Goal: Task Accomplishment & Management: Manage account settings

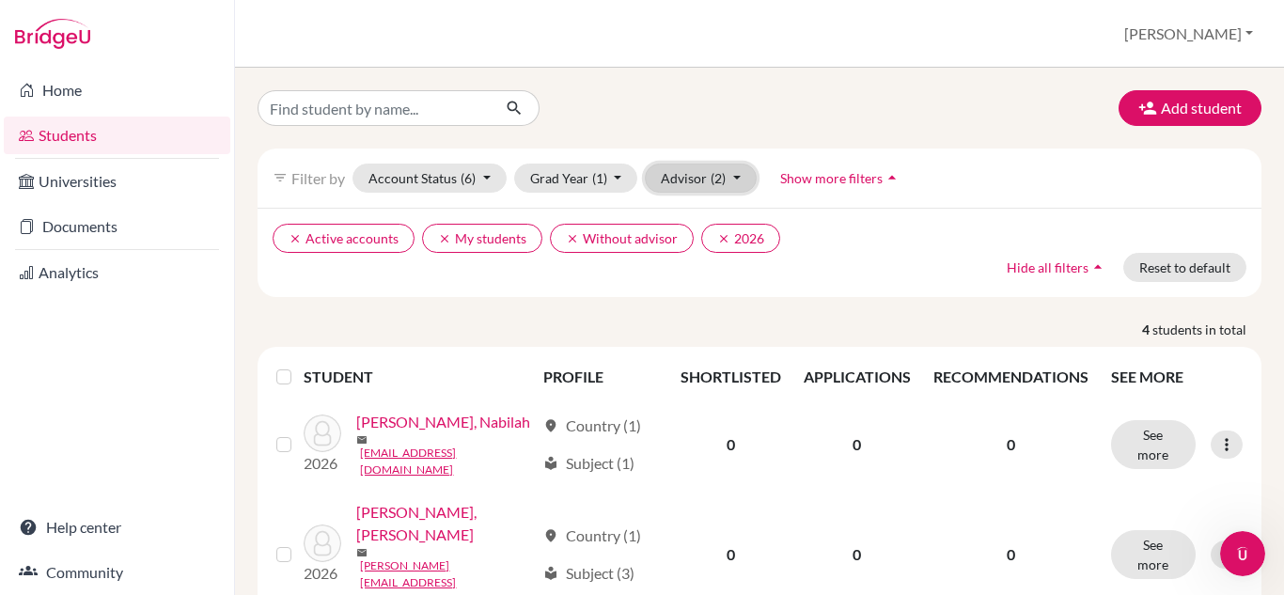
click at [698, 180] on button "Advisor (2)" at bounding box center [701, 178] width 112 height 29
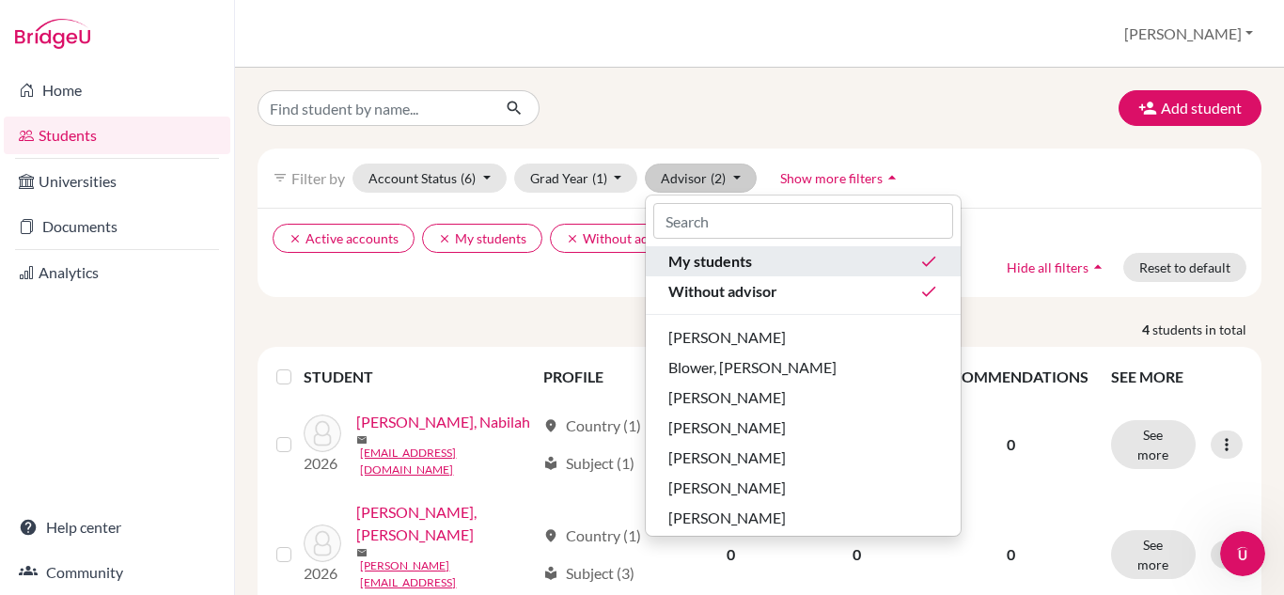
click at [789, 274] on button "My students done" at bounding box center [803, 261] width 315 height 30
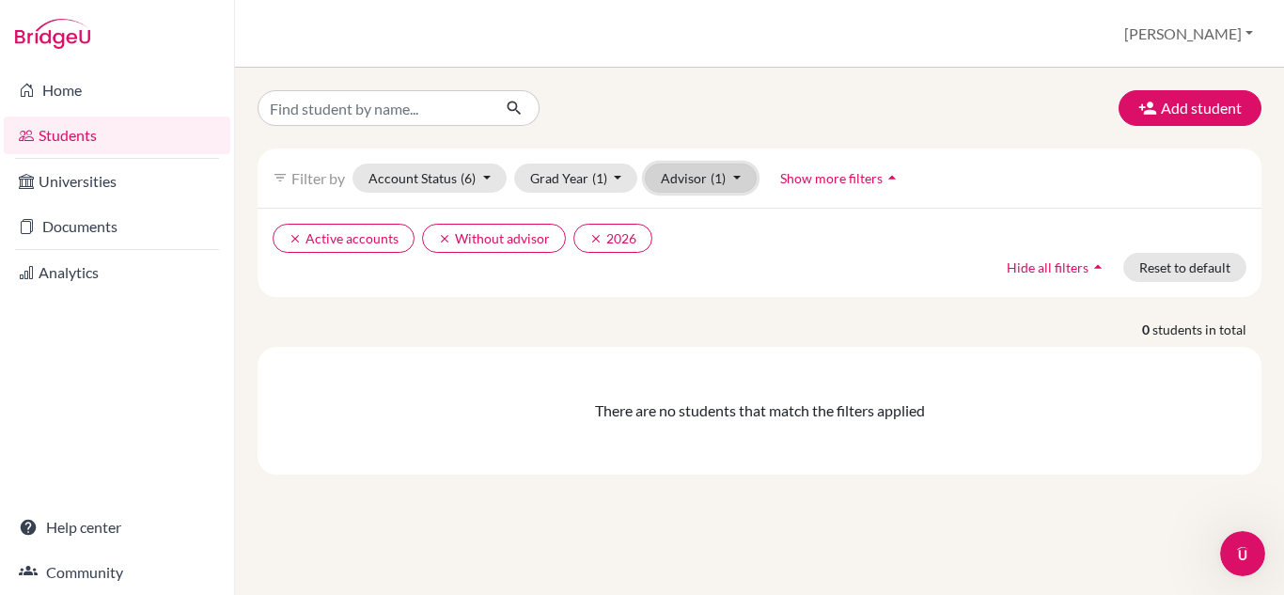
click at [743, 178] on button "Advisor (1)" at bounding box center [701, 178] width 112 height 29
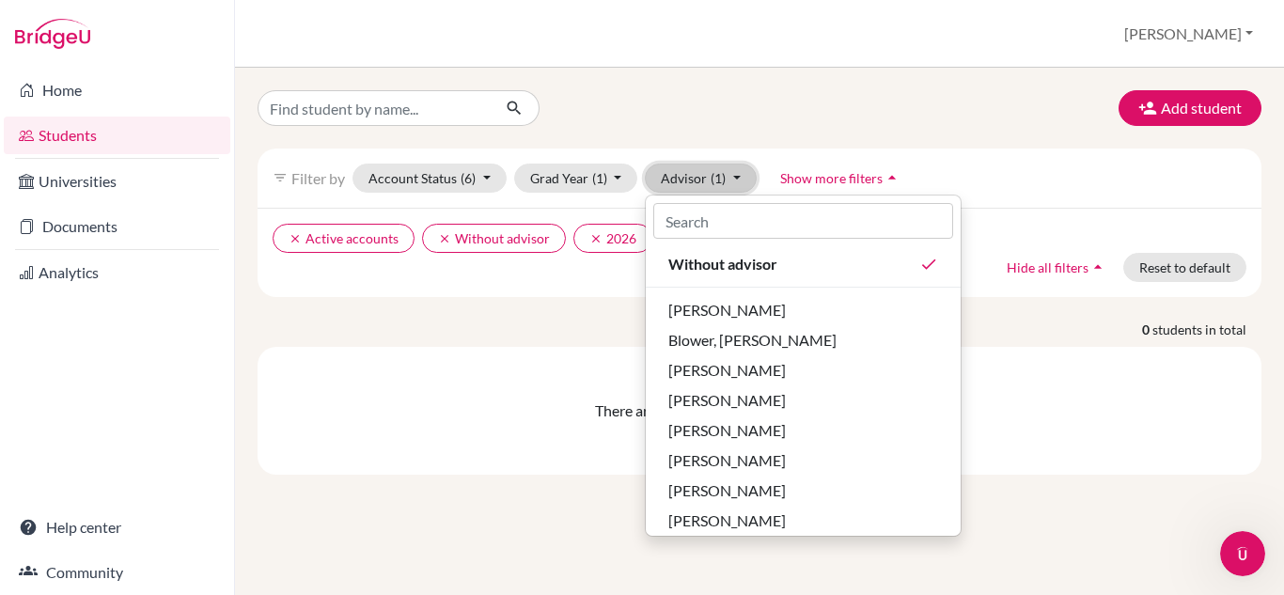
scroll to position [25, 0]
click at [776, 316] on div "[PERSON_NAME]" at bounding box center [803, 312] width 270 height 23
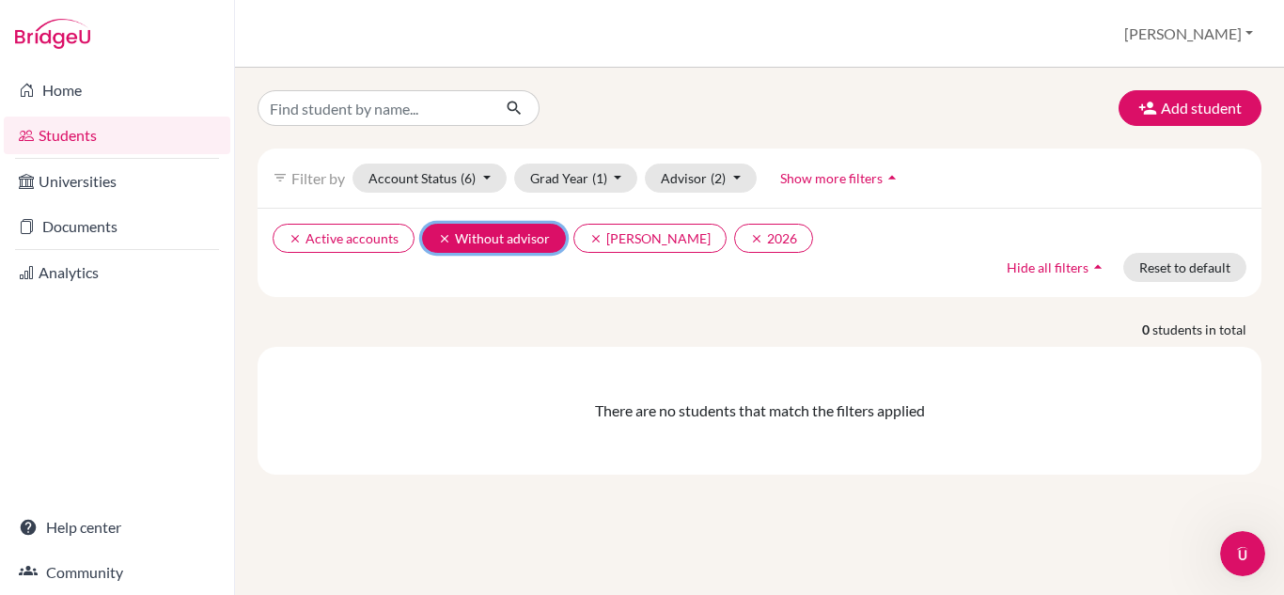
click at [434, 232] on button "clear Without advisor" at bounding box center [494, 238] width 144 height 29
click at [440, 244] on icon "clear" at bounding box center [444, 238] width 13 height 13
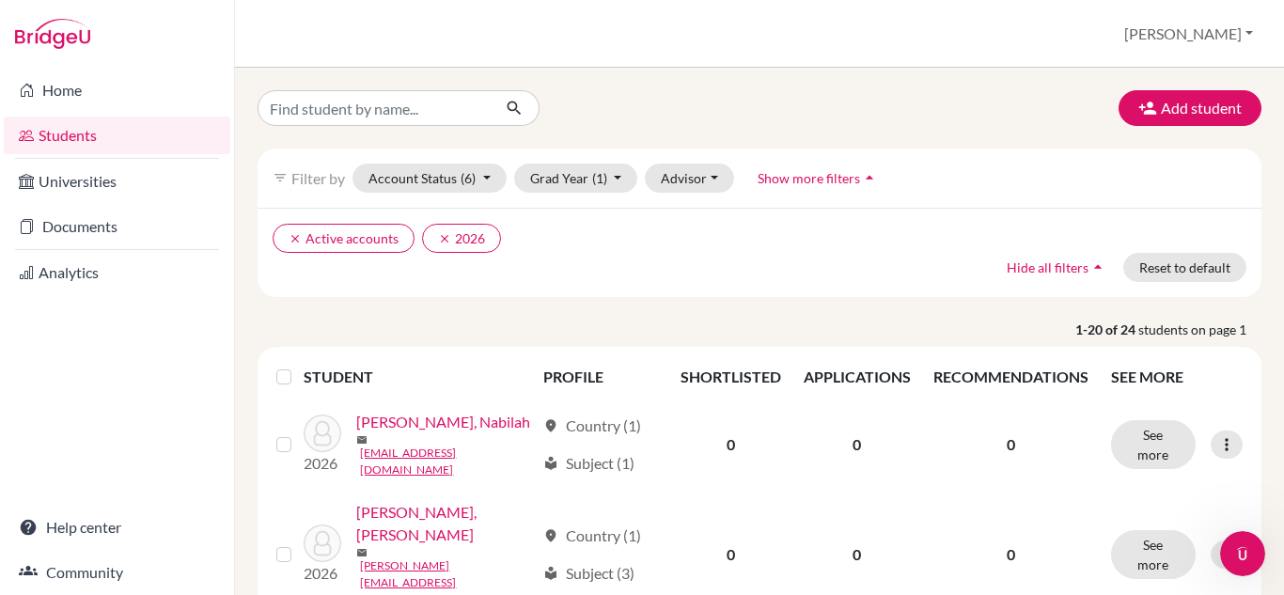
click at [299, 366] on label at bounding box center [299, 366] width 0 height 0
click at [0, 0] on input "checkbox" at bounding box center [0, 0] width 0 height 0
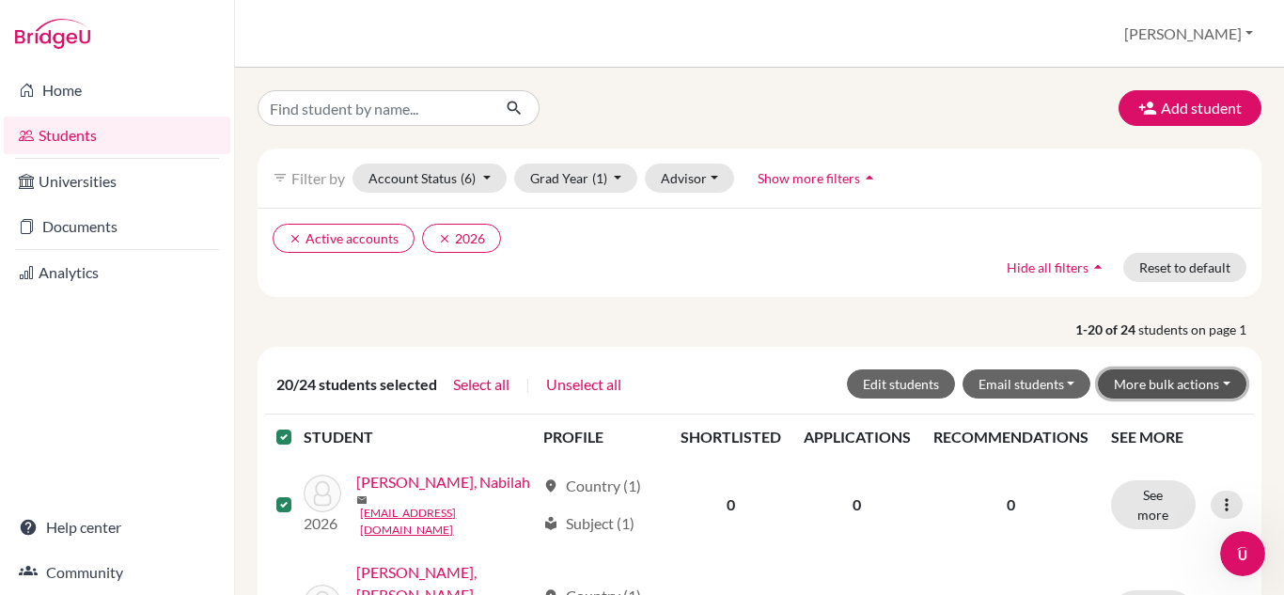
click at [1141, 382] on button "More bulk actions" at bounding box center [1172, 383] width 149 height 29
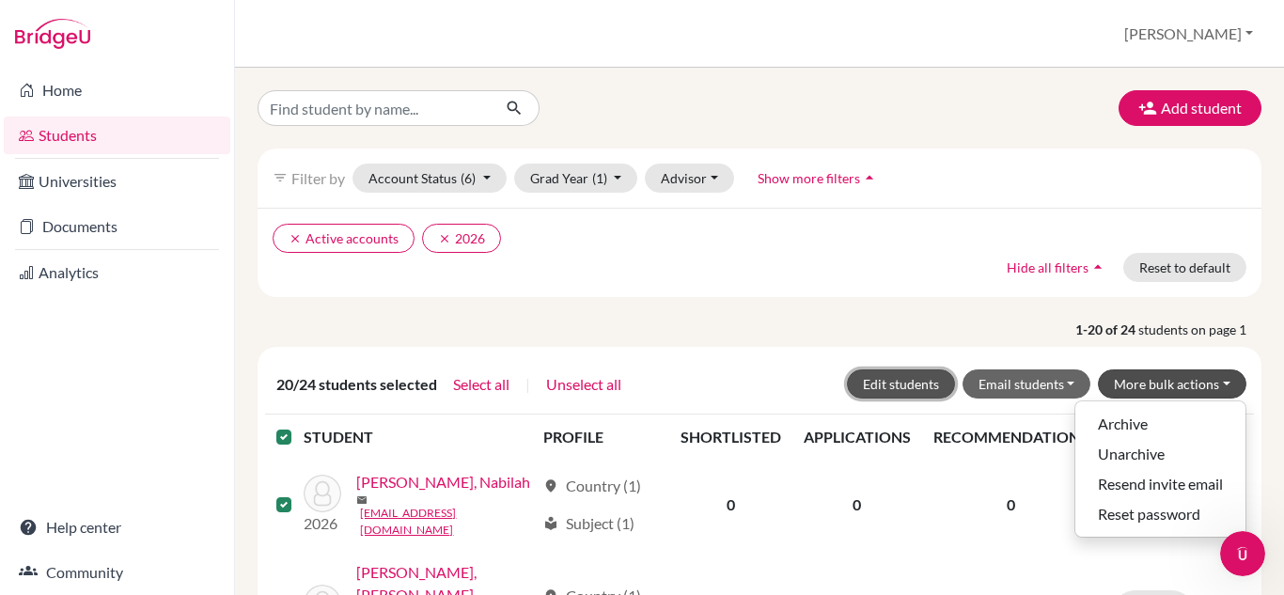
click at [914, 384] on button "Edit students" at bounding box center [901, 383] width 108 height 29
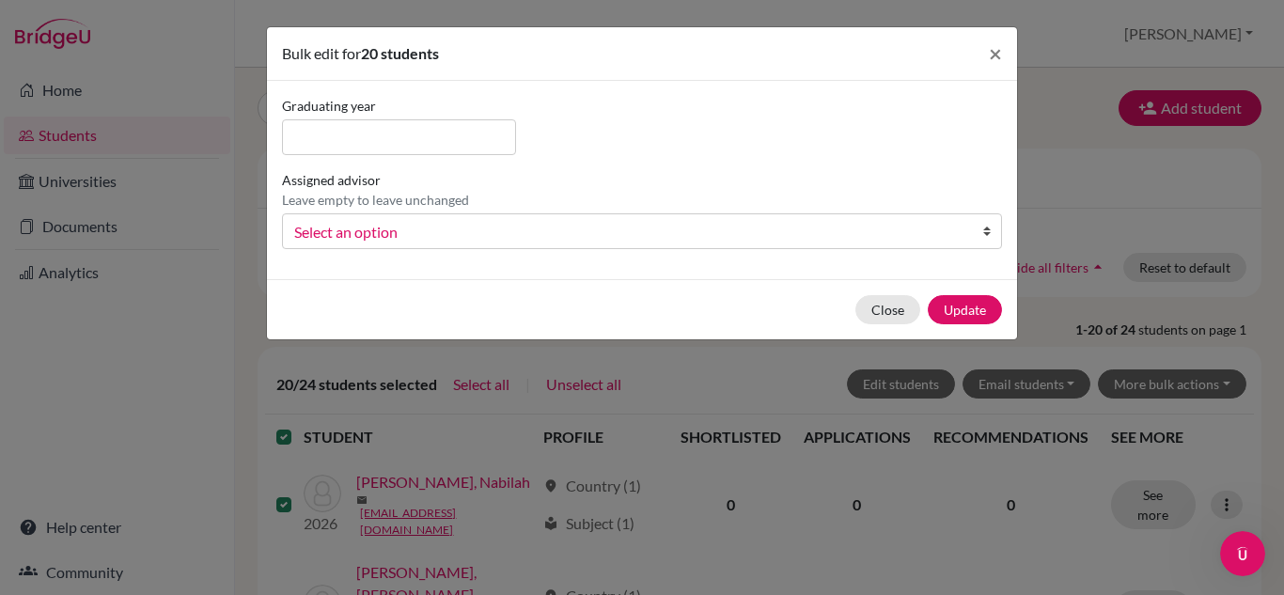
click at [534, 227] on span "Select an option" at bounding box center [629, 232] width 671 height 24
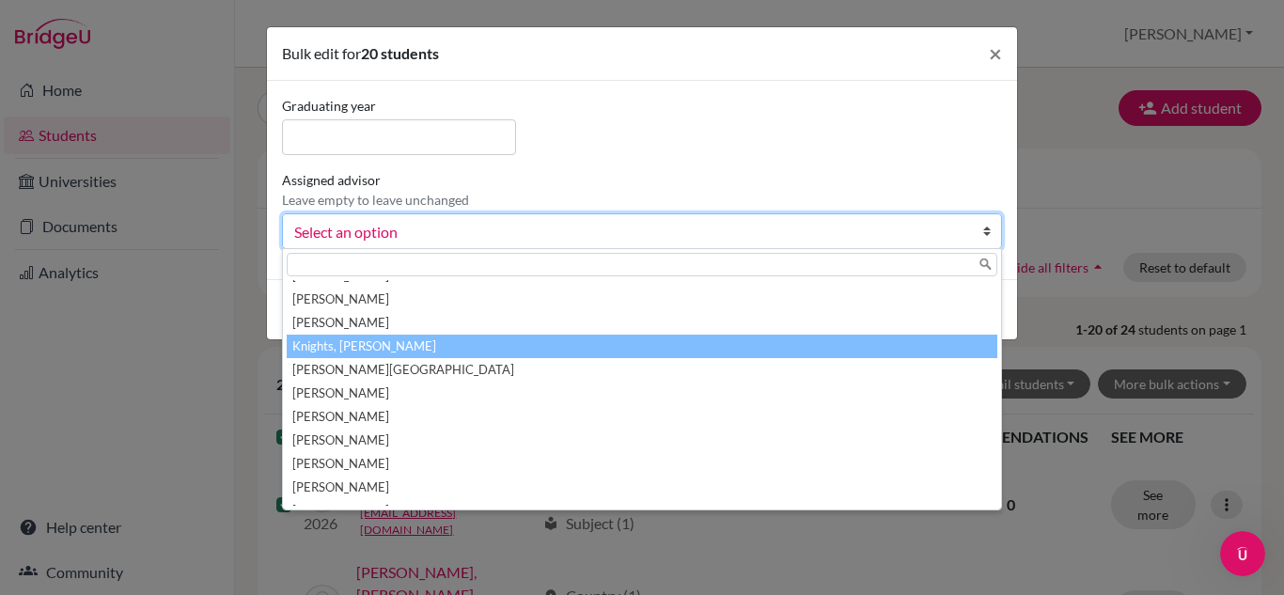
scroll to position [299, 0]
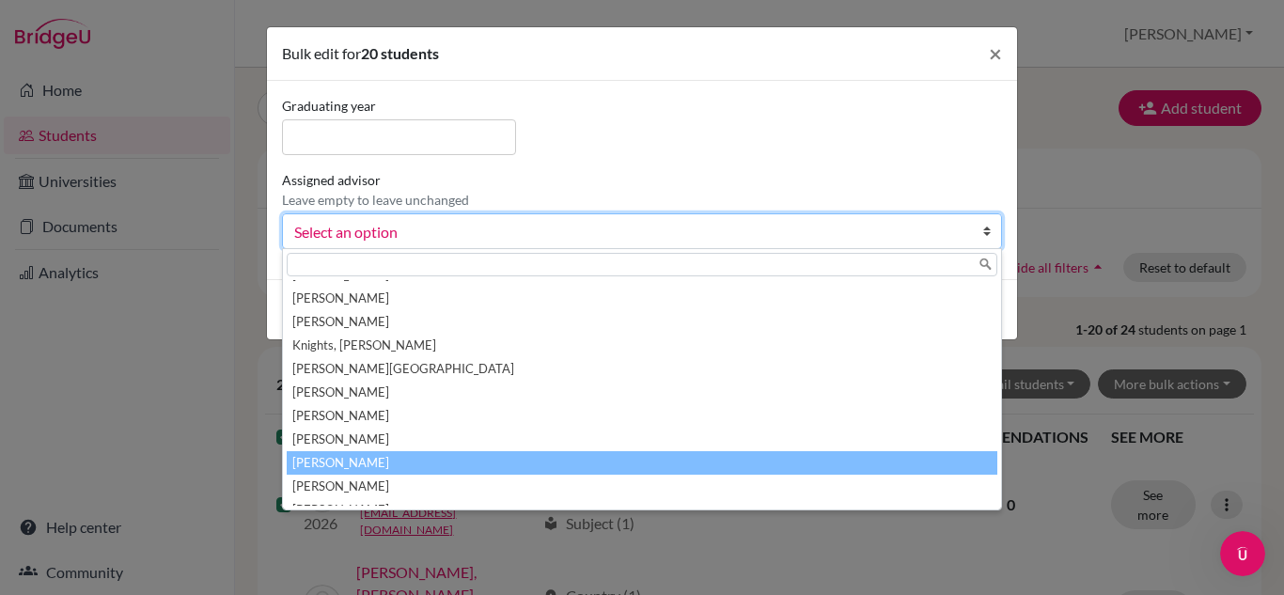
click at [431, 463] on li "Mcintosh, Jamie" at bounding box center [642, 463] width 711 height 24
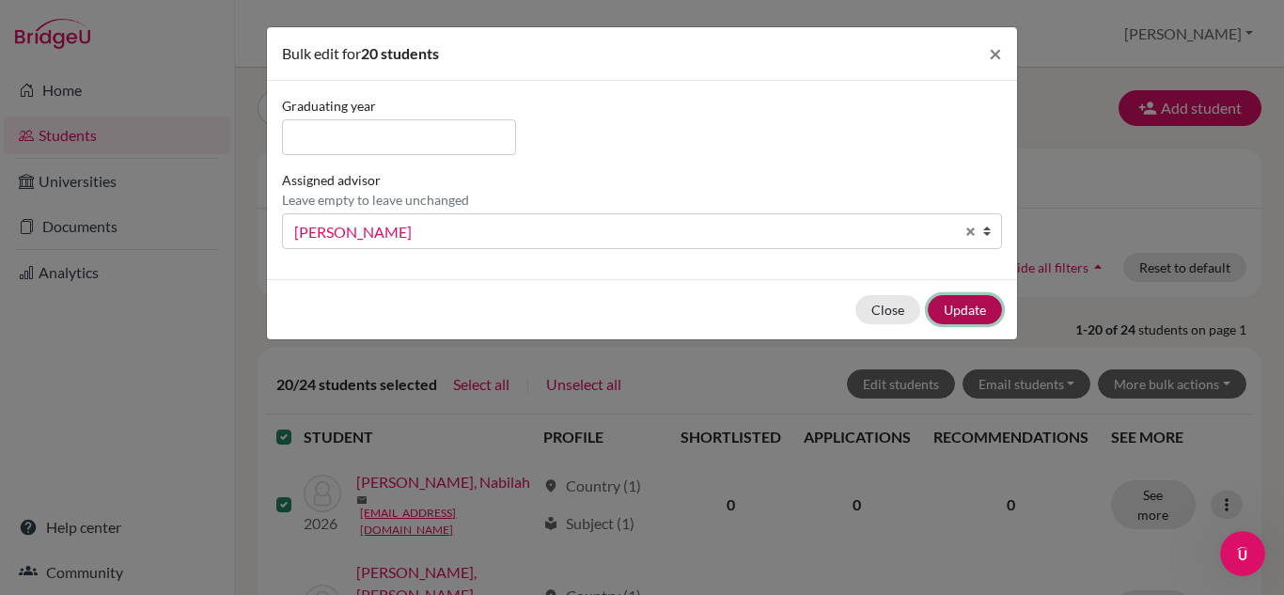
click at [956, 296] on button "Update" at bounding box center [965, 309] width 74 height 29
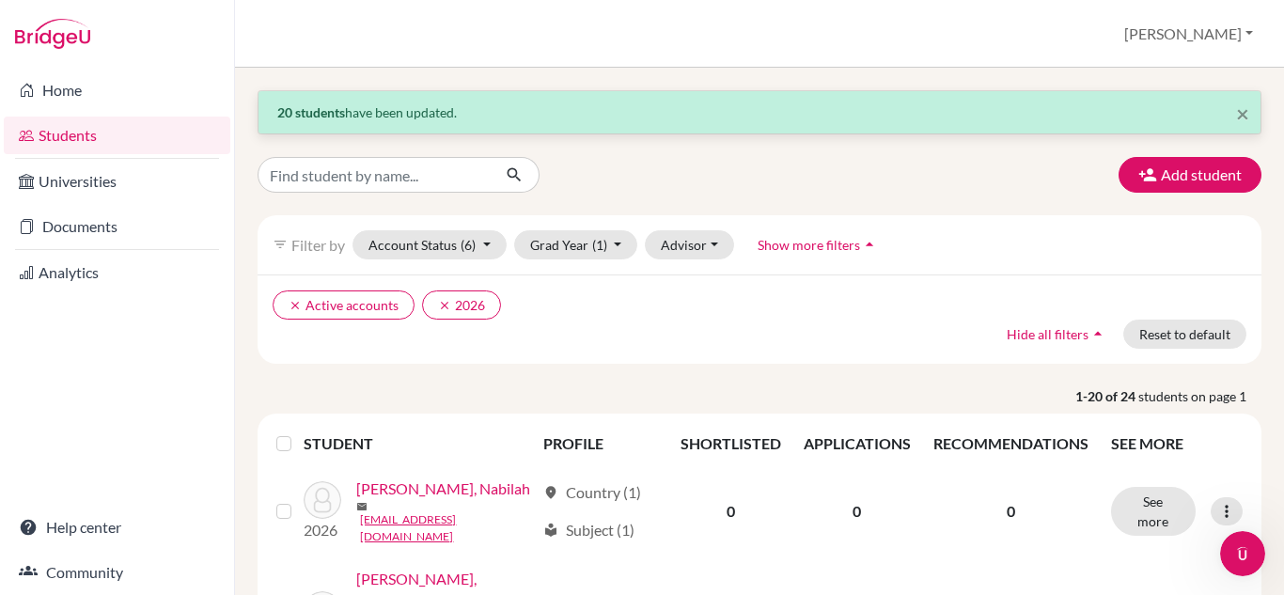
click at [64, 125] on link "Students" at bounding box center [117, 136] width 227 height 38
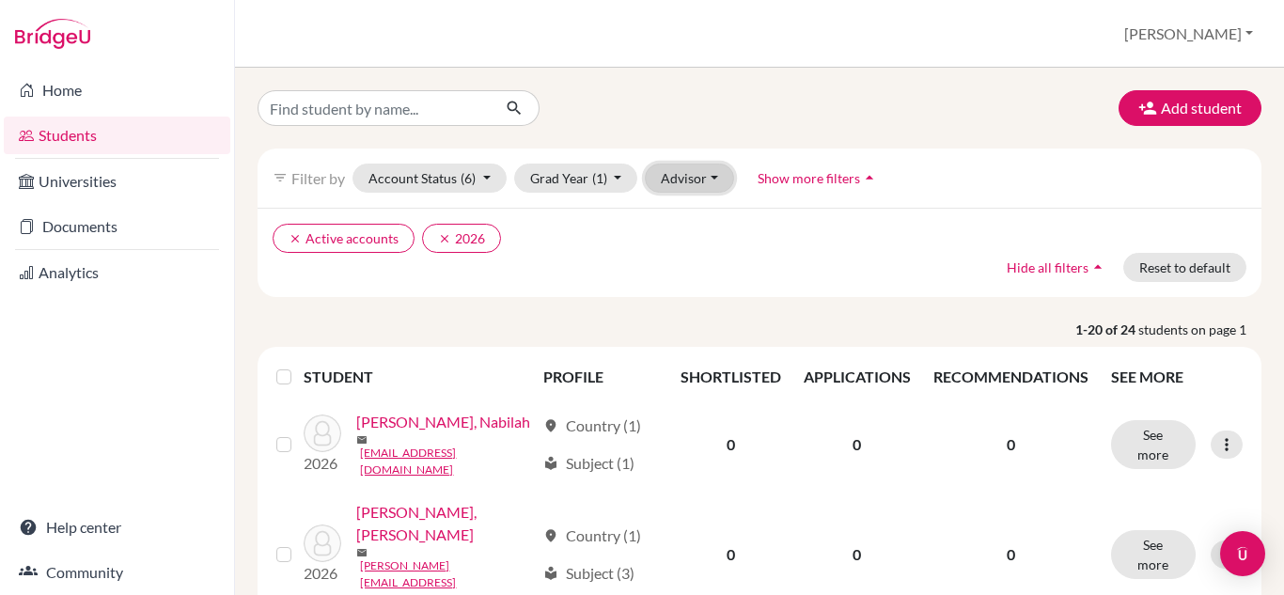
click at [702, 181] on button "Advisor" at bounding box center [689, 178] width 89 height 29
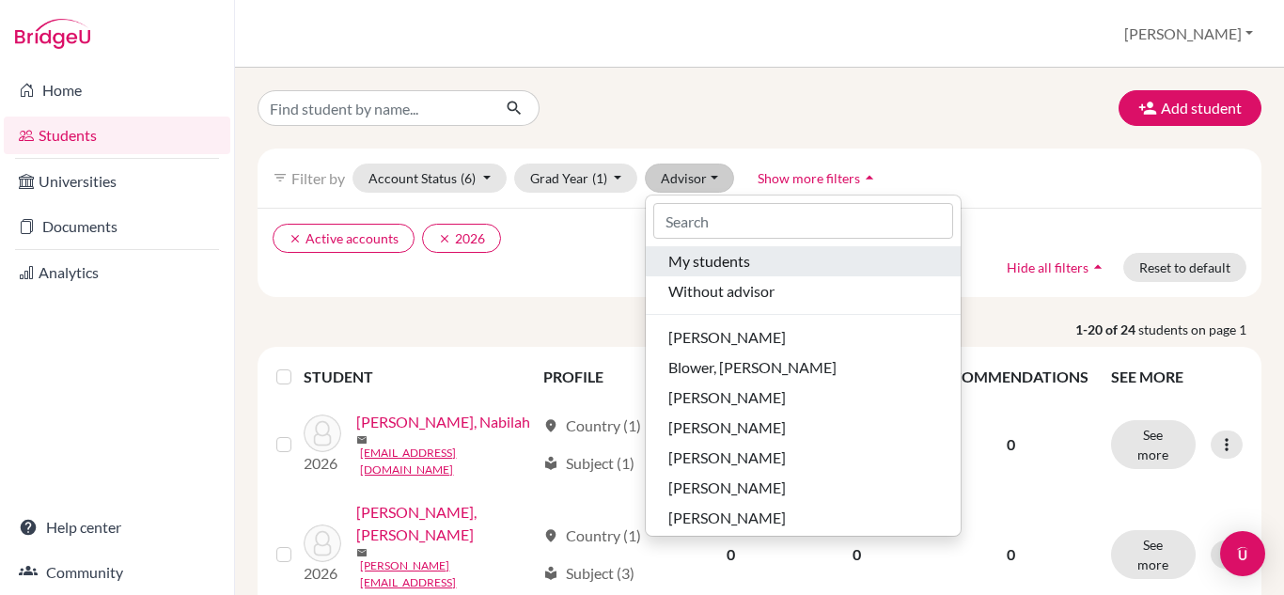
click at [733, 257] on span "My students" at bounding box center [709, 261] width 82 height 23
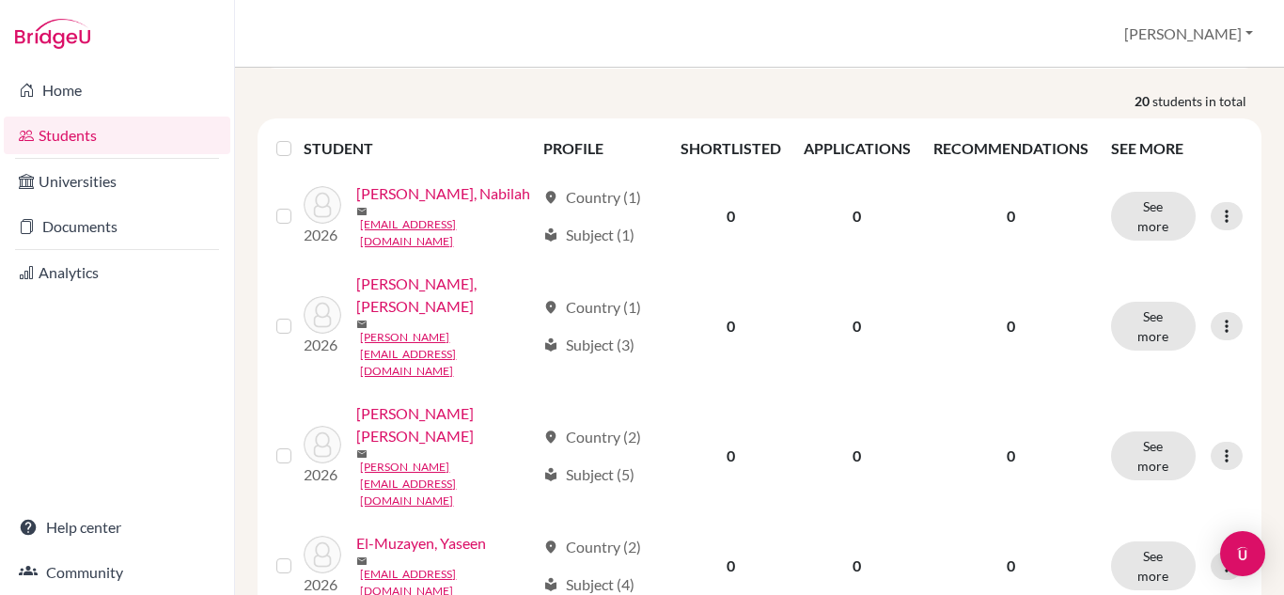
scroll to position [229, 0]
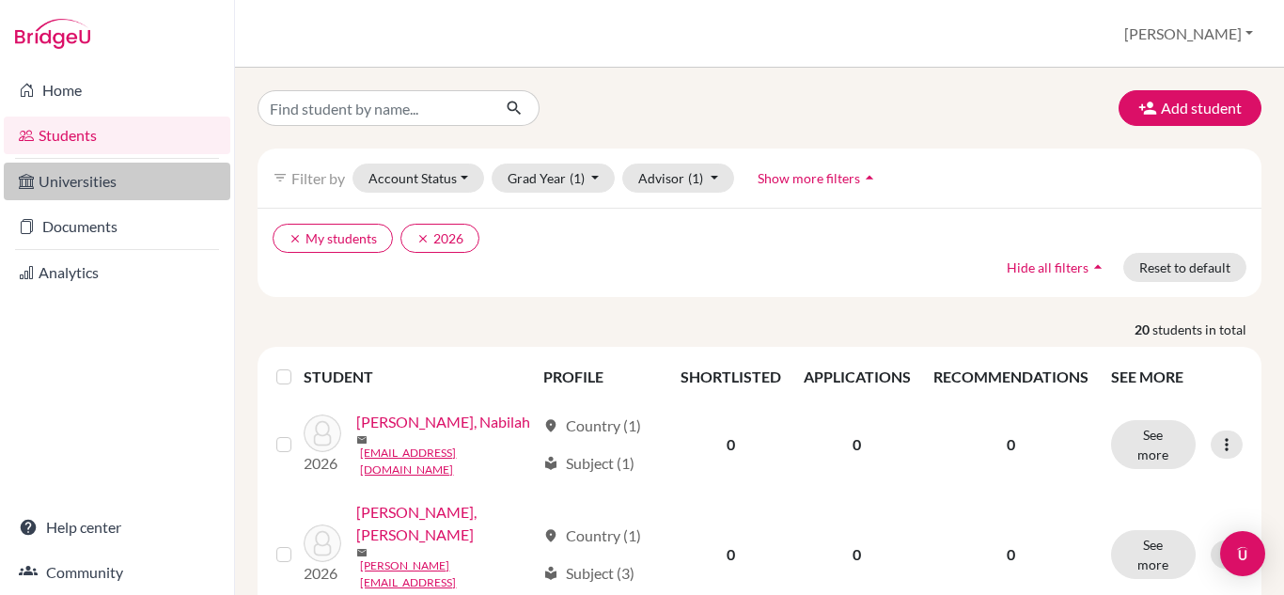
click at [141, 180] on link "Universities" at bounding box center [117, 182] width 227 height 38
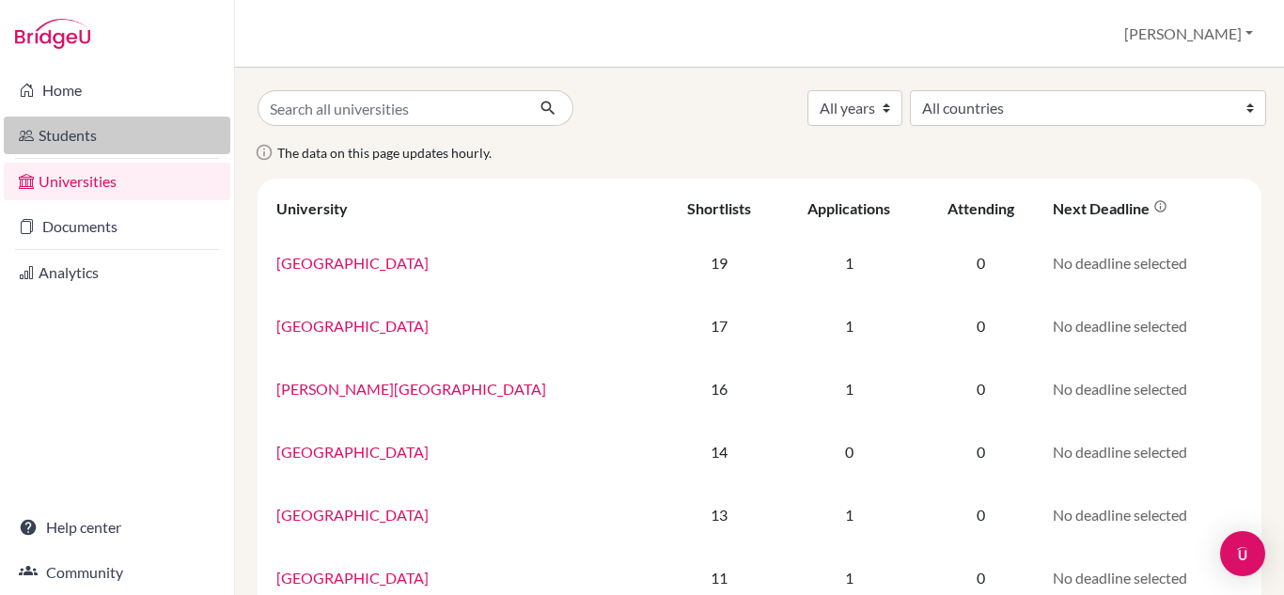
click at [109, 139] on link "Students" at bounding box center [117, 136] width 227 height 38
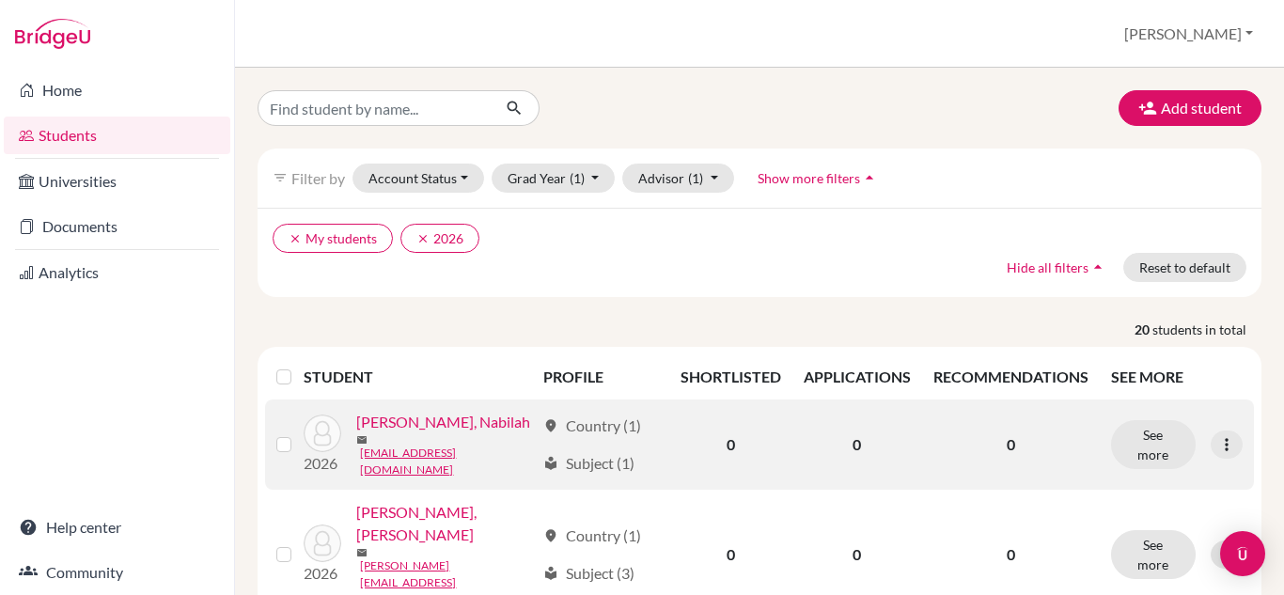
click at [442, 433] on link "[PERSON_NAME], Nabilah" at bounding box center [443, 422] width 174 height 23
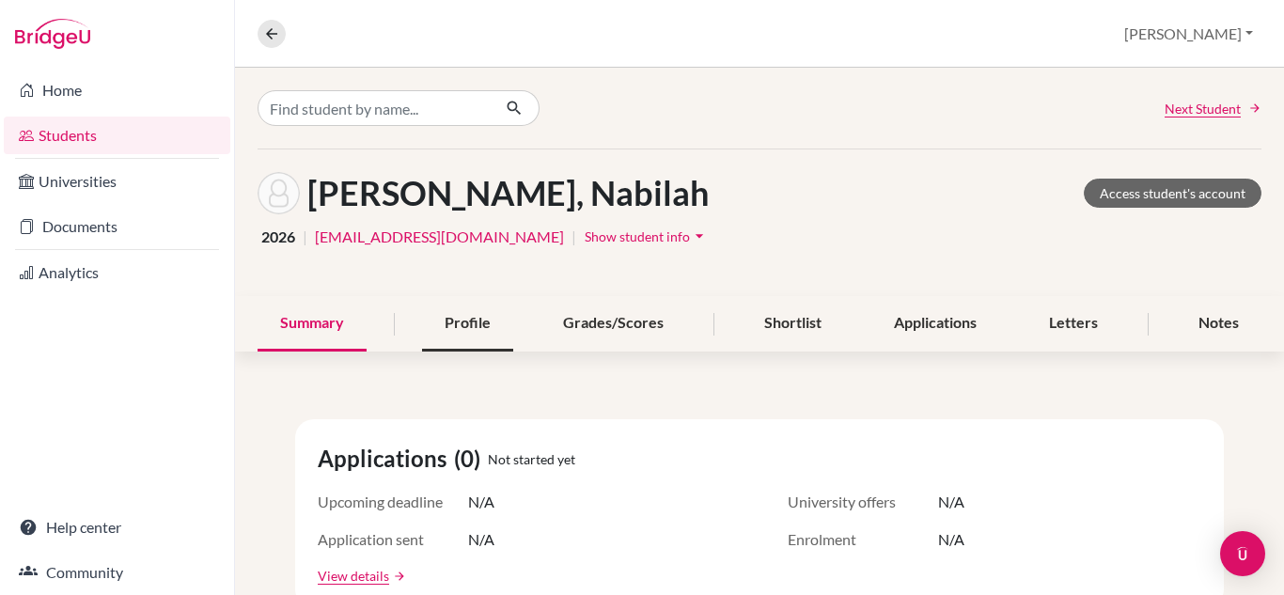
click at [494, 331] on div "Profile" at bounding box center [467, 323] width 91 height 55
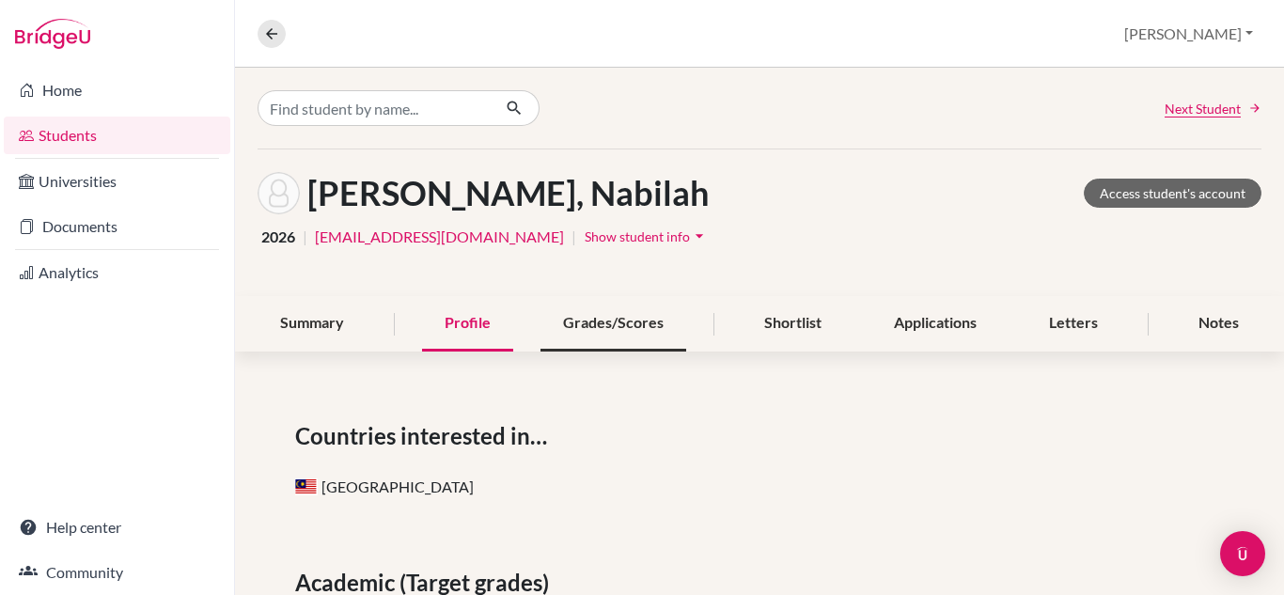
click at [597, 314] on div "Grades/Scores" at bounding box center [614, 323] width 146 height 55
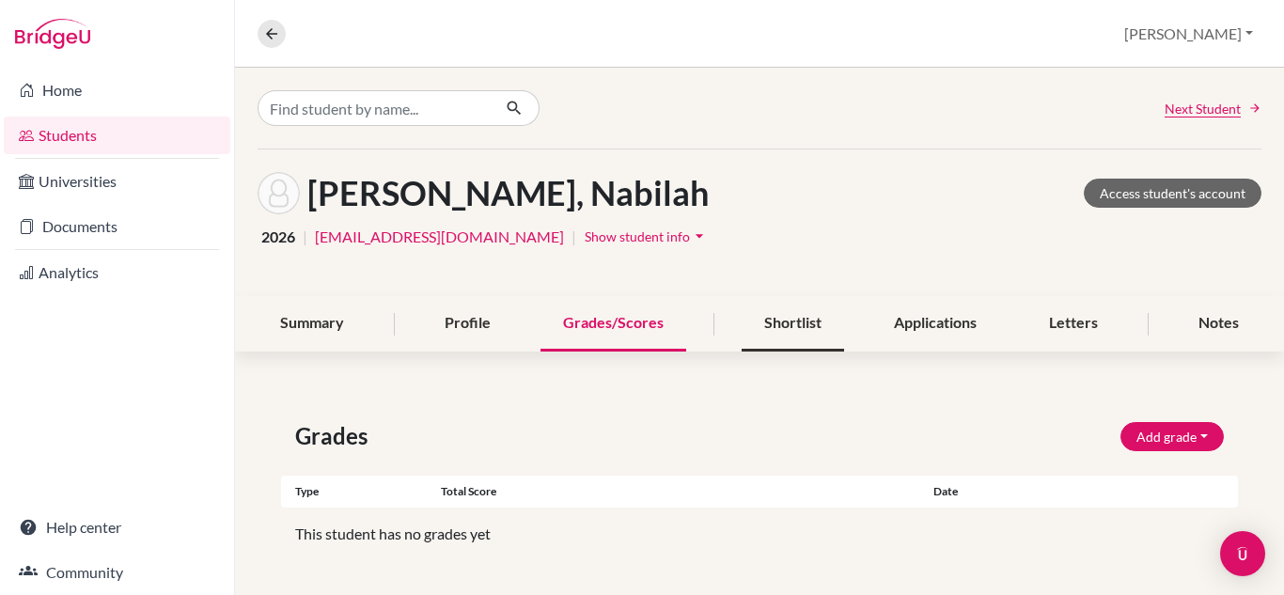
click at [774, 332] on div "Shortlist" at bounding box center [793, 323] width 102 height 55
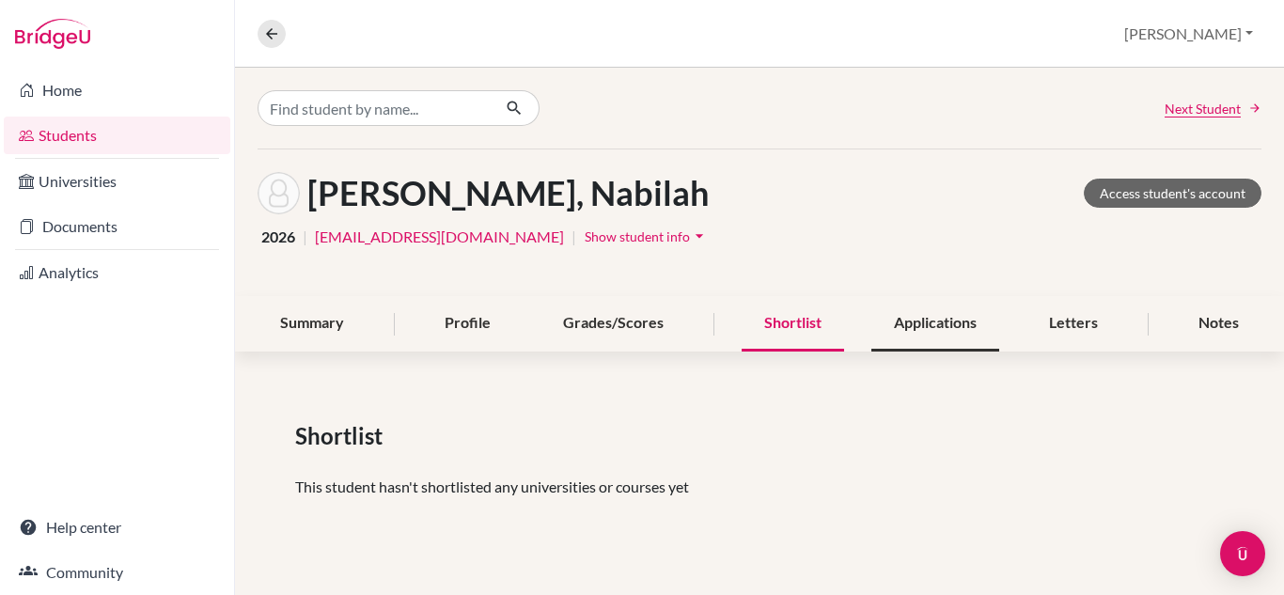
click at [924, 323] on div "Applications" at bounding box center [935, 323] width 128 height 55
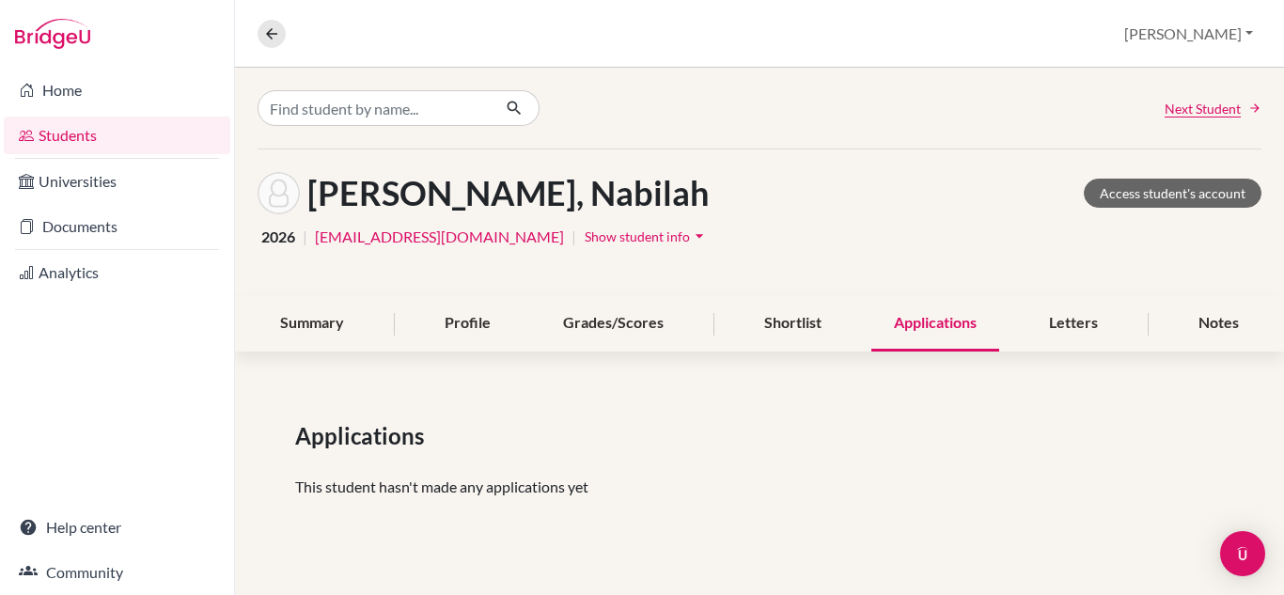
click at [963, 332] on div "Applications" at bounding box center [935, 323] width 128 height 55
click at [1045, 328] on div "Letters" at bounding box center [1074, 323] width 94 height 55
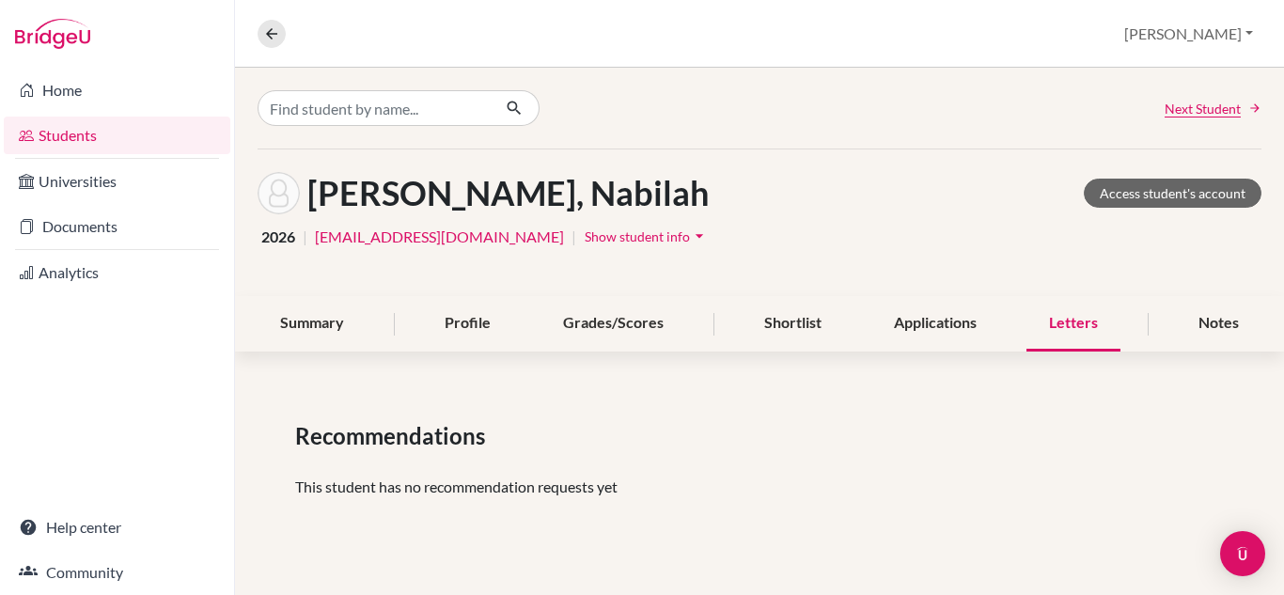
click at [71, 45] on img at bounding box center [52, 34] width 75 height 30
click at [71, 120] on link "Students" at bounding box center [117, 136] width 227 height 38
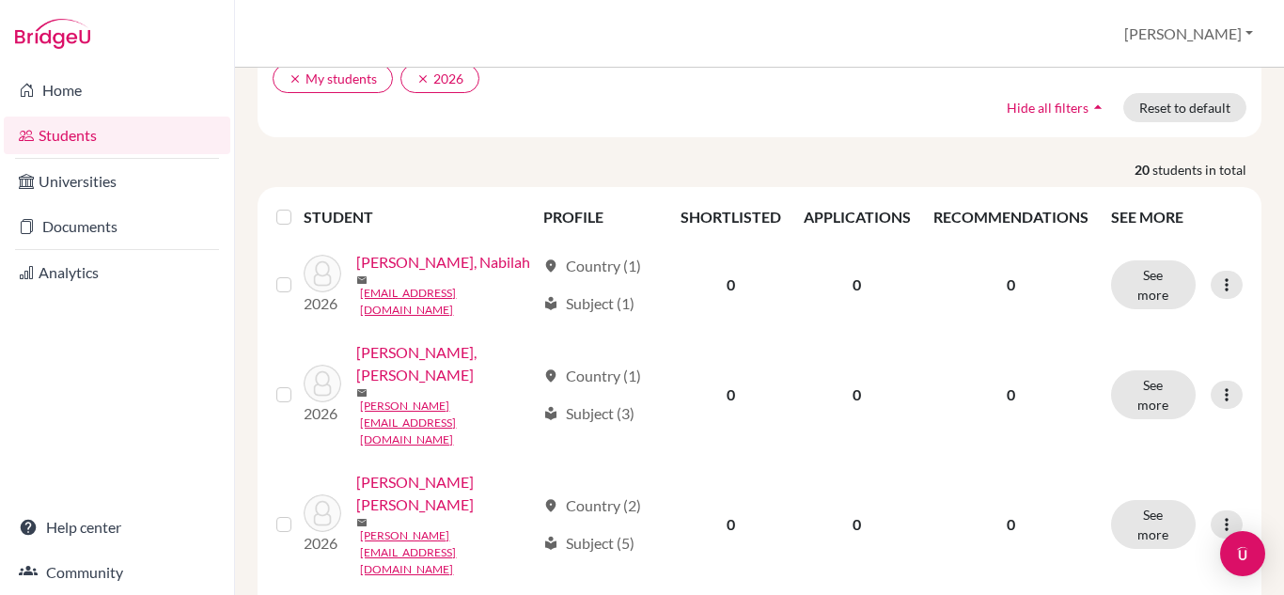
scroll to position [161, 0]
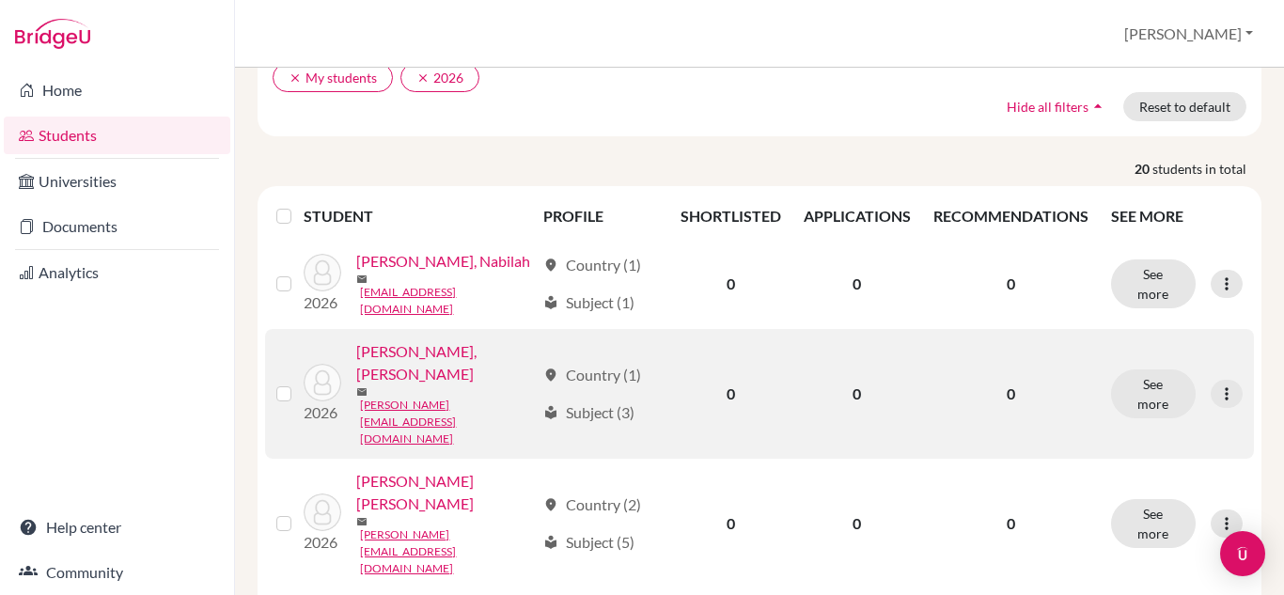
click at [447, 382] on link "[PERSON_NAME], [PERSON_NAME]" at bounding box center [445, 362] width 179 height 45
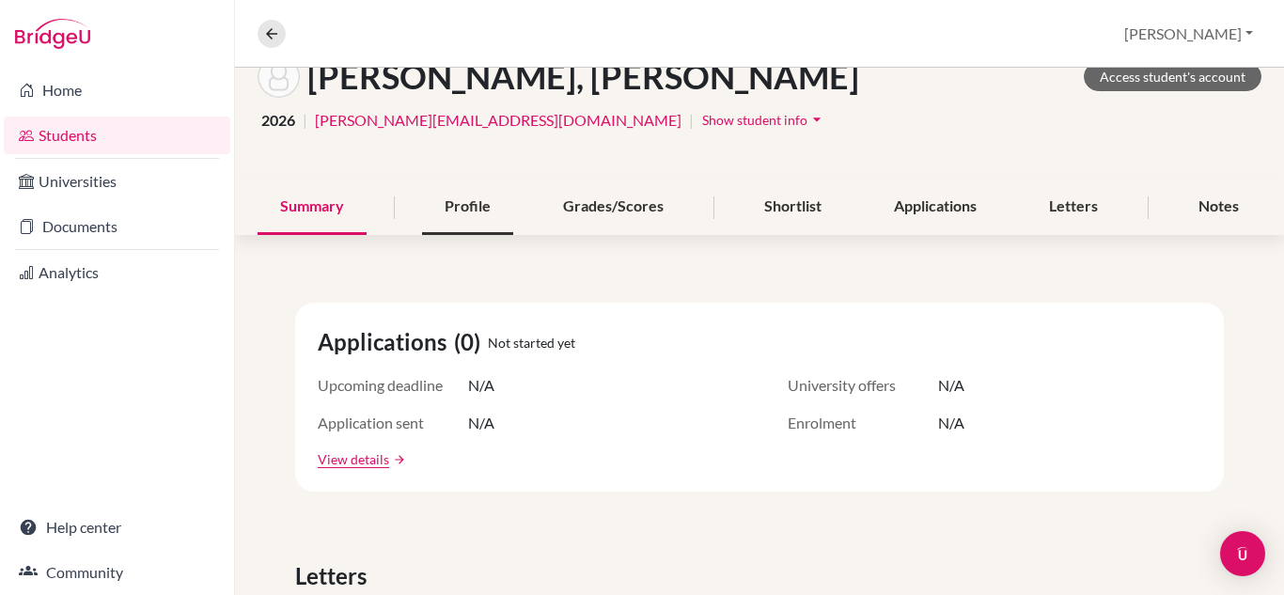
scroll to position [116, 0]
click at [460, 232] on div "Profile" at bounding box center [467, 207] width 91 height 55
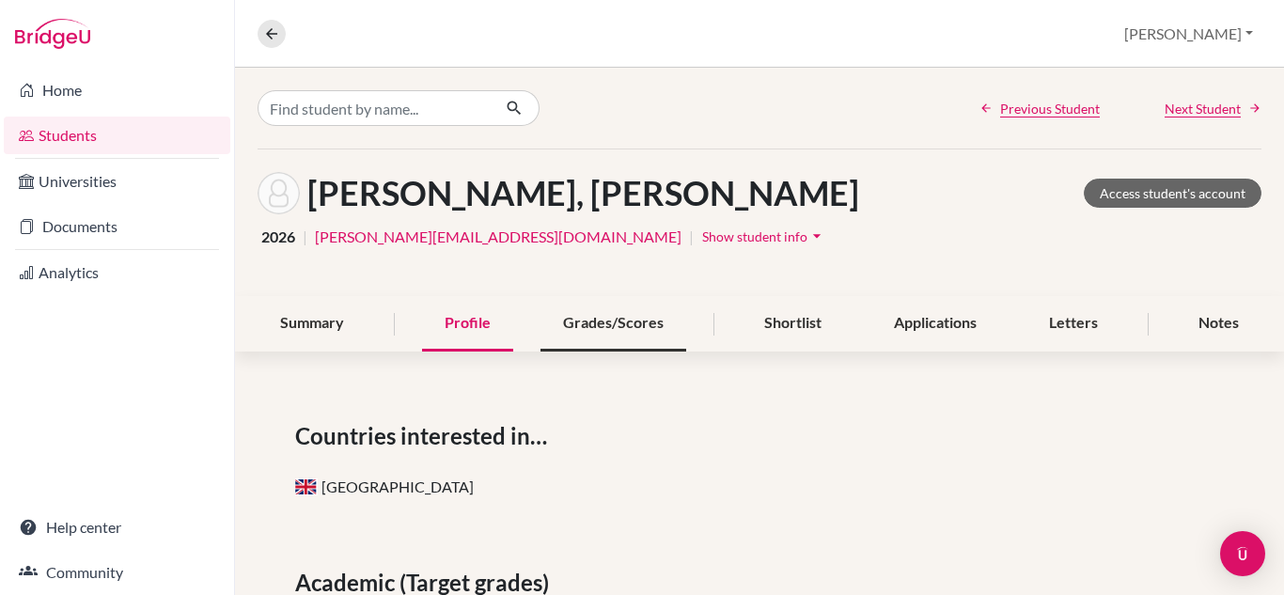
click at [623, 327] on div "Grades/Scores" at bounding box center [614, 323] width 146 height 55
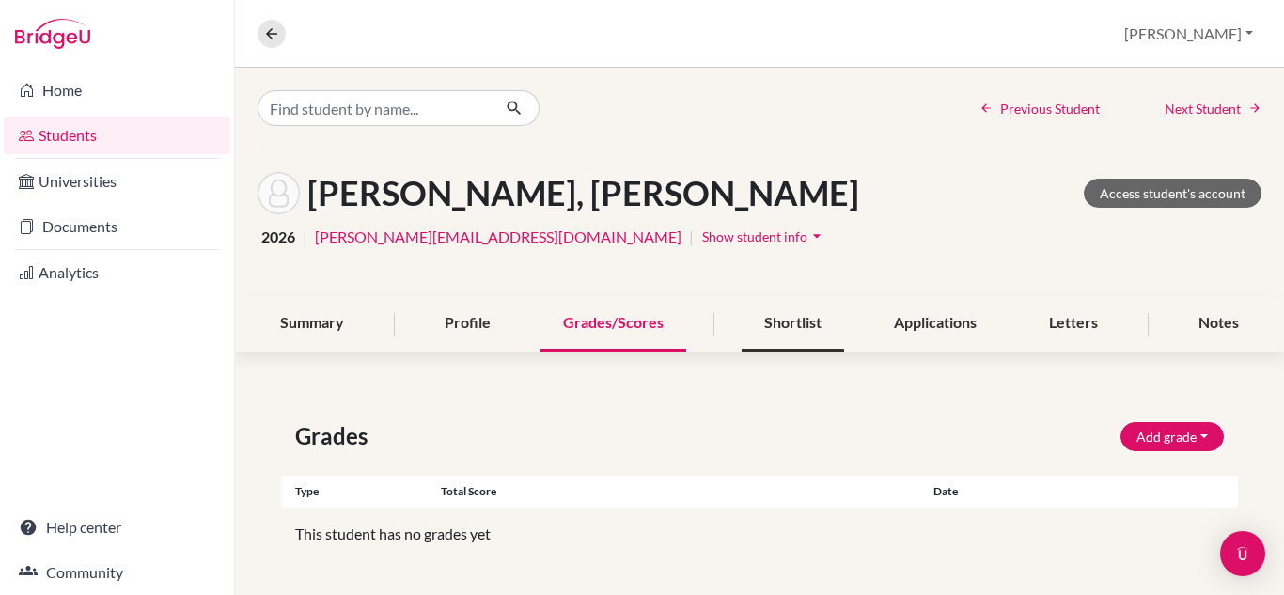
click at [768, 314] on div "Shortlist" at bounding box center [793, 323] width 102 height 55
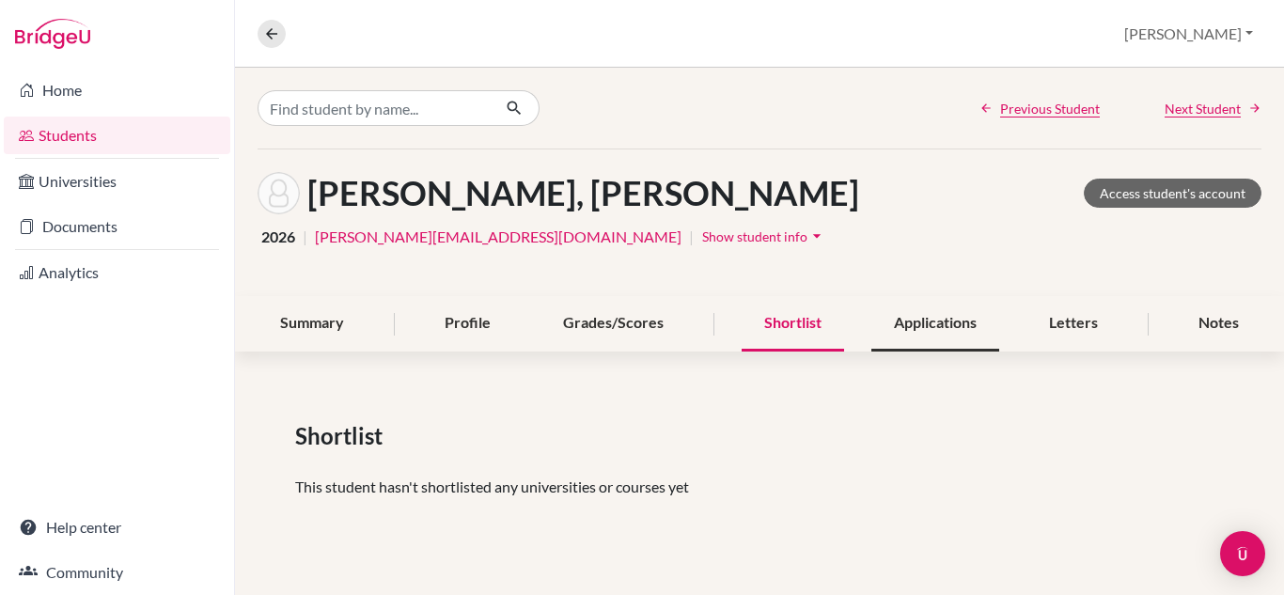
click at [921, 316] on div "Applications" at bounding box center [935, 323] width 128 height 55
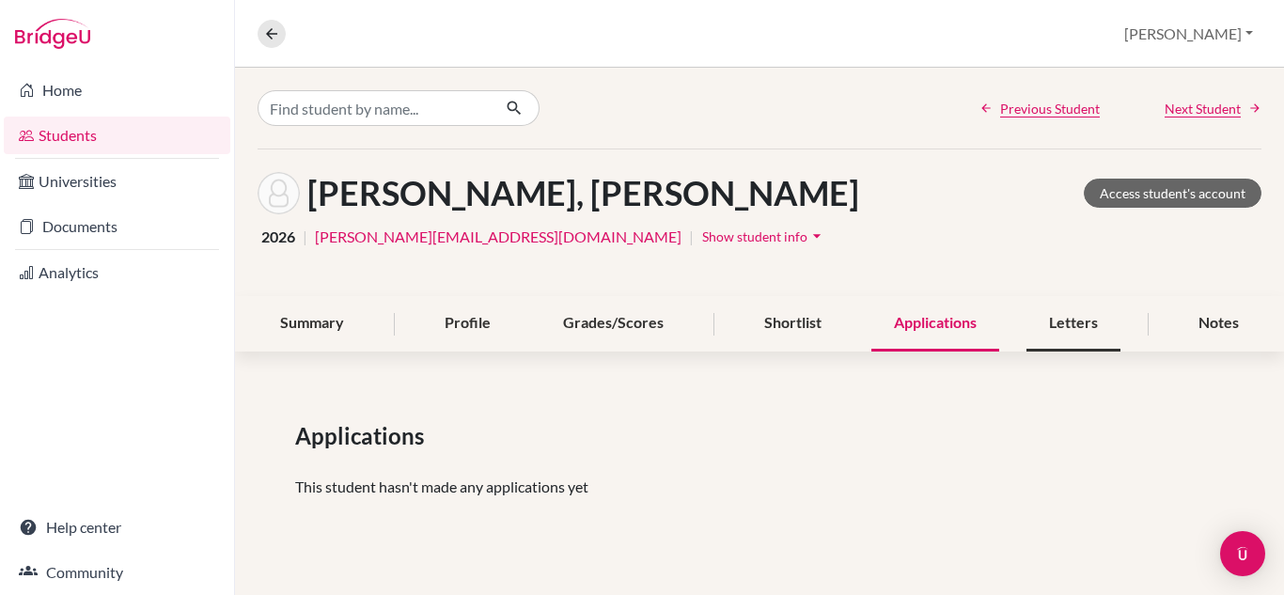
click at [1108, 322] on div "Letters" at bounding box center [1074, 323] width 94 height 55
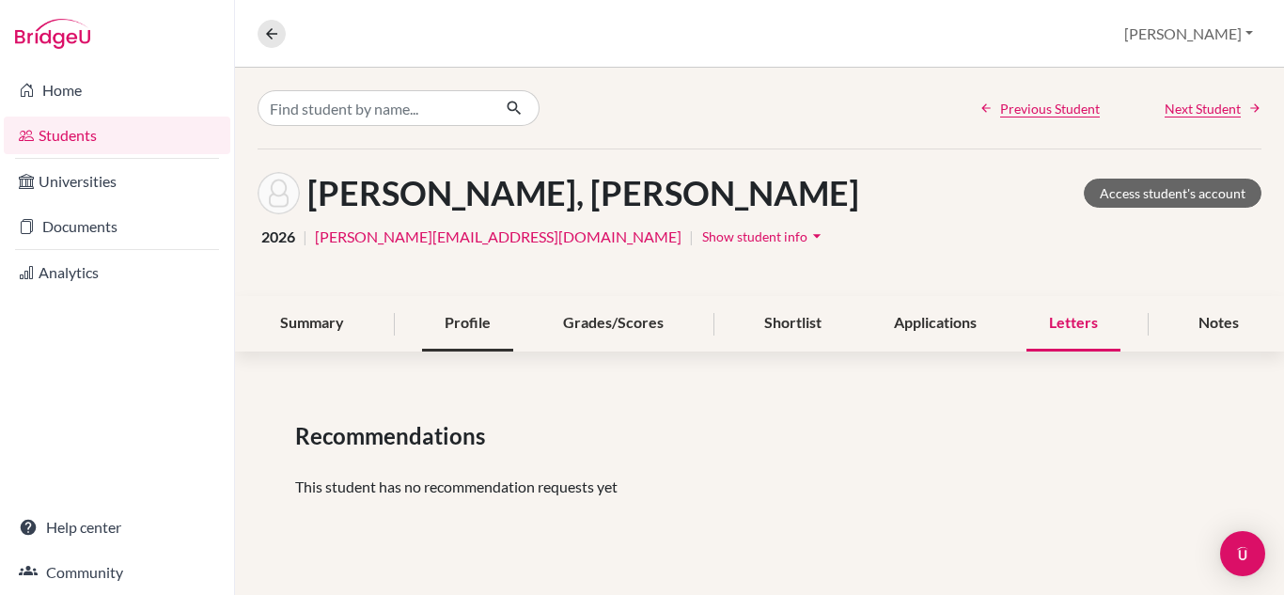
click at [497, 338] on div "Profile" at bounding box center [467, 323] width 91 height 55
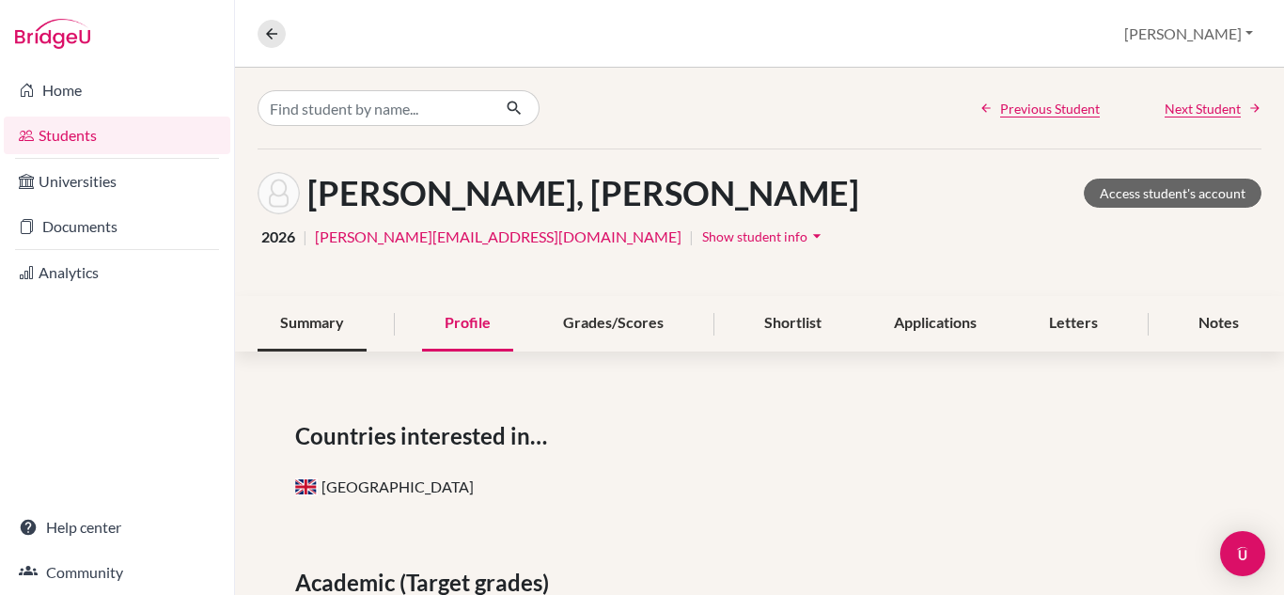
click at [326, 319] on div "Summary" at bounding box center [312, 323] width 109 height 55
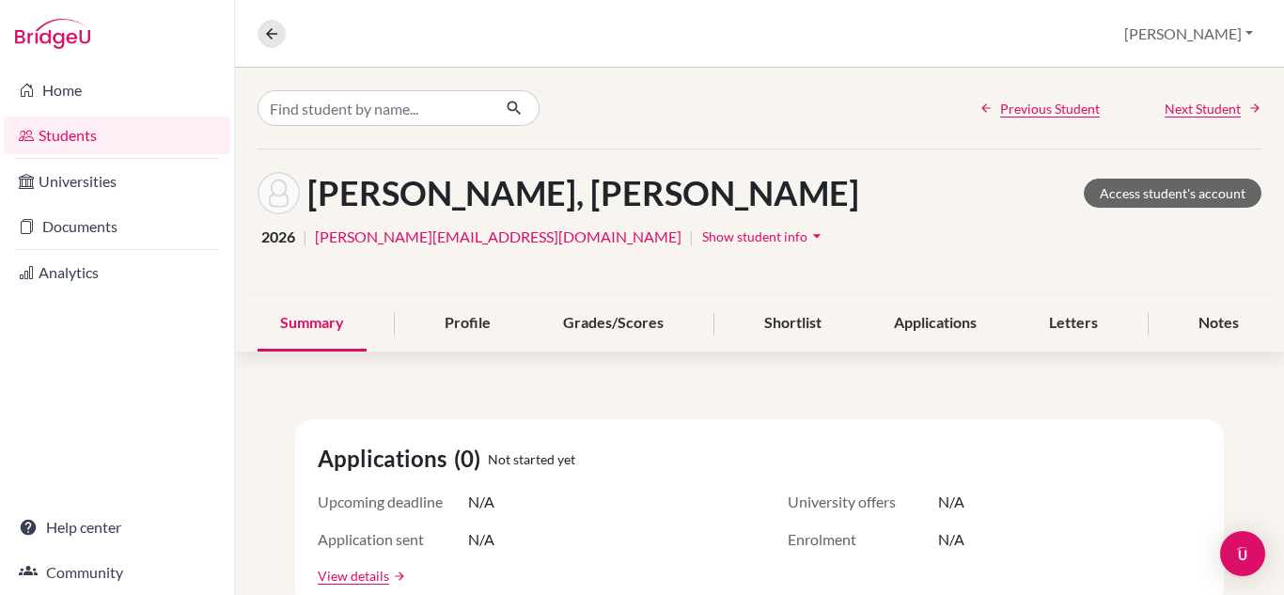
click at [126, 130] on link "Students" at bounding box center [117, 136] width 227 height 38
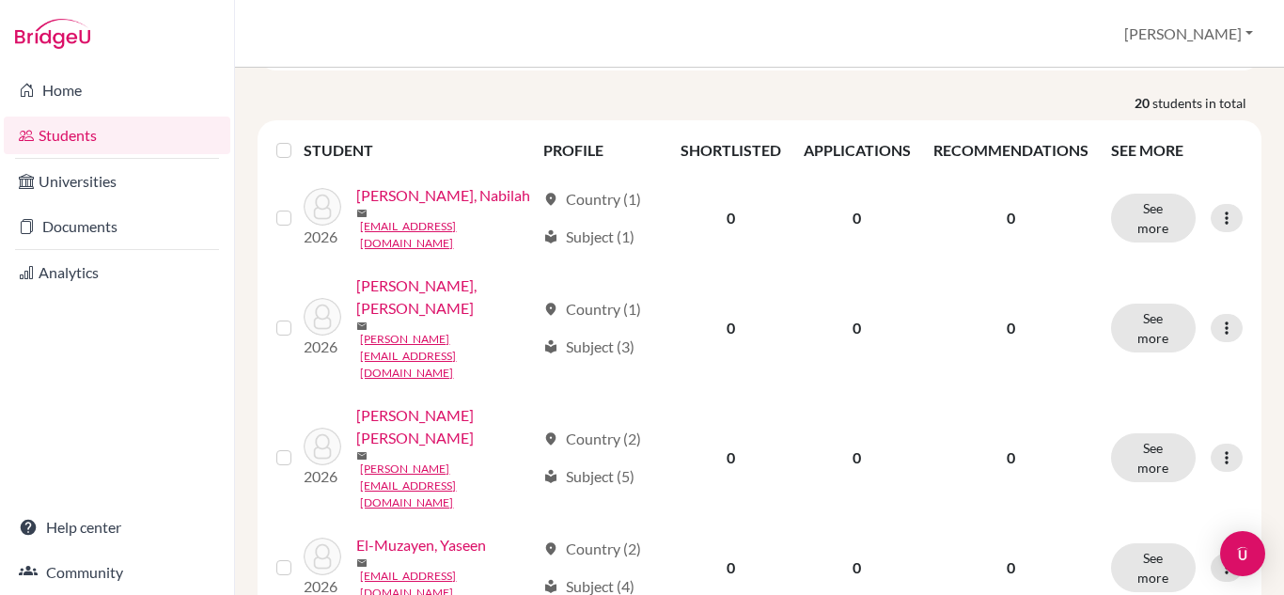
scroll to position [229, 0]
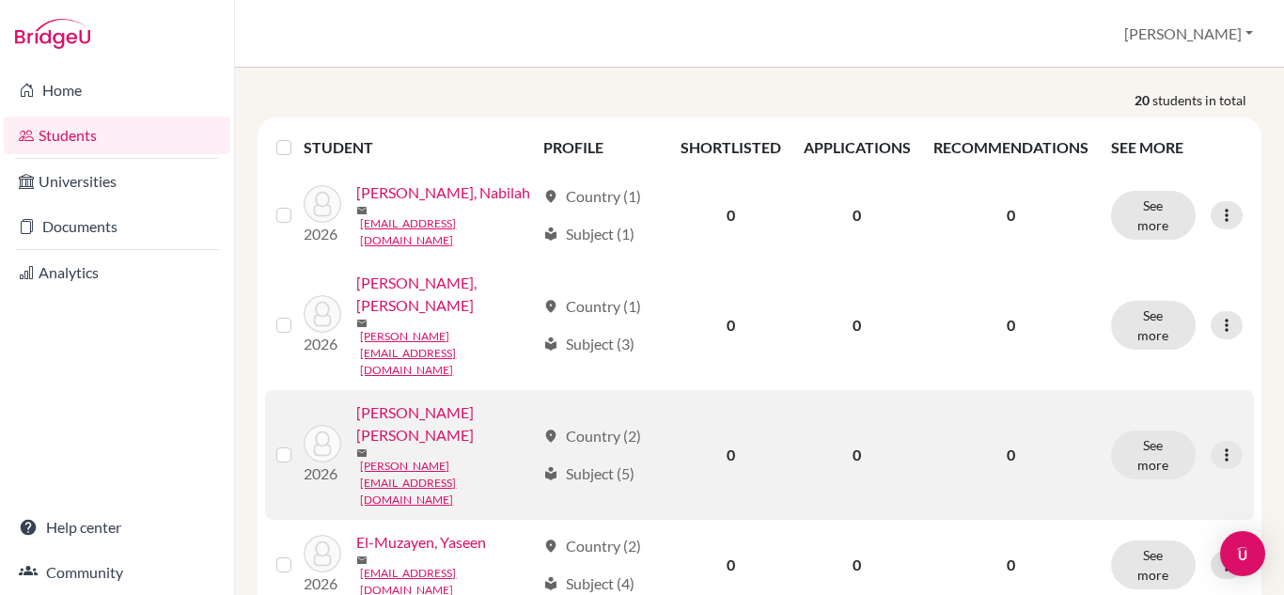
click at [455, 428] on link "[PERSON_NAME] [PERSON_NAME]" at bounding box center [445, 423] width 179 height 45
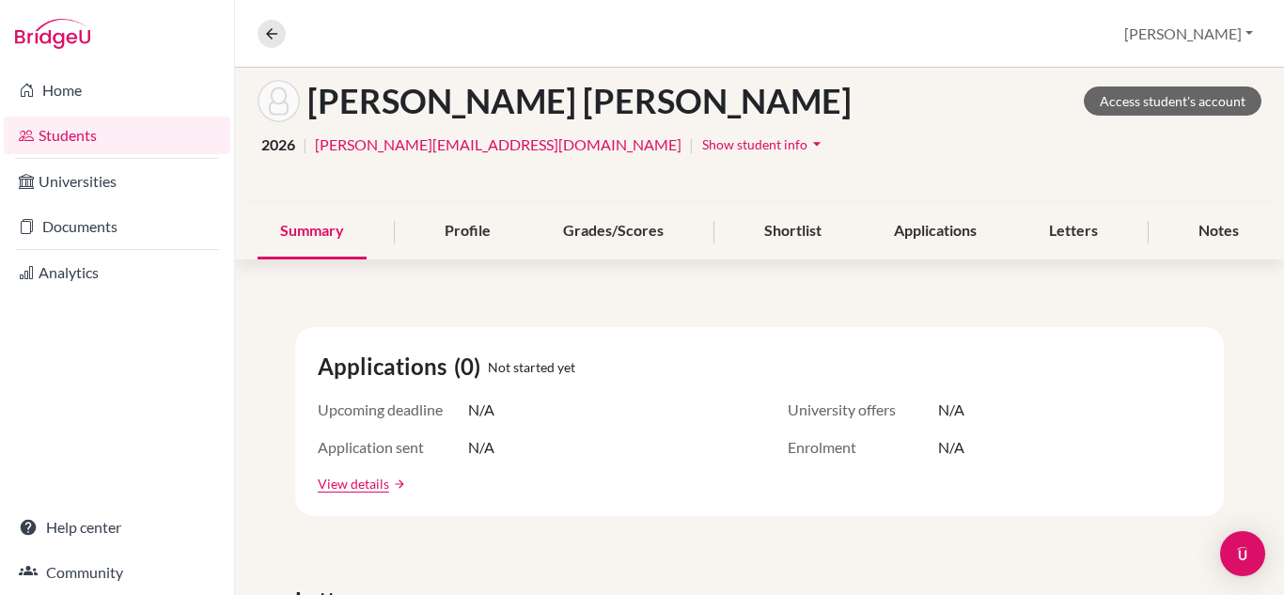
scroll to position [76, 0]
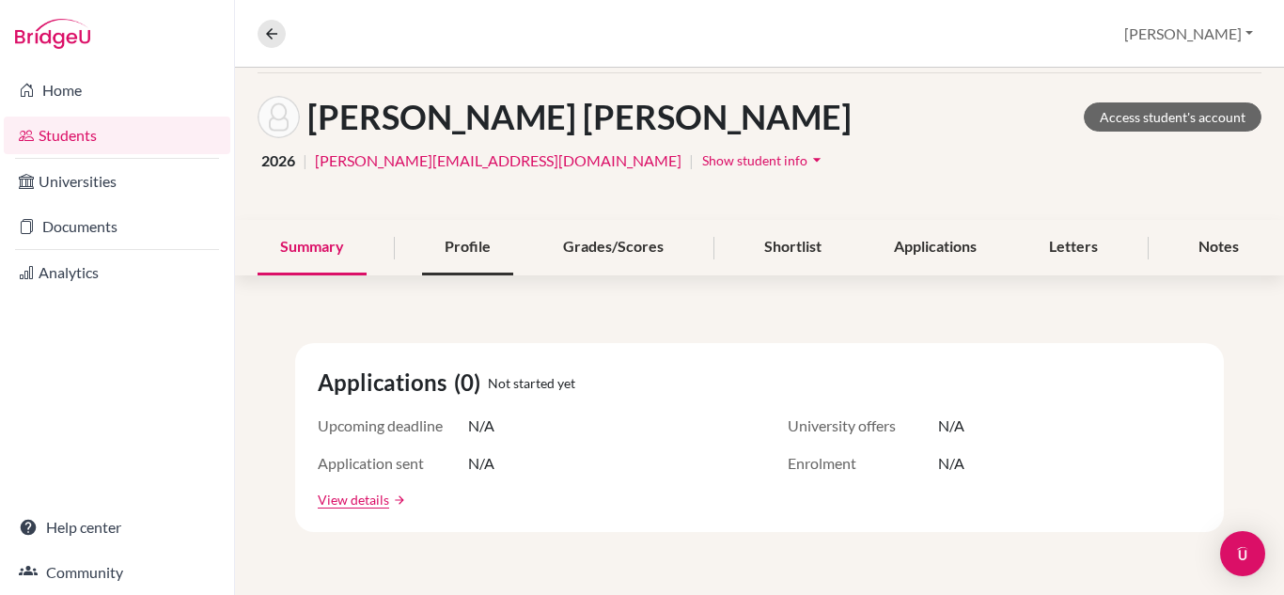
click at [465, 268] on div "Profile" at bounding box center [467, 247] width 91 height 55
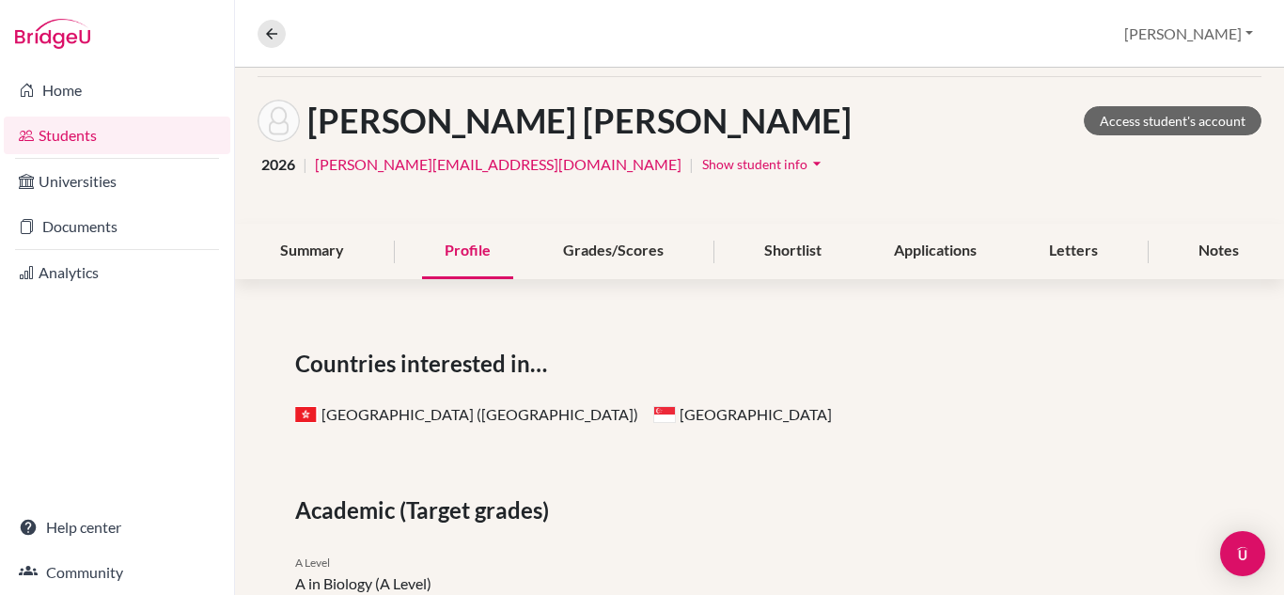
scroll to position [70, 0]
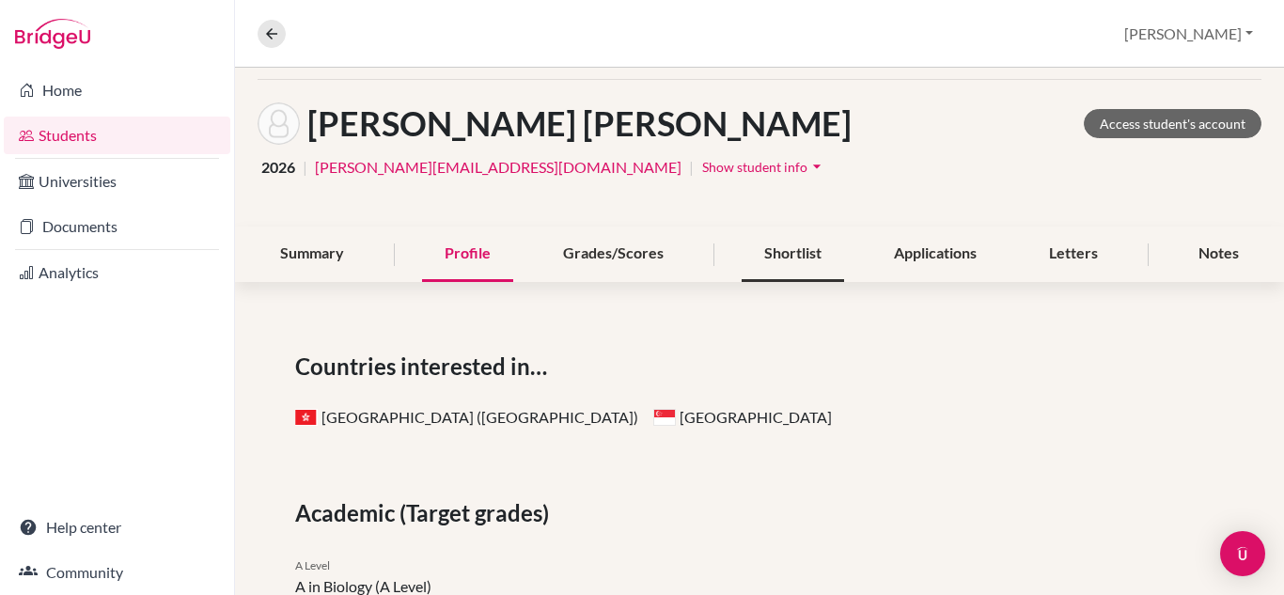
click at [769, 258] on div "Shortlist" at bounding box center [793, 254] width 102 height 55
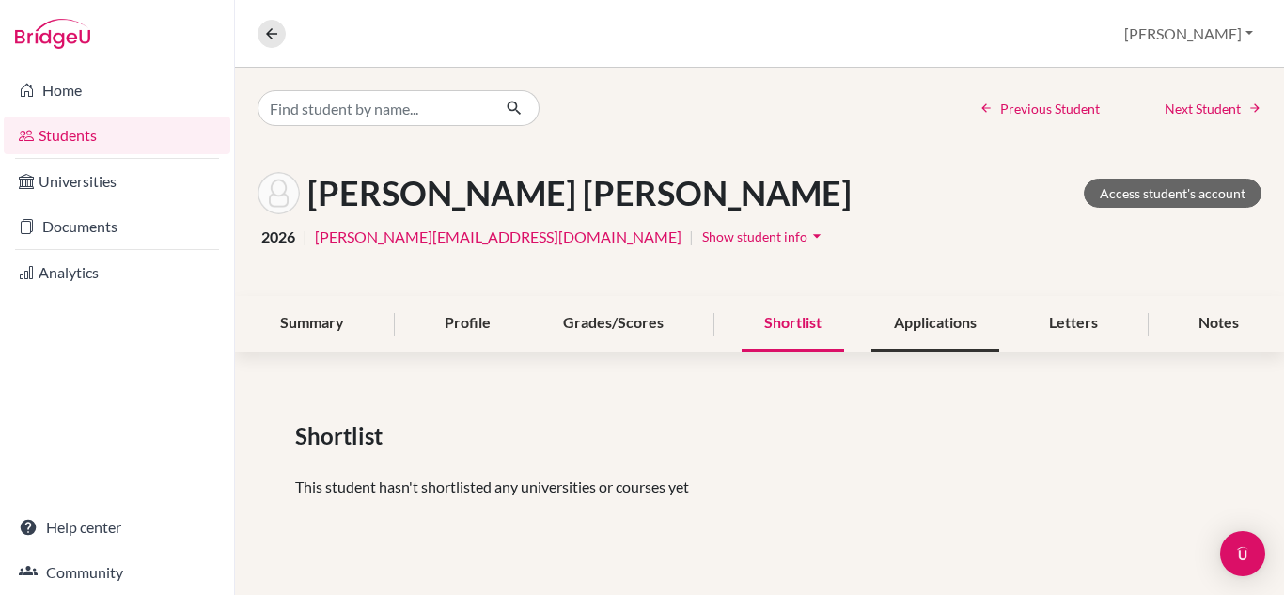
click at [920, 337] on div "Applications" at bounding box center [935, 323] width 128 height 55
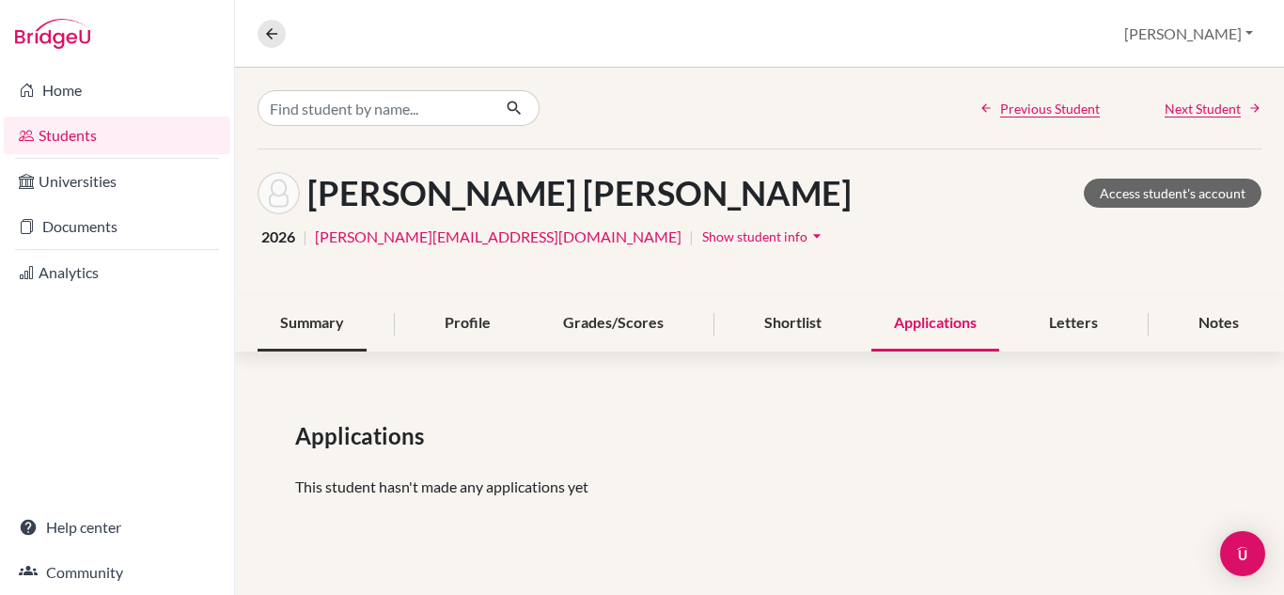
click at [330, 305] on div "Summary" at bounding box center [312, 323] width 109 height 55
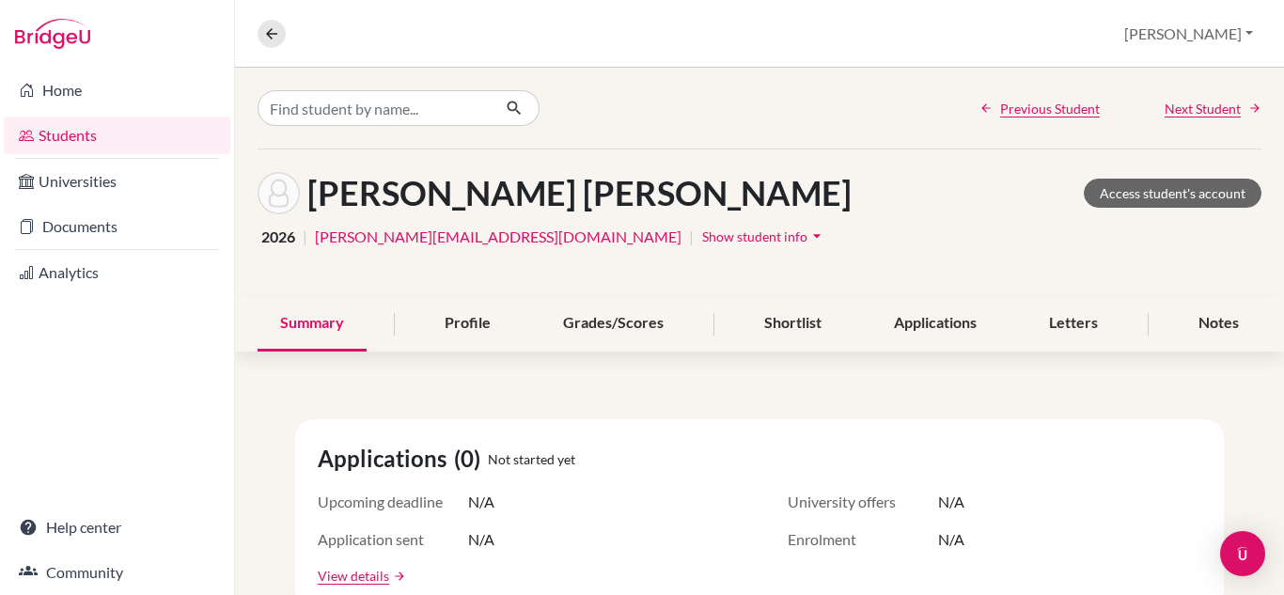
click at [701, 245] on button "Show student info arrow_drop_down" at bounding box center [764, 236] width 126 height 29
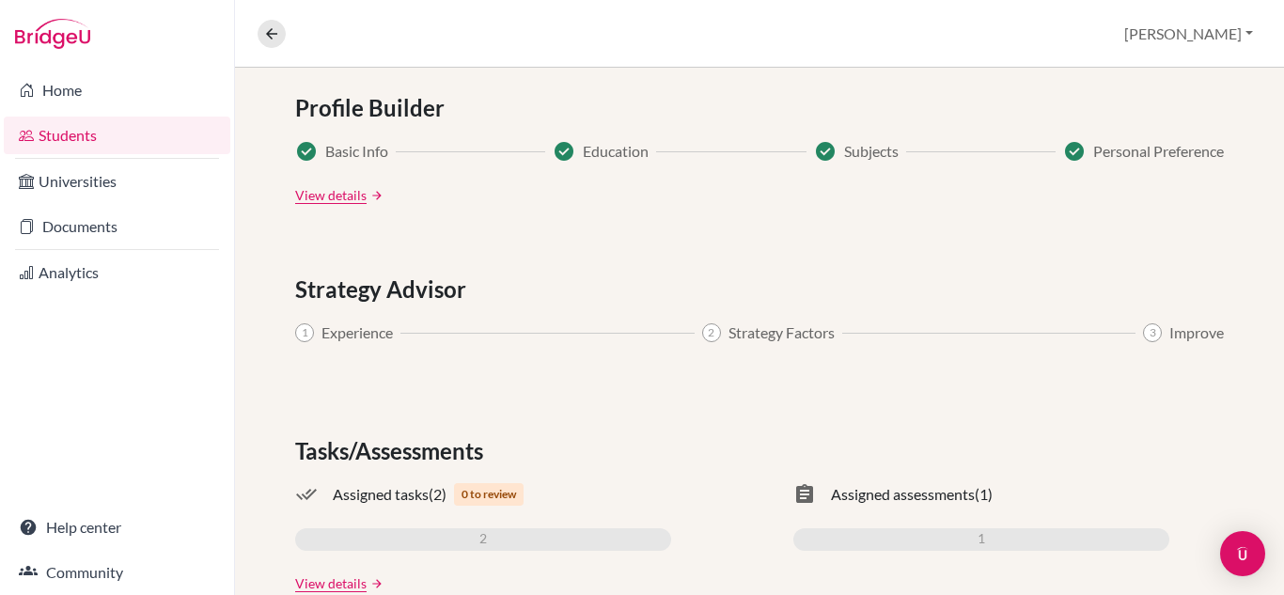
scroll to position [1163, 0]
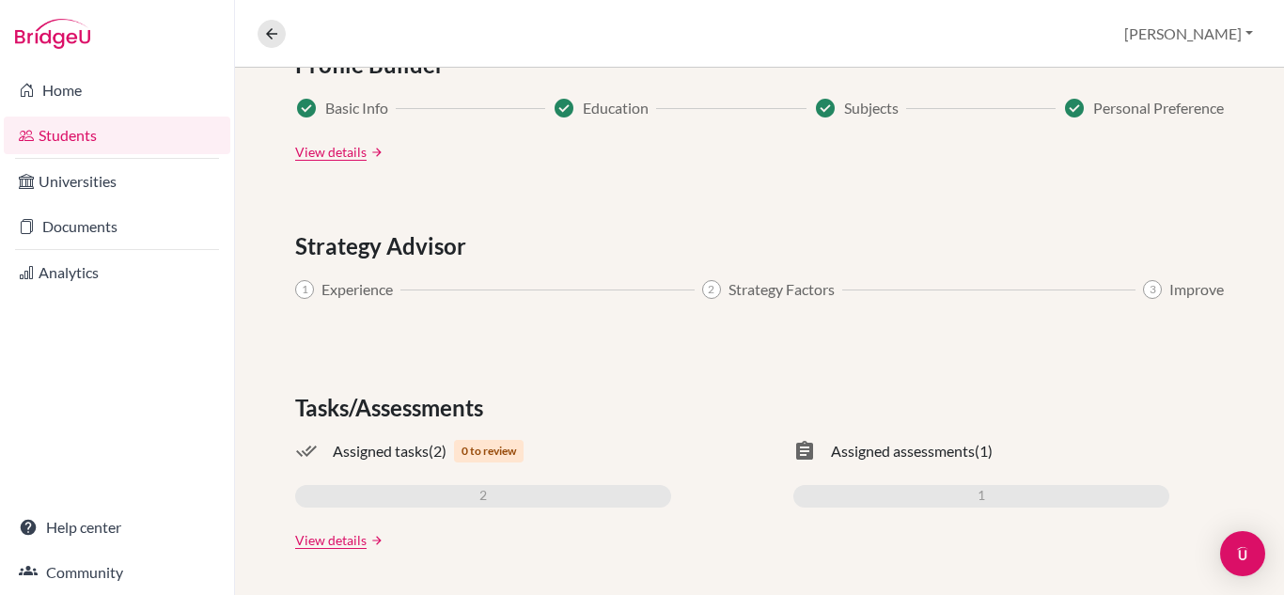
click at [900, 494] on div "1" at bounding box center [981, 496] width 376 height 23
click at [363, 535] on link "View details" at bounding box center [330, 540] width 71 height 20
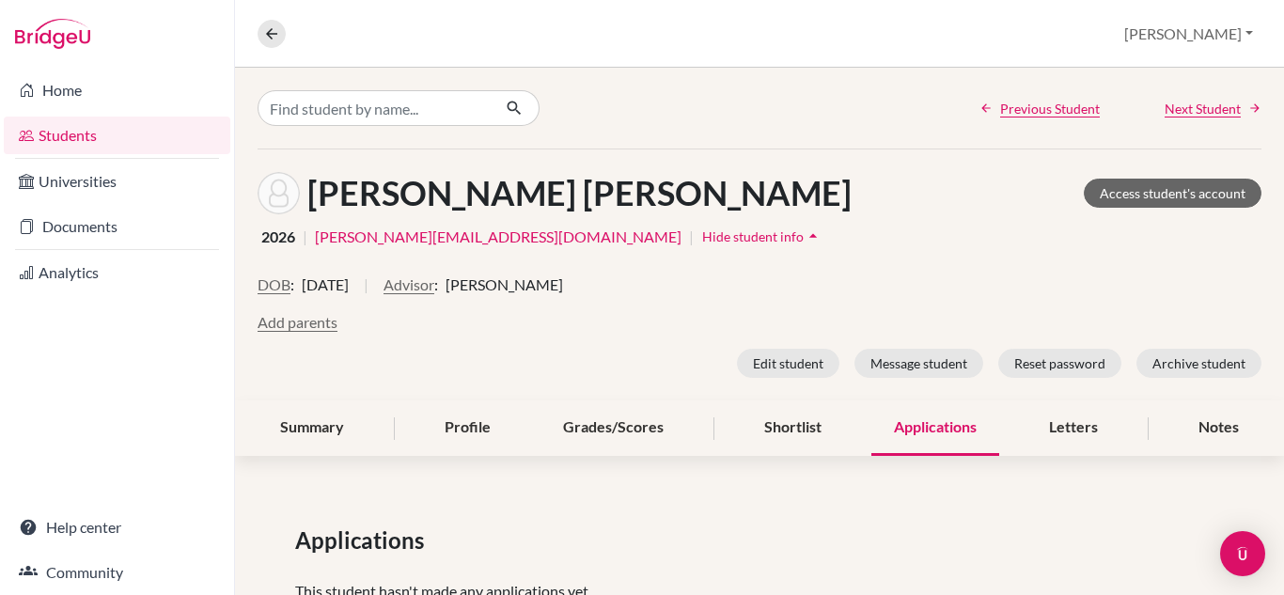
click at [133, 127] on link "Students" at bounding box center [117, 136] width 227 height 38
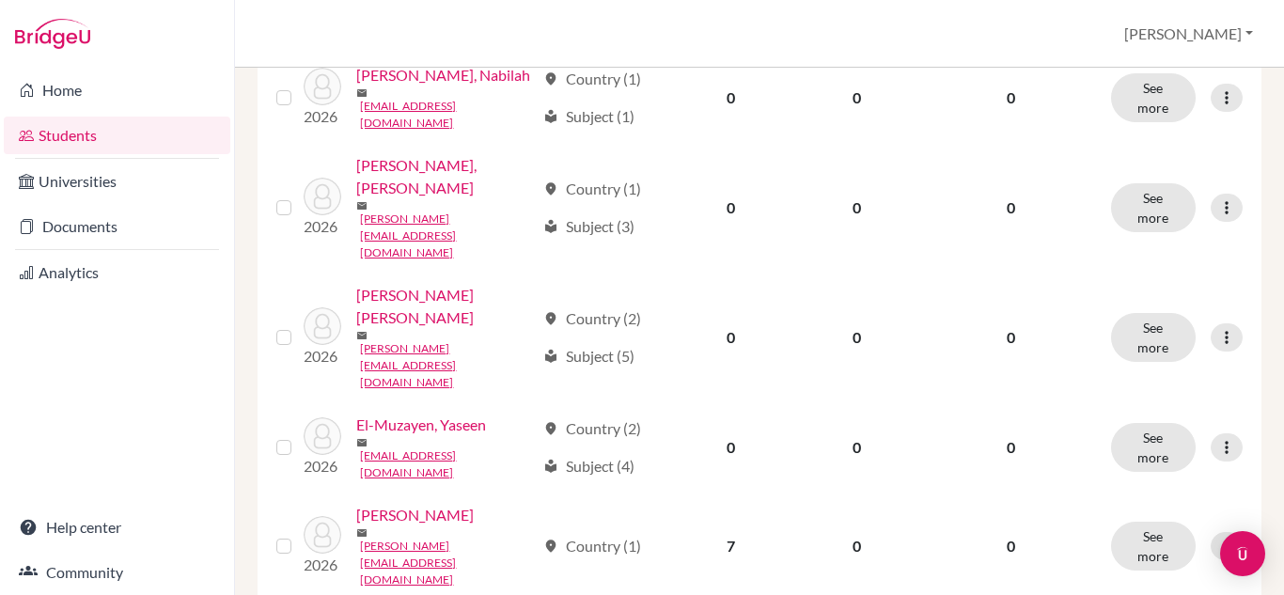
scroll to position [348, 0]
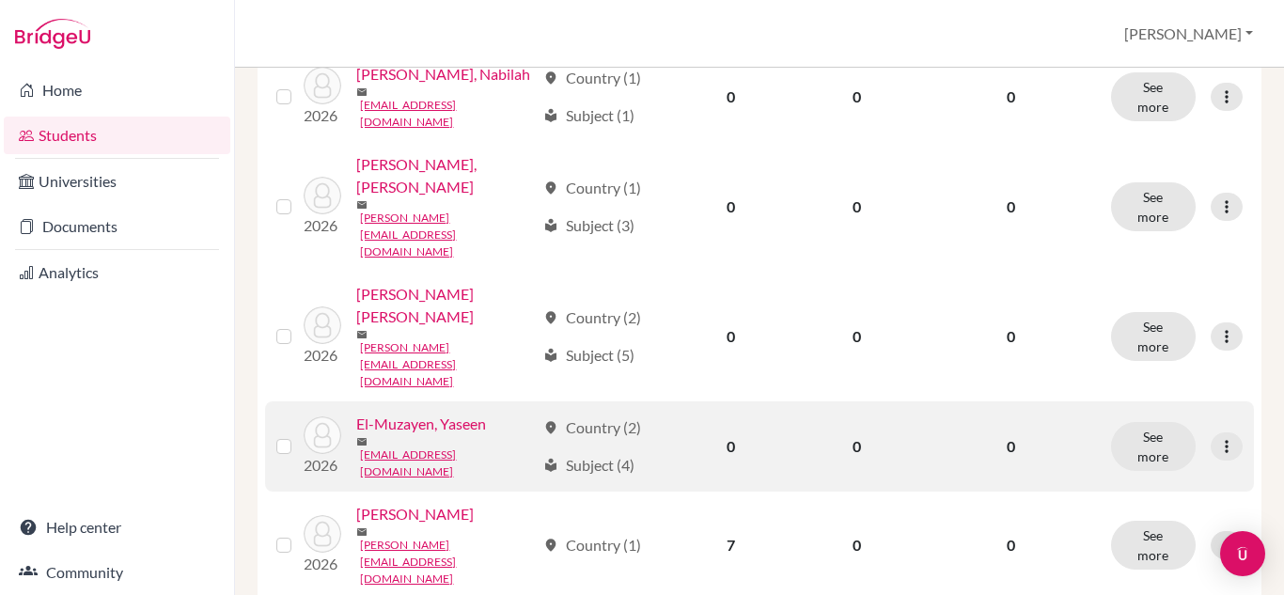
click at [450, 413] on link "El-Muzayen, Yaseen" at bounding box center [421, 424] width 130 height 23
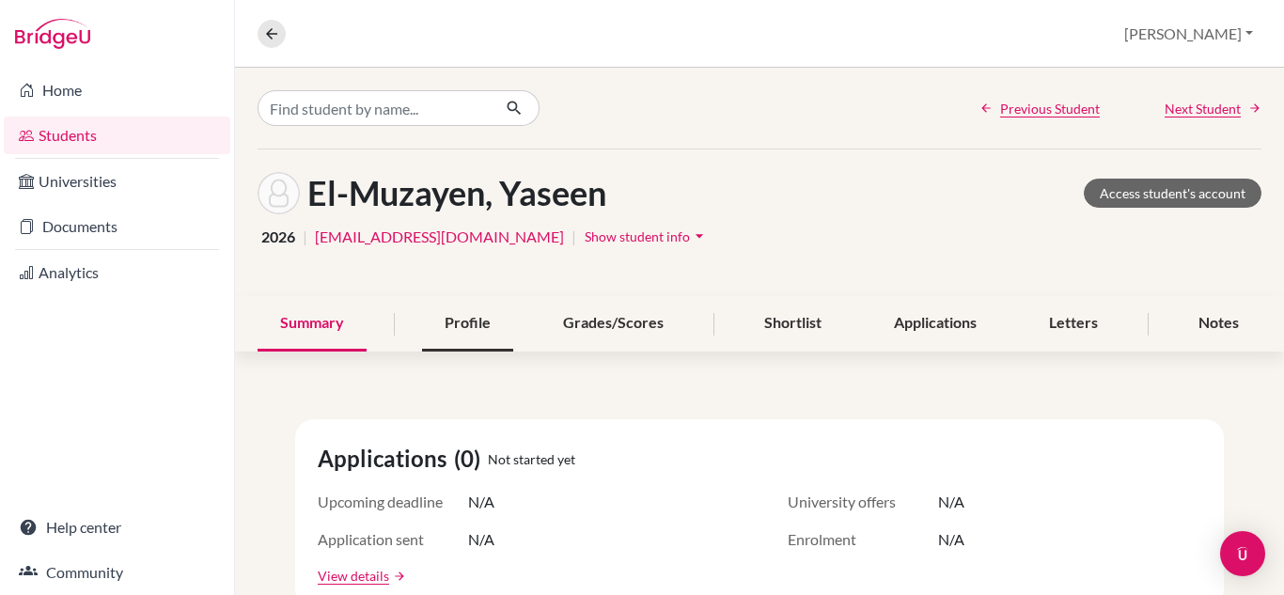
click at [481, 326] on div "Profile" at bounding box center [467, 323] width 91 height 55
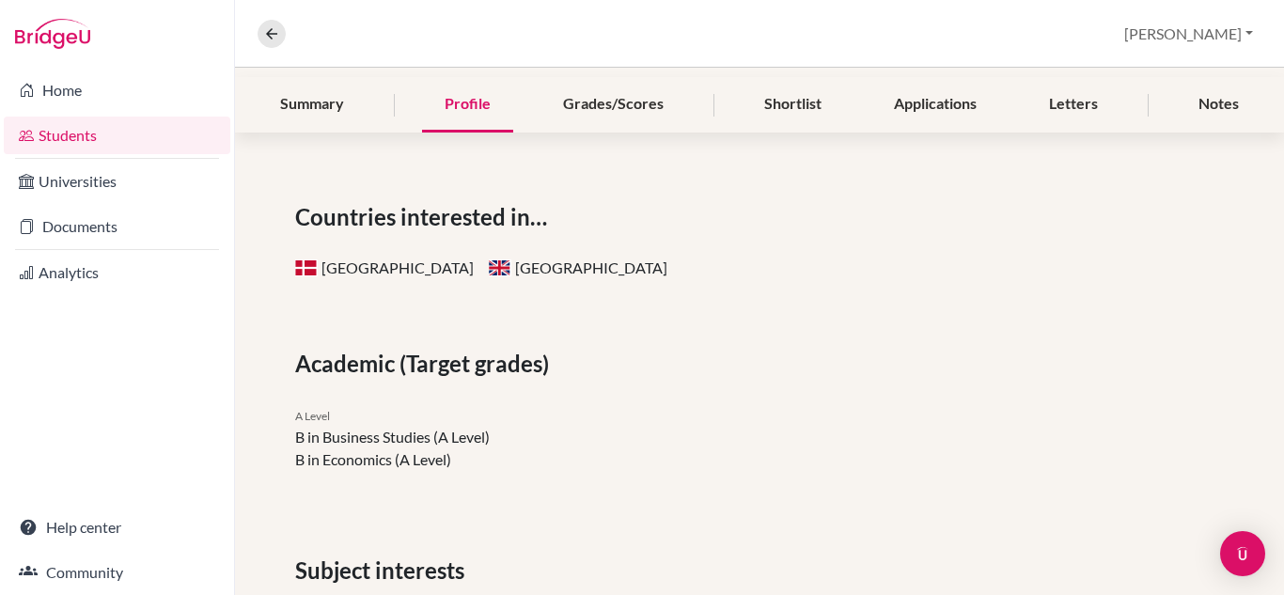
scroll to position [188, 0]
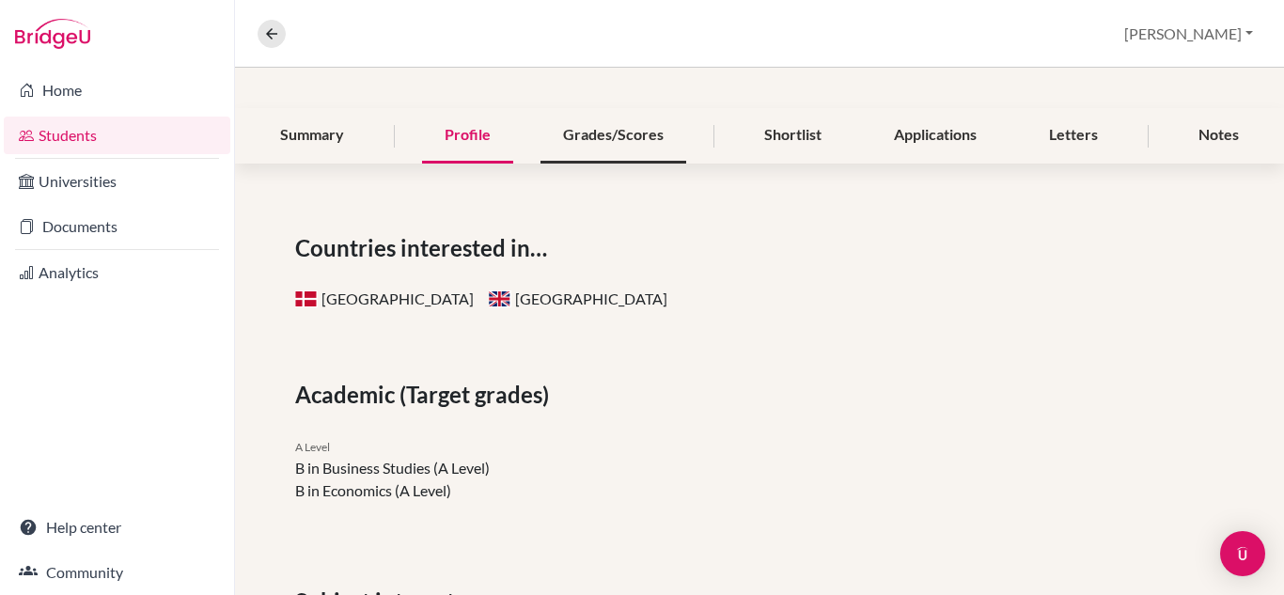
click at [603, 121] on div "Grades/Scores" at bounding box center [614, 135] width 146 height 55
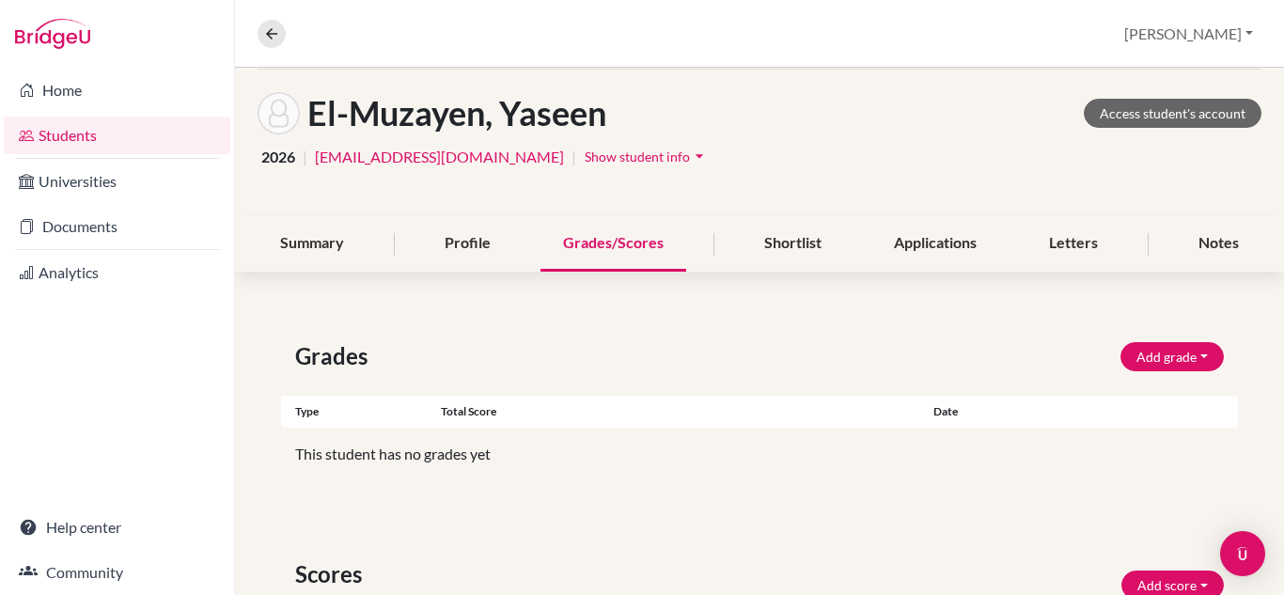
scroll to position [76, 0]
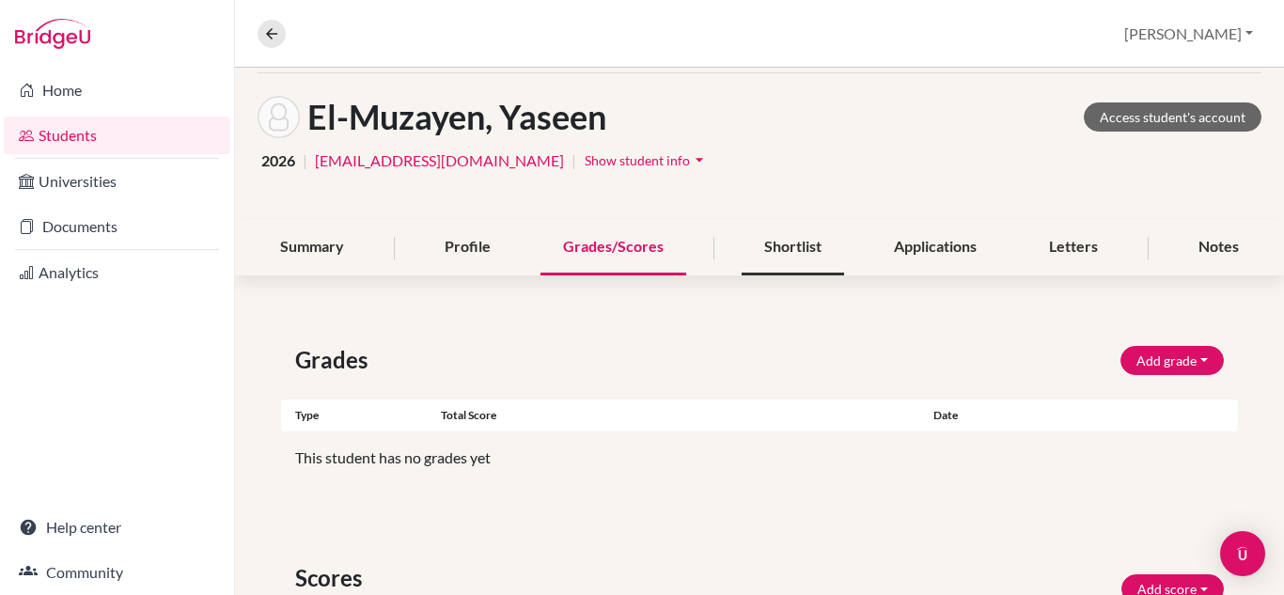
click at [772, 261] on div "Shortlist" at bounding box center [793, 247] width 102 height 55
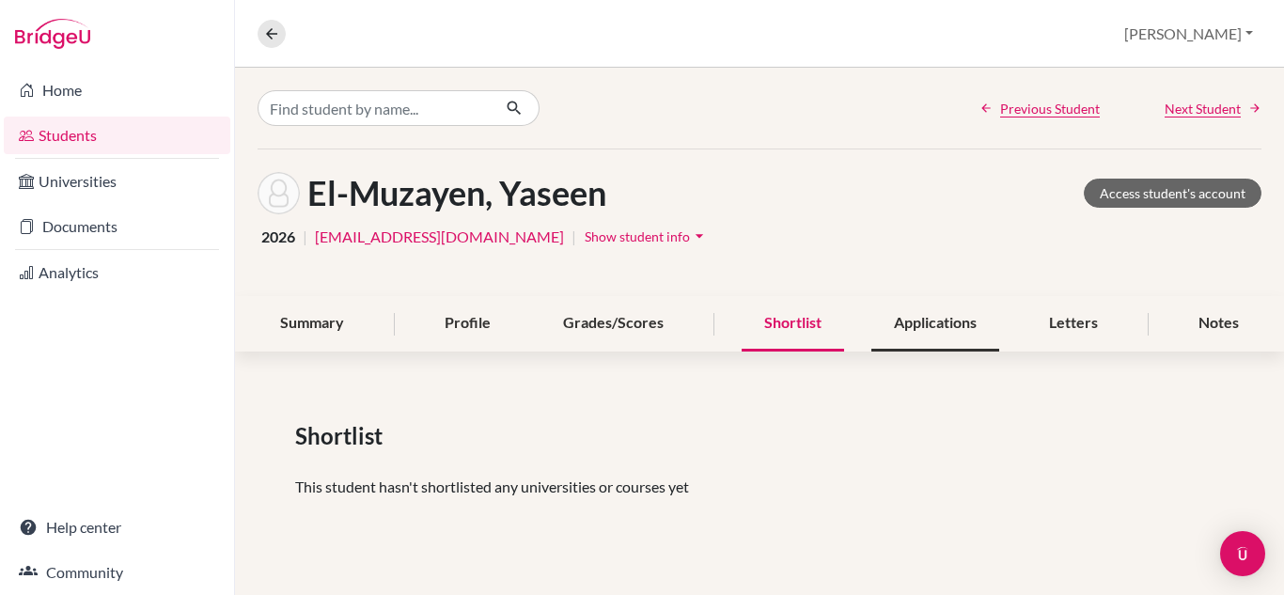
click at [906, 314] on div "Applications" at bounding box center [935, 323] width 128 height 55
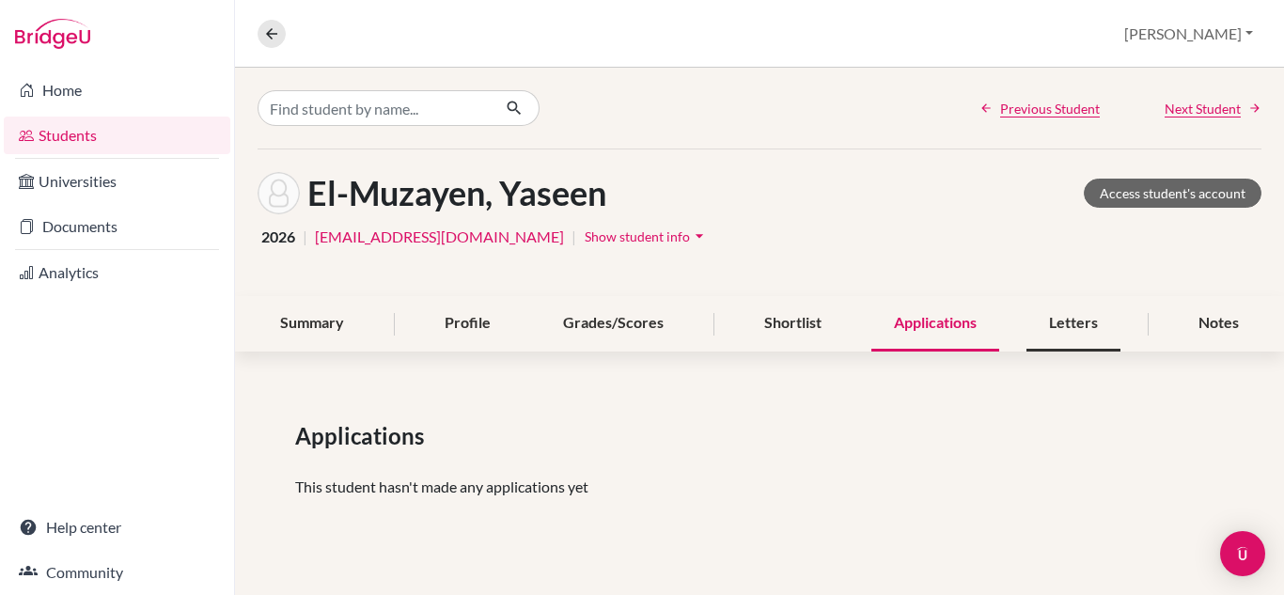
click at [1028, 324] on div "Letters" at bounding box center [1074, 323] width 94 height 55
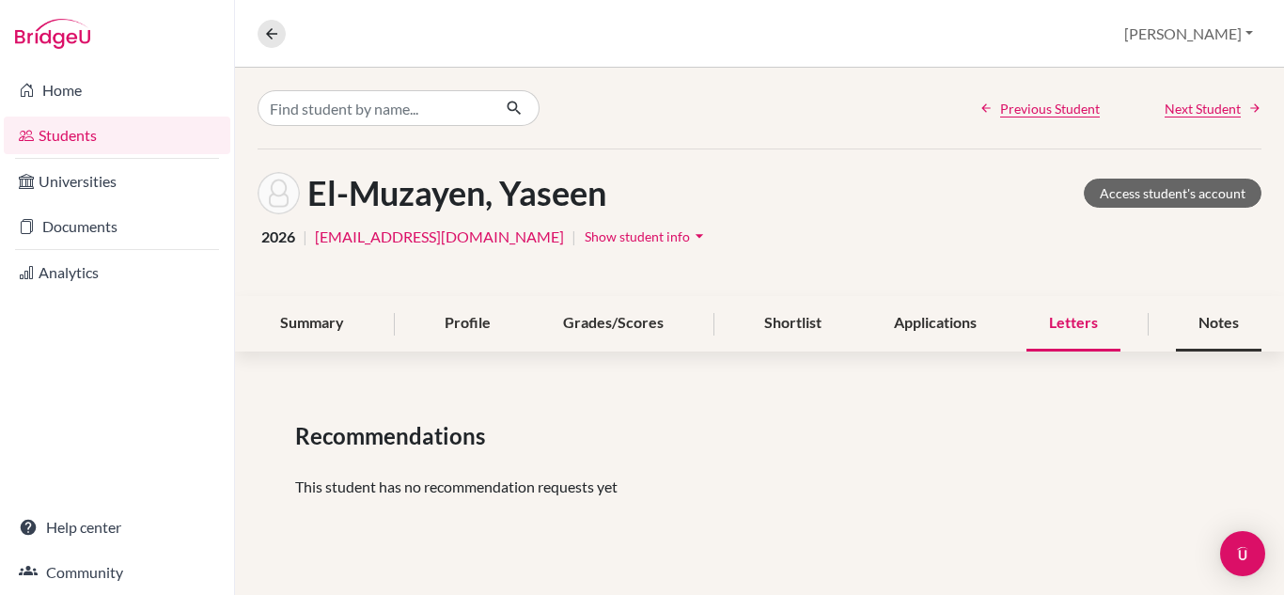
click at [1214, 335] on div "Notes" at bounding box center [1219, 323] width 86 height 55
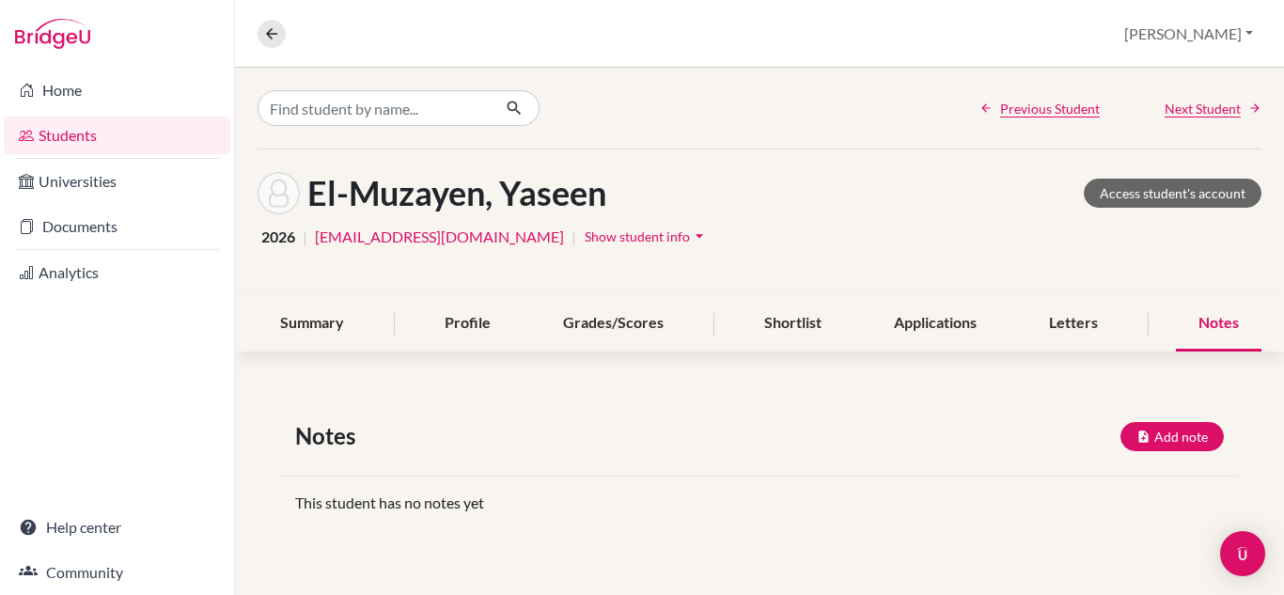
click at [97, 131] on link "Students" at bounding box center [117, 136] width 227 height 38
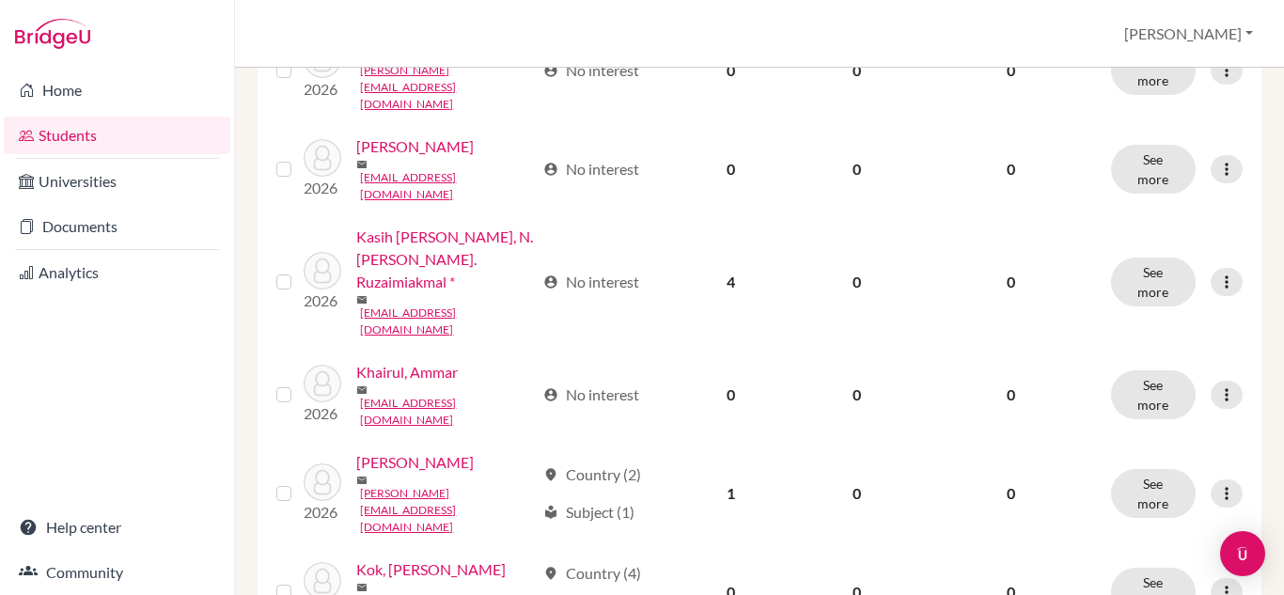
scroll to position [1022, 0]
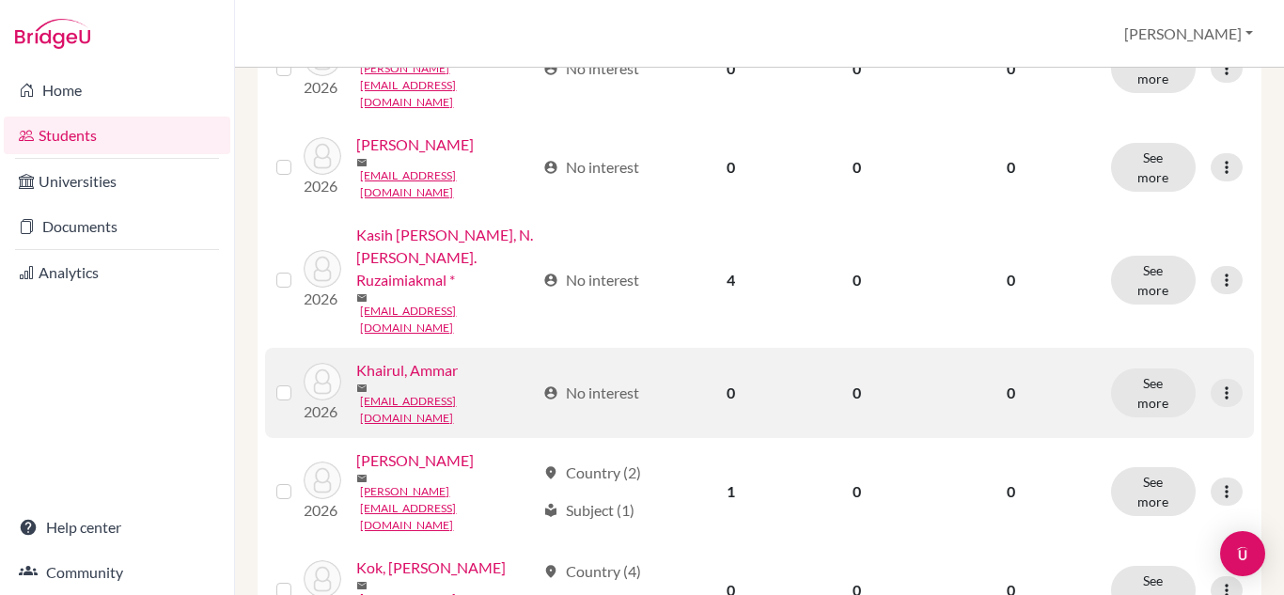
click at [366, 375] on link "Khairul, Ammar" at bounding box center [407, 370] width 102 height 23
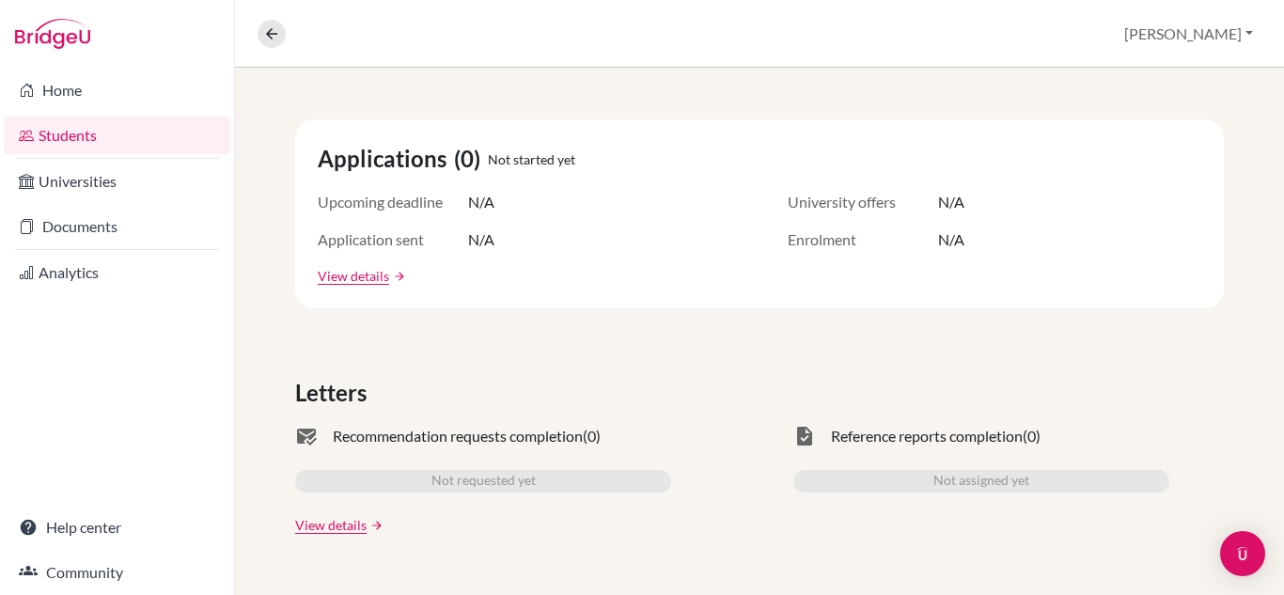
scroll to position [239, 0]
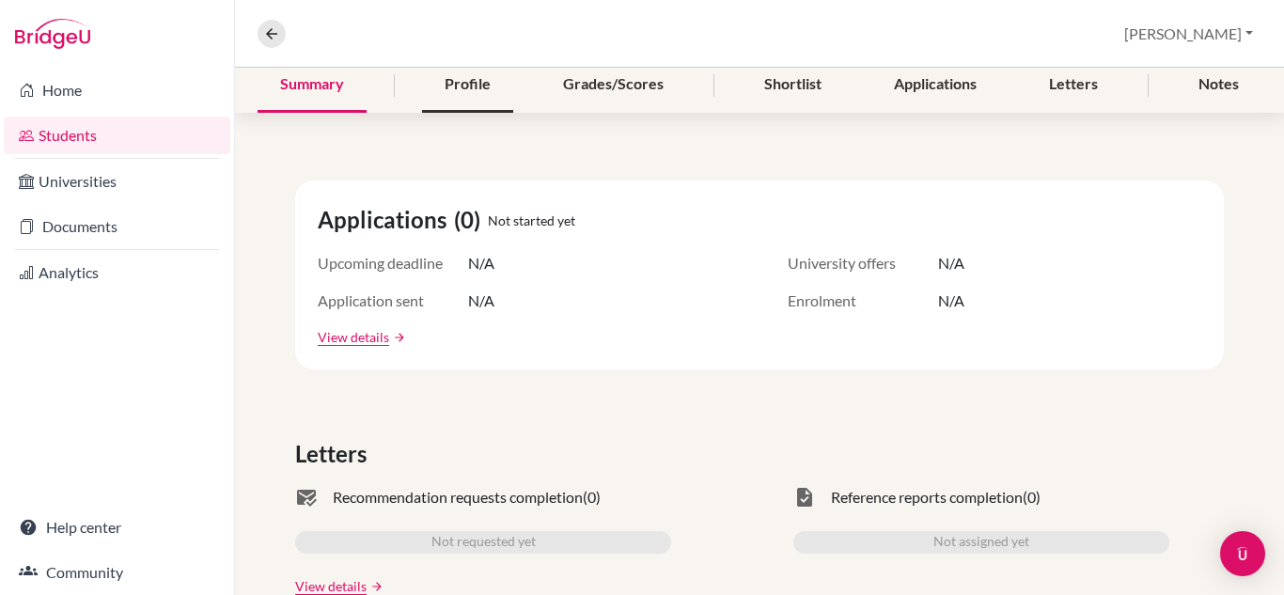
click at [487, 79] on div "Profile" at bounding box center [467, 84] width 91 height 55
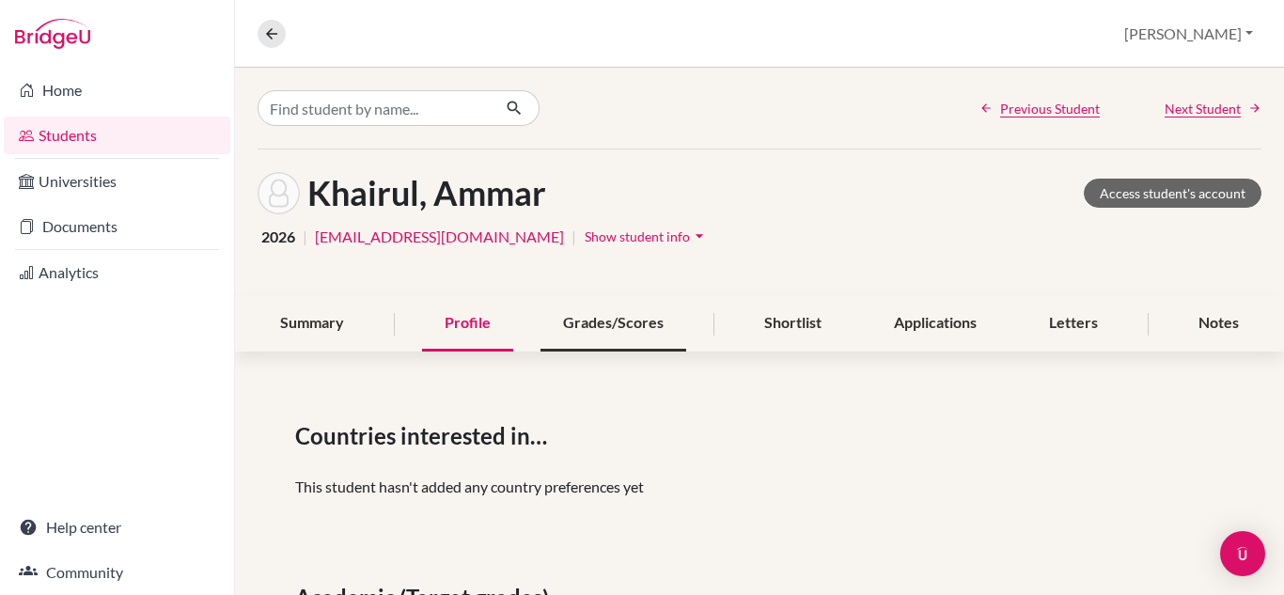
click at [598, 326] on div "Grades/Scores" at bounding box center [614, 323] width 146 height 55
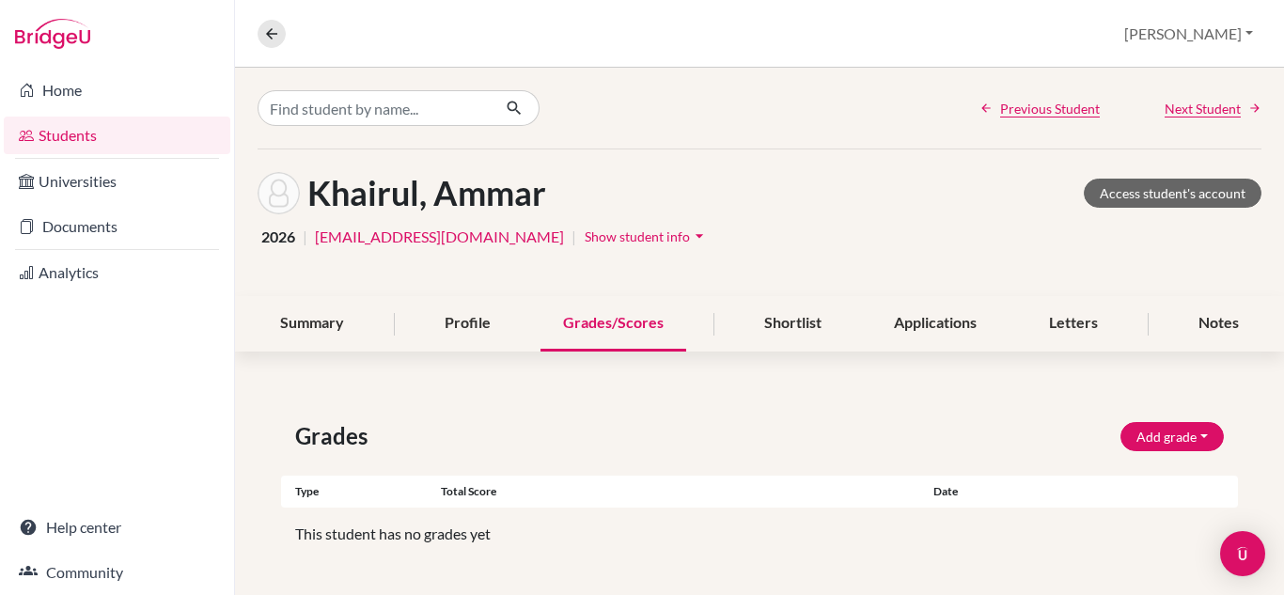
click at [107, 118] on link "Students" at bounding box center [117, 136] width 227 height 38
click at [110, 132] on link "Students" at bounding box center [117, 136] width 227 height 38
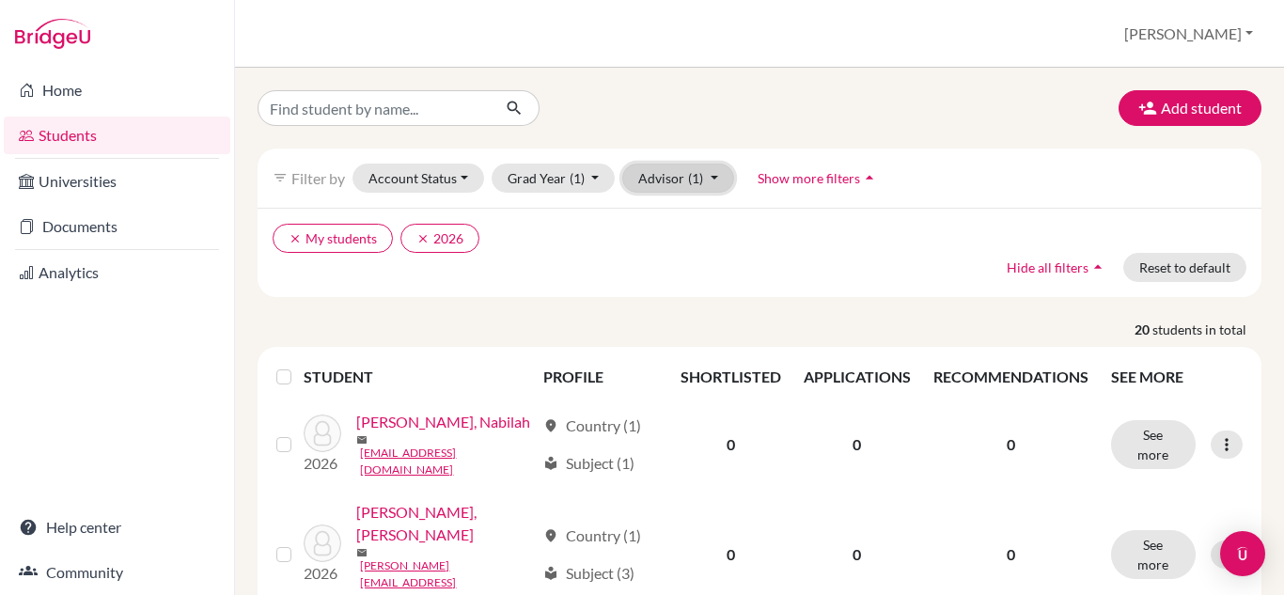
click at [718, 182] on button "Advisor (1)" at bounding box center [678, 178] width 112 height 29
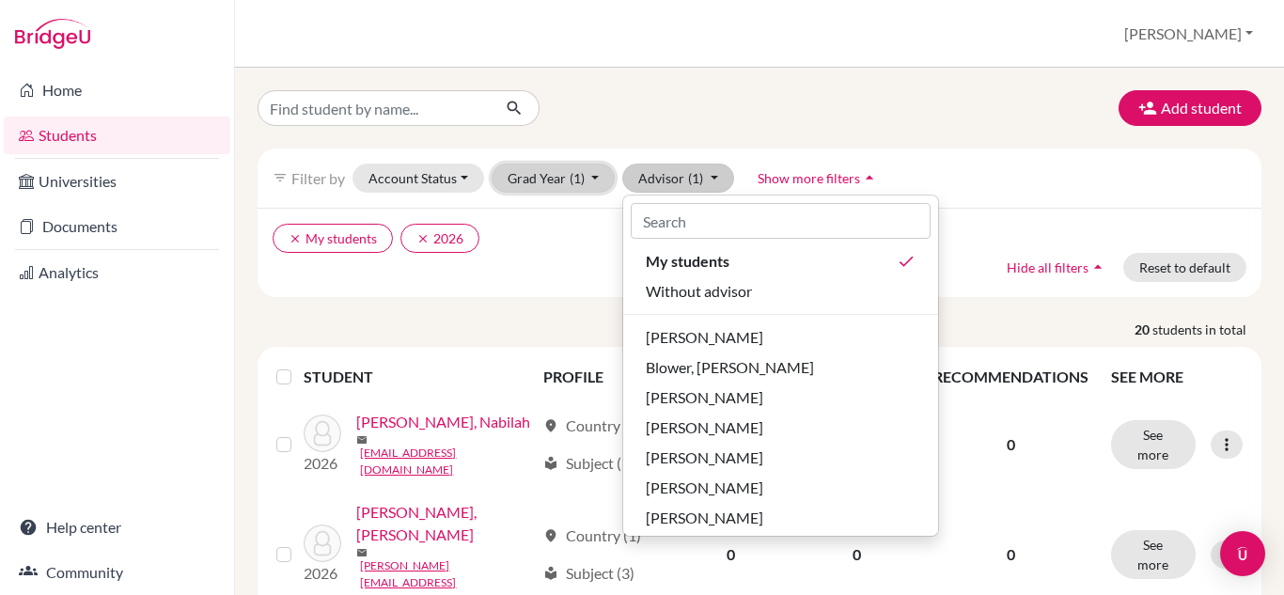
click at [593, 174] on button "Grad Year (1)" at bounding box center [554, 178] width 124 height 29
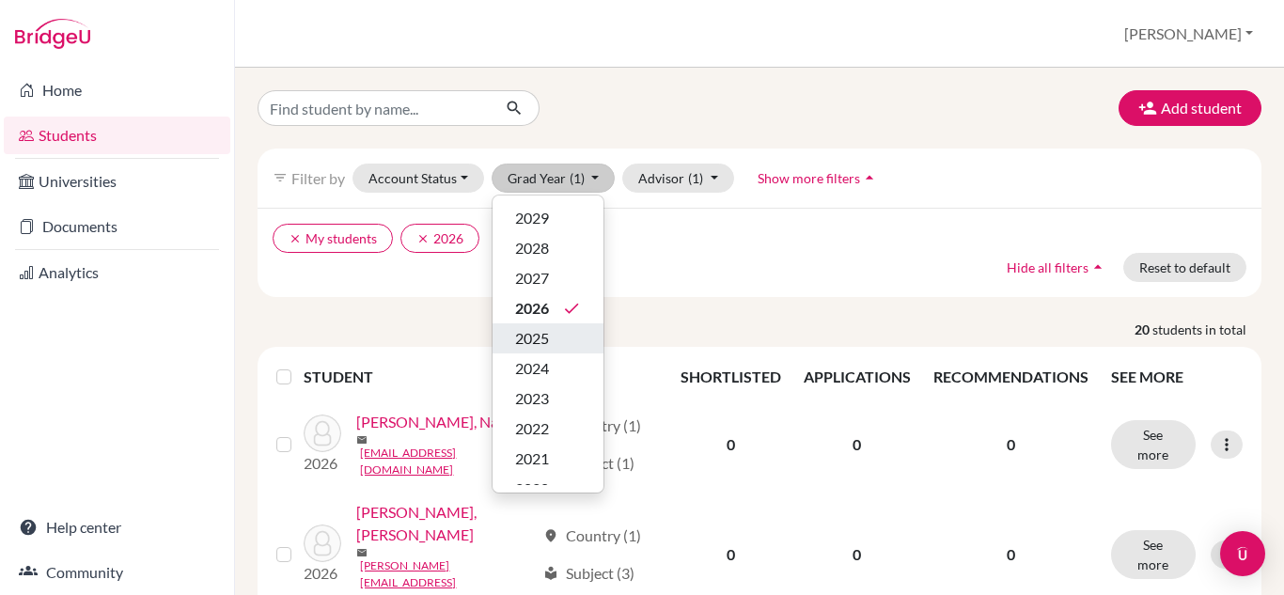
click at [562, 331] on div "2025" at bounding box center [548, 338] width 66 height 23
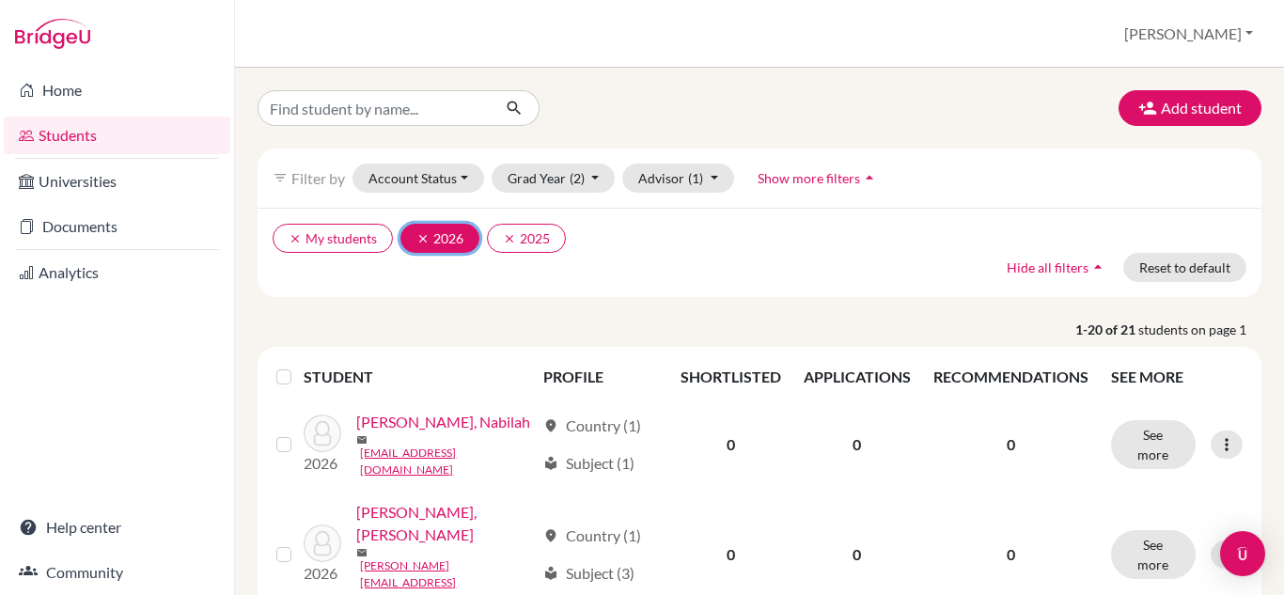
click at [422, 230] on button "clear 2026" at bounding box center [439, 238] width 79 height 29
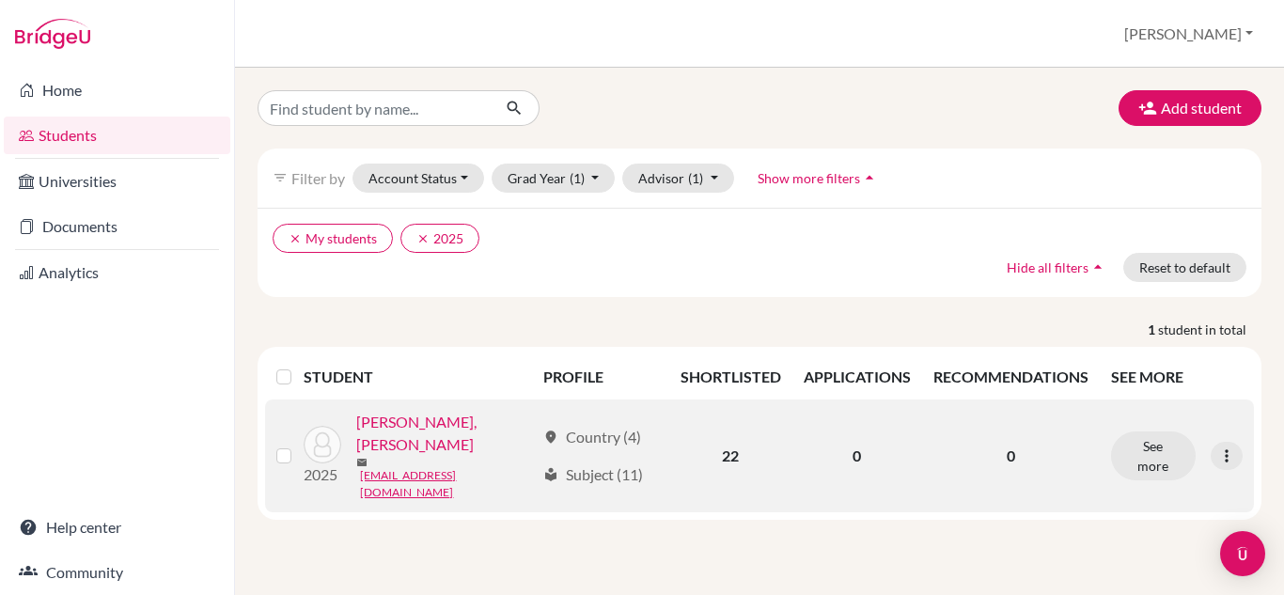
click at [435, 456] on link "[PERSON_NAME], [PERSON_NAME]" at bounding box center [445, 433] width 179 height 45
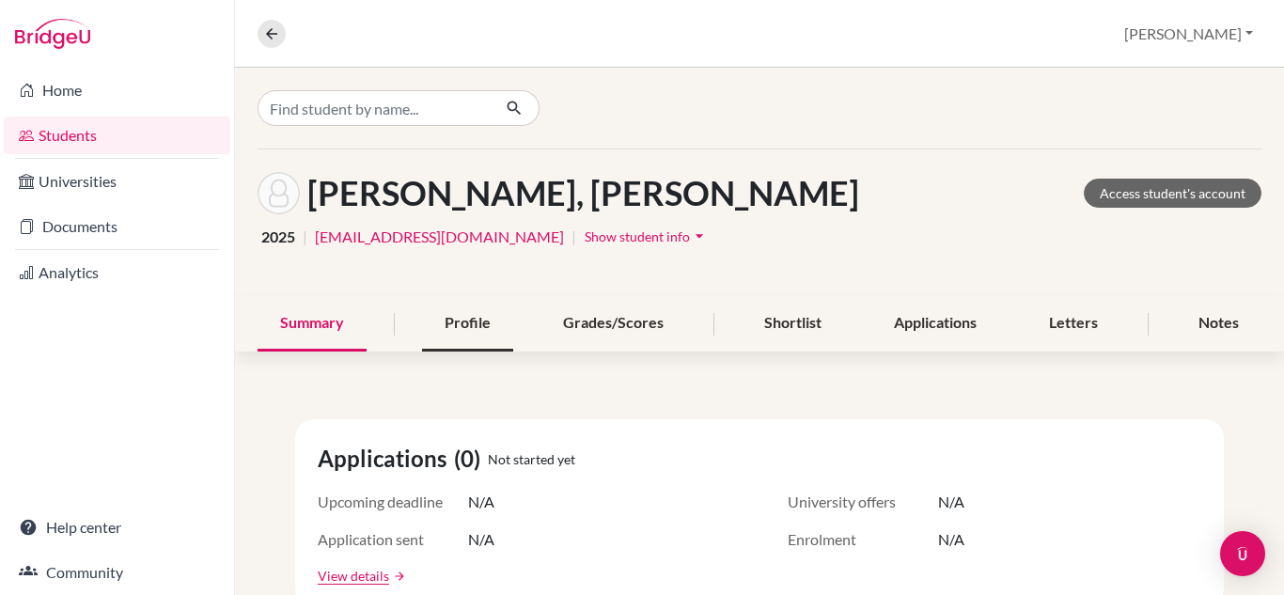
click at [481, 326] on div "Profile" at bounding box center [467, 323] width 91 height 55
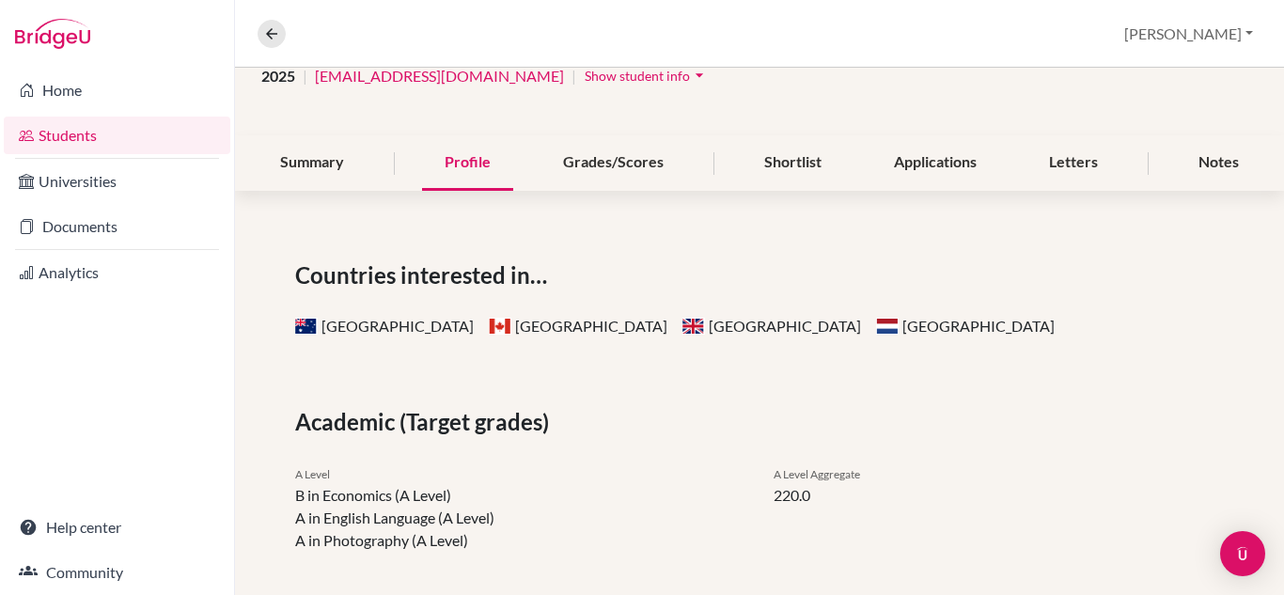
scroll to position [160, 0]
click at [623, 156] on div "Grades/Scores" at bounding box center [614, 163] width 146 height 55
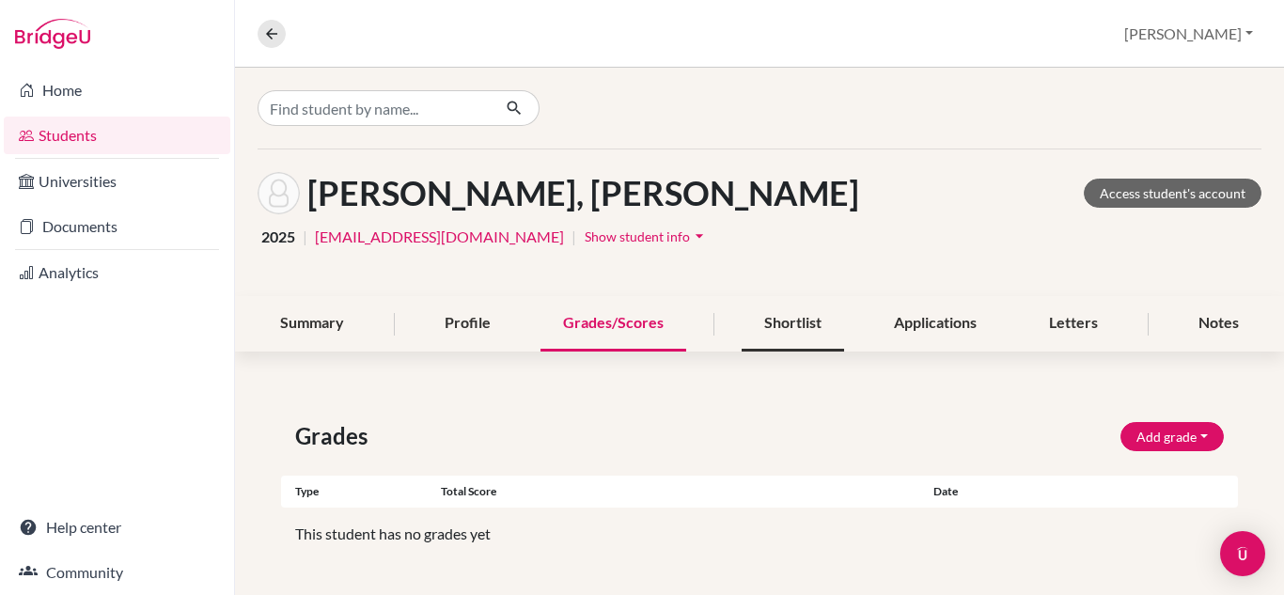
click at [783, 330] on div "Shortlist" at bounding box center [793, 323] width 102 height 55
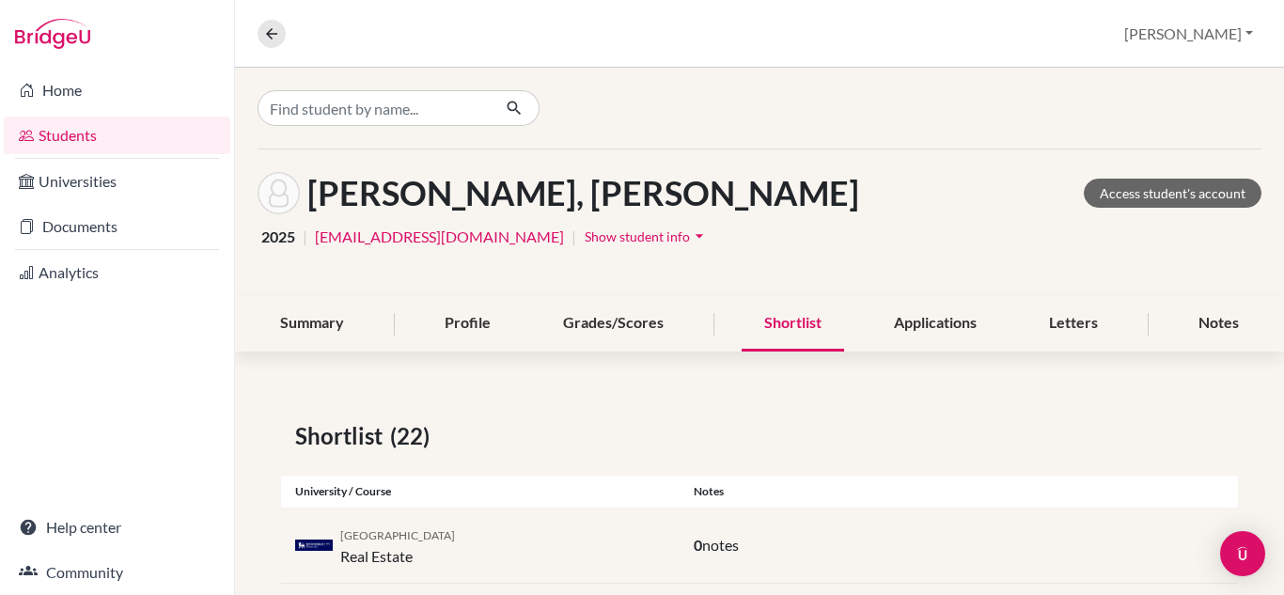
click at [76, 41] on img at bounding box center [52, 34] width 75 height 30
click at [81, 121] on link "Students" at bounding box center [117, 136] width 227 height 38
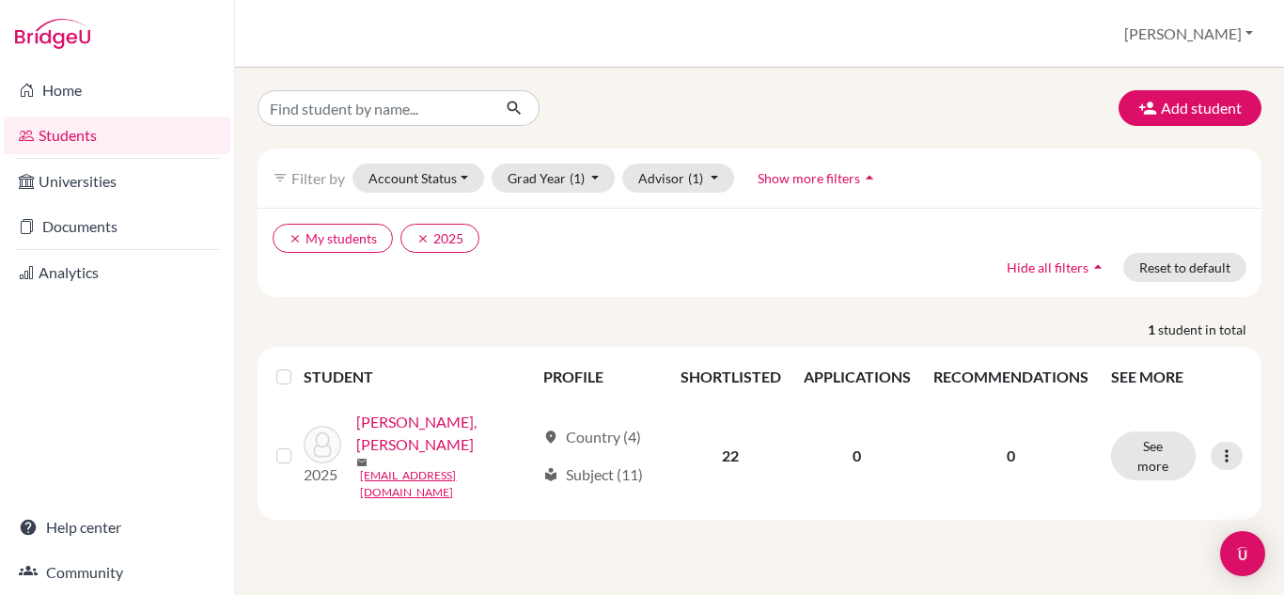
click at [74, 135] on link "Students" at bounding box center [117, 136] width 227 height 38
click at [594, 177] on button "Grad Year (1)" at bounding box center [554, 178] width 124 height 29
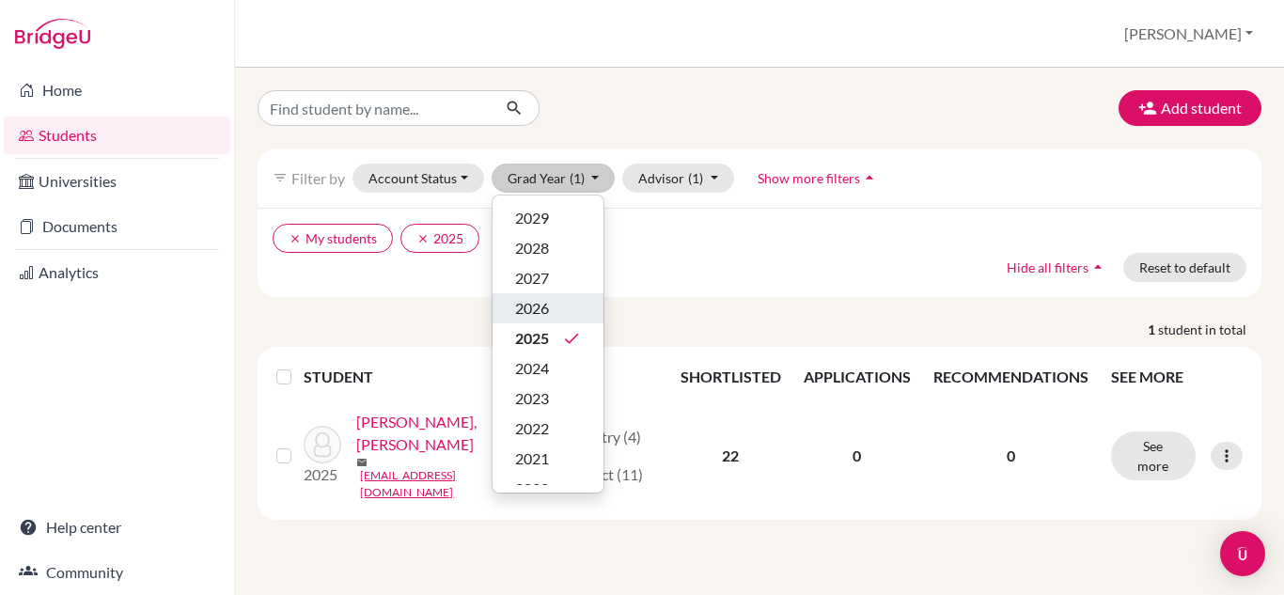
click at [559, 306] on div "2026" at bounding box center [548, 308] width 66 height 23
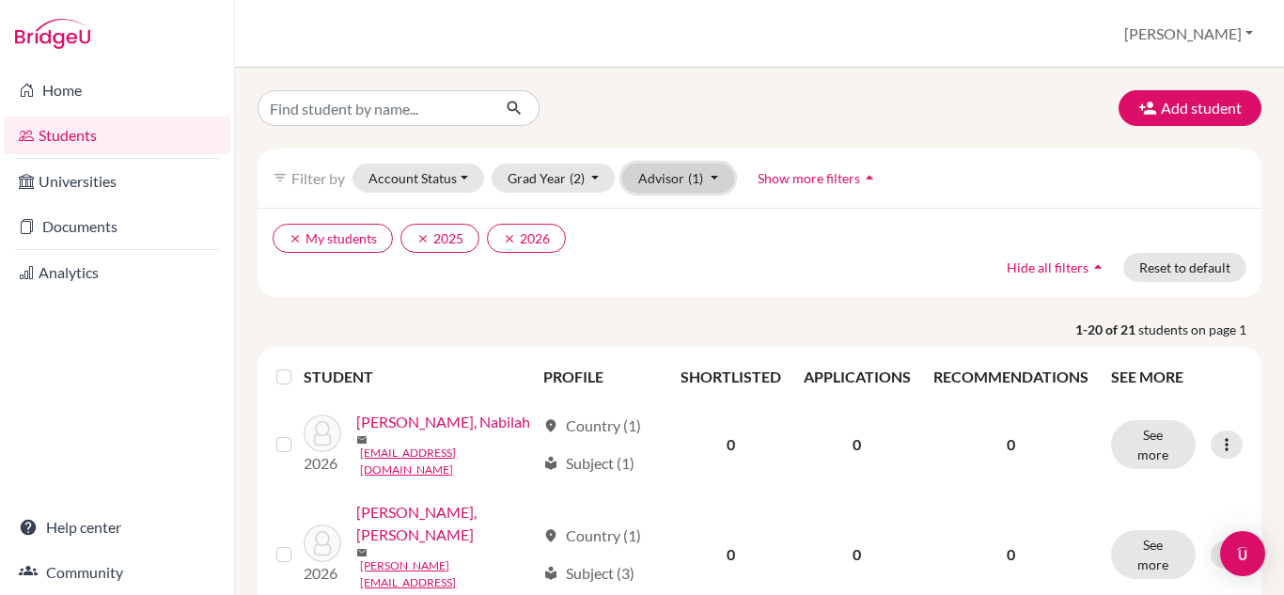
click at [684, 174] on button "Advisor (1)" at bounding box center [678, 178] width 112 height 29
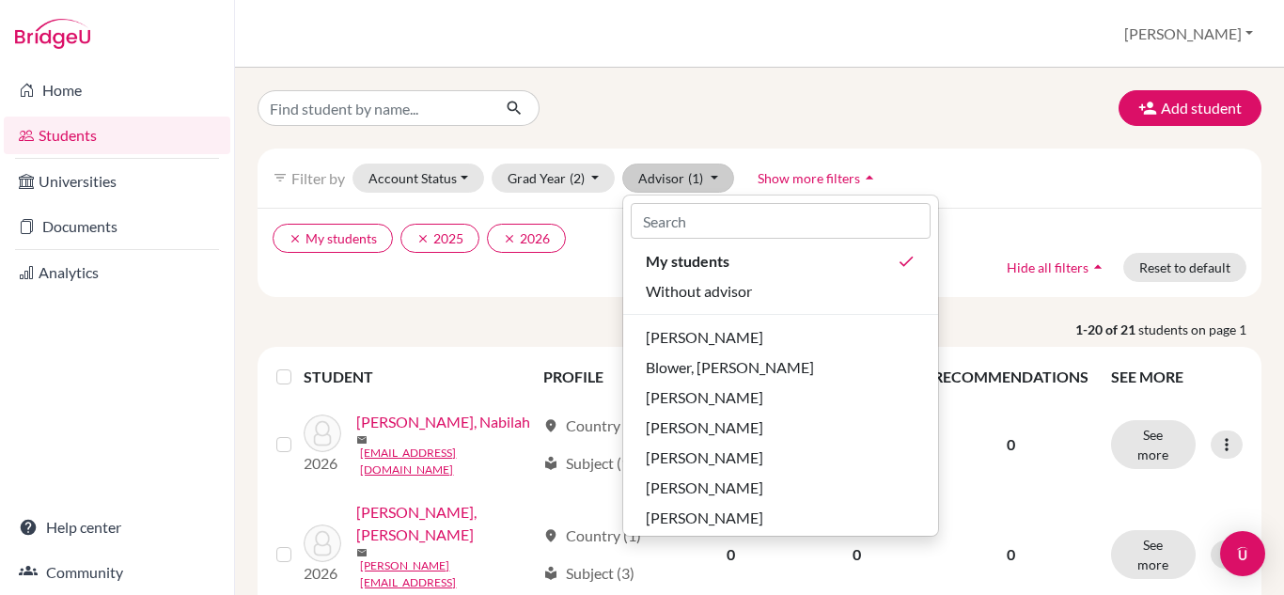
click at [556, 281] on div "clear My students clear 2025 clear 2026 Hide all filters arrow_drop_up Reset to…" at bounding box center [760, 252] width 1004 height 89
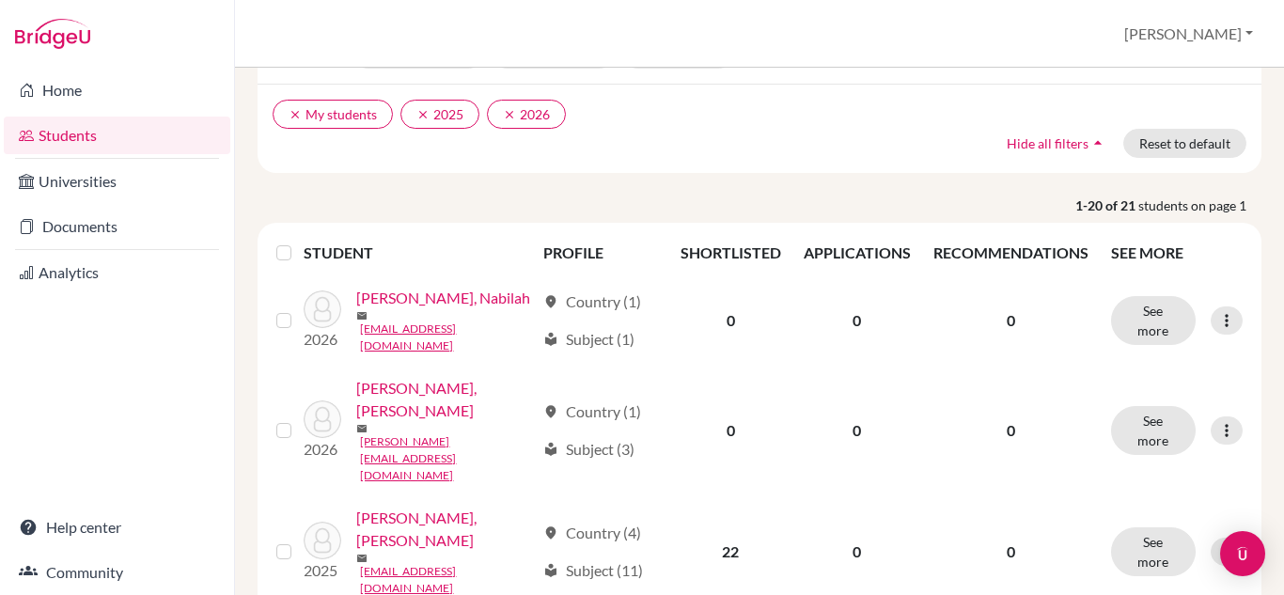
scroll to position [125, 0]
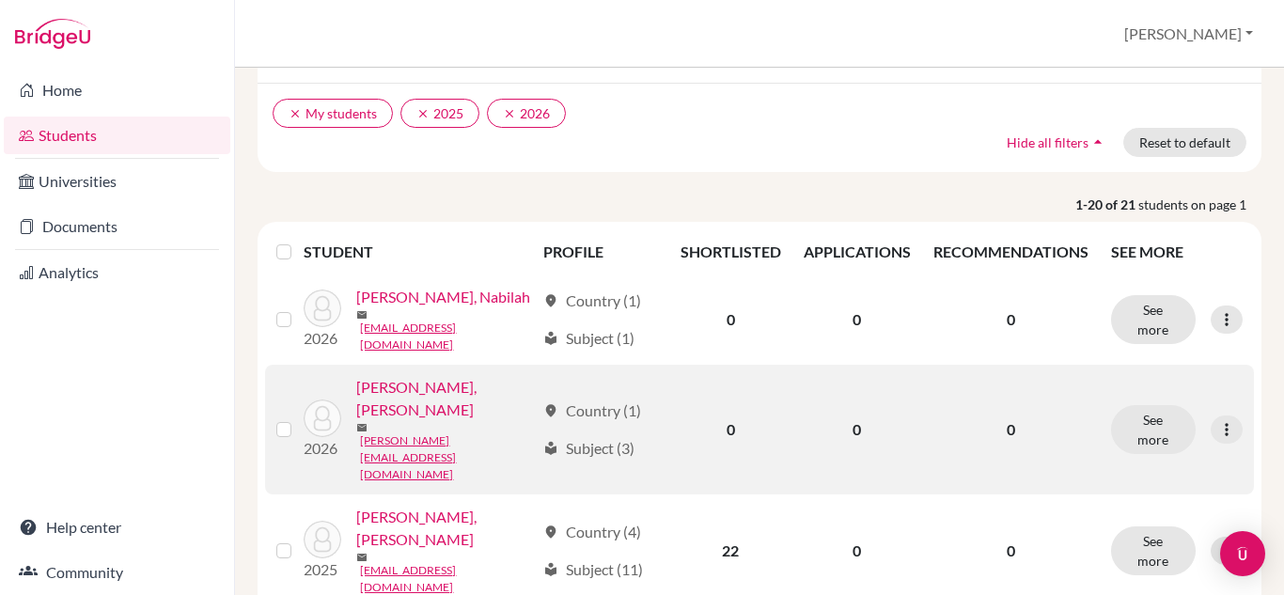
click at [451, 416] on link "[PERSON_NAME], [PERSON_NAME]" at bounding box center [445, 398] width 179 height 45
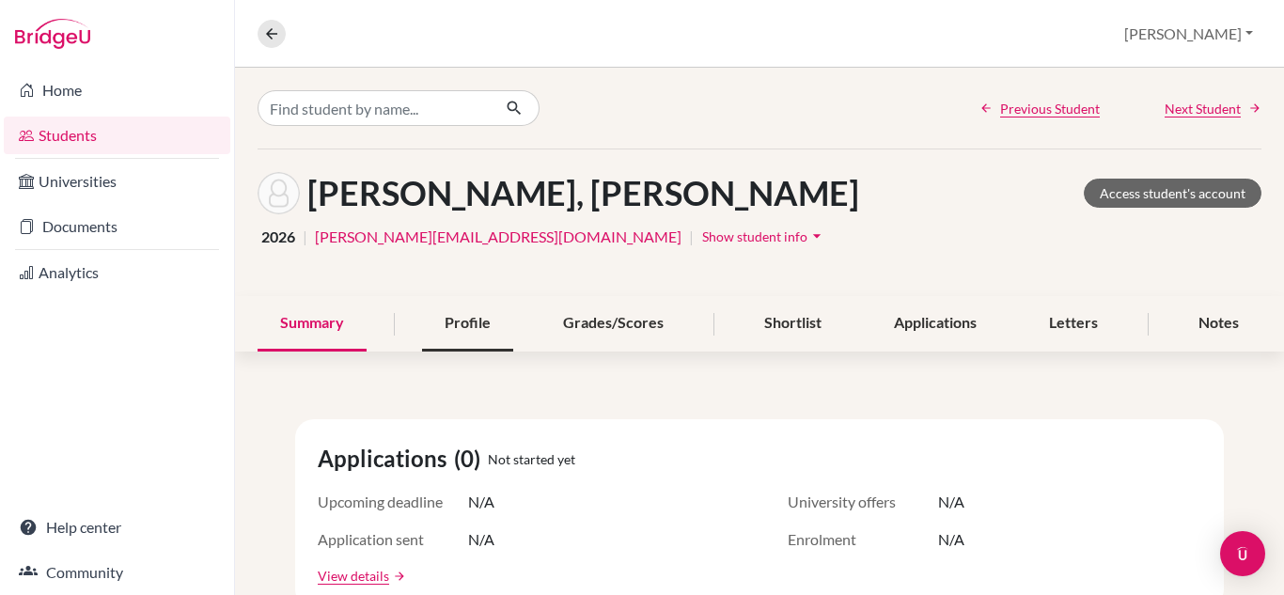
drag, startPoint x: 486, startPoint y: 329, endPoint x: 463, endPoint y: 331, distance: 23.6
click at [463, 331] on div "Profile" at bounding box center [467, 323] width 91 height 55
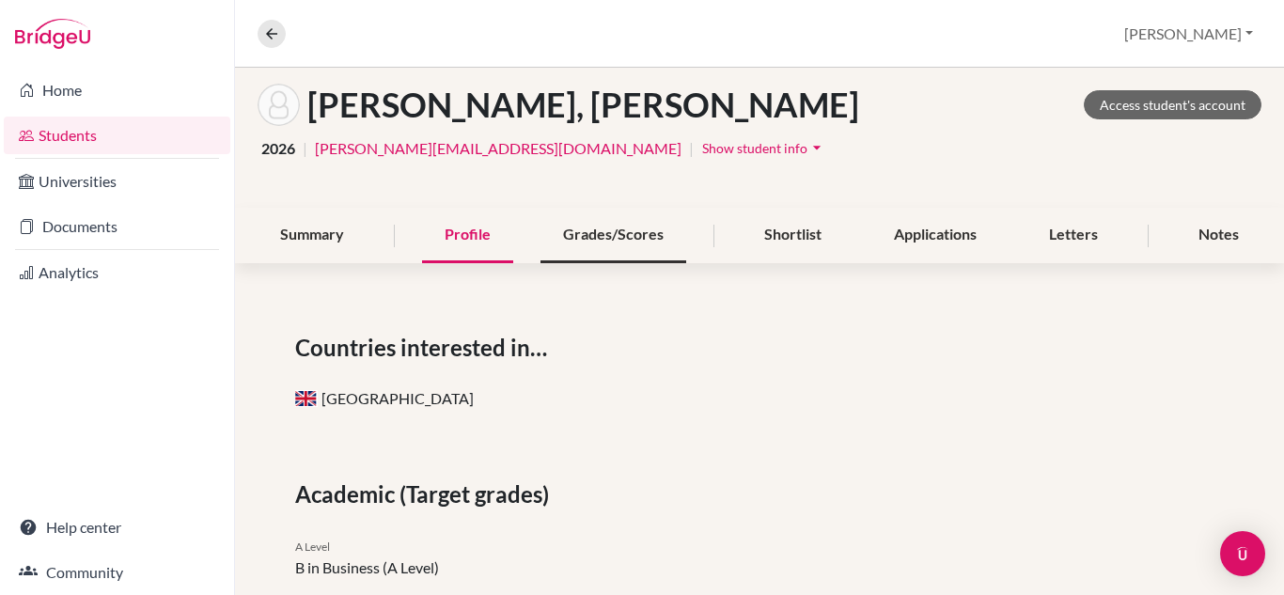
scroll to position [89, 0]
click at [632, 247] on div "Grades/Scores" at bounding box center [614, 234] width 146 height 55
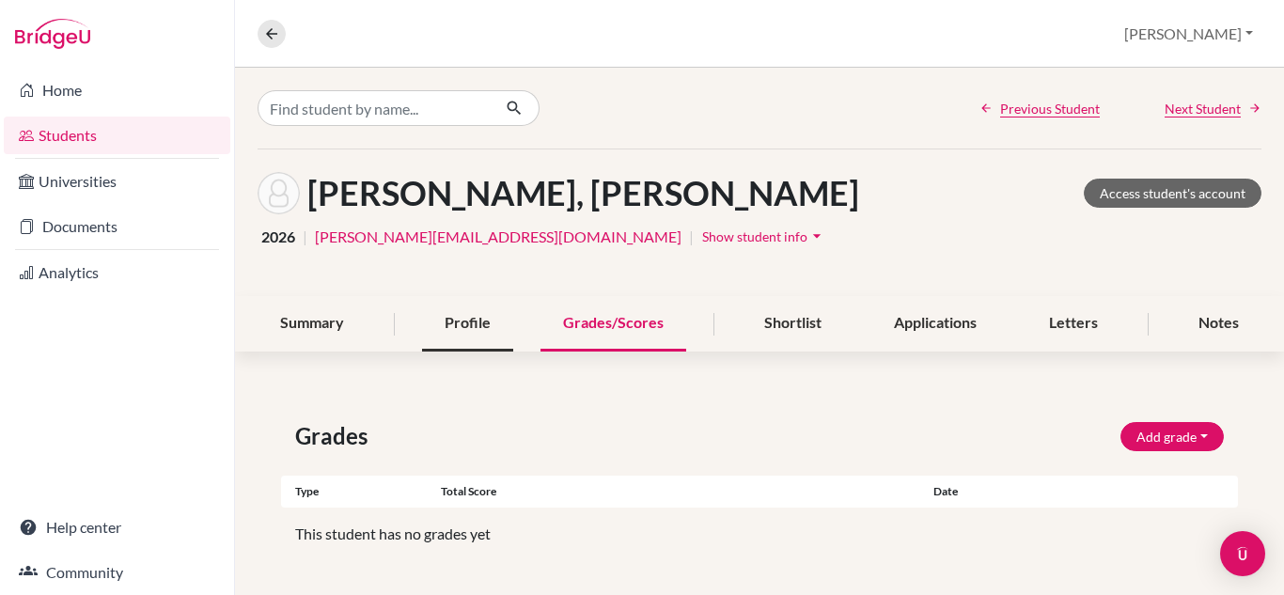
click at [481, 328] on div "Profile" at bounding box center [467, 323] width 91 height 55
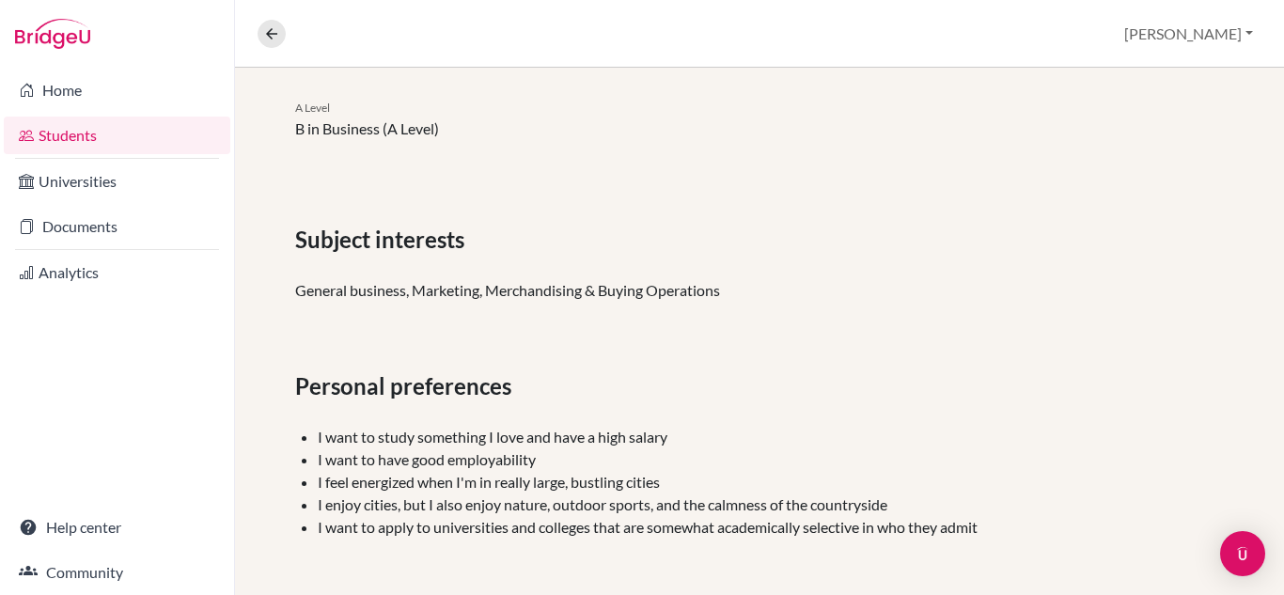
scroll to position [528, 0]
click at [88, 132] on link "Students" at bounding box center [117, 136] width 227 height 38
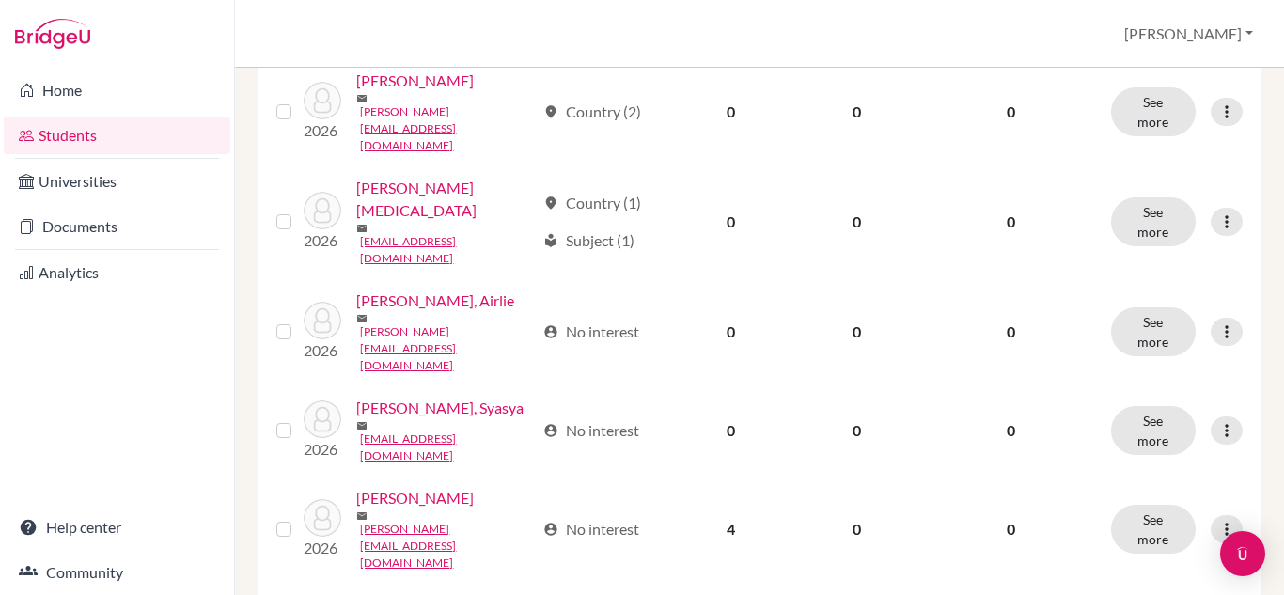
scroll to position [1713, 0]
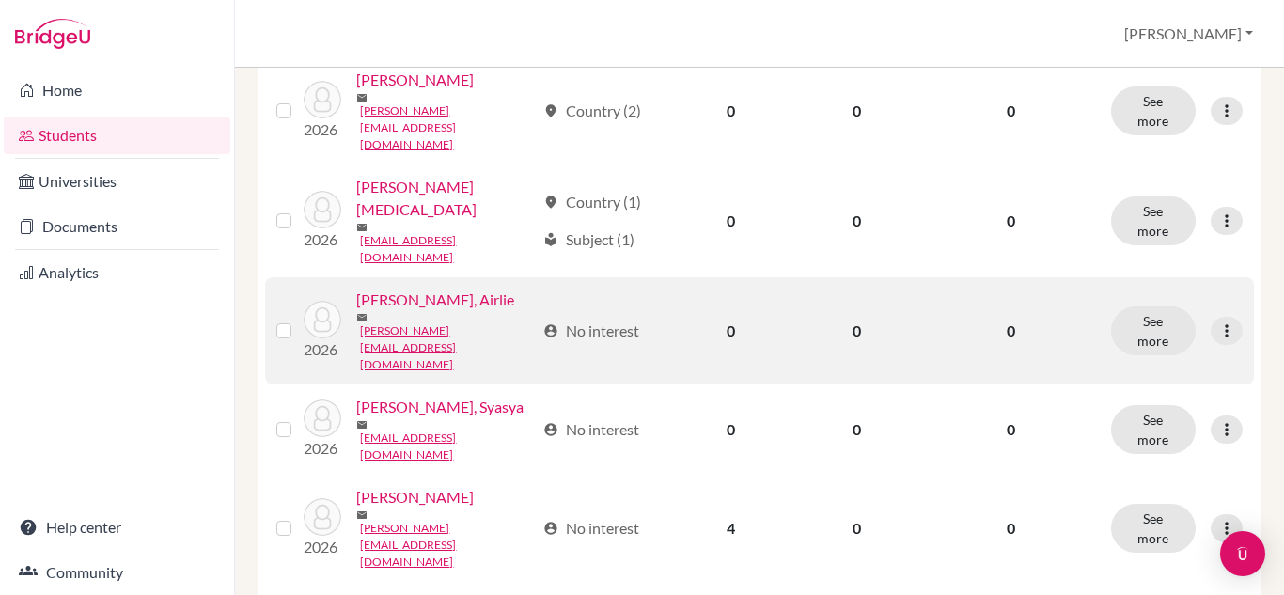
click at [419, 289] on link "[PERSON_NAME], Airlie" at bounding box center [435, 300] width 158 height 23
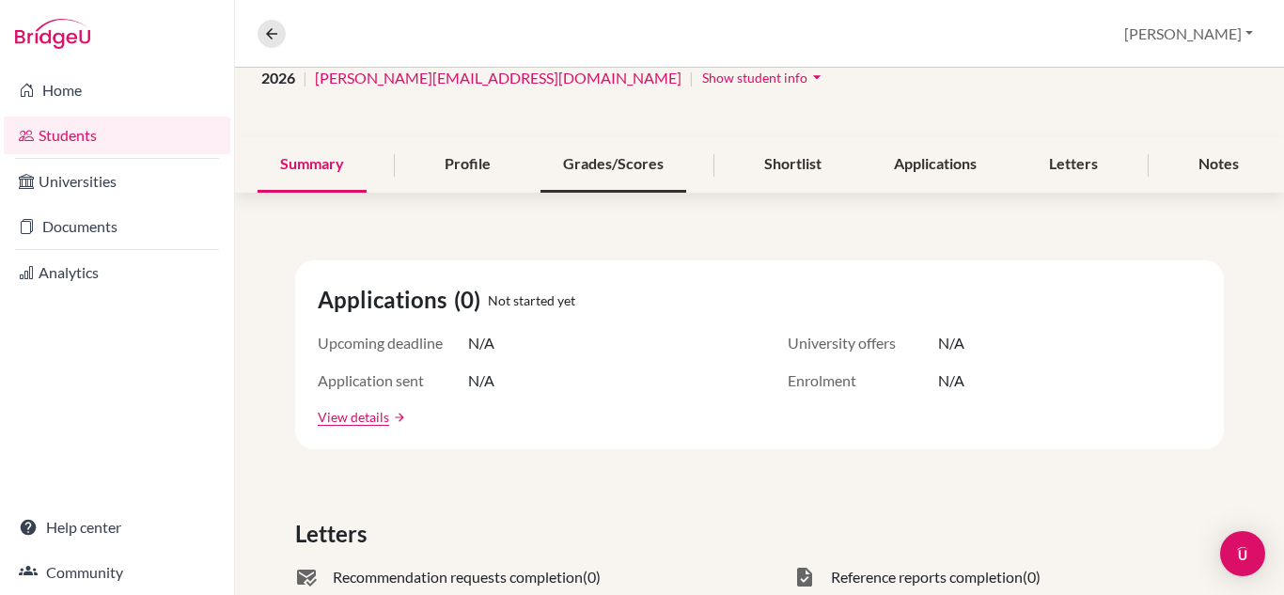
scroll to position [160, 0]
click at [484, 165] on div "Profile" at bounding box center [467, 163] width 91 height 55
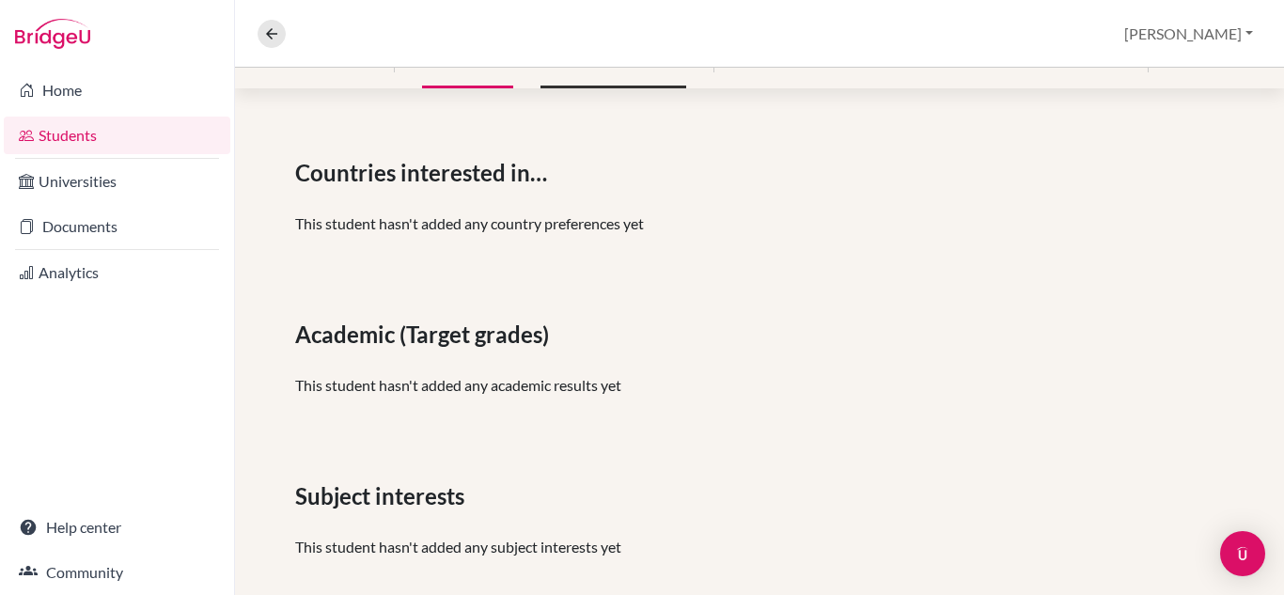
scroll to position [448, 0]
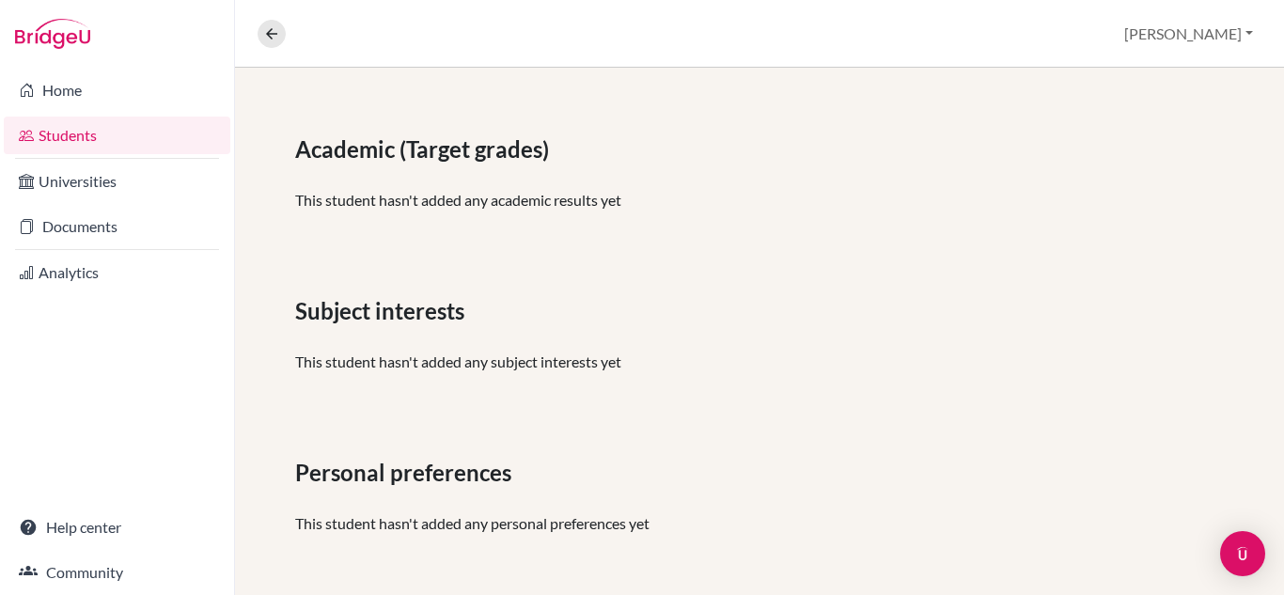
click at [83, 118] on link "Students" at bounding box center [117, 136] width 227 height 38
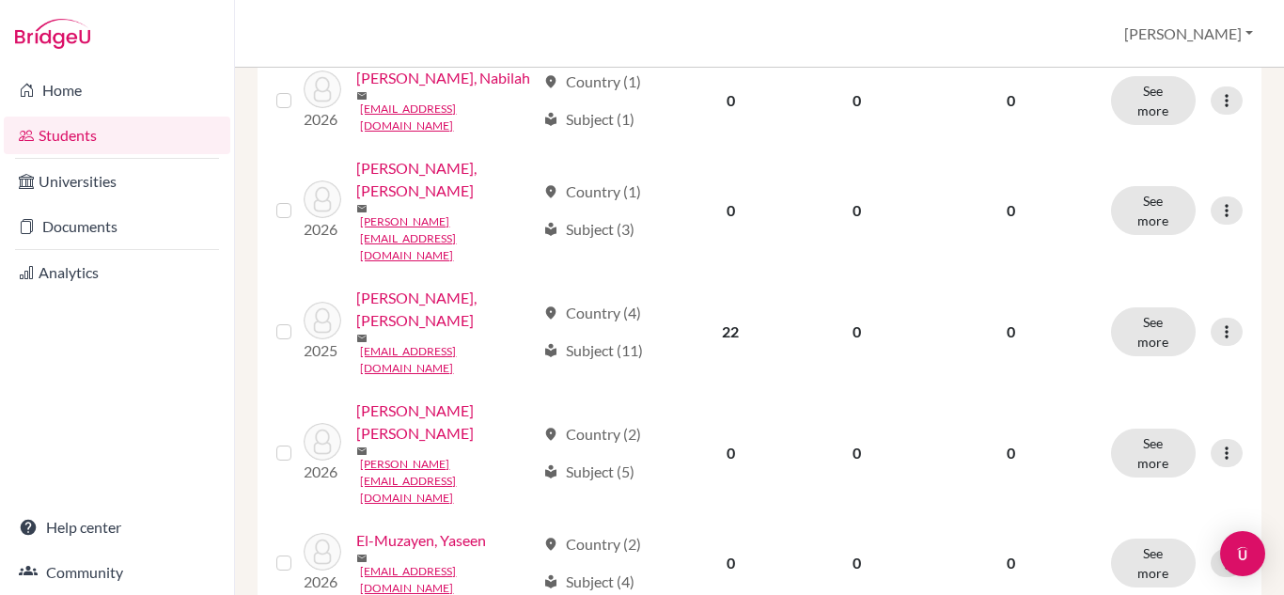
scroll to position [345, 0]
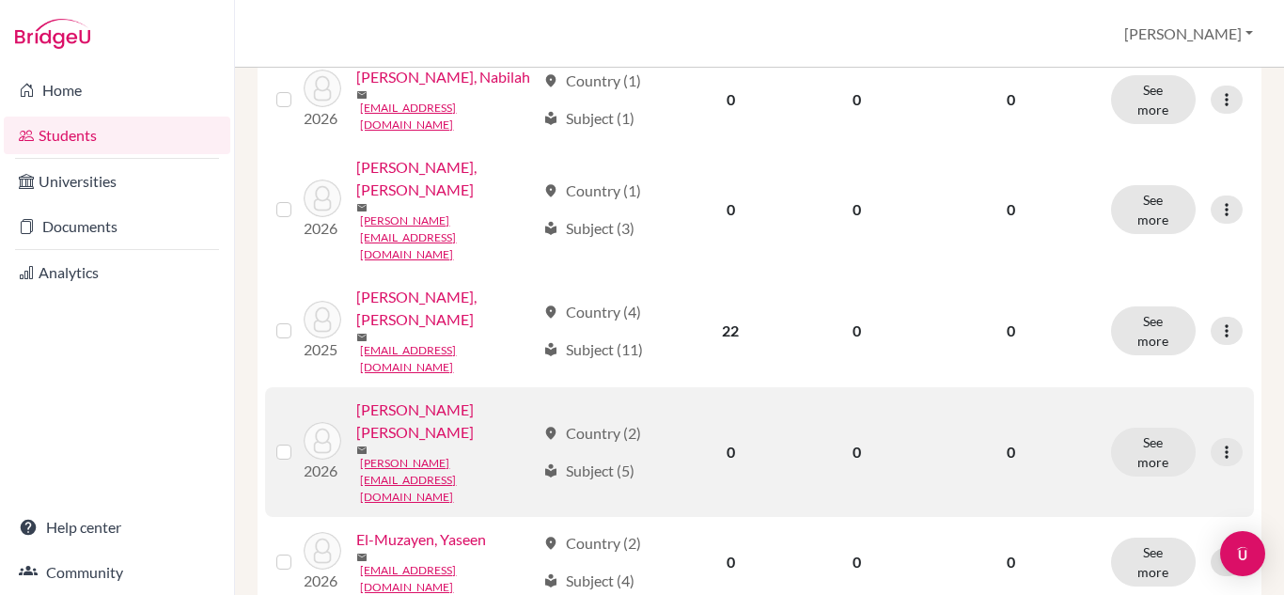
click at [463, 435] on link "[PERSON_NAME] [PERSON_NAME]" at bounding box center [445, 421] width 179 height 45
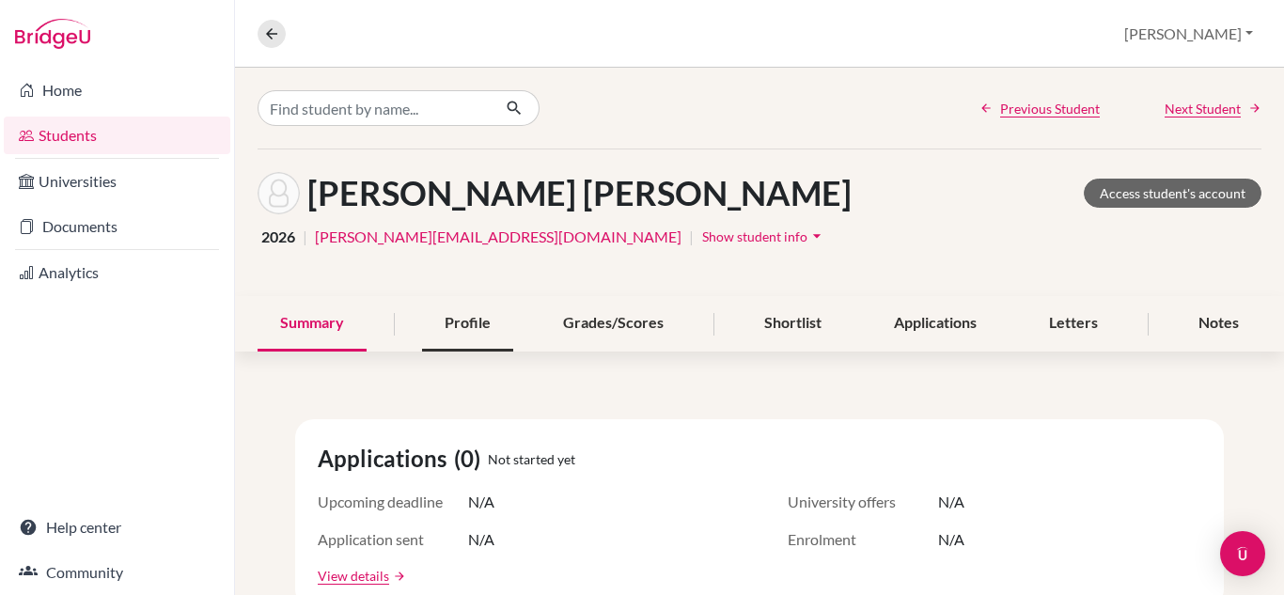
click at [454, 310] on div "Profile" at bounding box center [467, 323] width 91 height 55
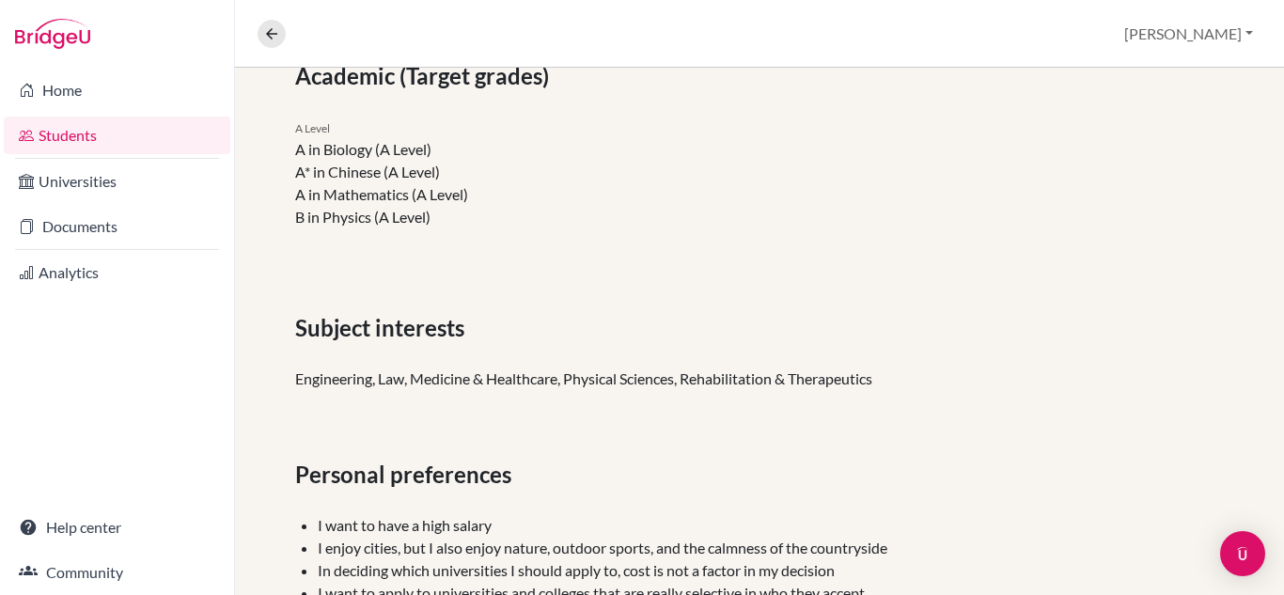
scroll to position [576, 0]
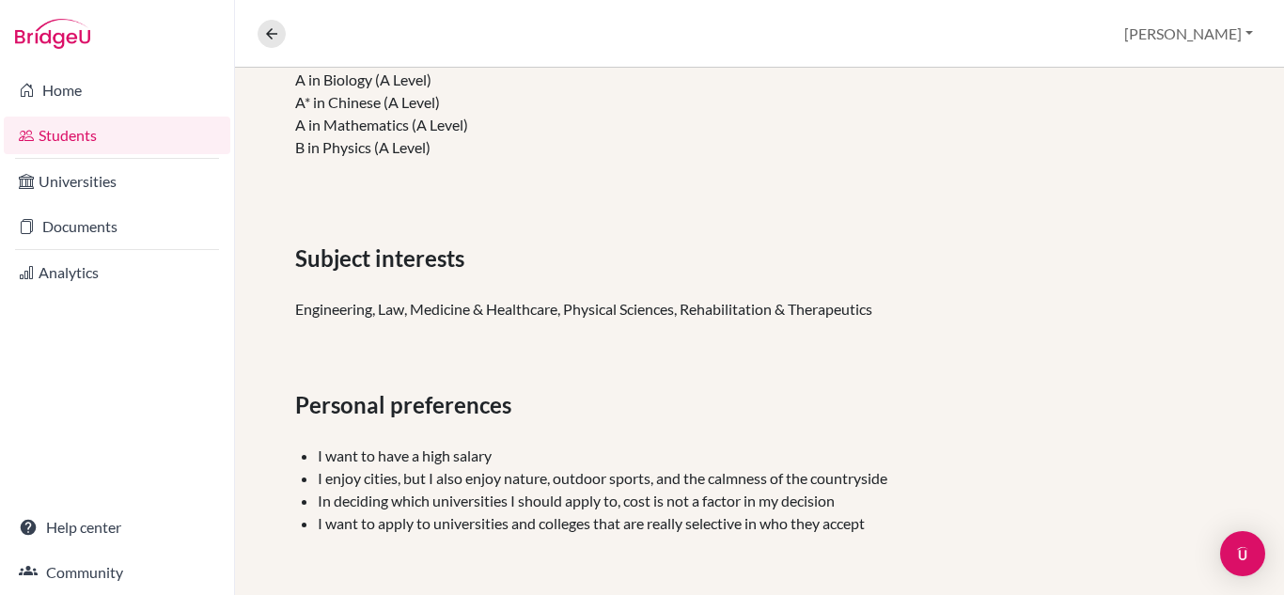
click at [92, 134] on link "Students" at bounding box center [117, 136] width 227 height 38
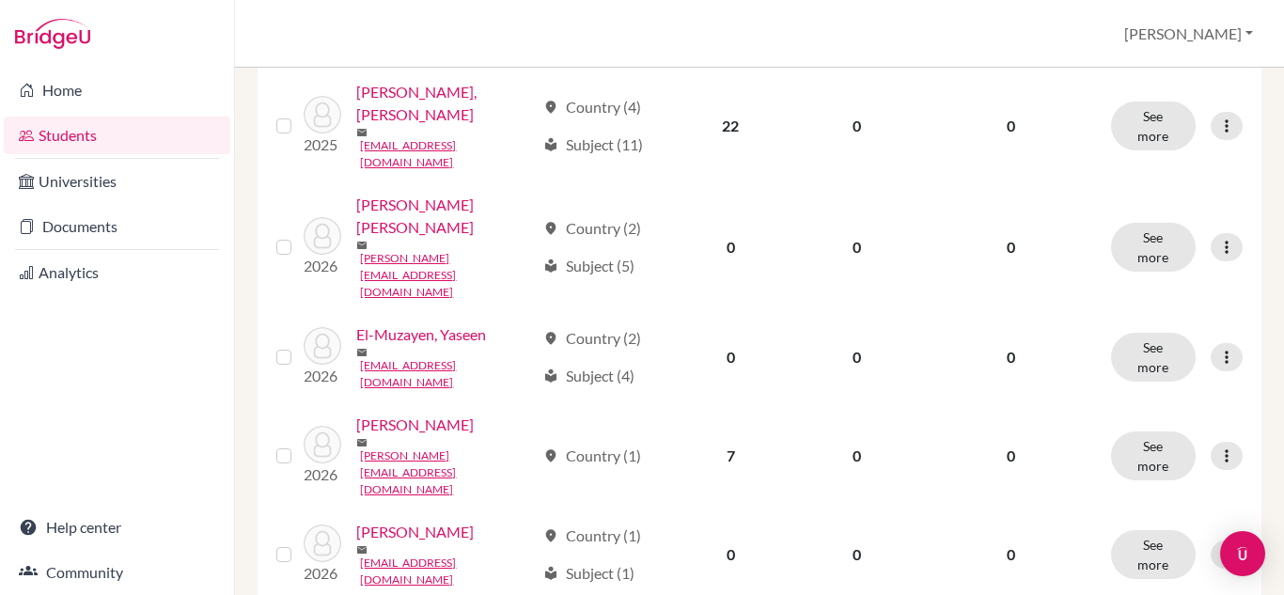
scroll to position [553, 0]
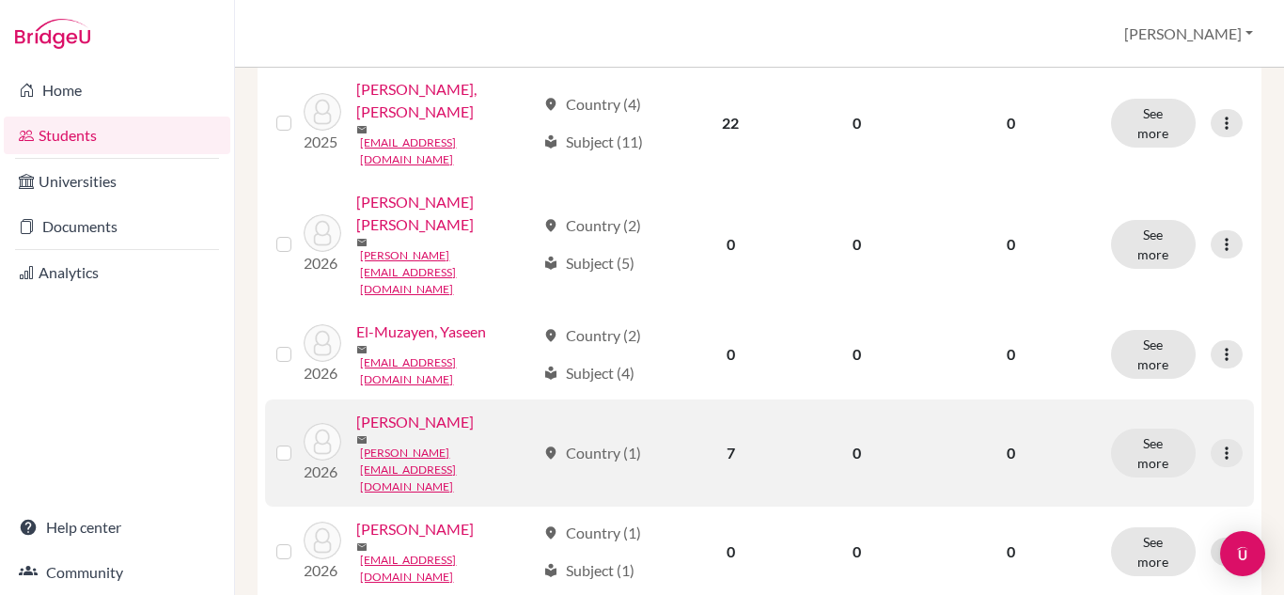
click at [427, 425] on link "[PERSON_NAME]" at bounding box center [415, 422] width 118 height 23
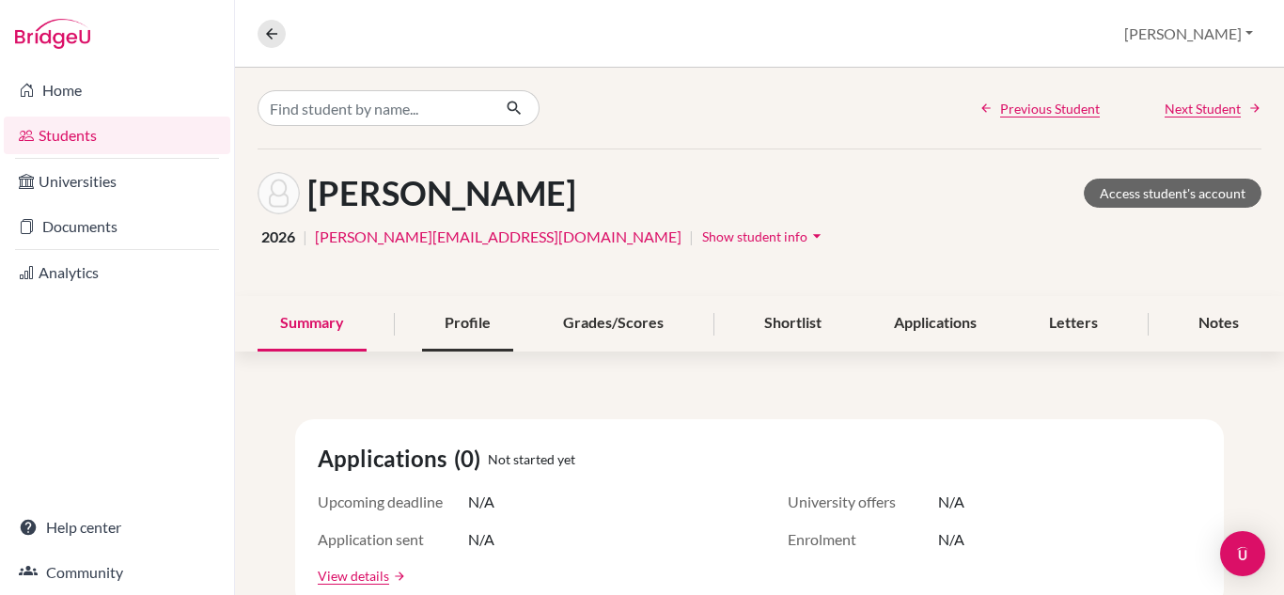
click at [478, 317] on div "Profile" at bounding box center [467, 323] width 91 height 55
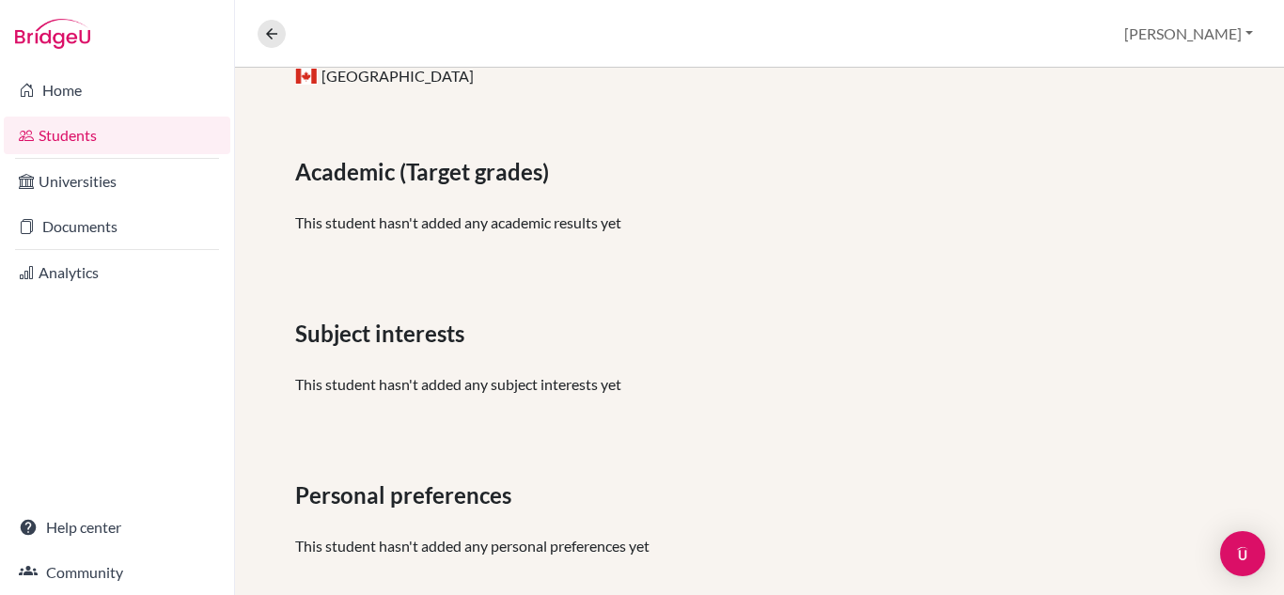
scroll to position [433, 0]
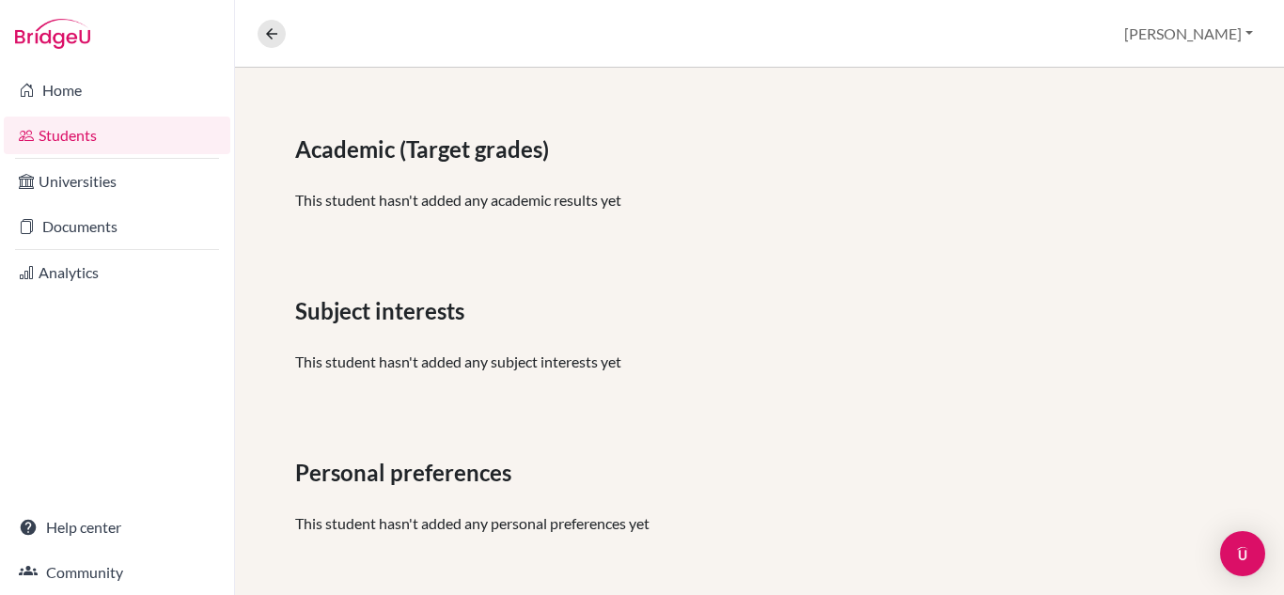
click at [89, 125] on link "Students" at bounding box center [117, 136] width 227 height 38
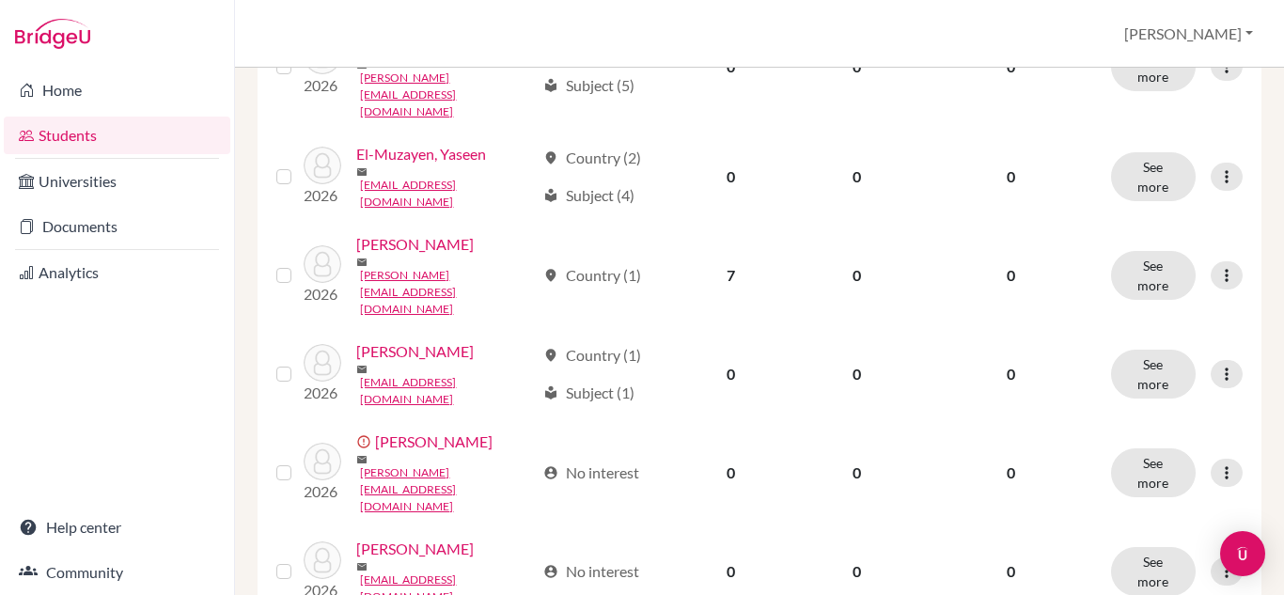
scroll to position [730, 0]
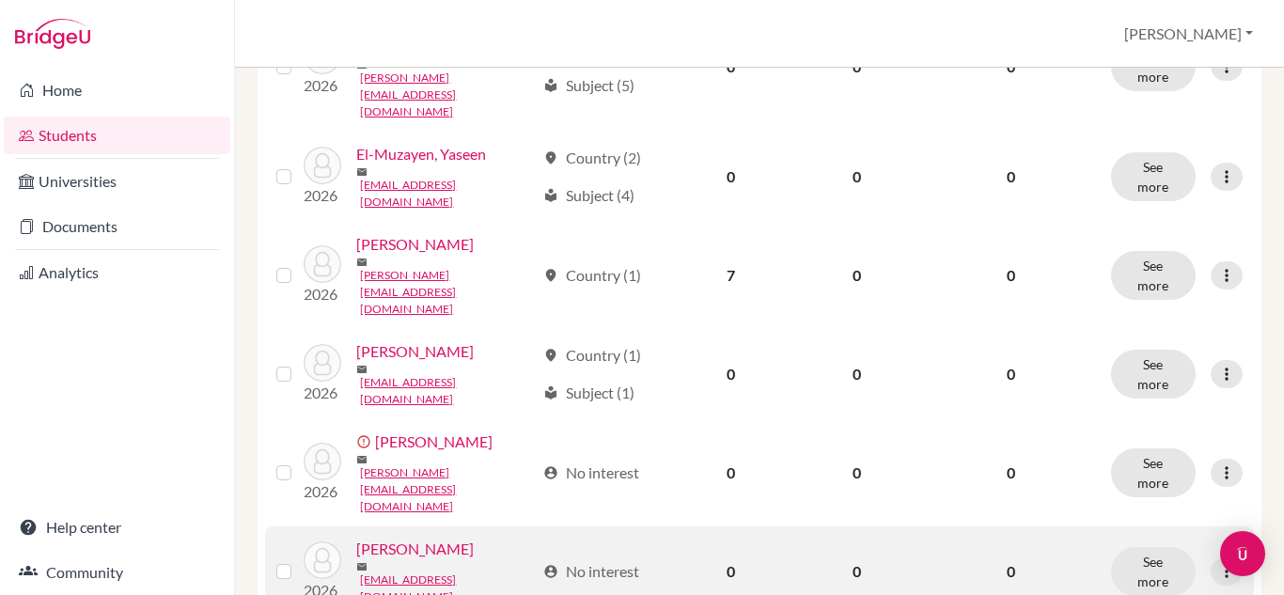
click at [424, 538] on link "[PERSON_NAME]" at bounding box center [415, 549] width 118 height 23
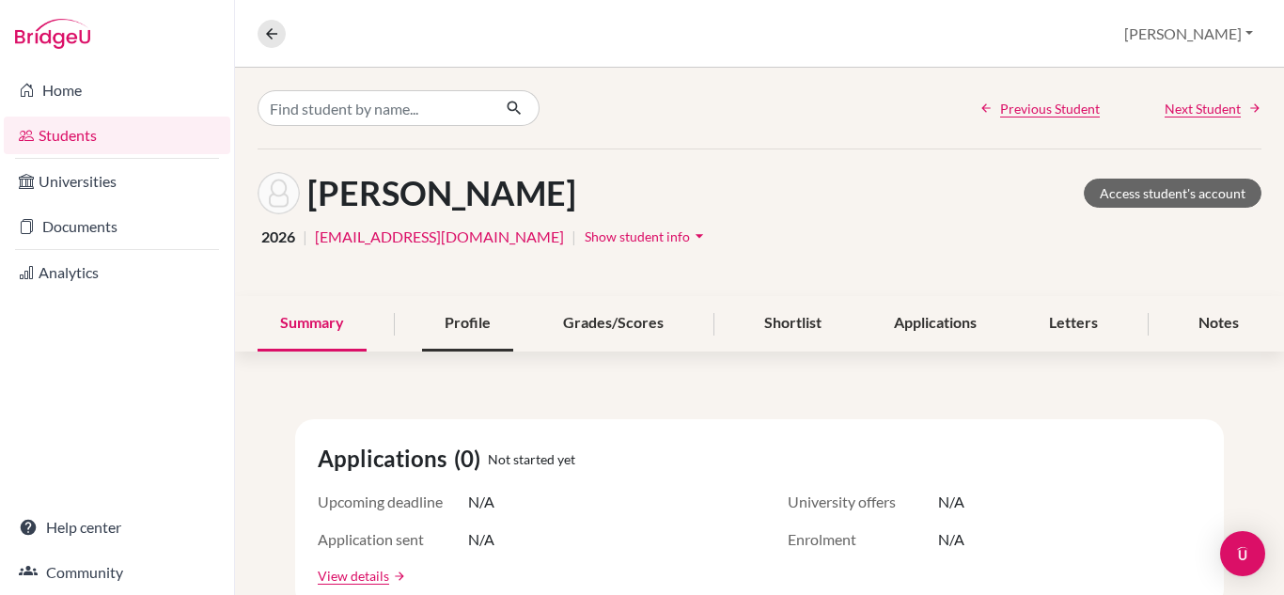
click at [449, 323] on div "Profile" at bounding box center [467, 323] width 91 height 55
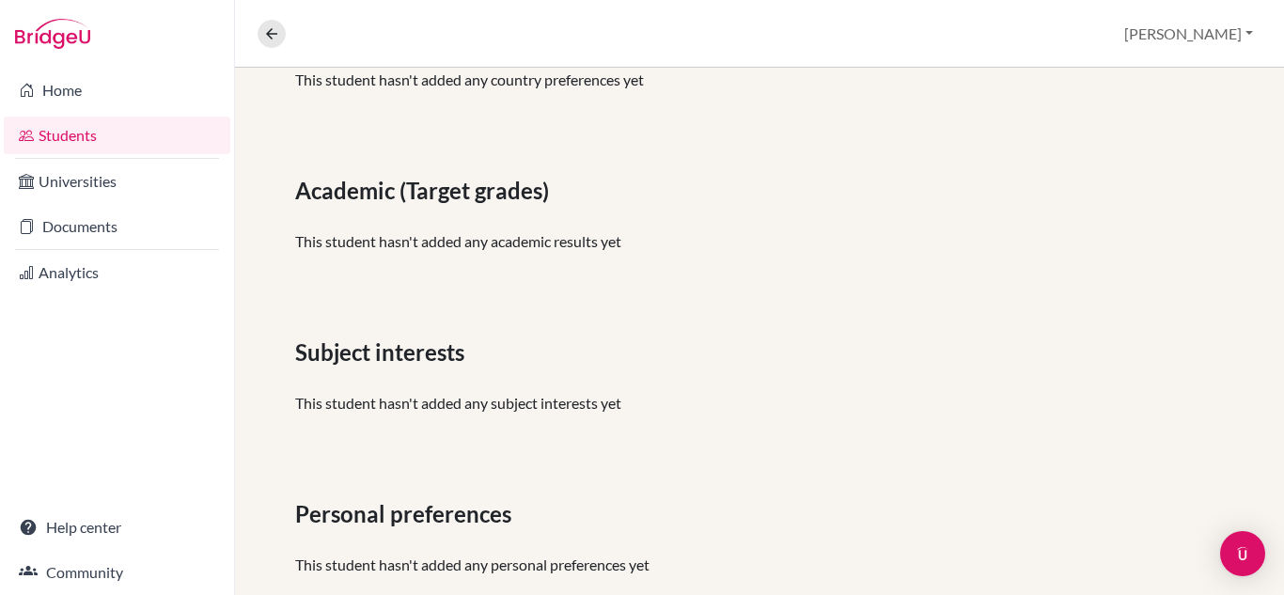
scroll to position [448, 0]
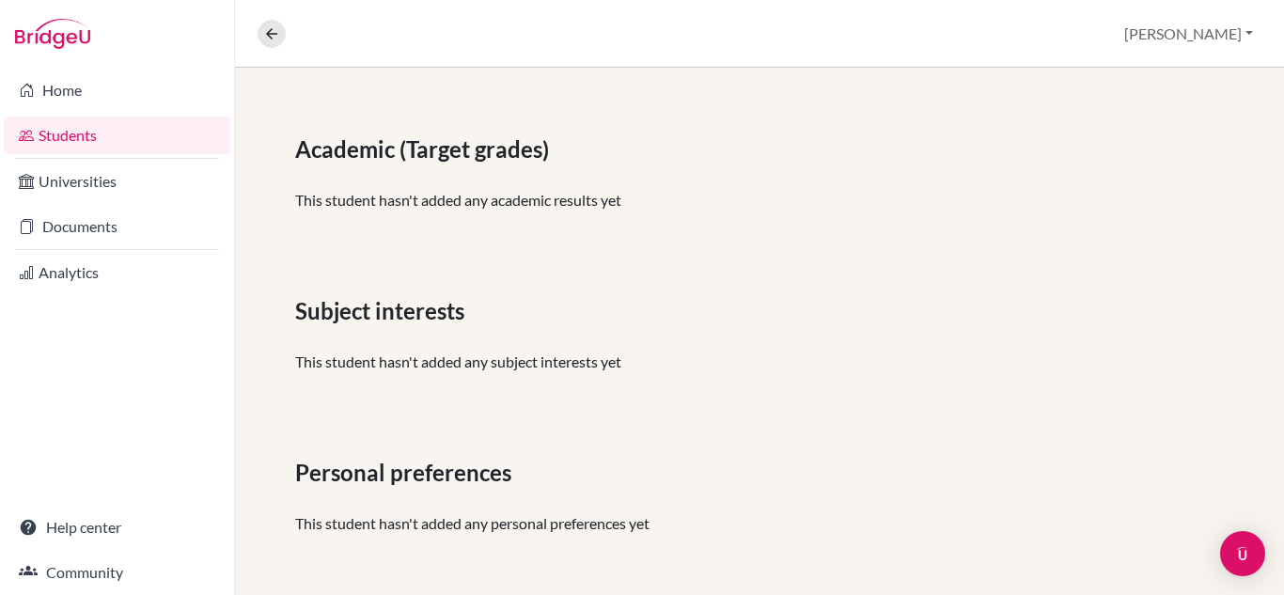
click at [61, 128] on link "Students" at bounding box center [117, 136] width 227 height 38
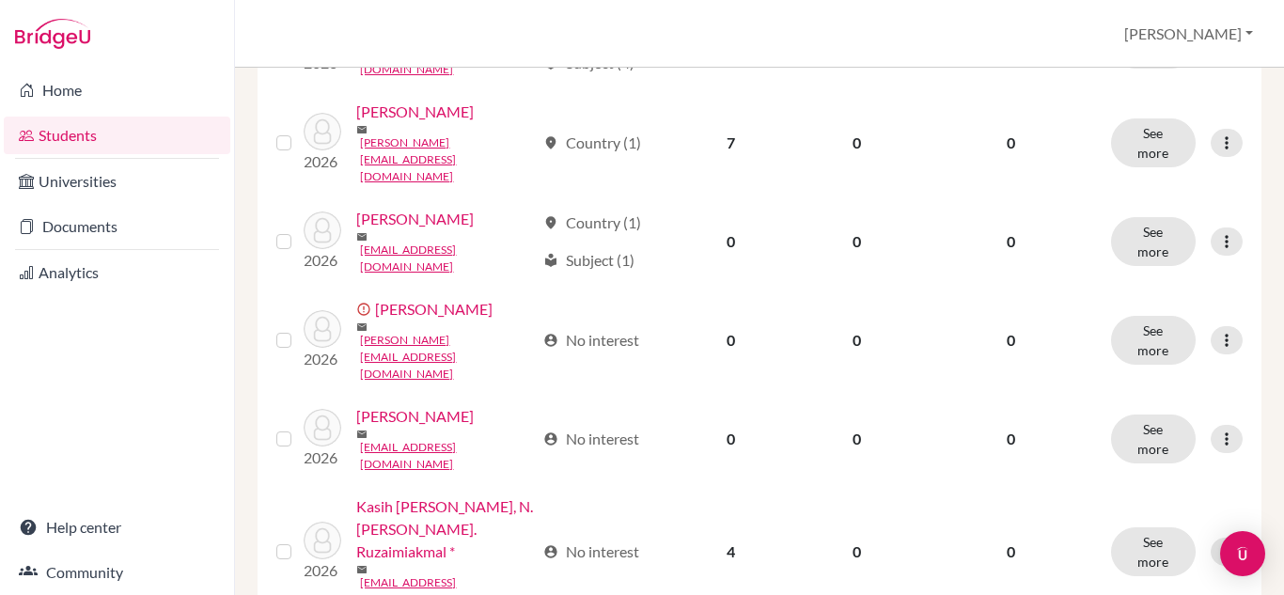
scroll to position [946, 0]
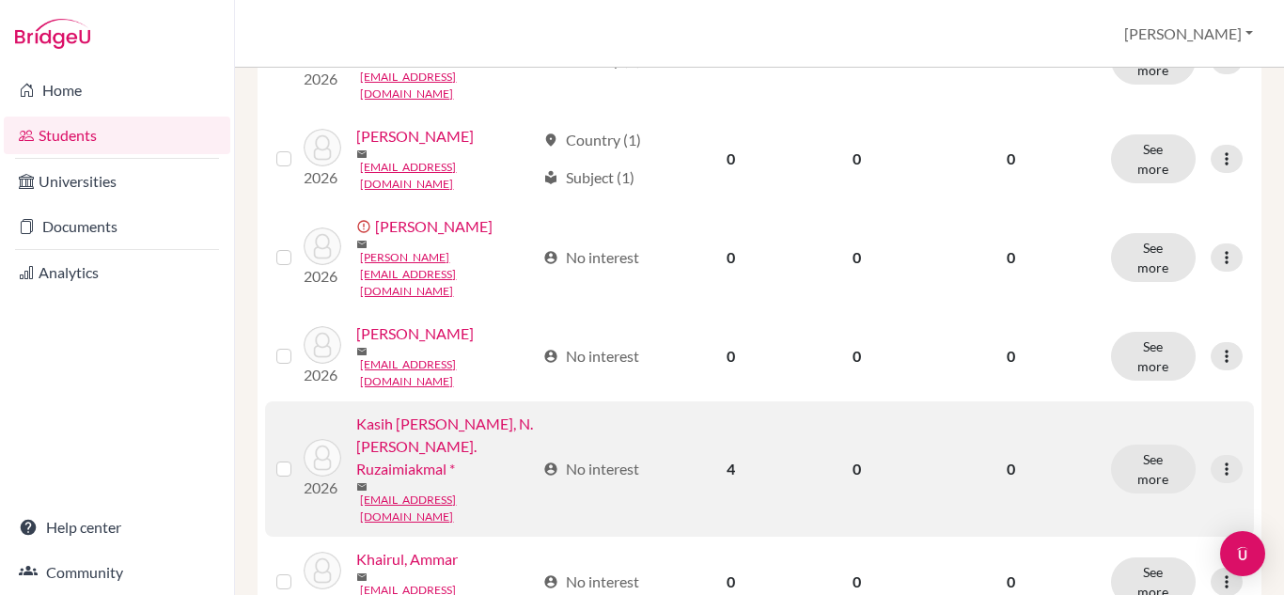
click at [427, 438] on link "Kasih [PERSON_NAME], N. [PERSON_NAME]. Ruzaimiakmal *" at bounding box center [445, 447] width 179 height 68
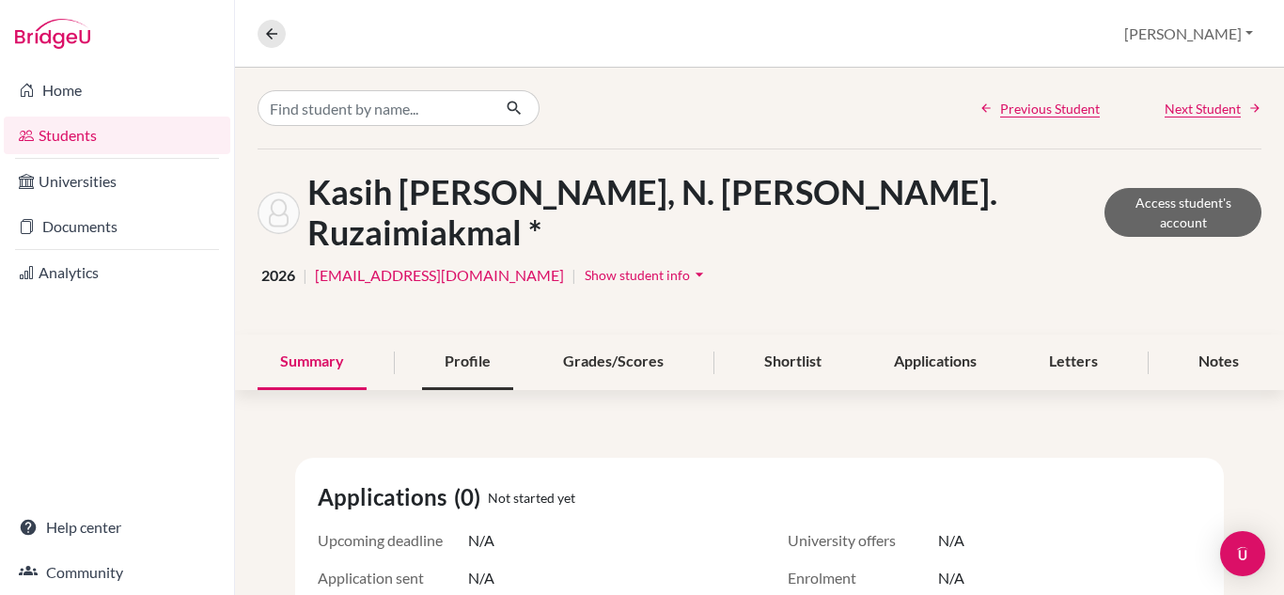
click at [486, 335] on div "Profile" at bounding box center [467, 362] width 91 height 55
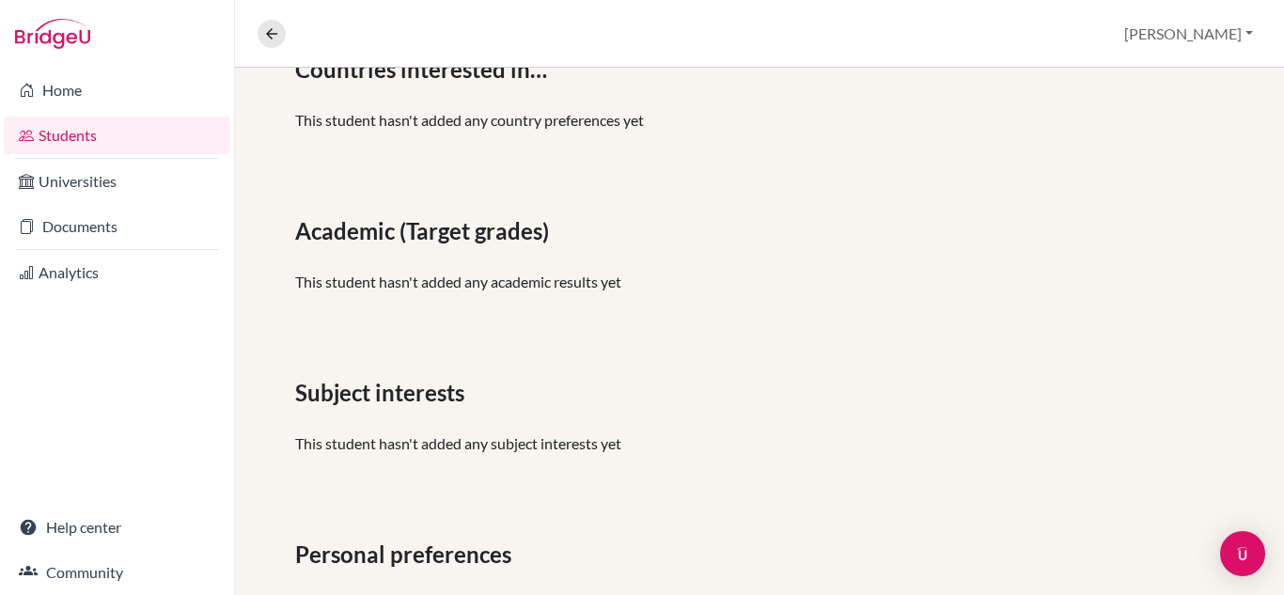
scroll to position [448, 0]
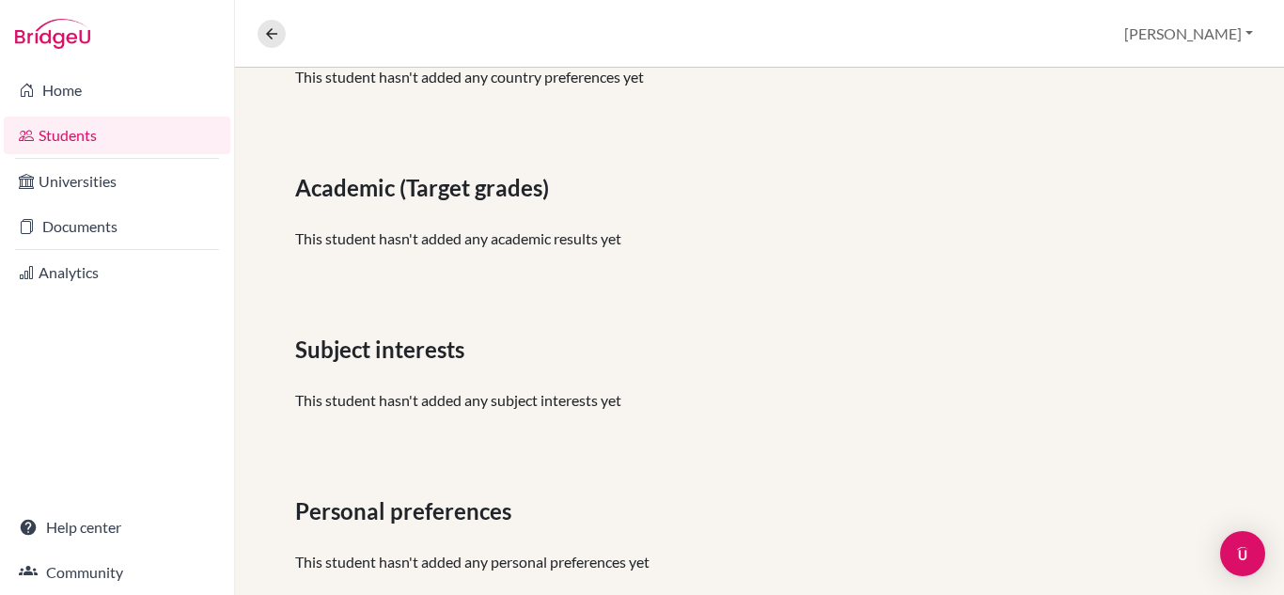
click at [106, 129] on link "Students" at bounding box center [117, 136] width 227 height 38
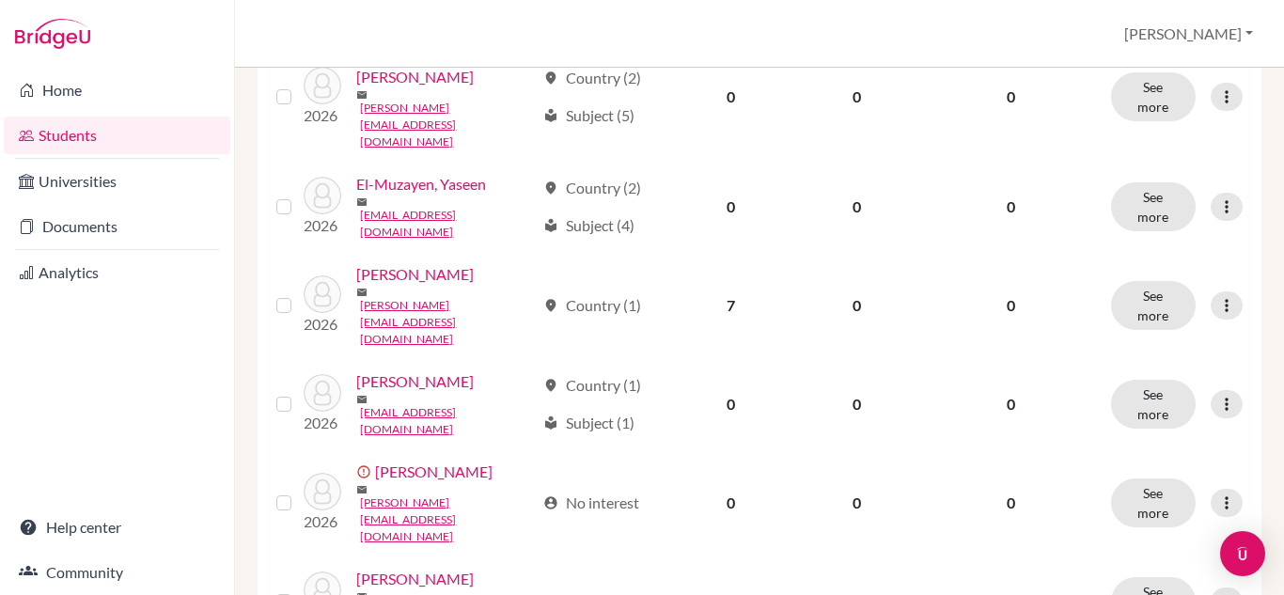
scroll to position [701, 0]
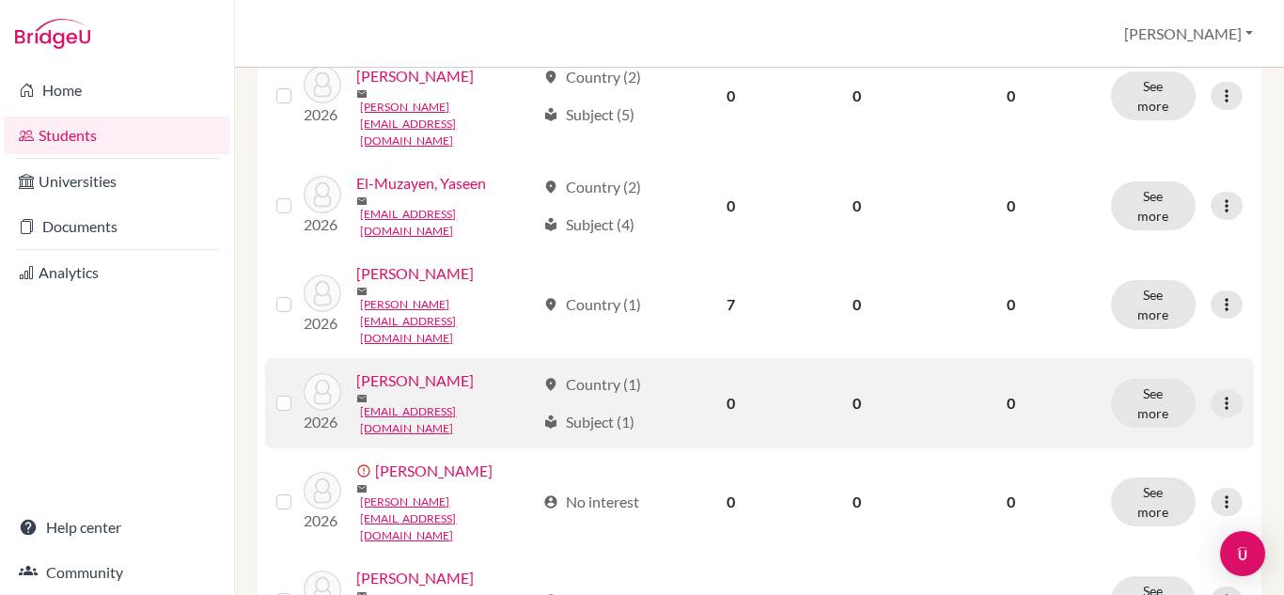
click at [437, 377] on link "[PERSON_NAME]" at bounding box center [415, 380] width 118 height 23
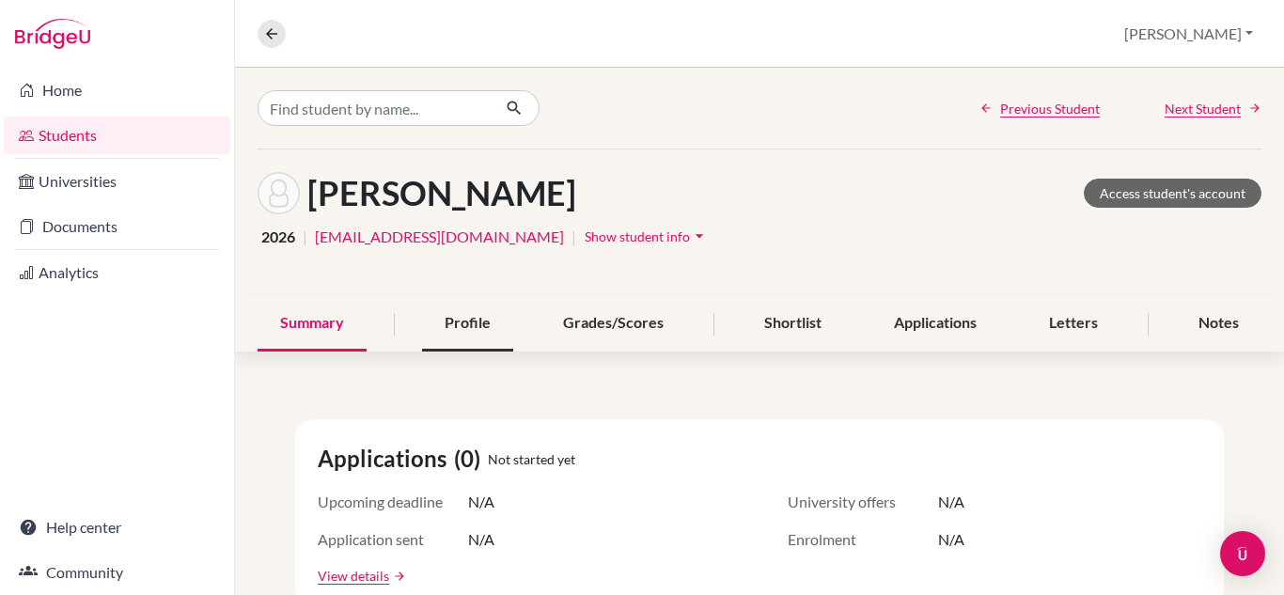
click at [479, 306] on div "Profile" at bounding box center [467, 323] width 91 height 55
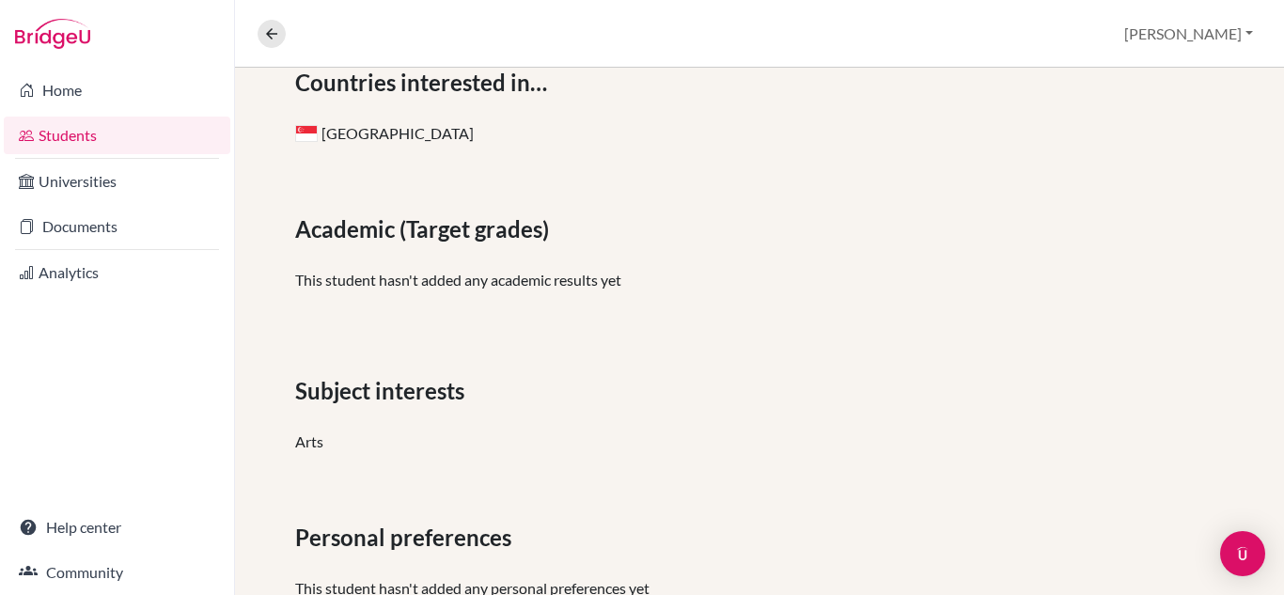
scroll to position [418, 0]
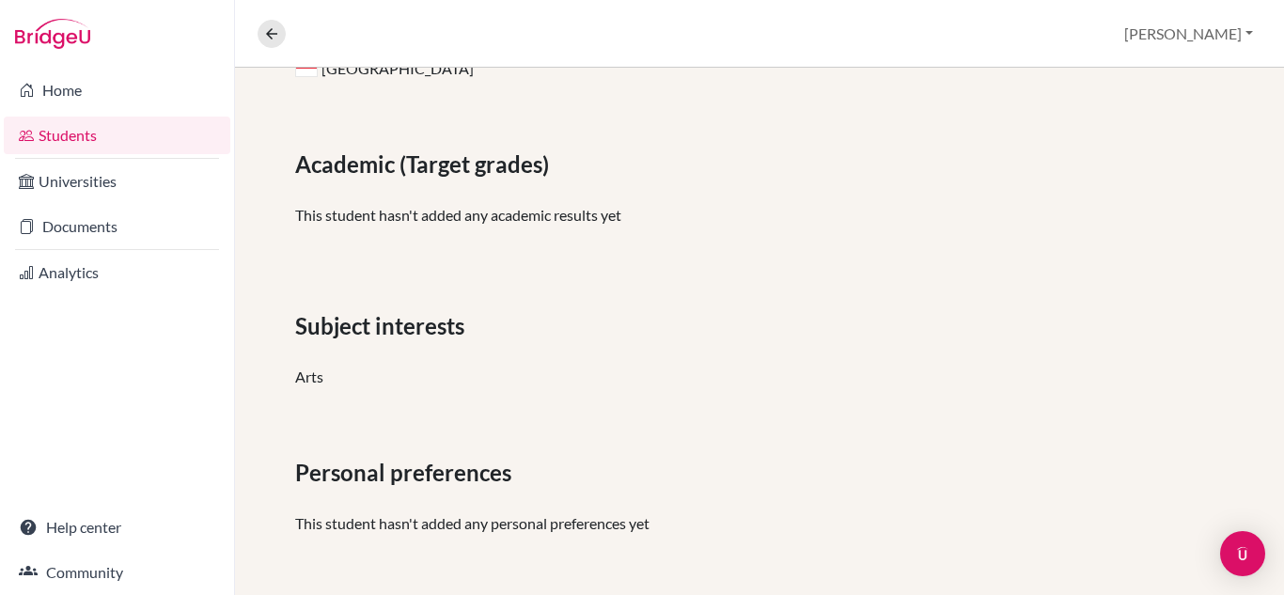
click at [84, 128] on link "Students" at bounding box center [117, 136] width 227 height 38
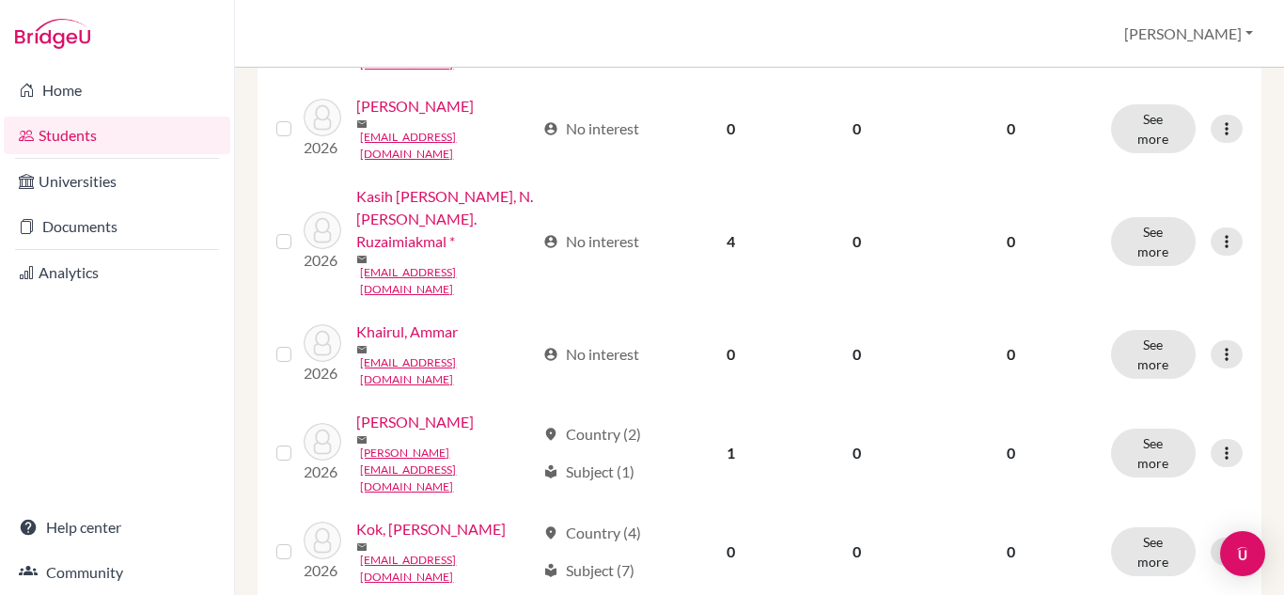
scroll to position [1175, 0]
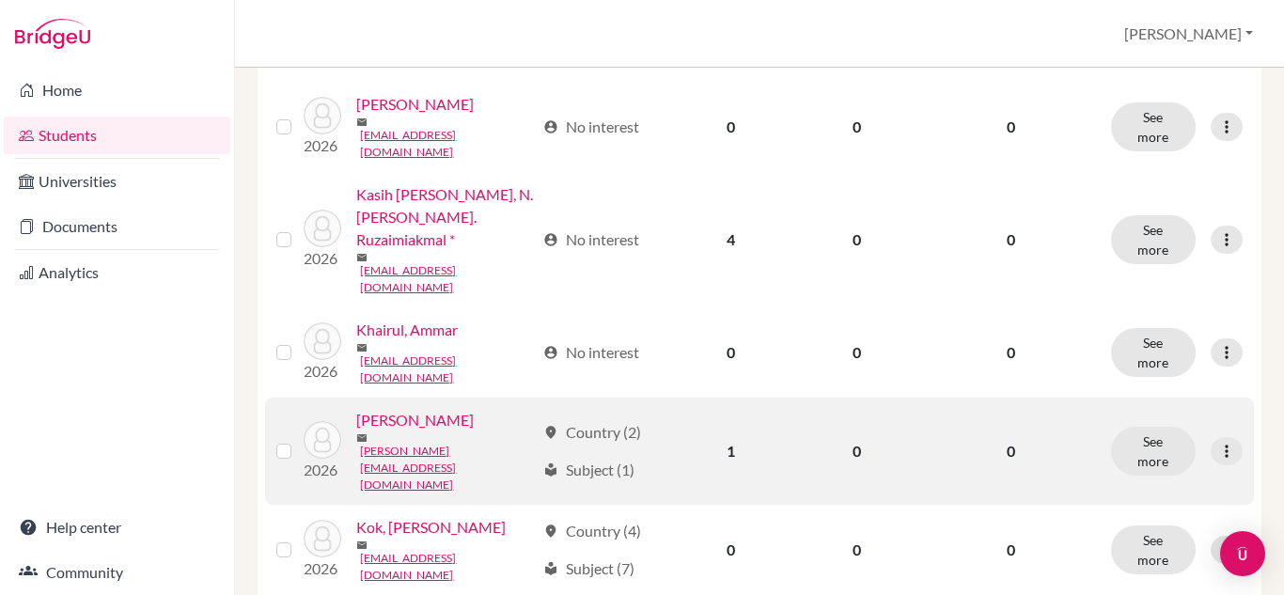
click at [419, 432] on link "[PERSON_NAME]" at bounding box center [415, 420] width 118 height 23
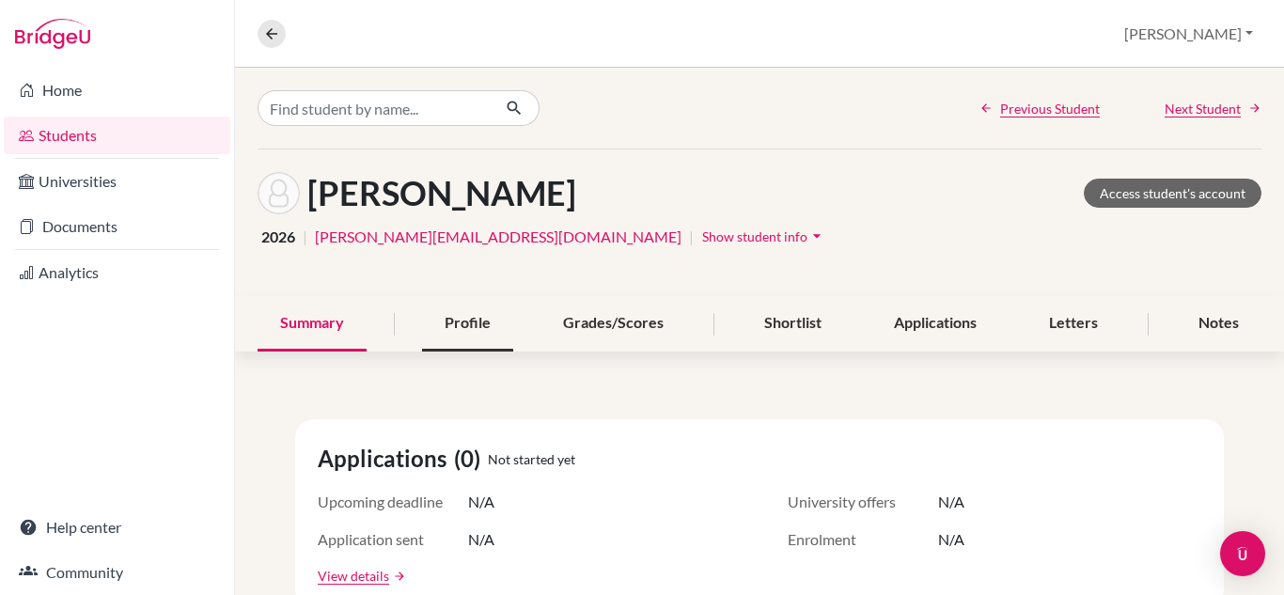
click at [480, 329] on div "Profile" at bounding box center [467, 323] width 91 height 55
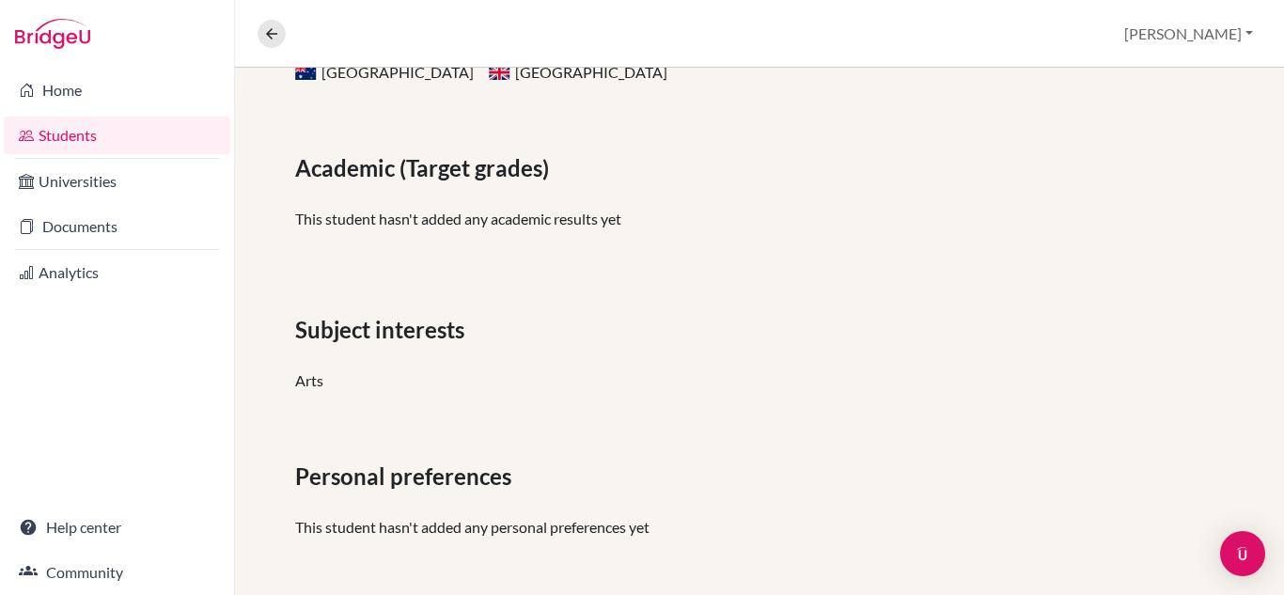
scroll to position [418, 0]
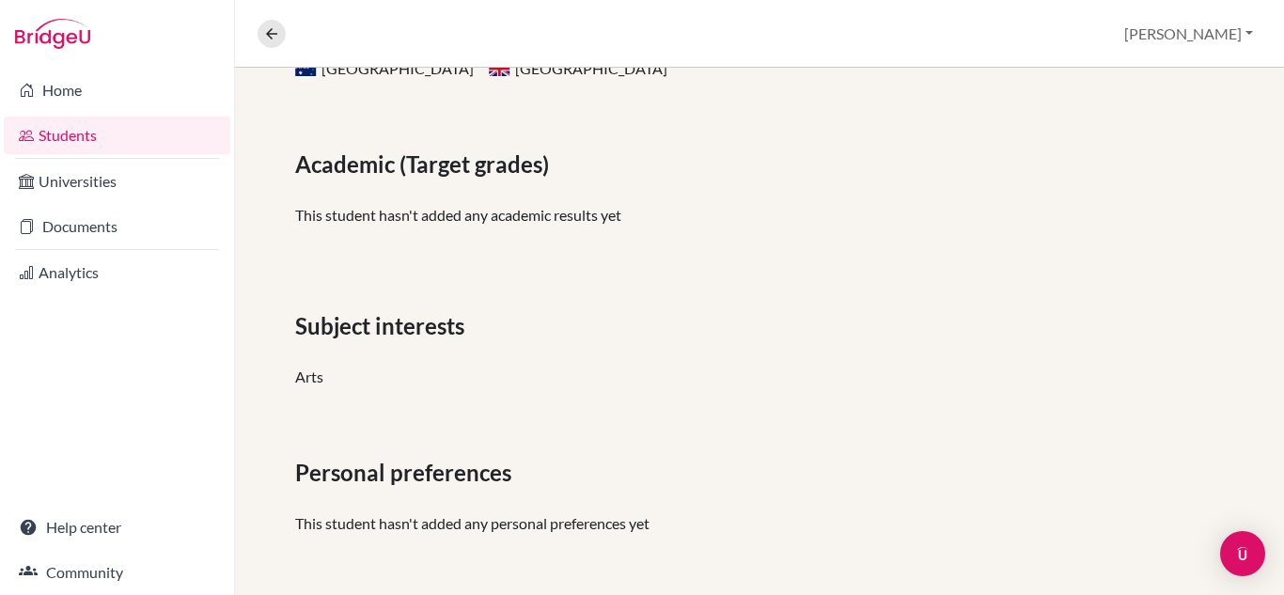
click at [100, 129] on link "Students" at bounding box center [117, 136] width 227 height 38
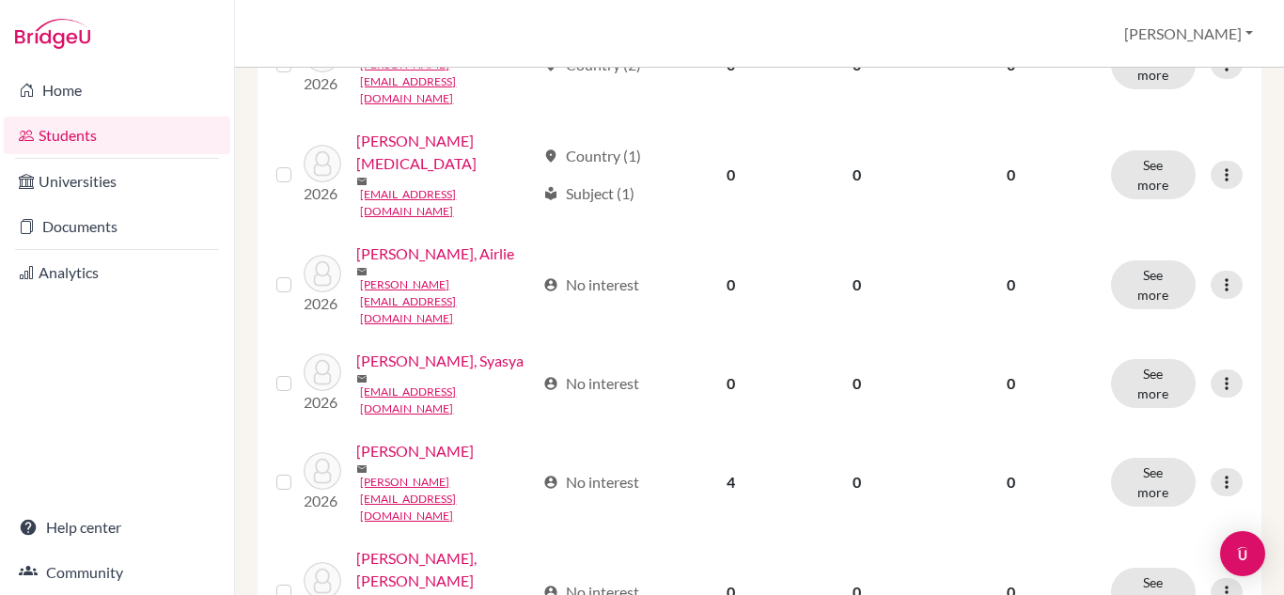
scroll to position [1760, 0]
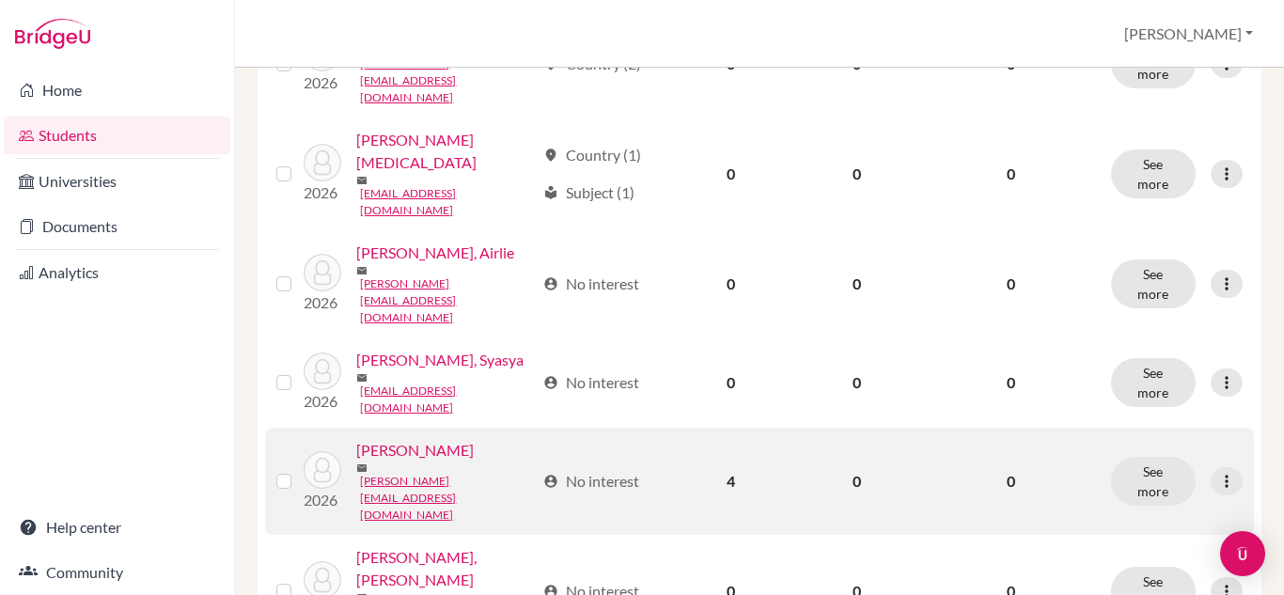
click at [442, 439] on div "2026 Nur Afiah, Norman mail norman.n25@kinghenryviii.edu.my" at bounding box center [412, 481] width 245 height 85
click at [448, 439] on link "[PERSON_NAME]" at bounding box center [415, 450] width 118 height 23
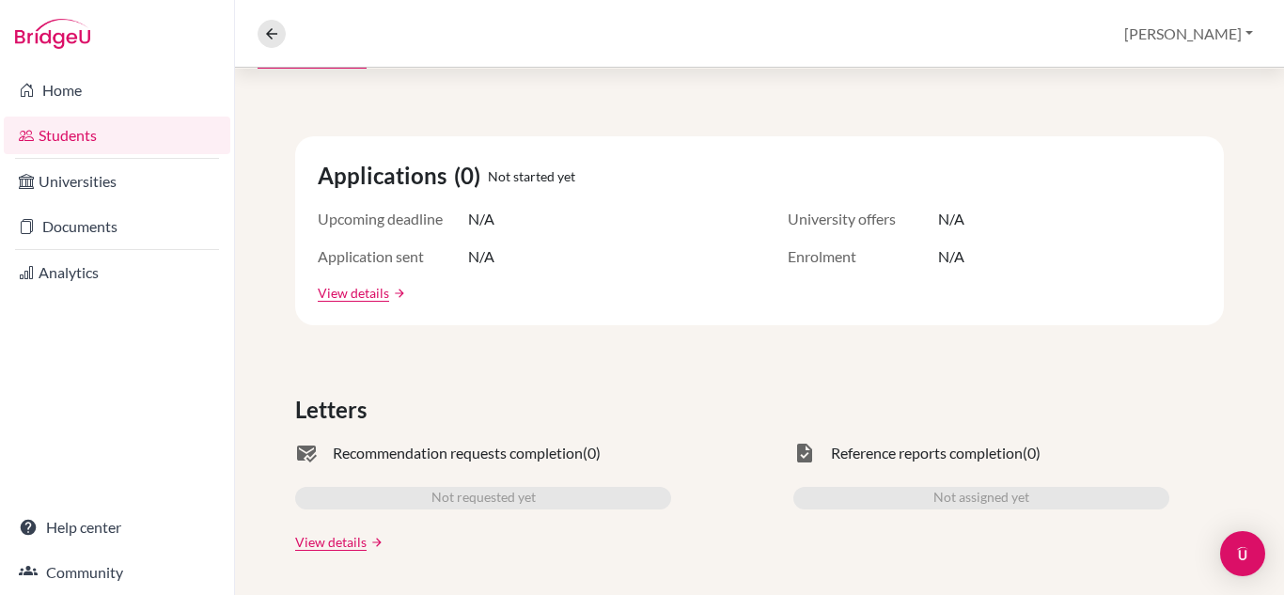
scroll to position [134, 0]
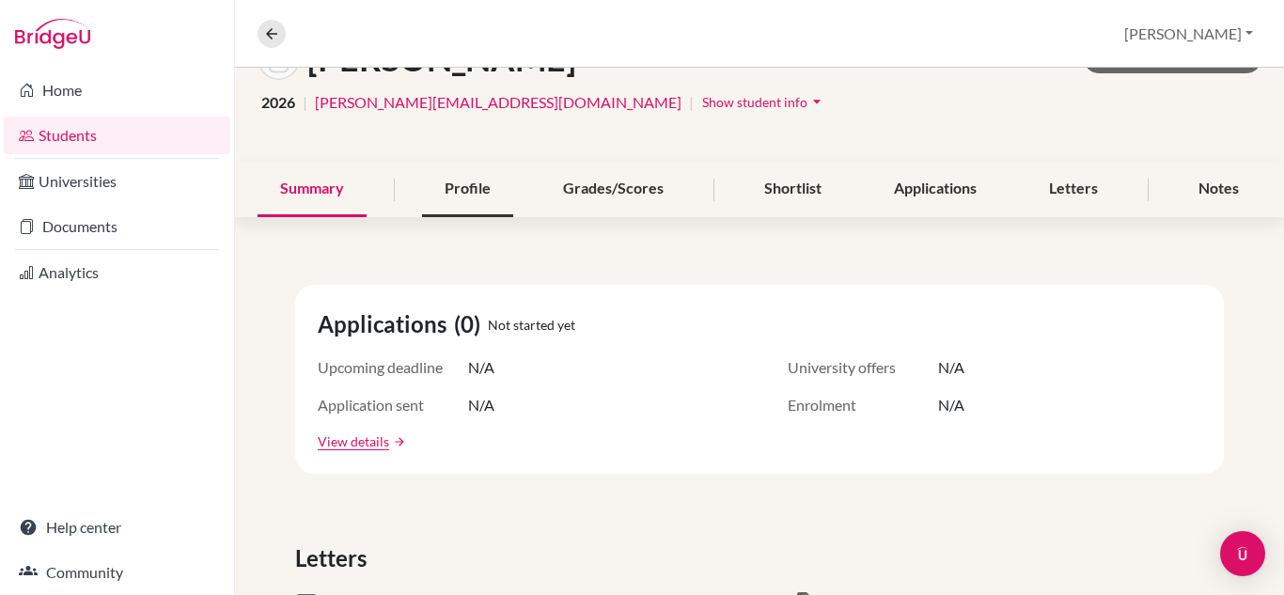
click at [463, 197] on div "Profile" at bounding box center [467, 189] width 91 height 55
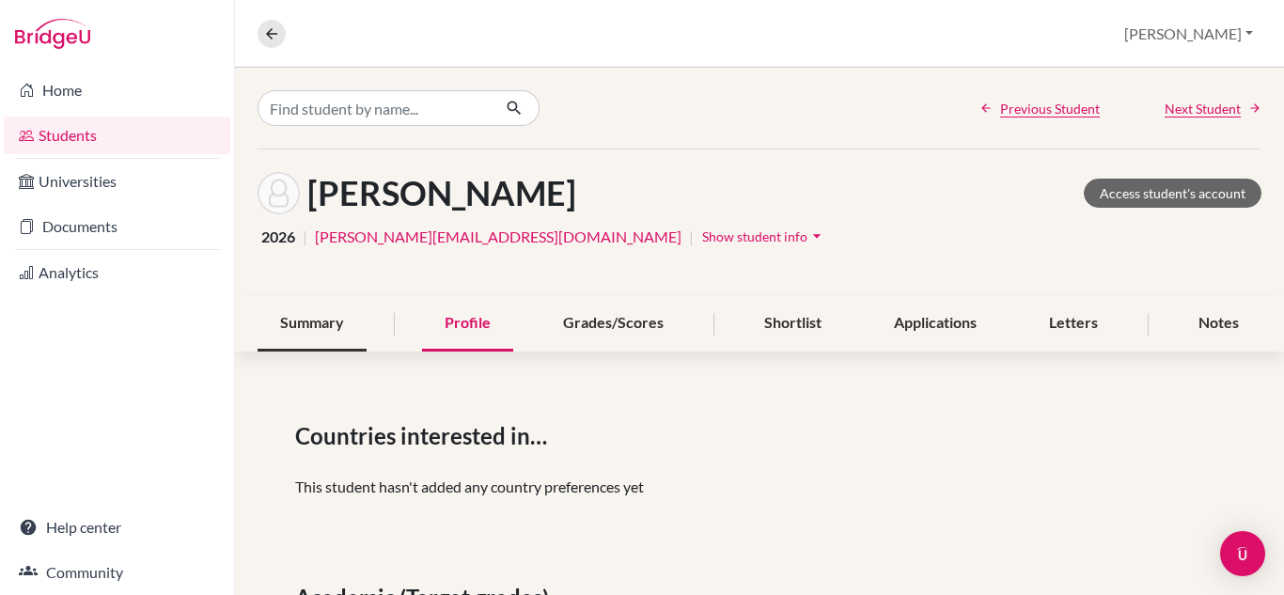
click at [329, 322] on div "Summary" at bounding box center [312, 323] width 109 height 55
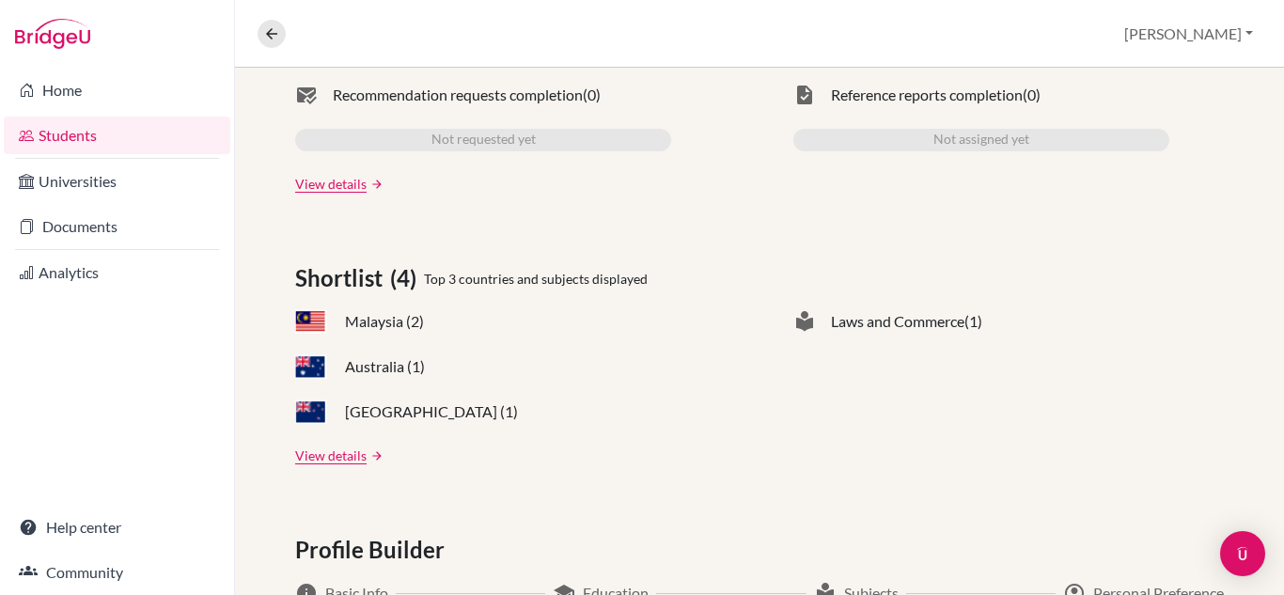
scroll to position [641, 0]
click at [72, 131] on link "Students" at bounding box center [117, 136] width 227 height 38
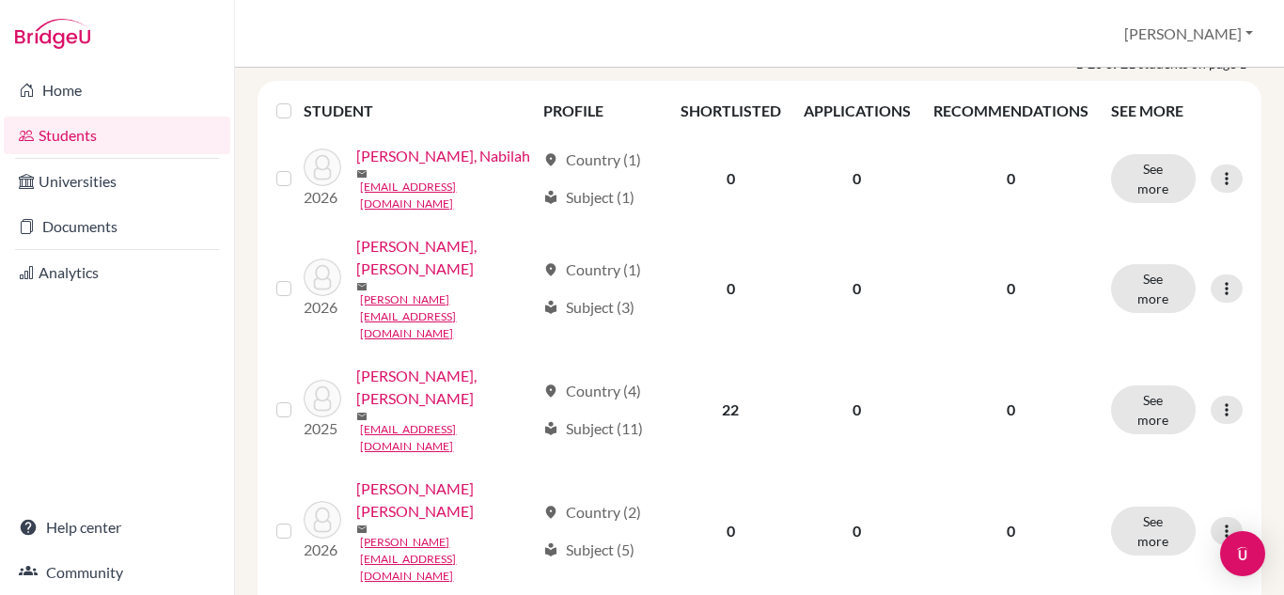
scroll to position [267, 0]
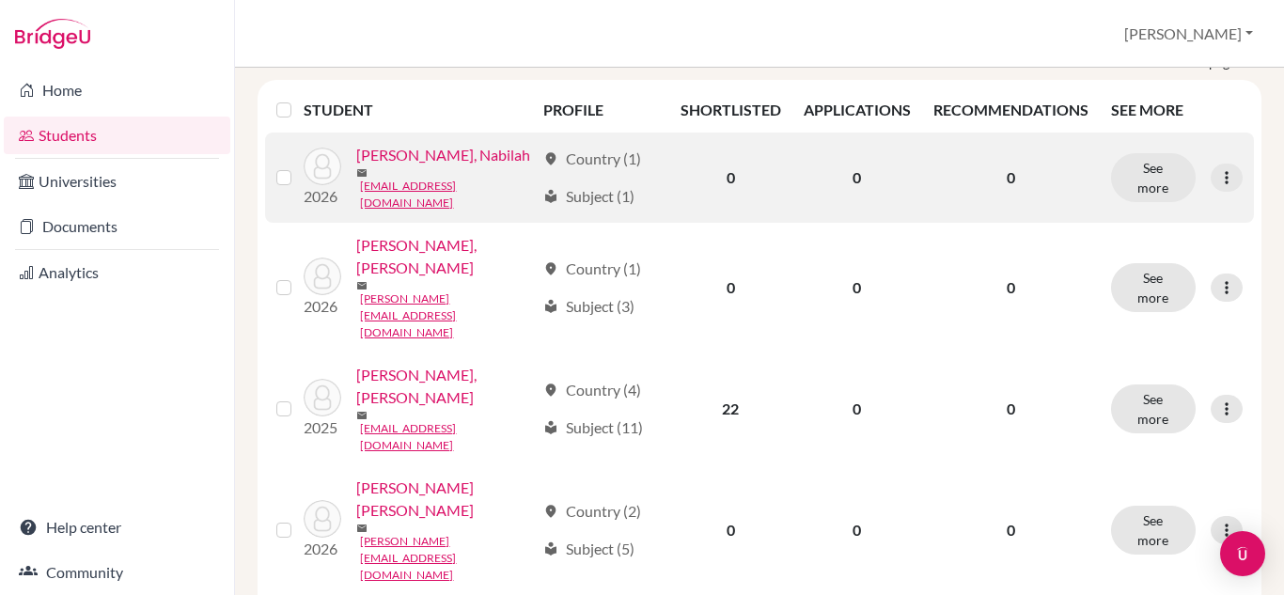
click at [474, 166] on link "[PERSON_NAME], Nabilah" at bounding box center [443, 155] width 174 height 23
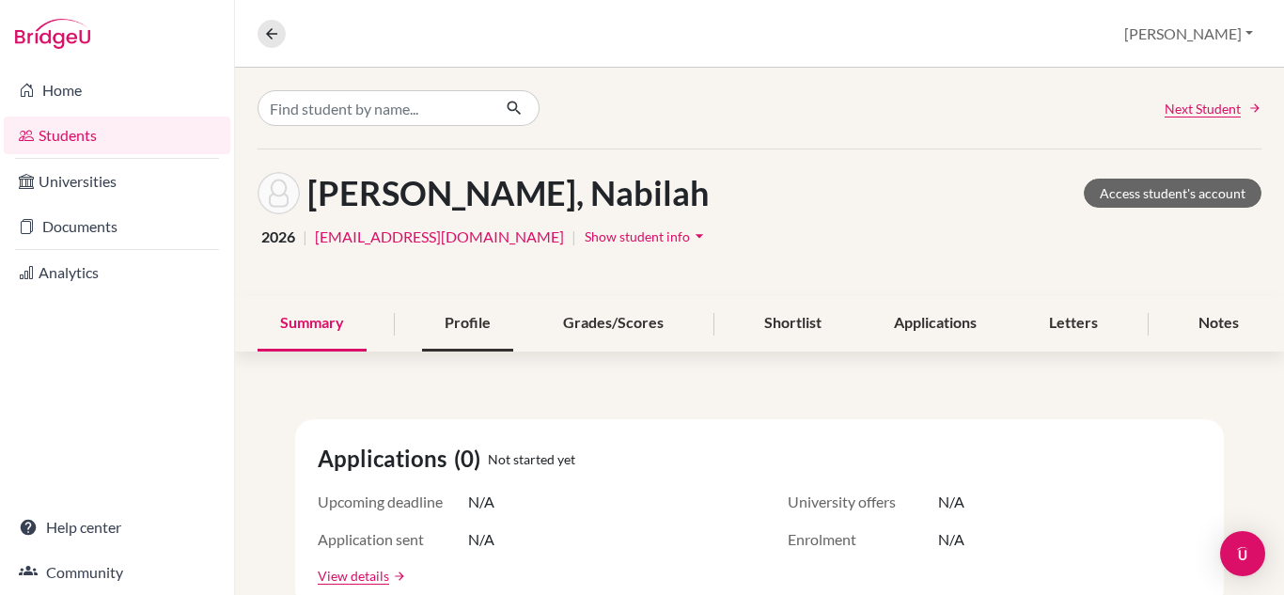
click at [488, 306] on div "Profile" at bounding box center [467, 323] width 91 height 55
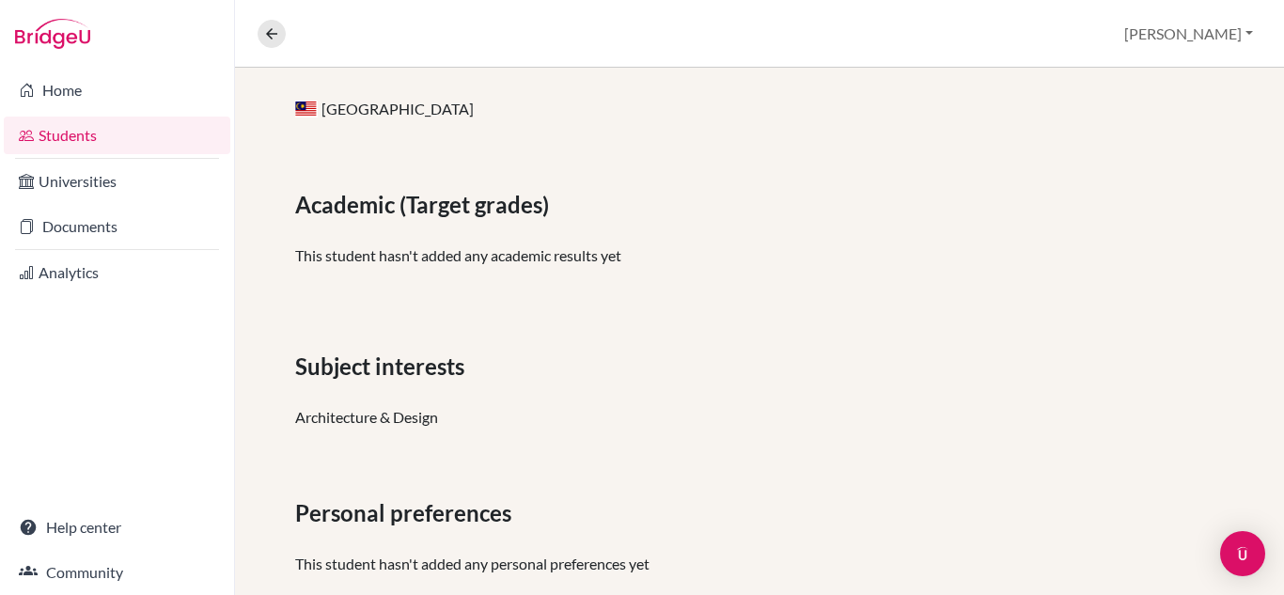
scroll to position [373, 0]
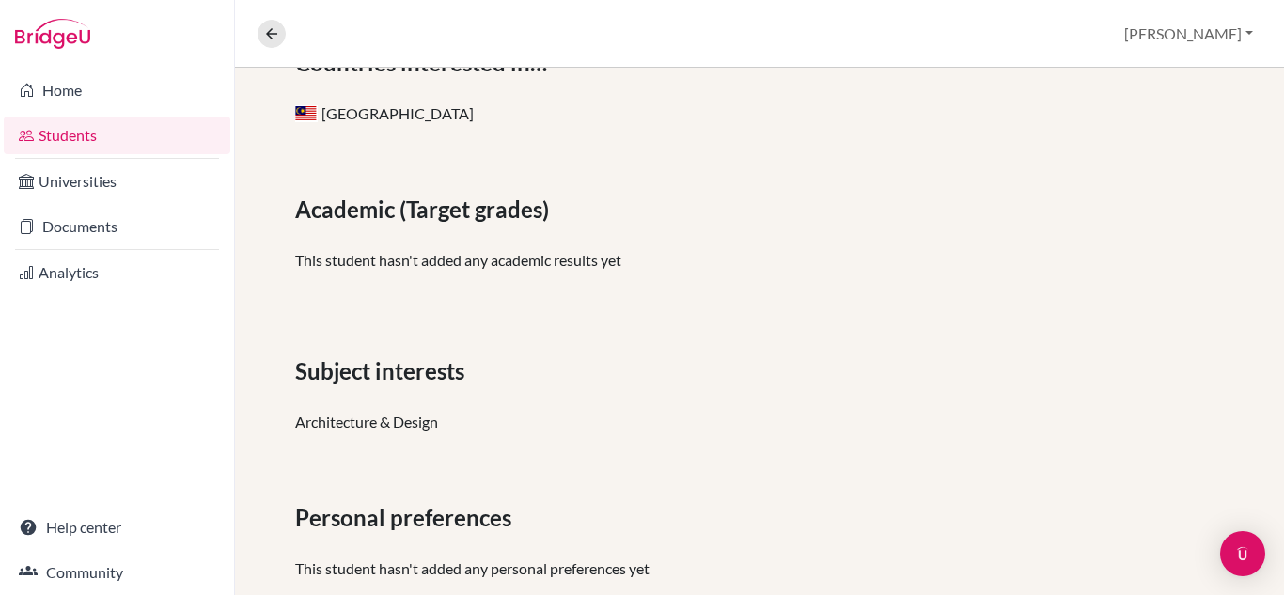
click at [78, 126] on link "Students" at bounding box center [117, 136] width 227 height 38
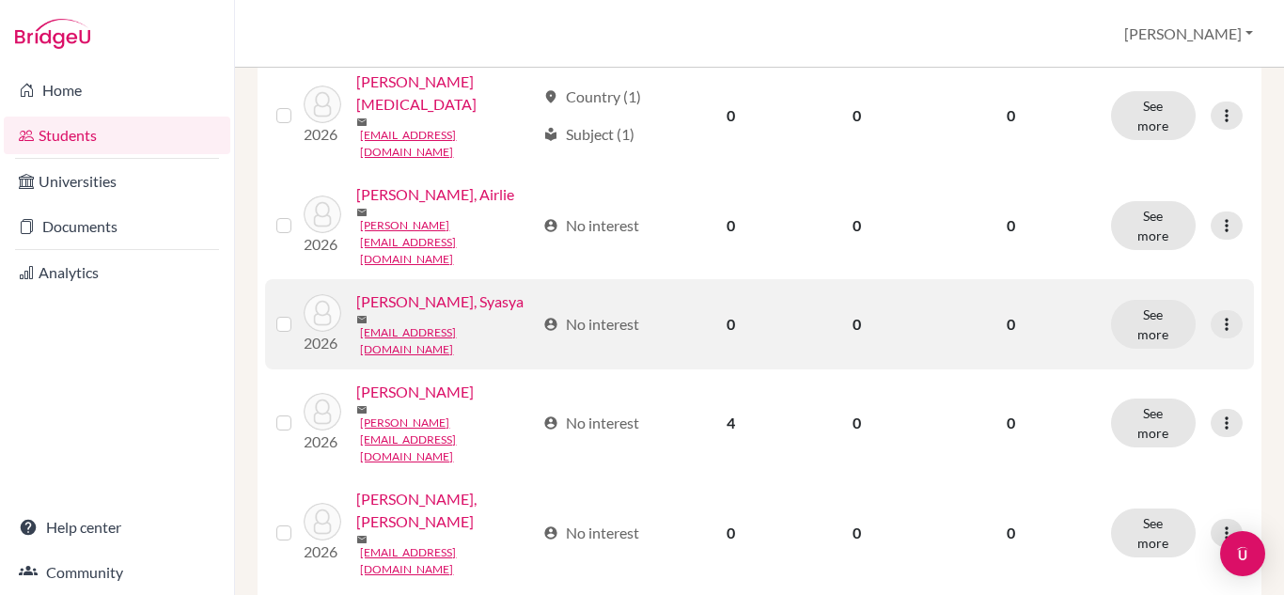
scroll to position [1819, 0]
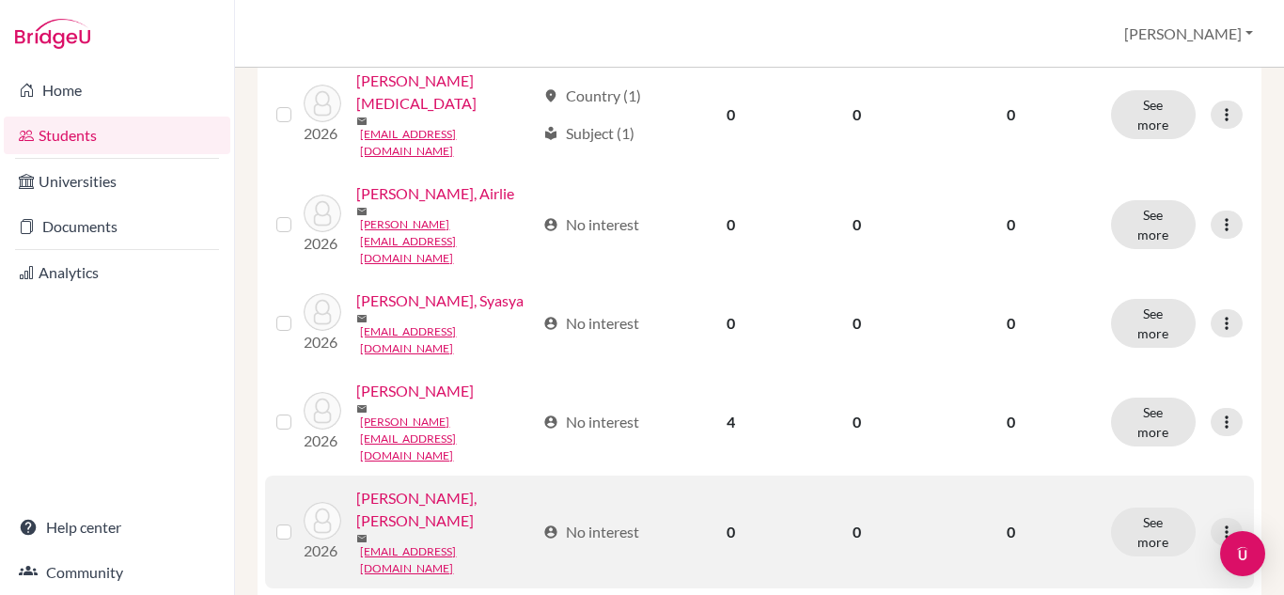
click at [447, 487] on link "[PERSON_NAME], [PERSON_NAME]" at bounding box center [445, 509] width 179 height 45
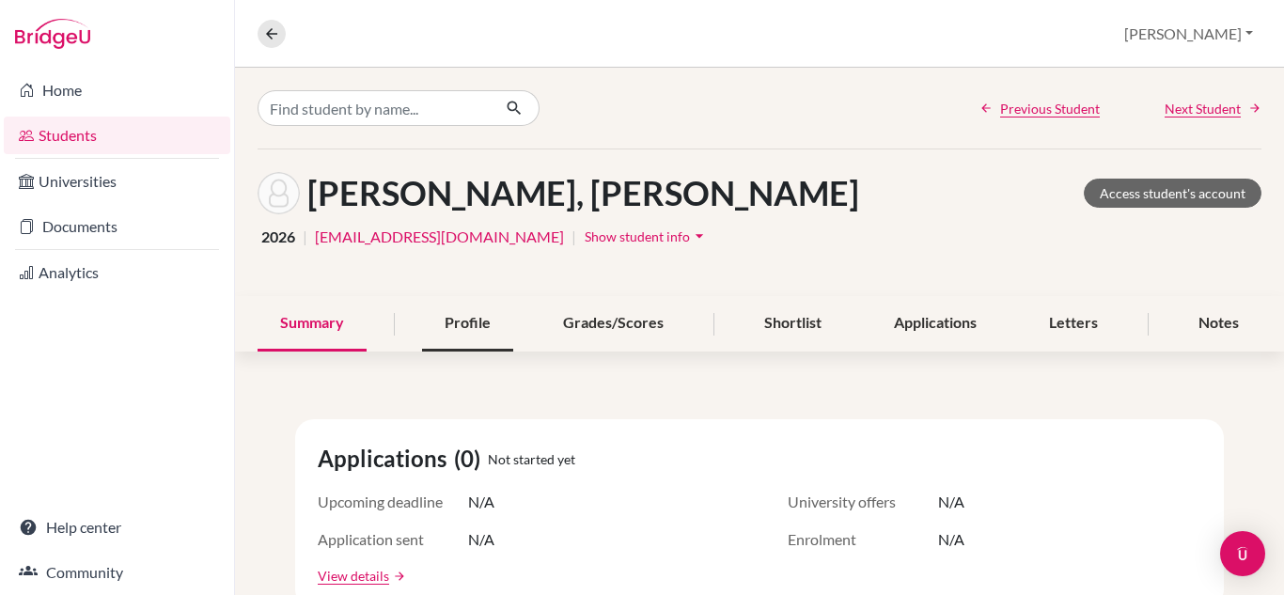
click at [470, 315] on div "Profile" at bounding box center [467, 323] width 91 height 55
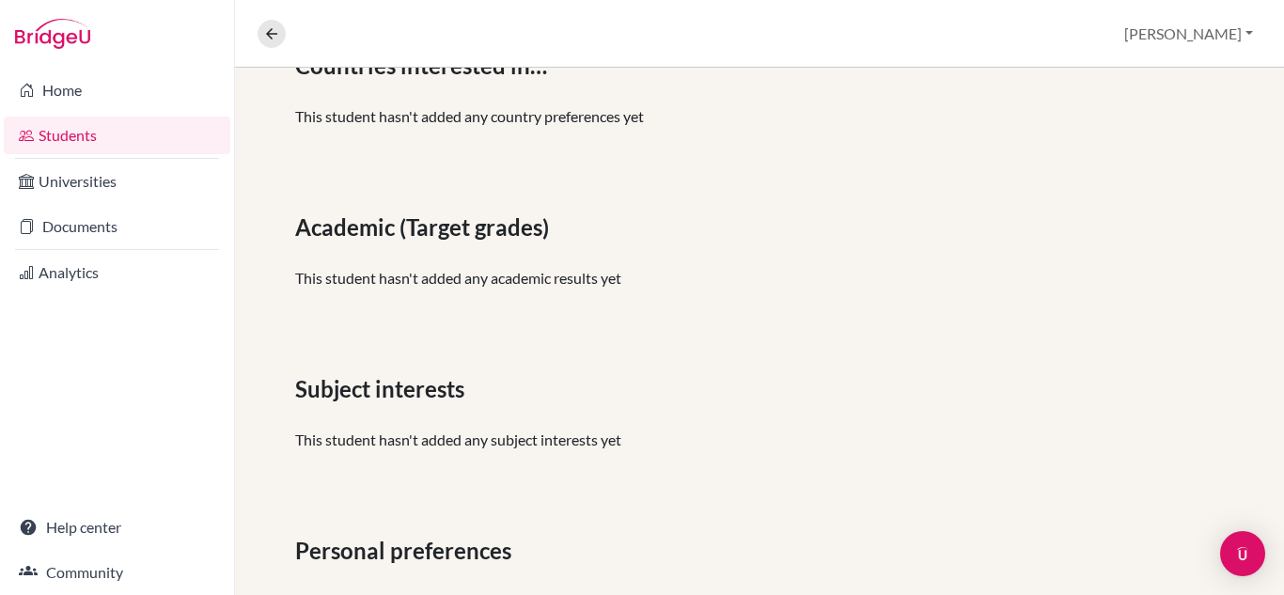
scroll to position [369, 0]
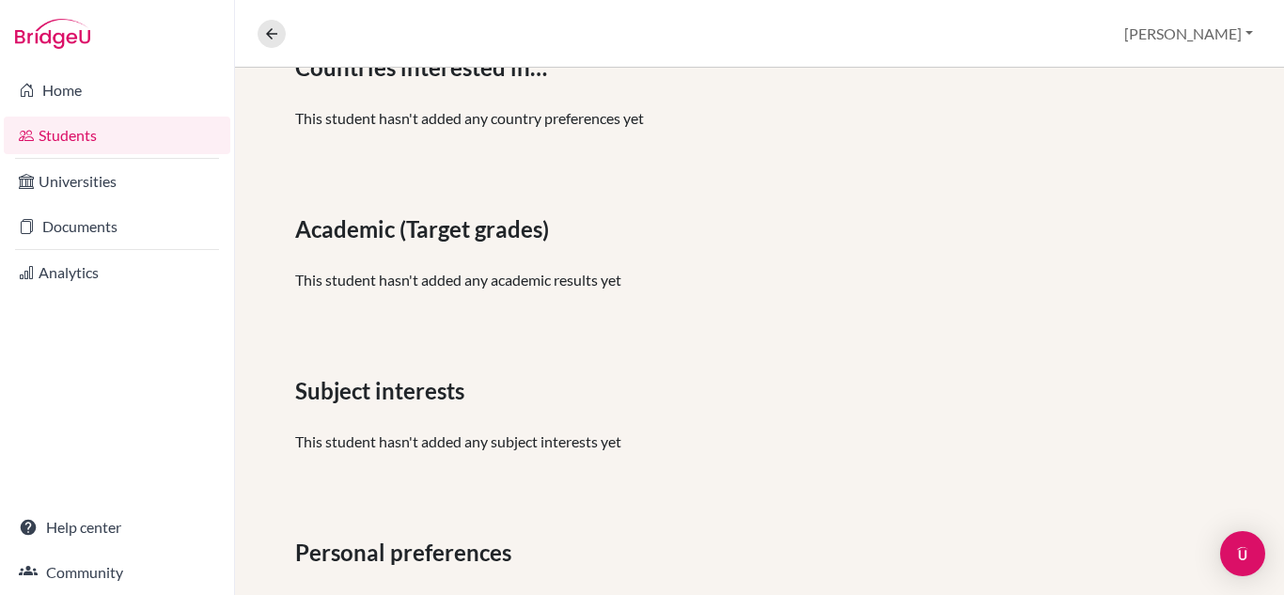
click at [129, 139] on link "Students" at bounding box center [117, 136] width 227 height 38
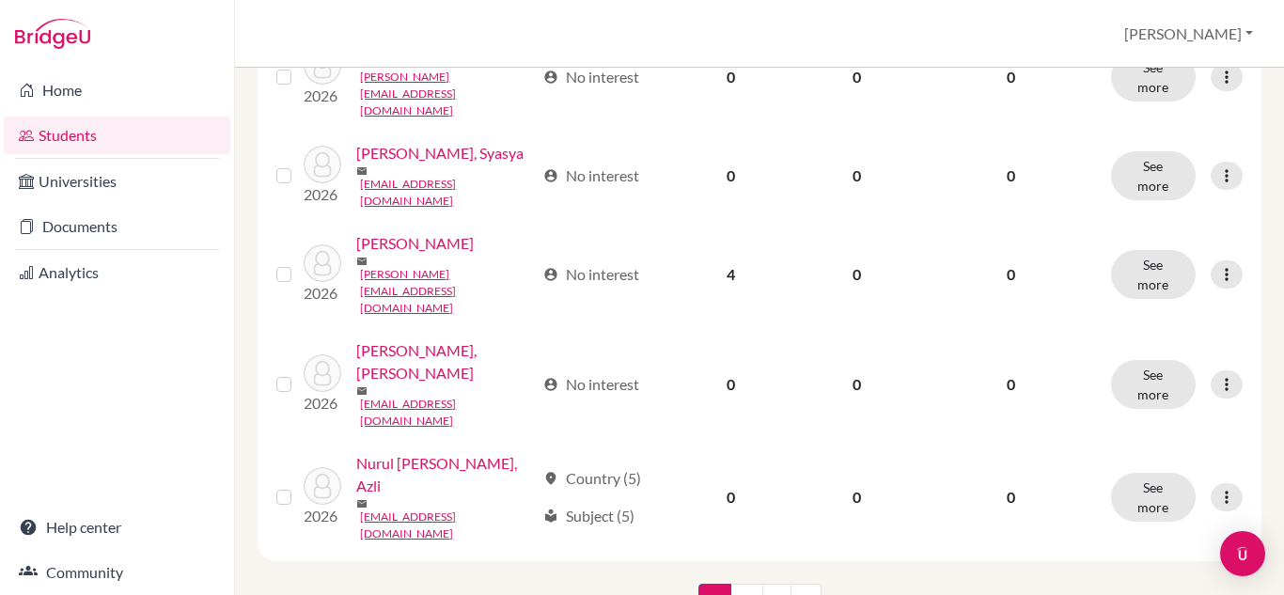
scroll to position [1968, 0]
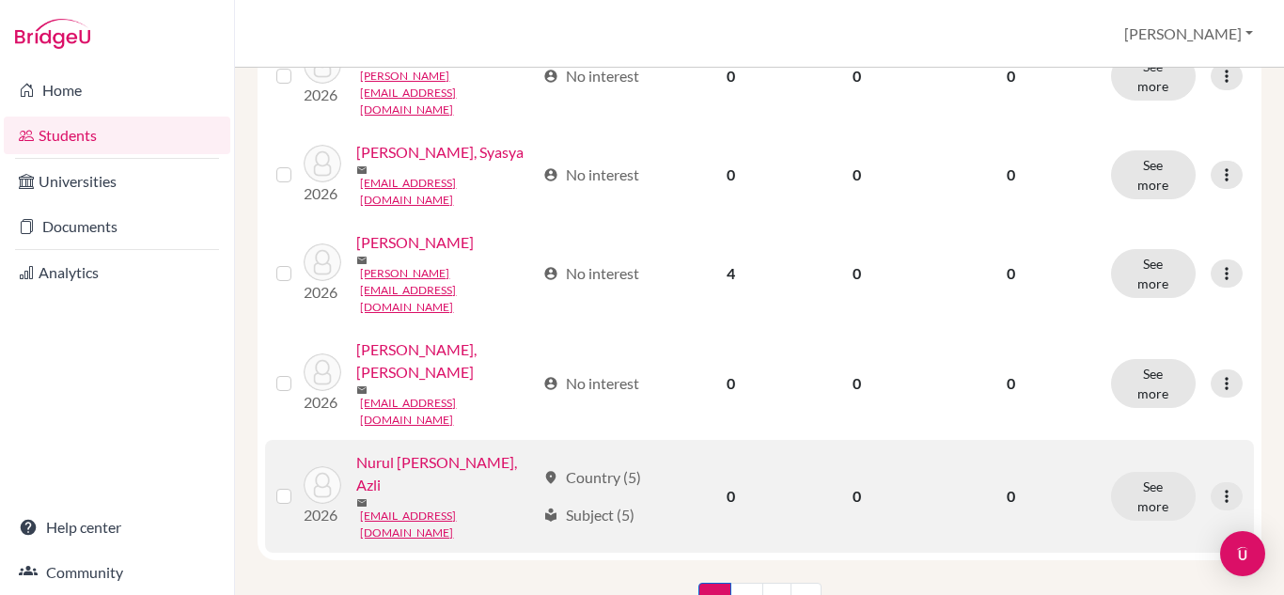
click at [468, 451] on link "Nurul [PERSON_NAME], Azli" at bounding box center [445, 473] width 179 height 45
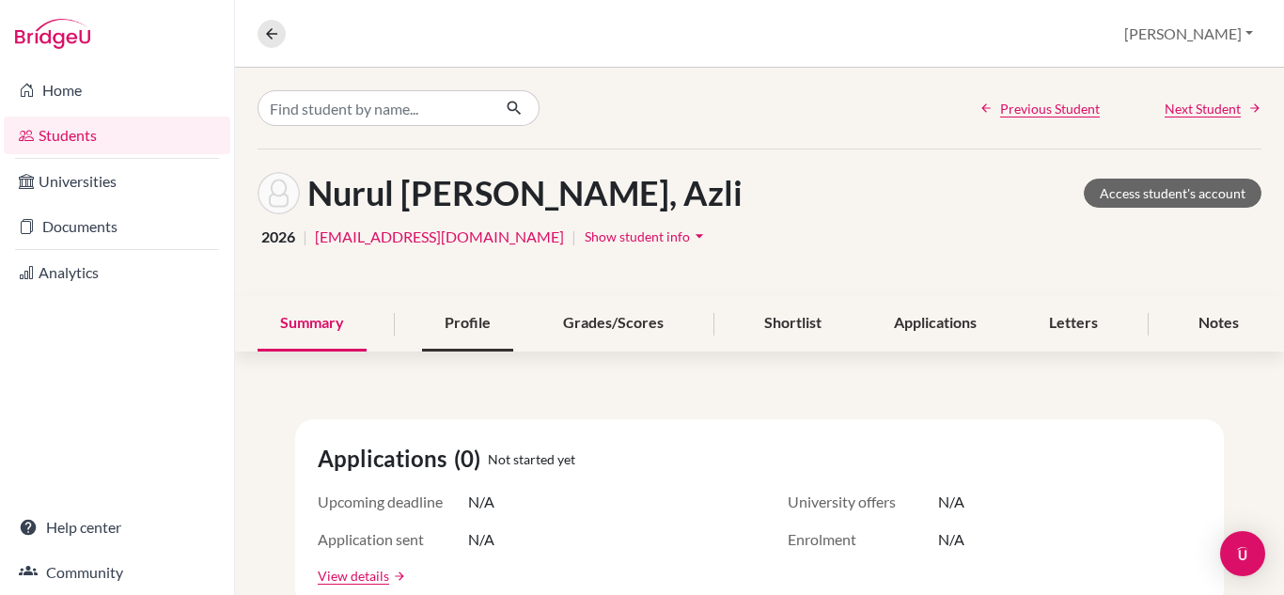
click at [463, 314] on div "Profile" at bounding box center [467, 323] width 91 height 55
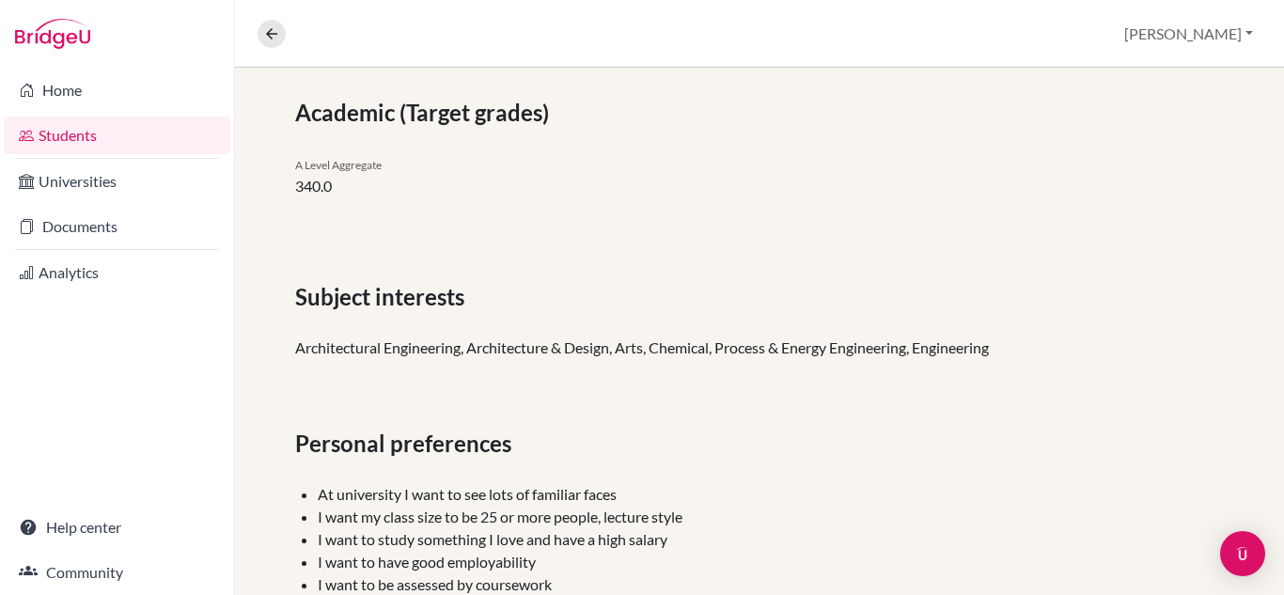
scroll to position [486, 0]
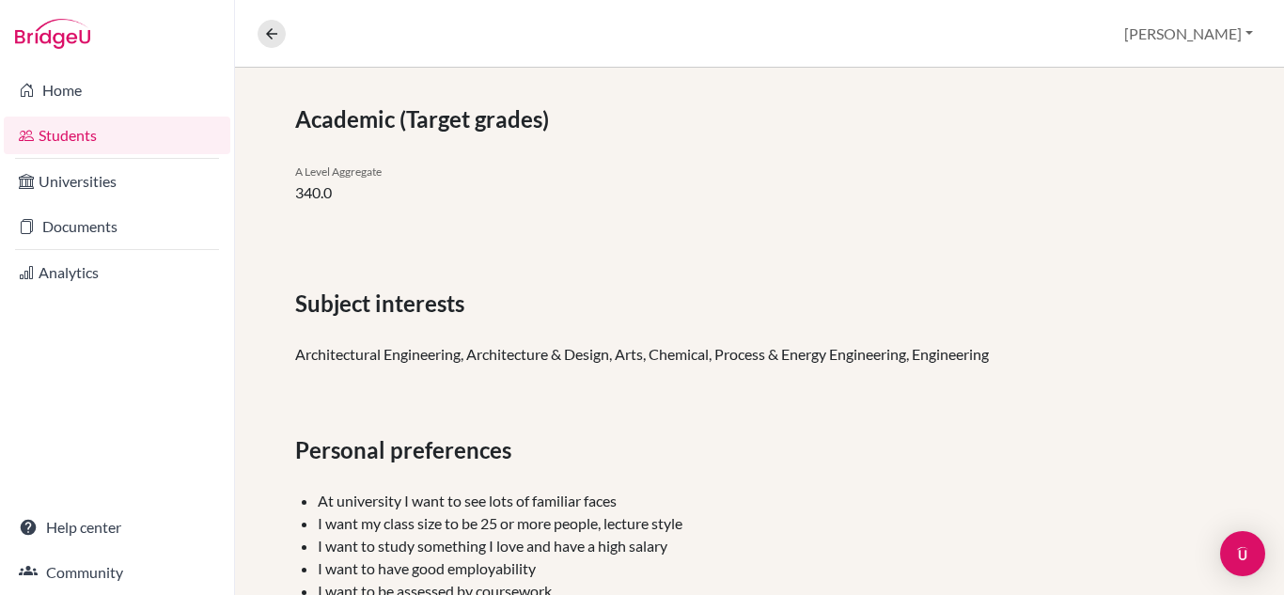
click at [113, 131] on link "Students" at bounding box center [117, 136] width 227 height 38
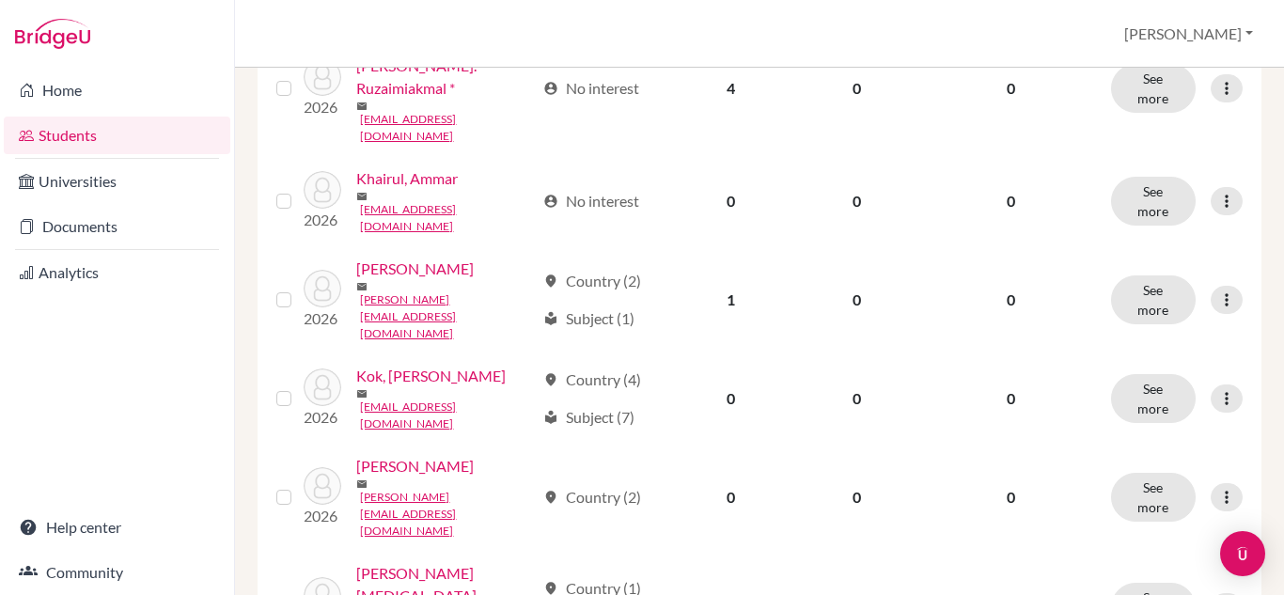
scroll to position [1976, 0]
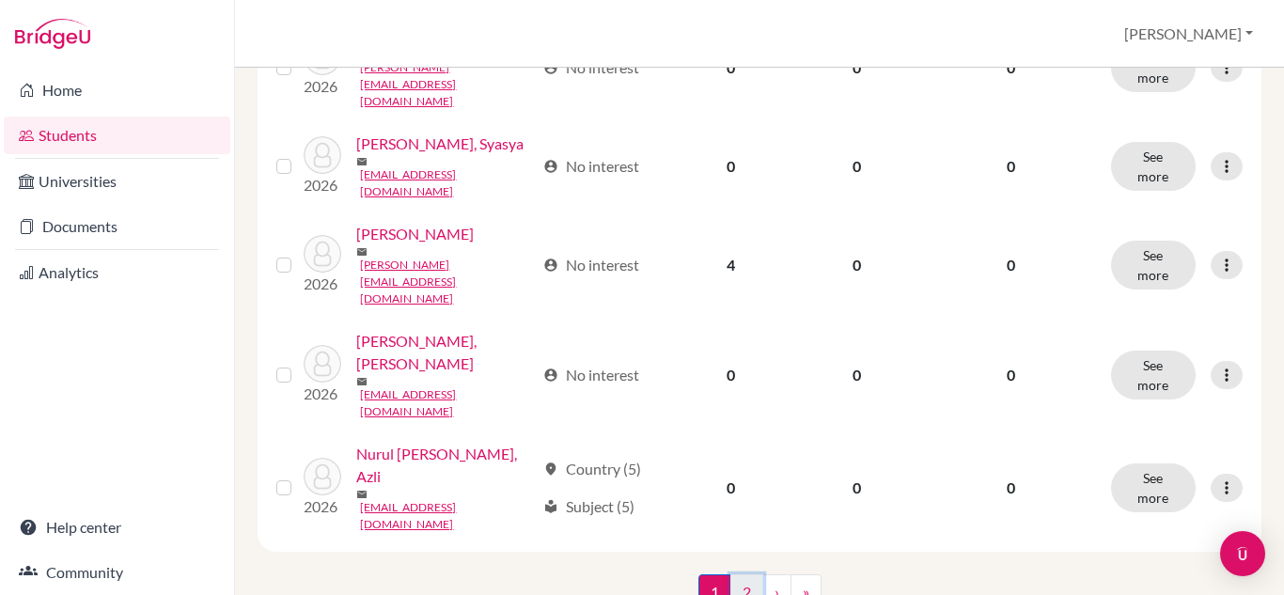
click at [736, 574] on link "2" at bounding box center [746, 592] width 33 height 36
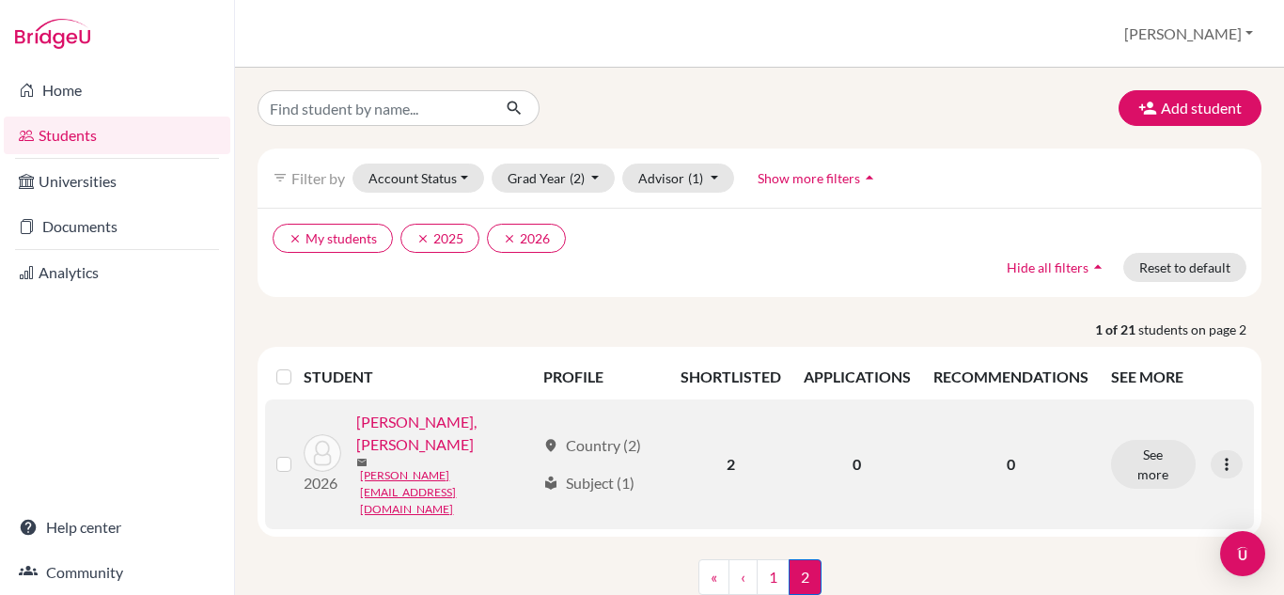
click at [444, 430] on link "Patrick, Somogyi" at bounding box center [445, 433] width 179 height 45
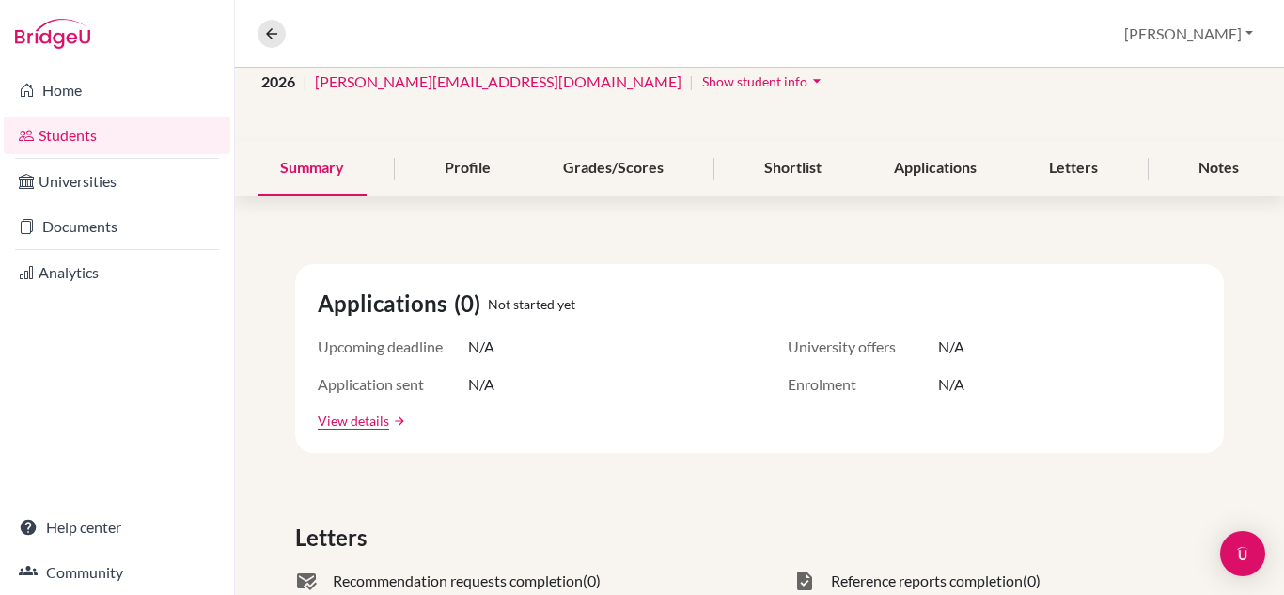
scroll to position [152, 0]
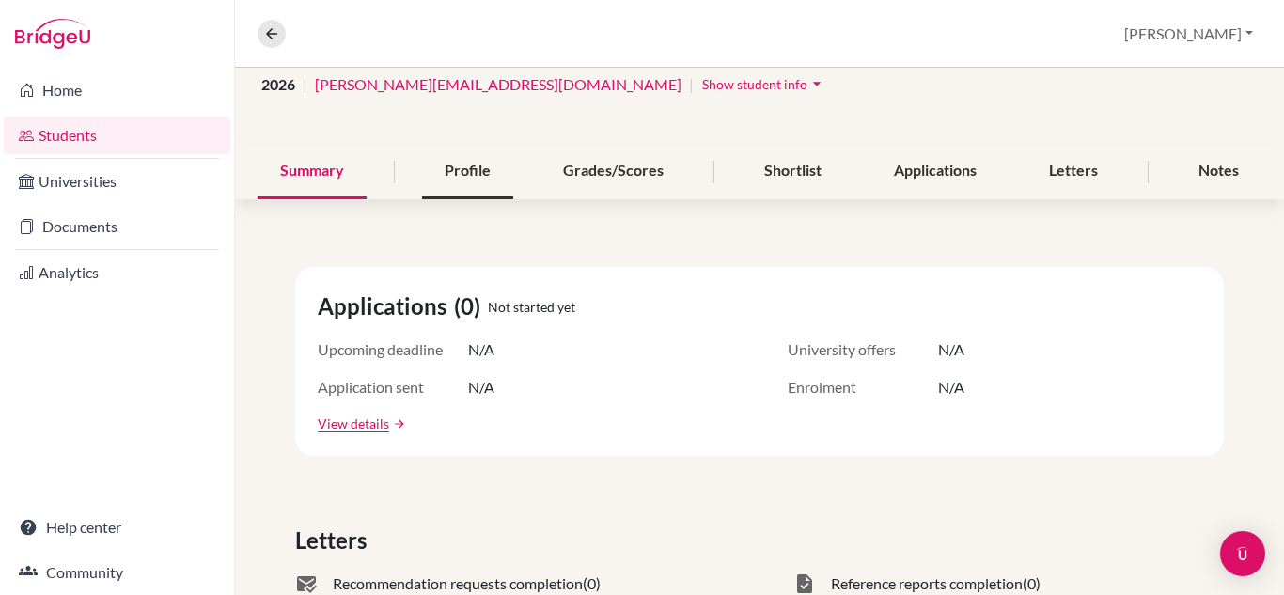
click at [471, 183] on div "Profile" at bounding box center [467, 171] width 91 height 55
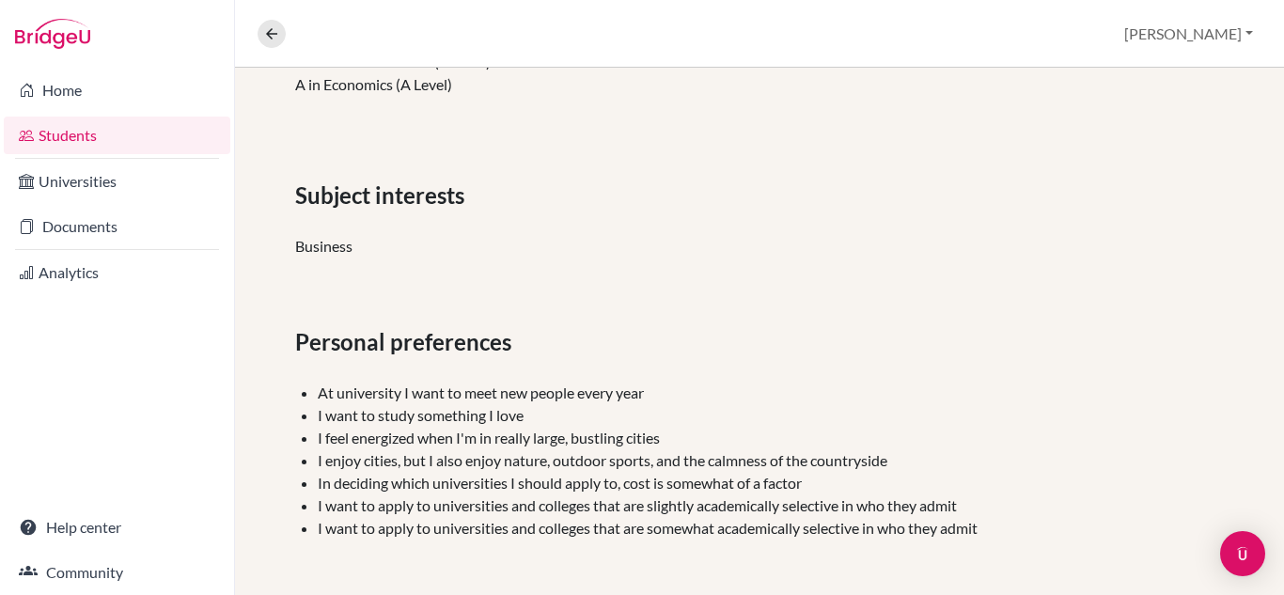
scroll to position [595, 0]
click at [87, 28] on img at bounding box center [52, 34] width 75 height 30
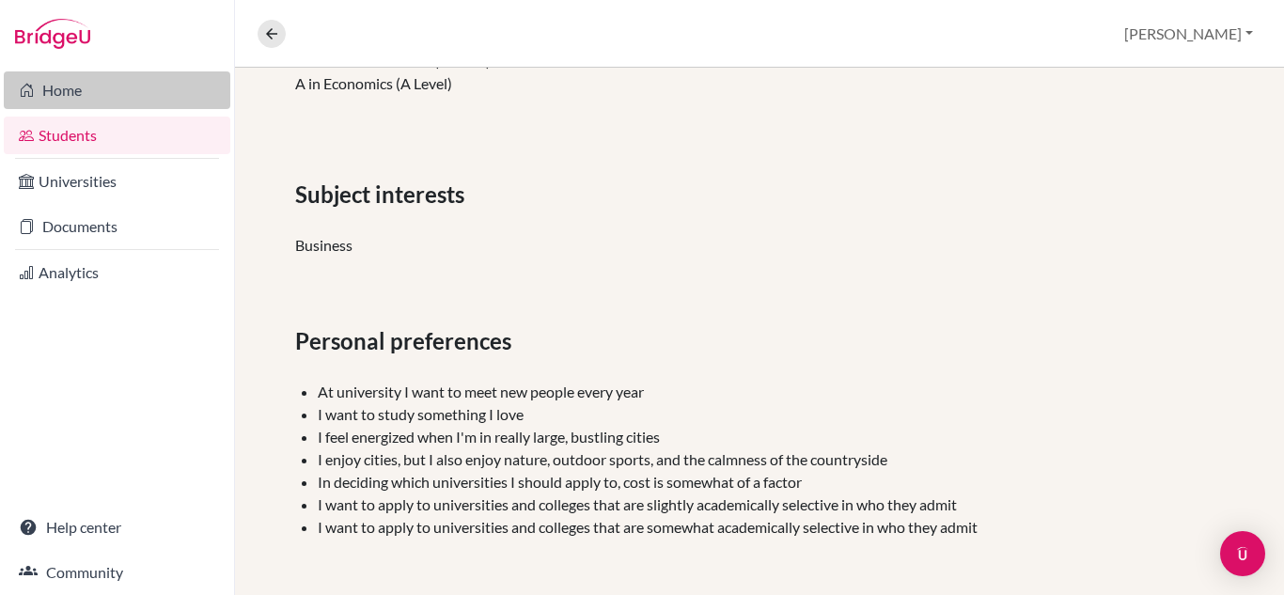
click at [72, 88] on link "Home" at bounding box center [117, 90] width 227 height 38
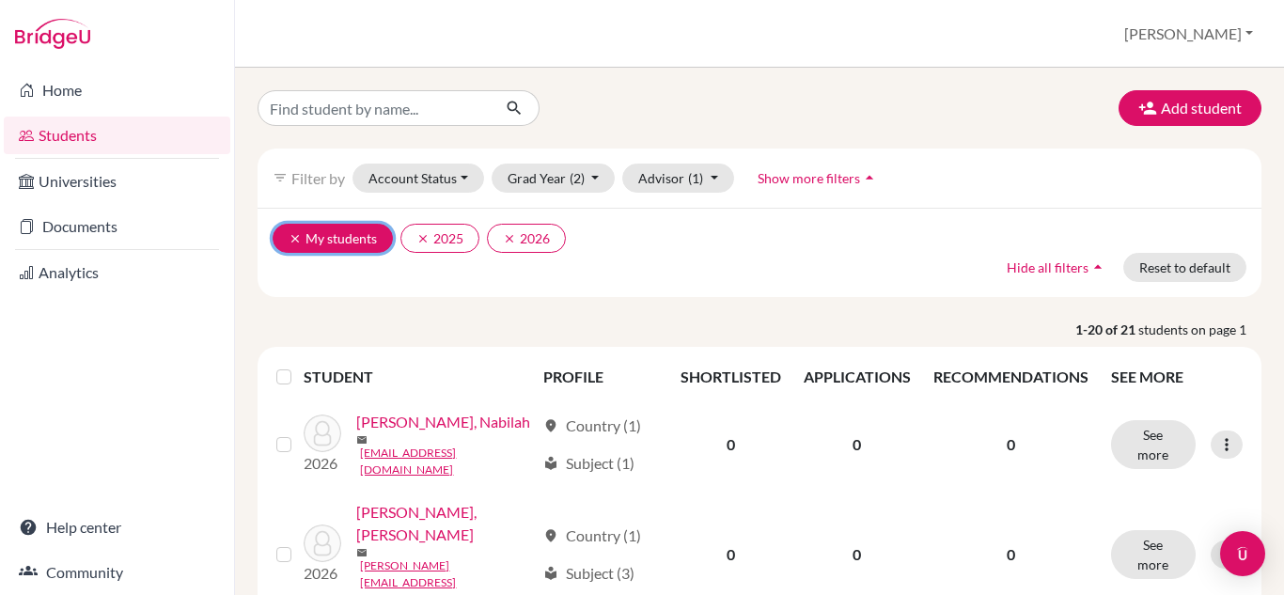
click at [292, 236] on icon "clear" at bounding box center [295, 238] width 13 height 13
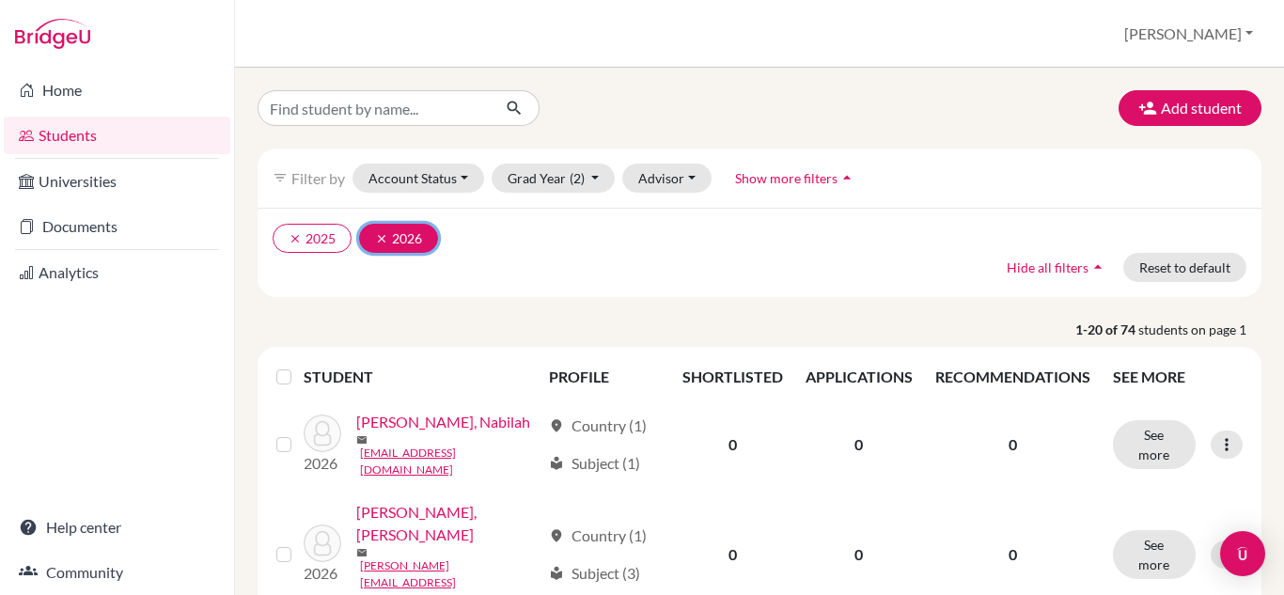
click at [381, 235] on icon "clear" at bounding box center [381, 238] width 13 height 13
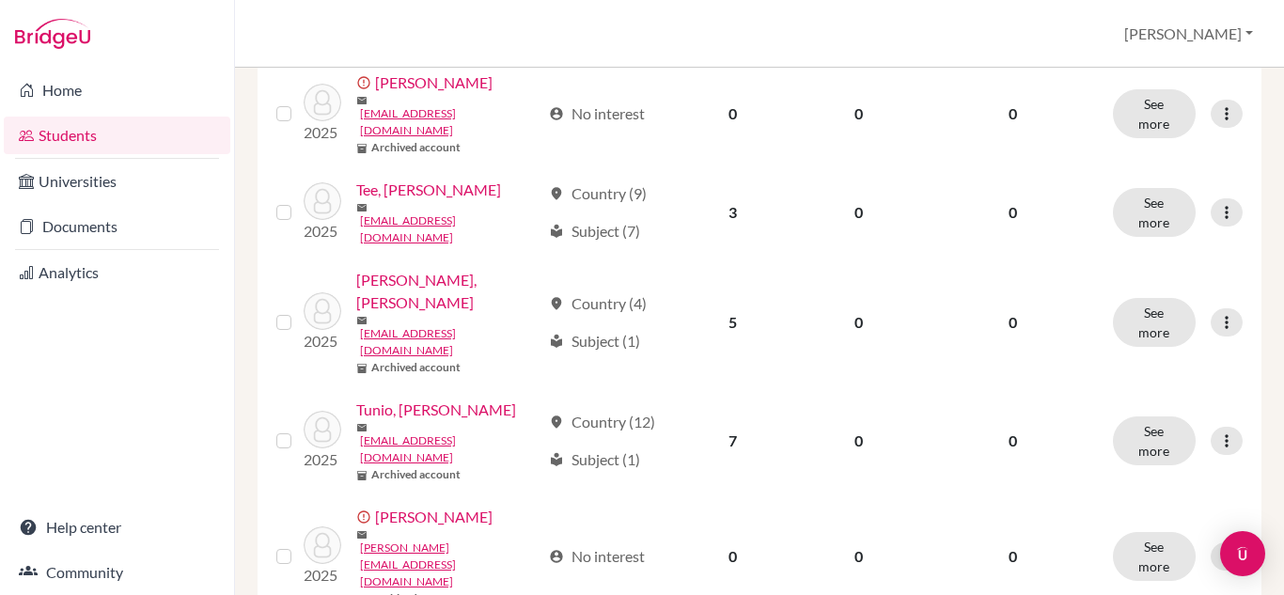
scroll to position [1824, 0]
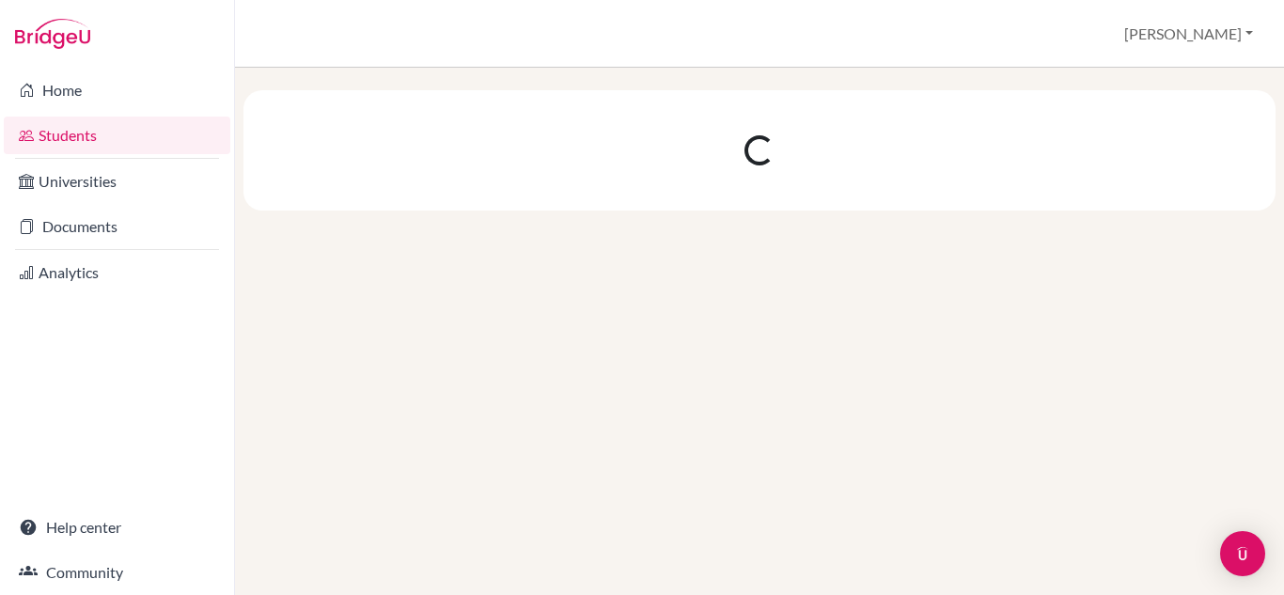
scroll to position [0, 0]
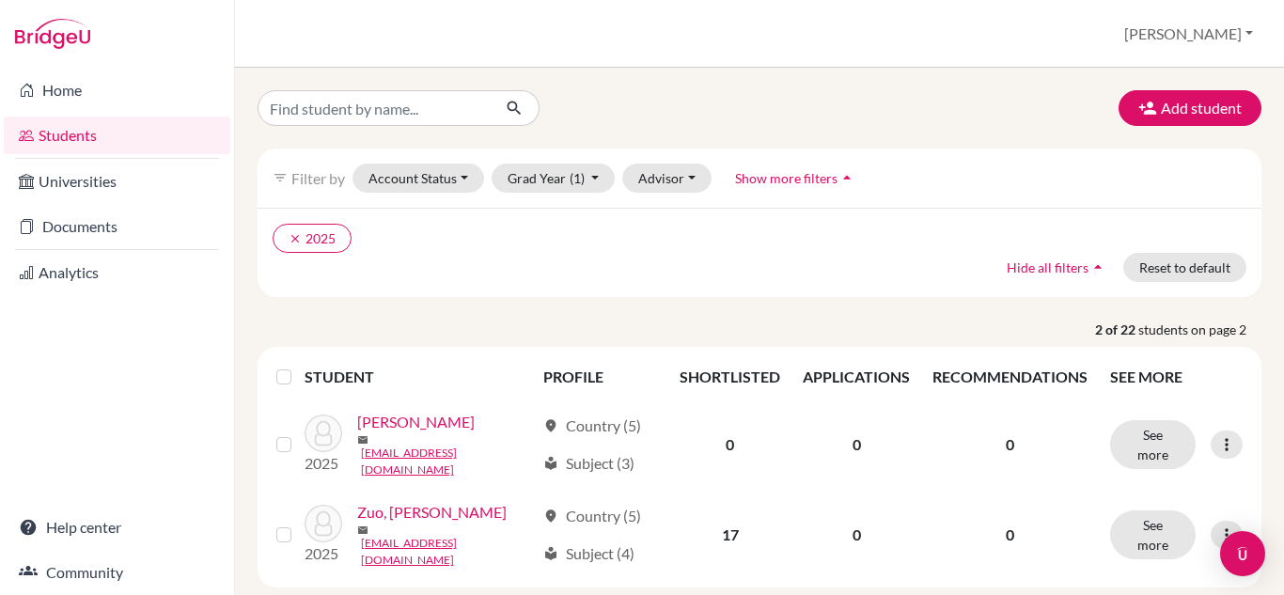
scroll to position [96, 0]
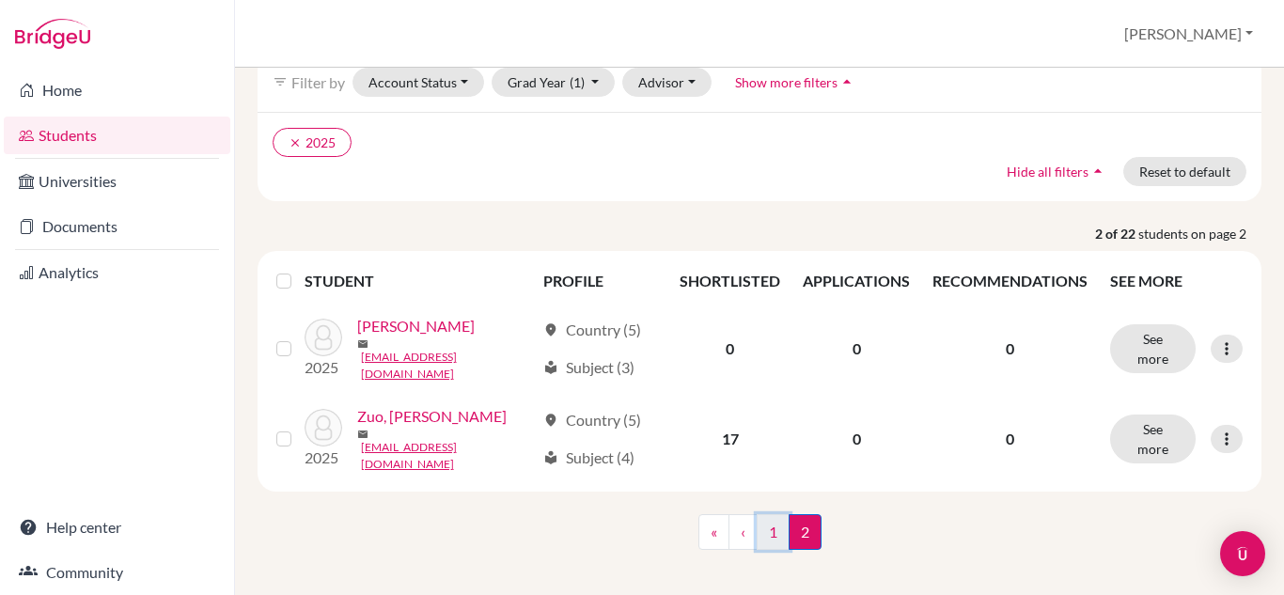
click at [769, 533] on link "1" at bounding box center [773, 532] width 33 height 36
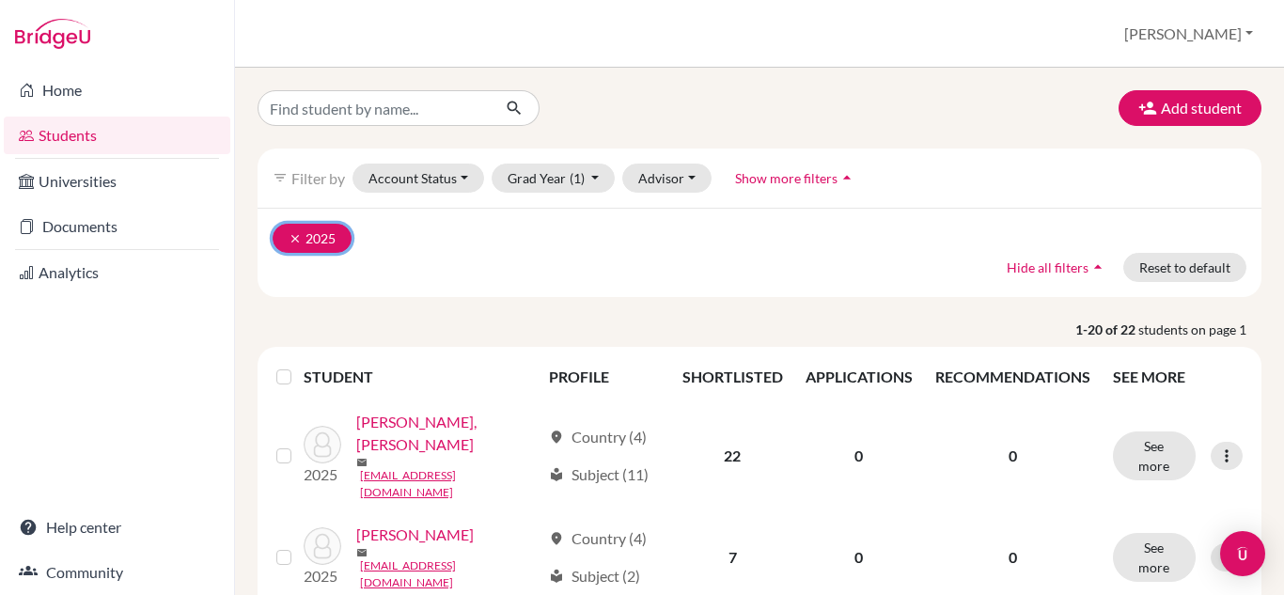
click at [301, 237] on icon "clear" at bounding box center [295, 238] width 13 height 13
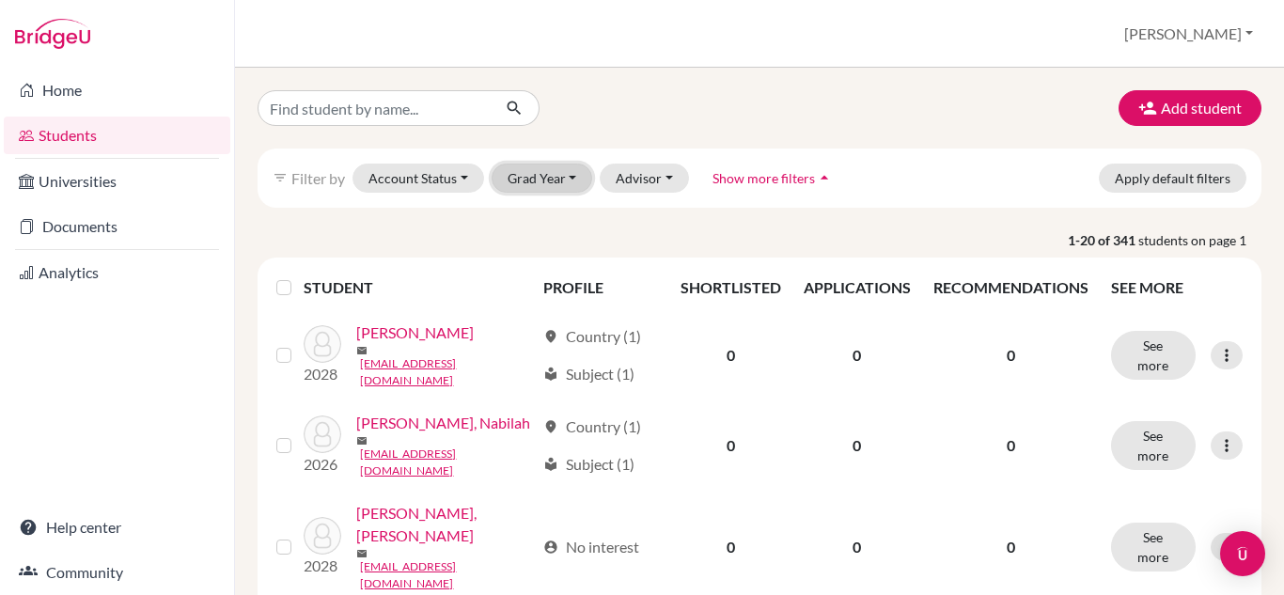
click at [566, 183] on button "Grad Year" at bounding box center [543, 178] width 102 height 29
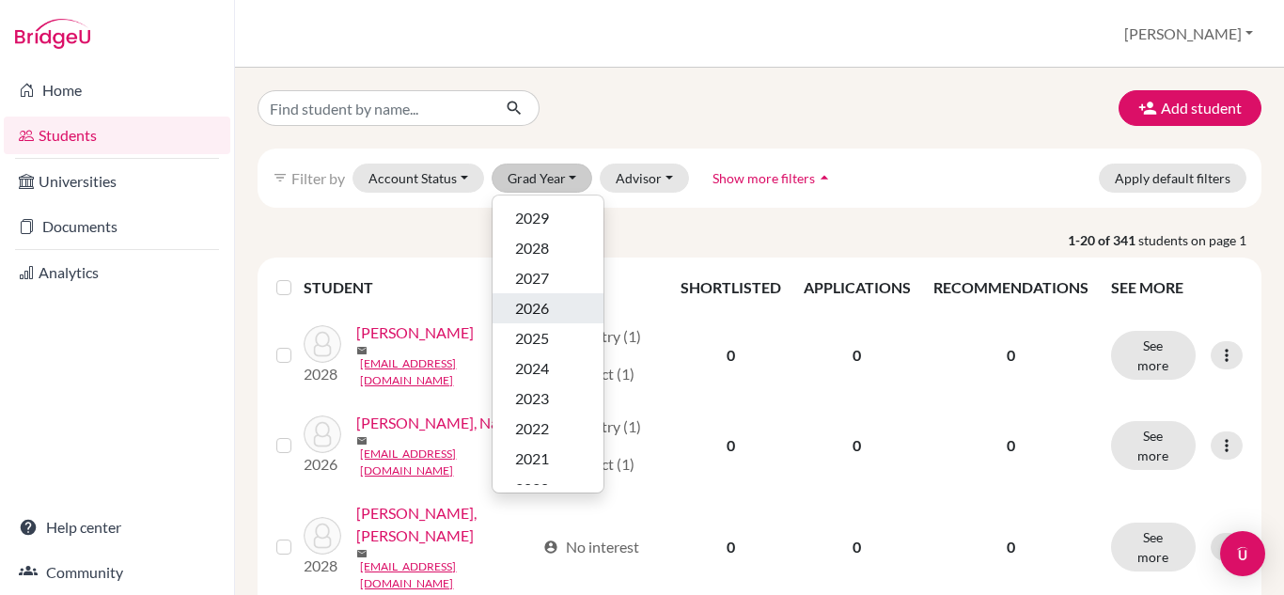
click at [555, 309] on div "2026" at bounding box center [548, 308] width 66 height 23
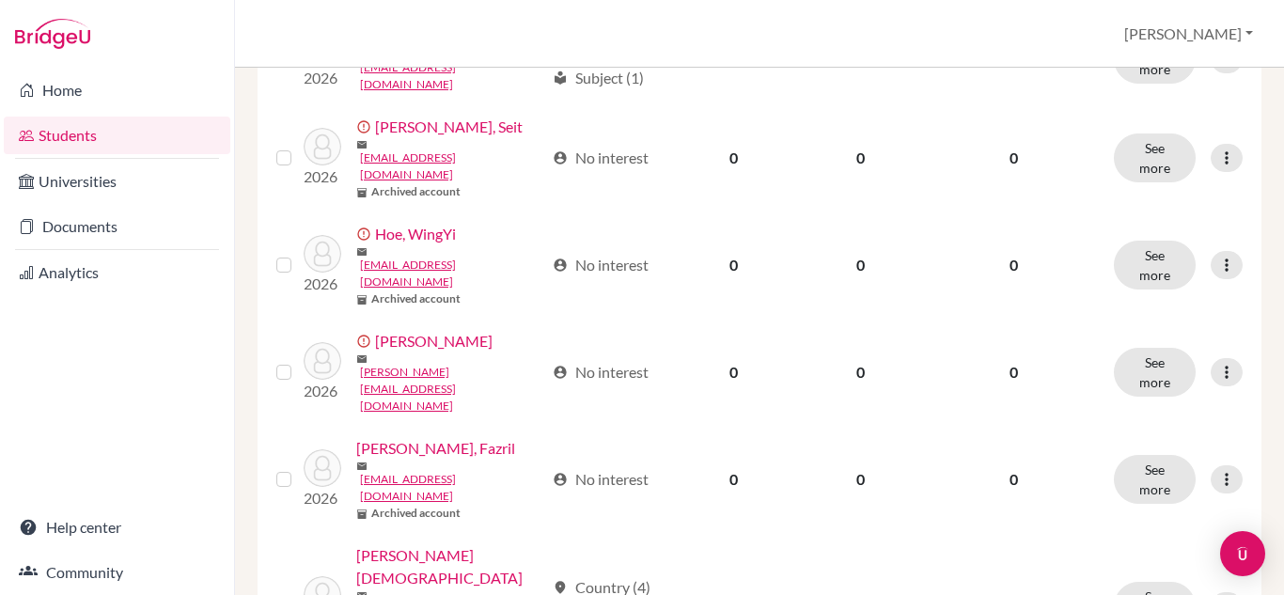
scroll to position [1700, 0]
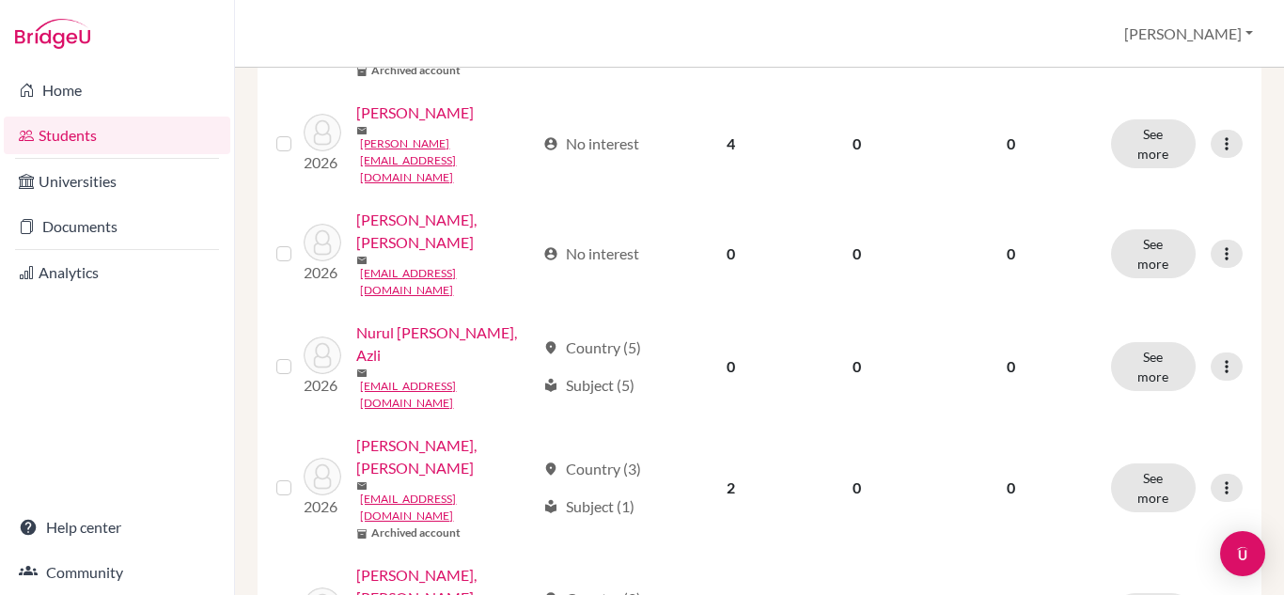
scroll to position [2078, 0]
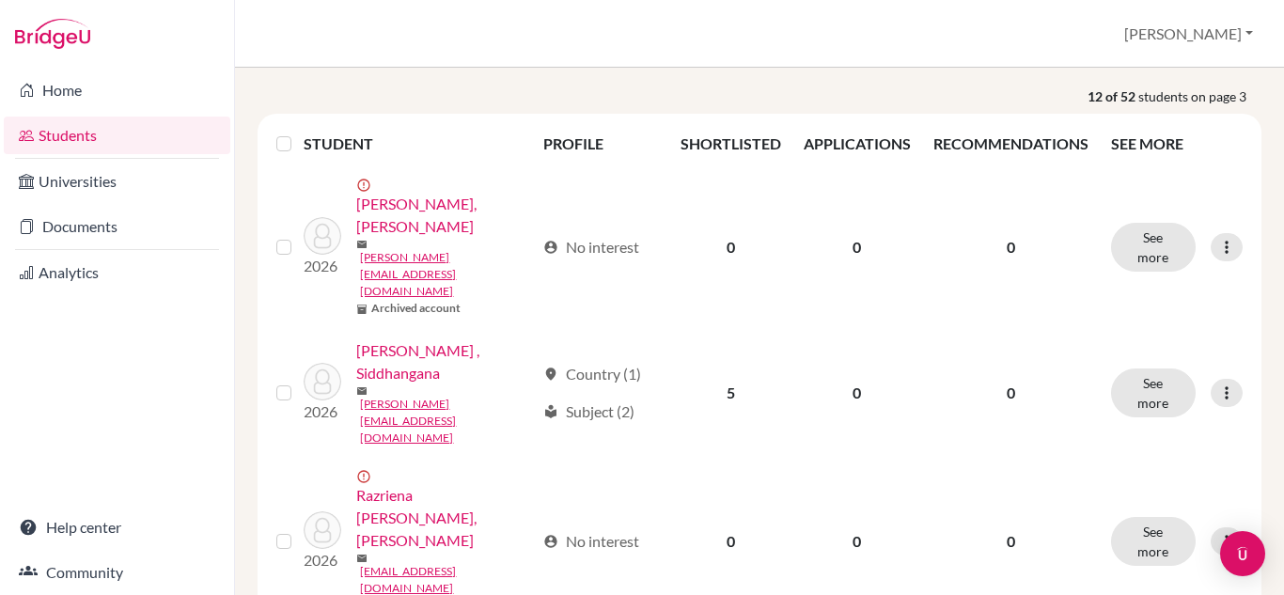
scroll to position [236, 0]
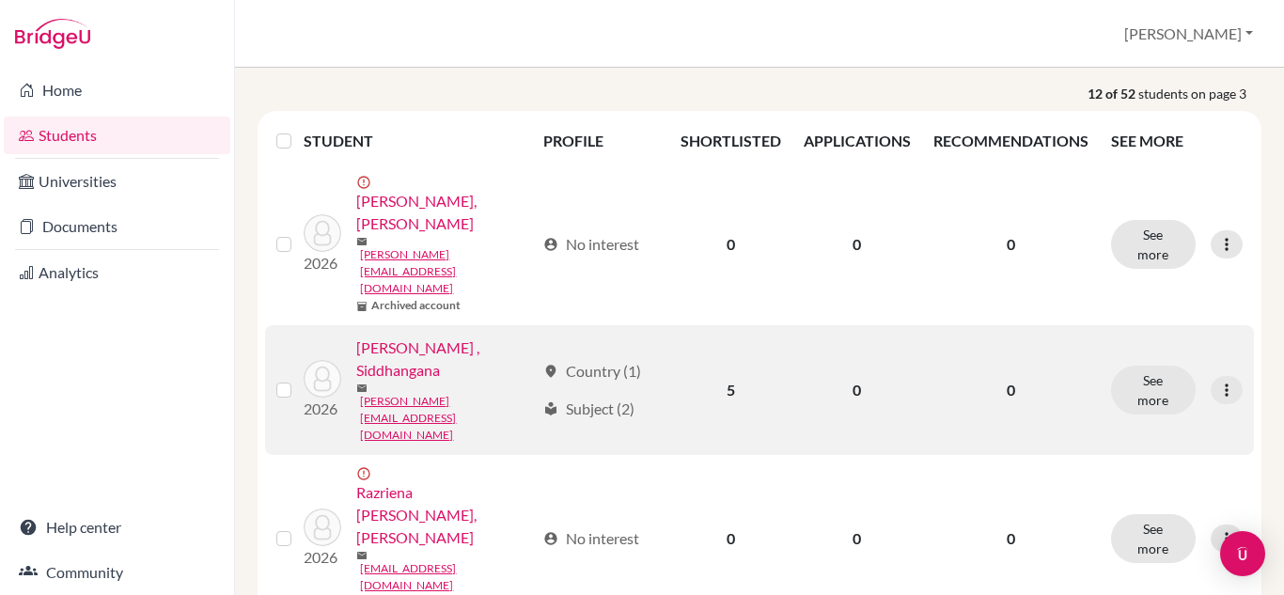
click at [446, 337] on link "[PERSON_NAME] , Siddhangana" at bounding box center [445, 359] width 179 height 45
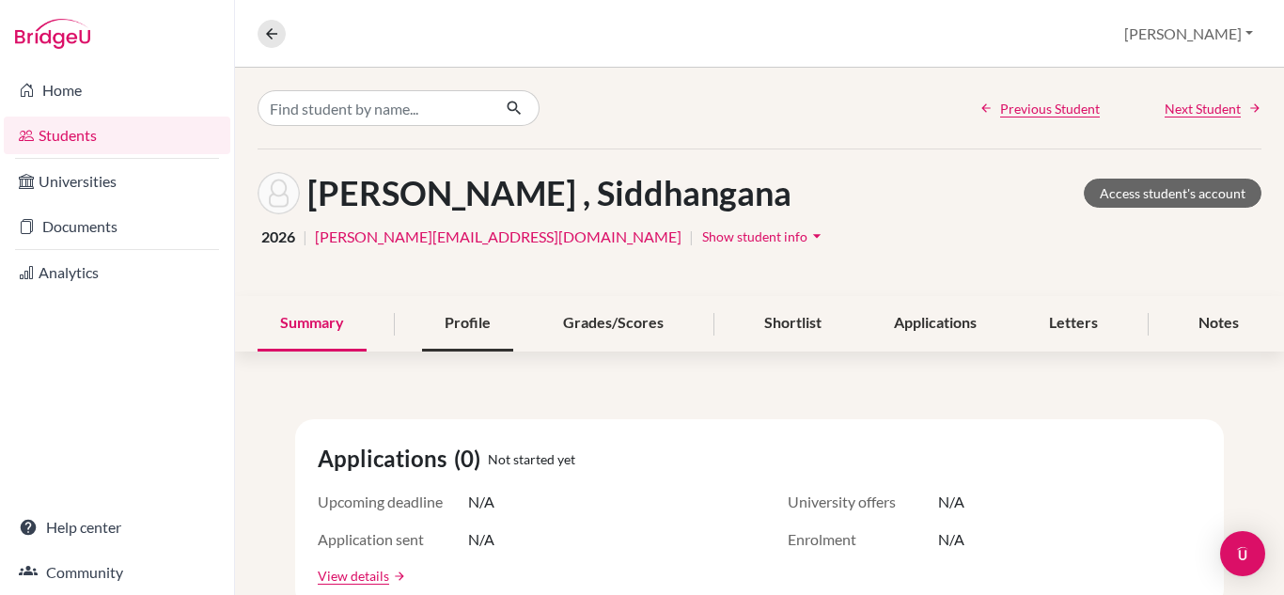
click at [461, 340] on div "Profile" at bounding box center [467, 323] width 91 height 55
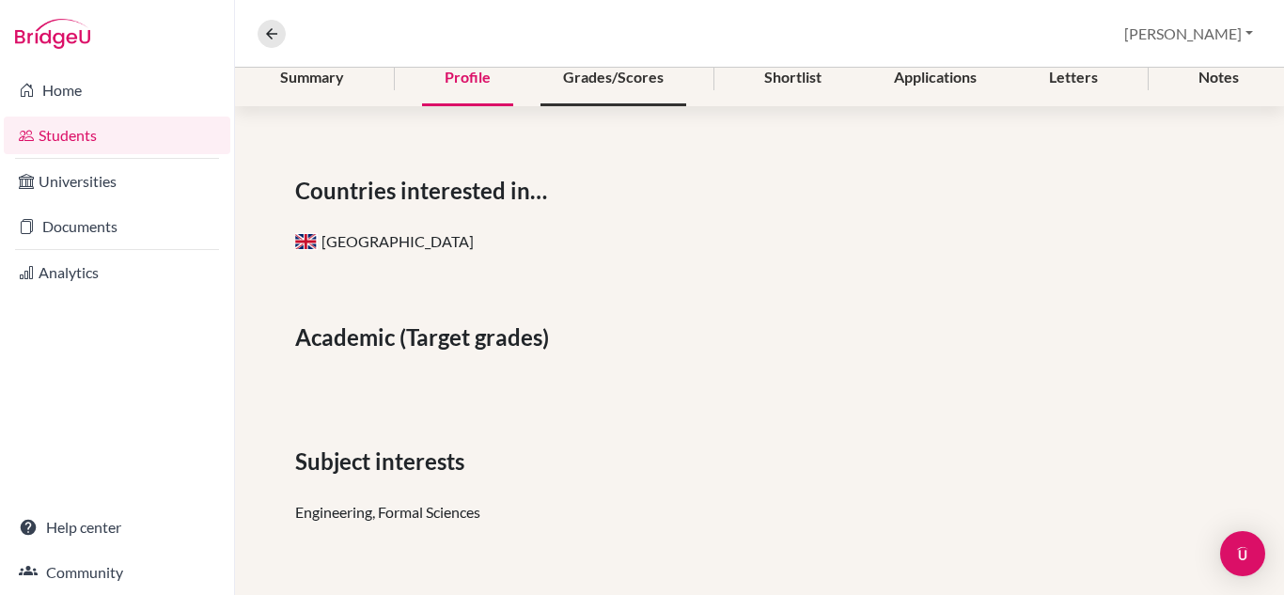
scroll to position [381, 0]
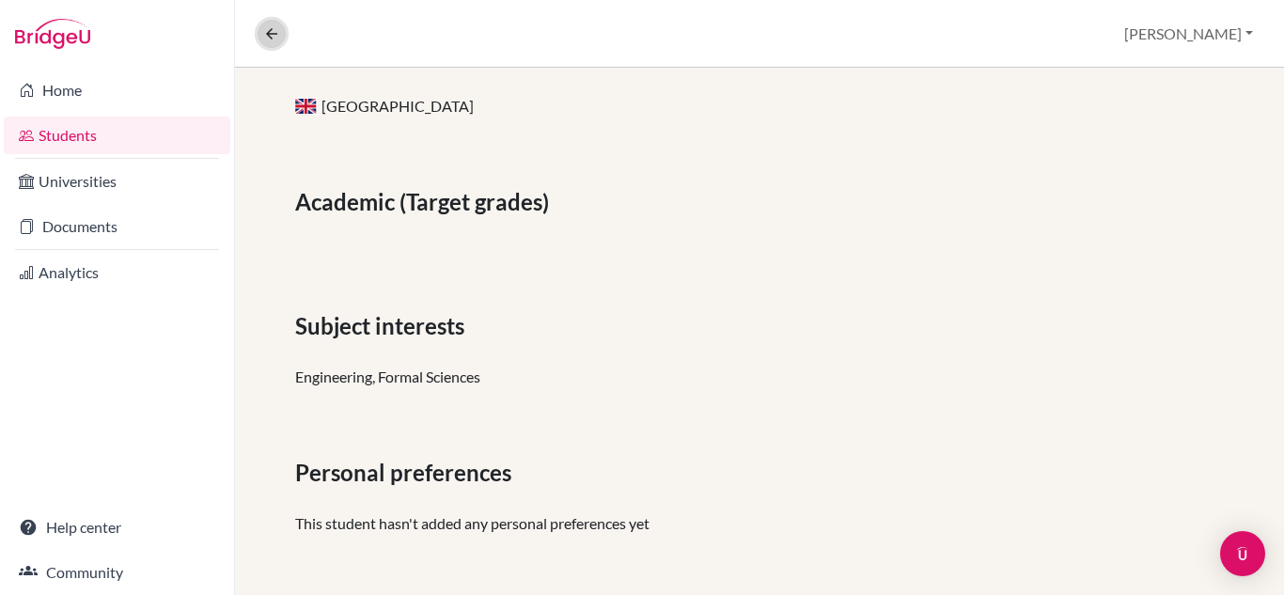
click at [266, 30] on icon at bounding box center [271, 33] width 17 height 17
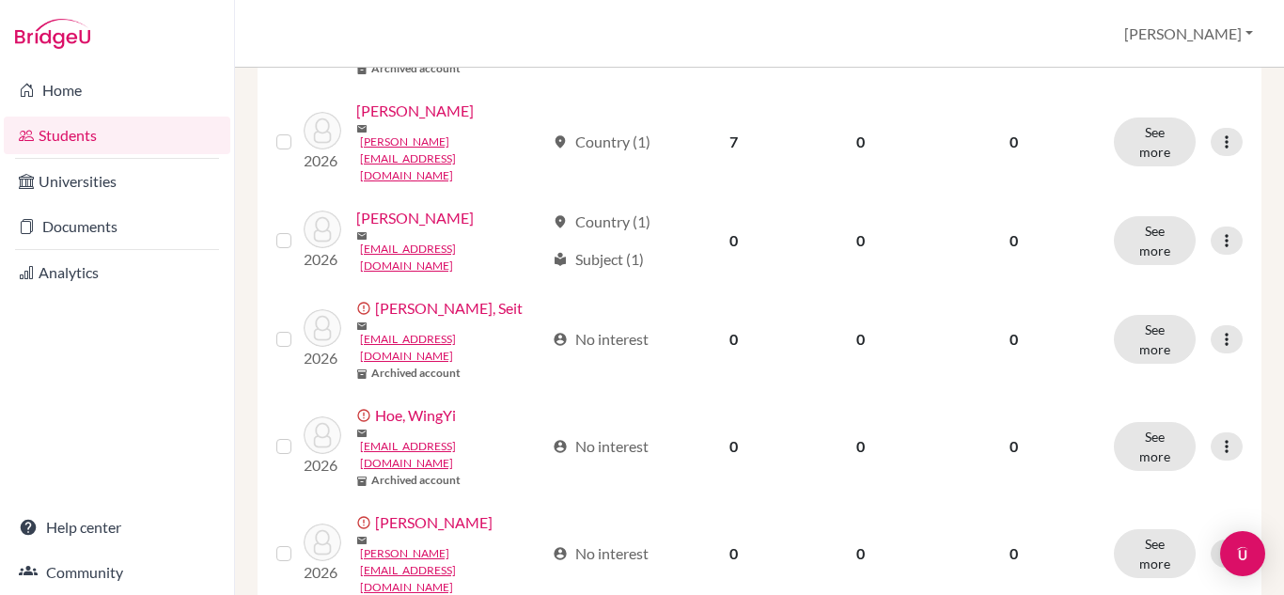
scroll to position [1700, 0]
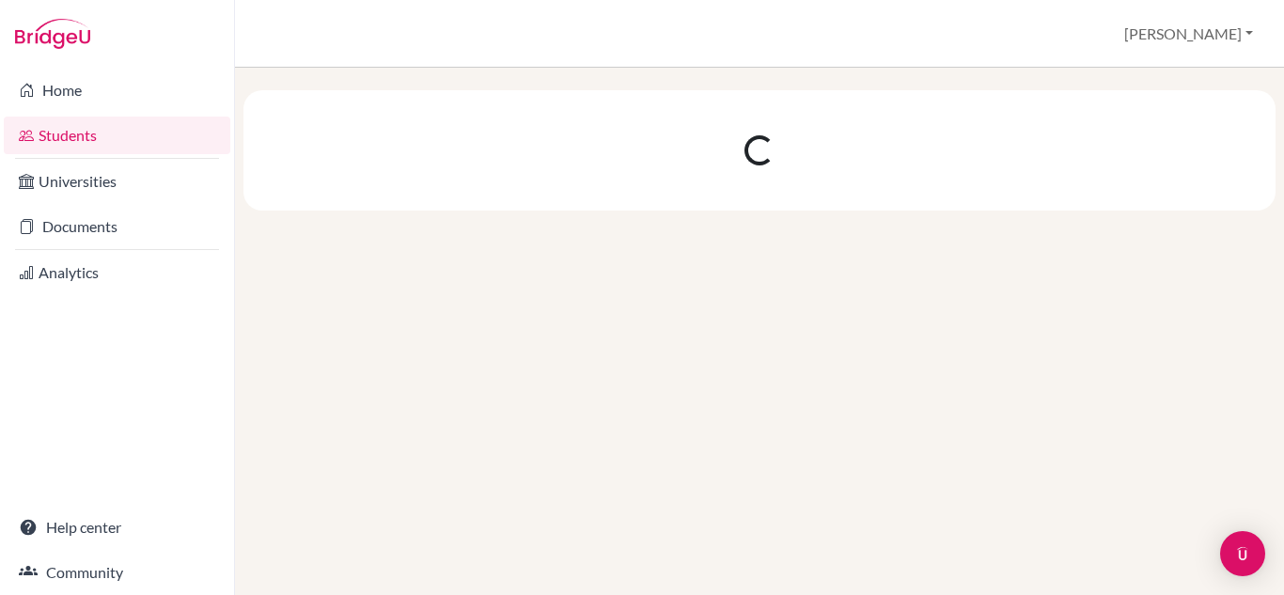
scroll to position [0, 0]
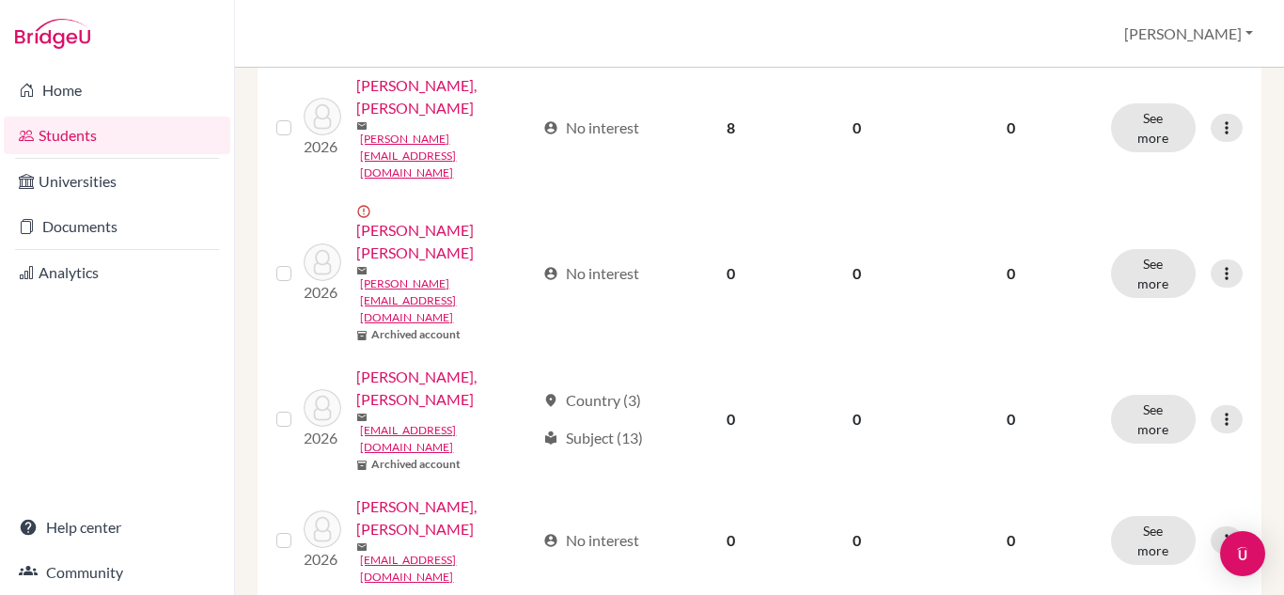
scroll to position [958, 0]
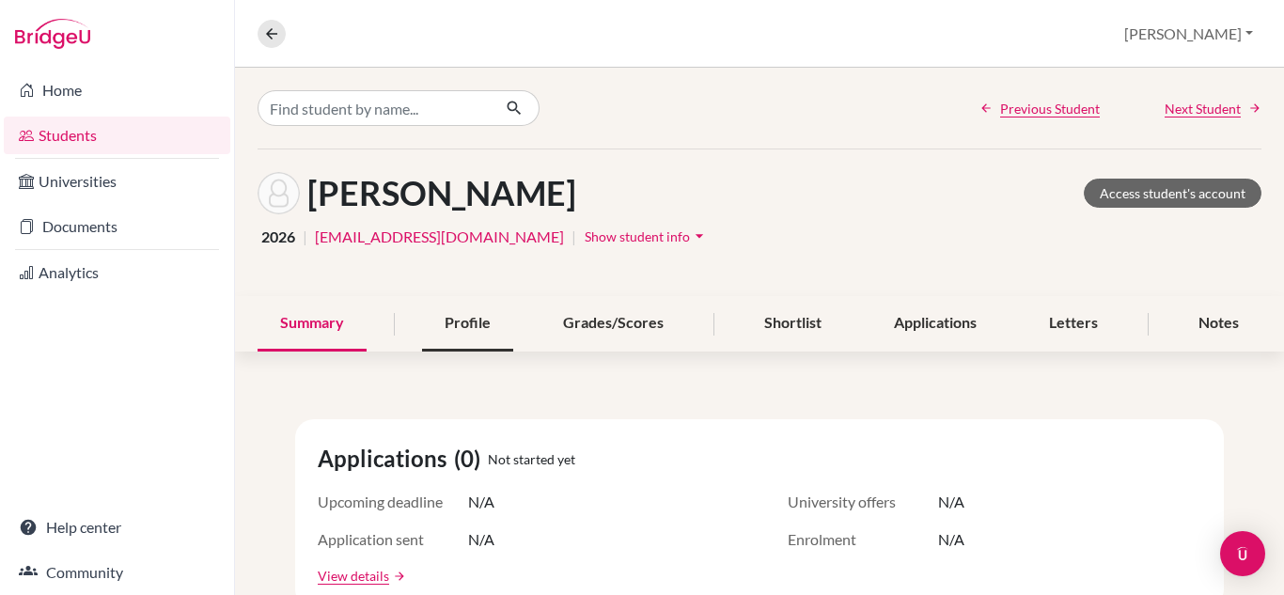
click at [483, 306] on div "Profile" at bounding box center [467, 323] width 91 height 55
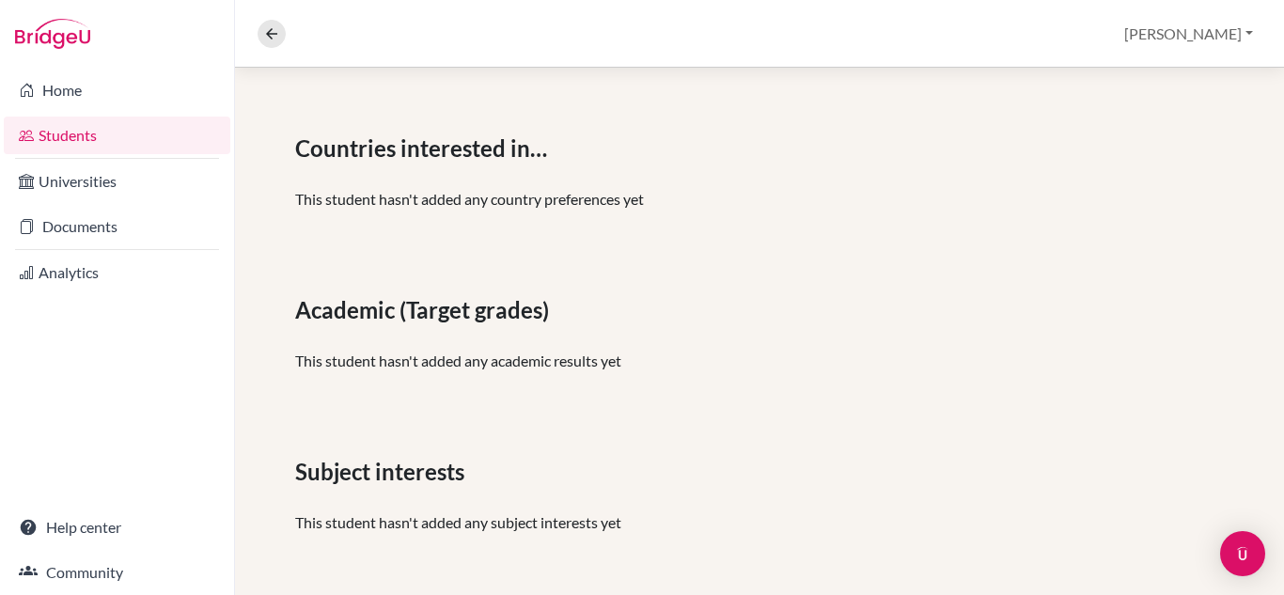
scroll to position [448, 0]
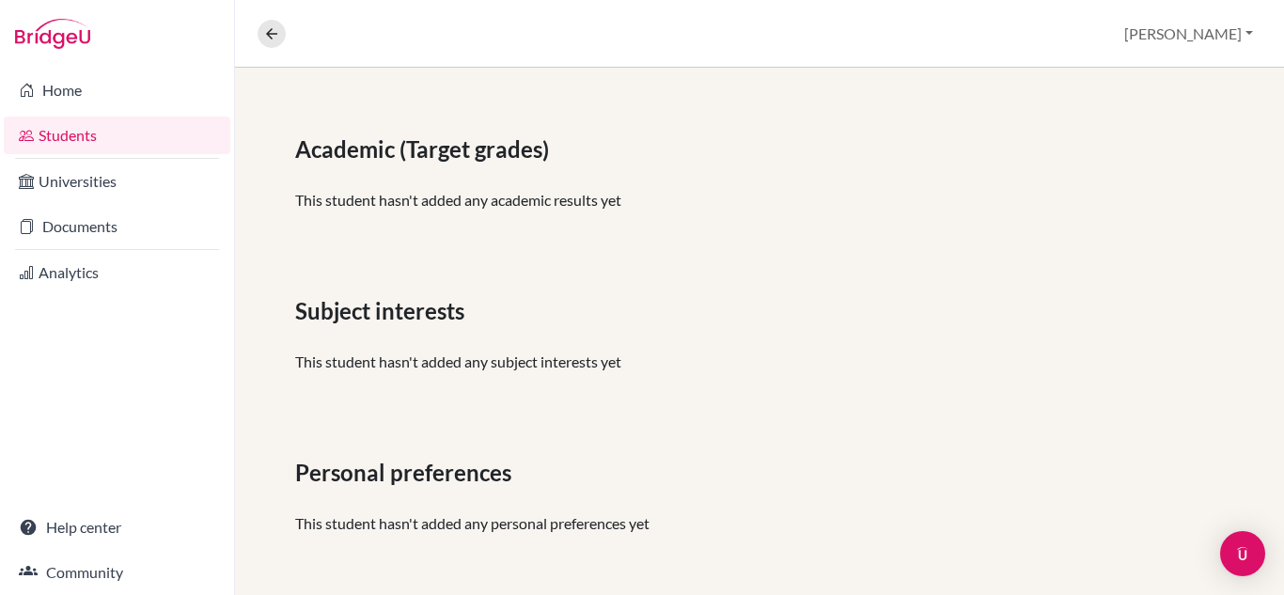
click at [72, 118] on link "Students" at bounding box center [117, 136] width 227 height 38
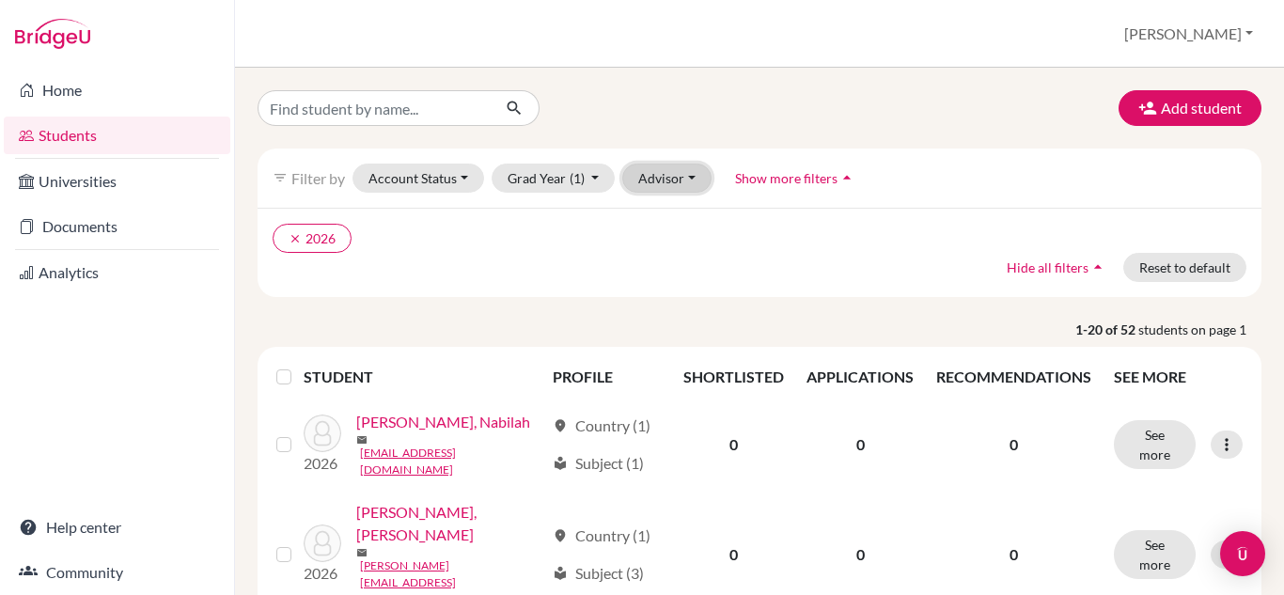
click at [688, 184] on button "Advisor" at bounding box center [666, 178] width 89 height 29
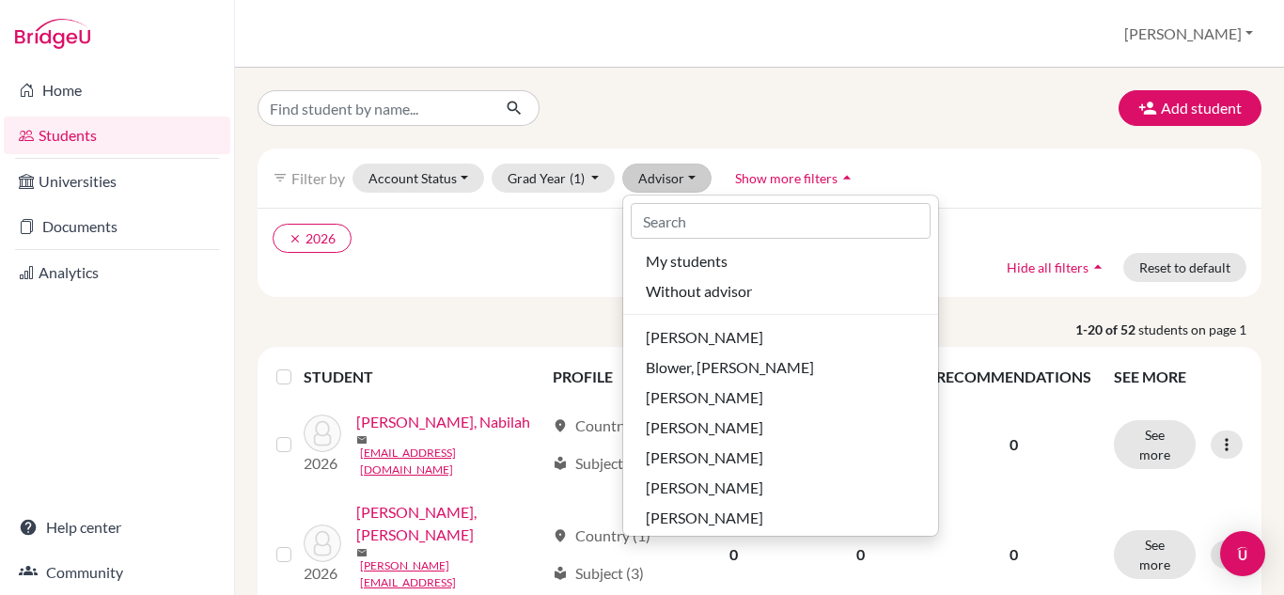
click at [522, 272] on div "clear 2026 Hide all filters arrow_drop_up Reset to default" at bounding box center [760, 252] width 1004 height 89
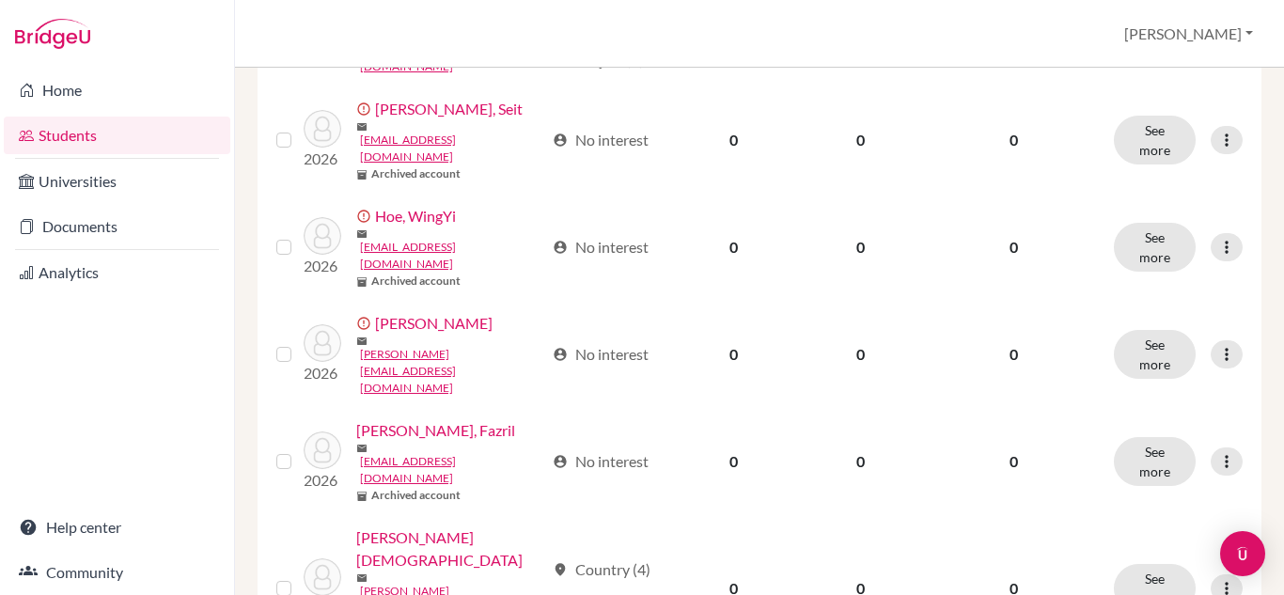
scroll to position [1700, 0]
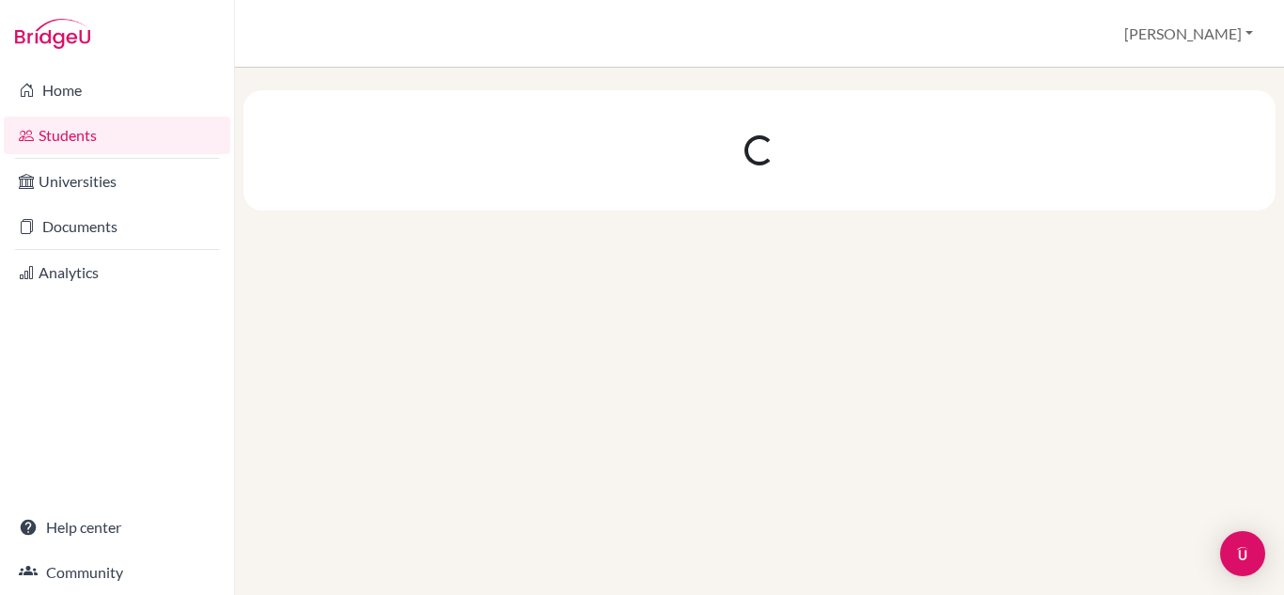
scroll to position [0, 0]
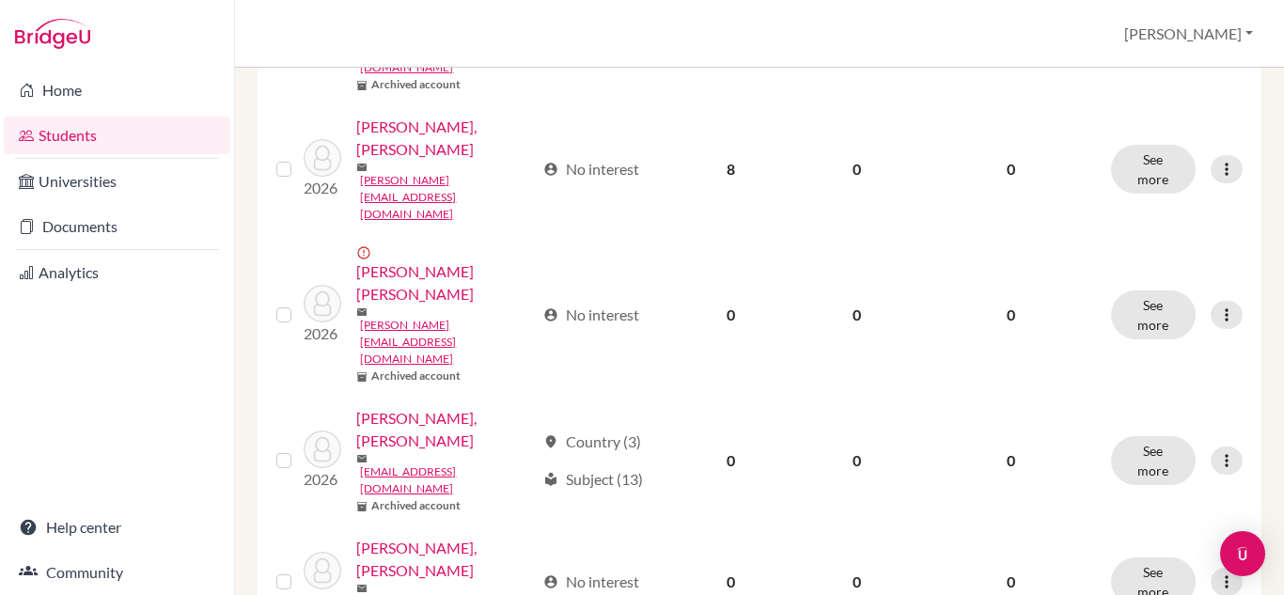
scroll to position [753, 0]
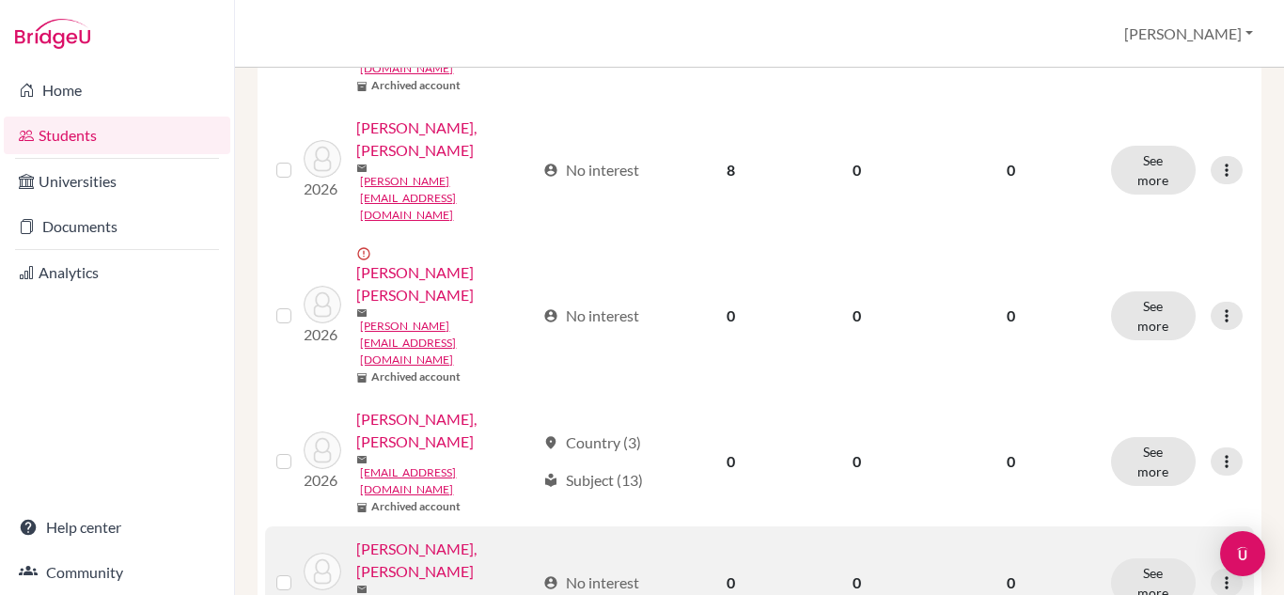
click at [443, 538] on link "Wan Ab Rahman, Wan Akif" at bounding box center [445, 560] width 179 height 45
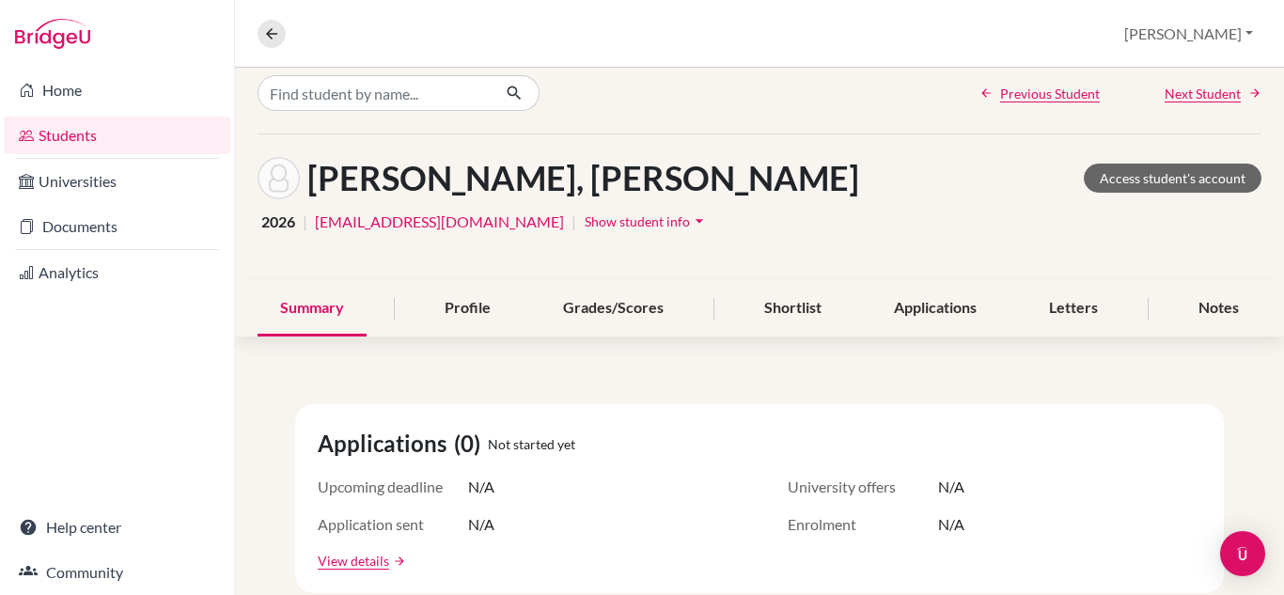
scroll to position [16, 0]
click at [478, 306] on div "Profile" at bounding box center [467, 307] width 91 height 55
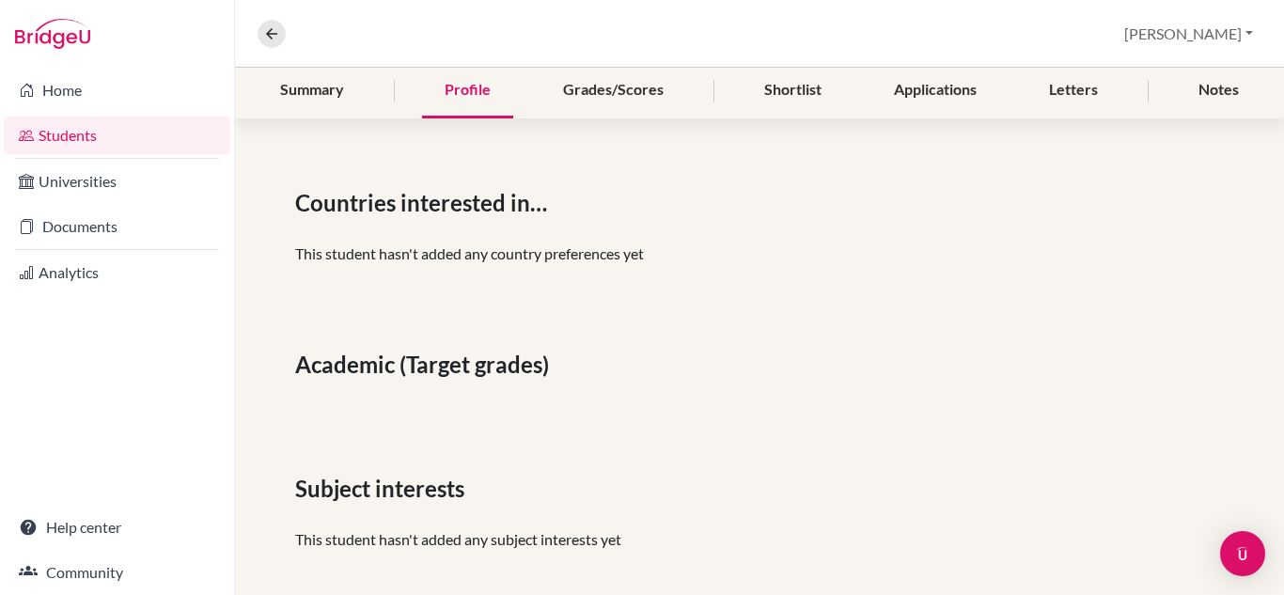
scroll to position [411, 0]
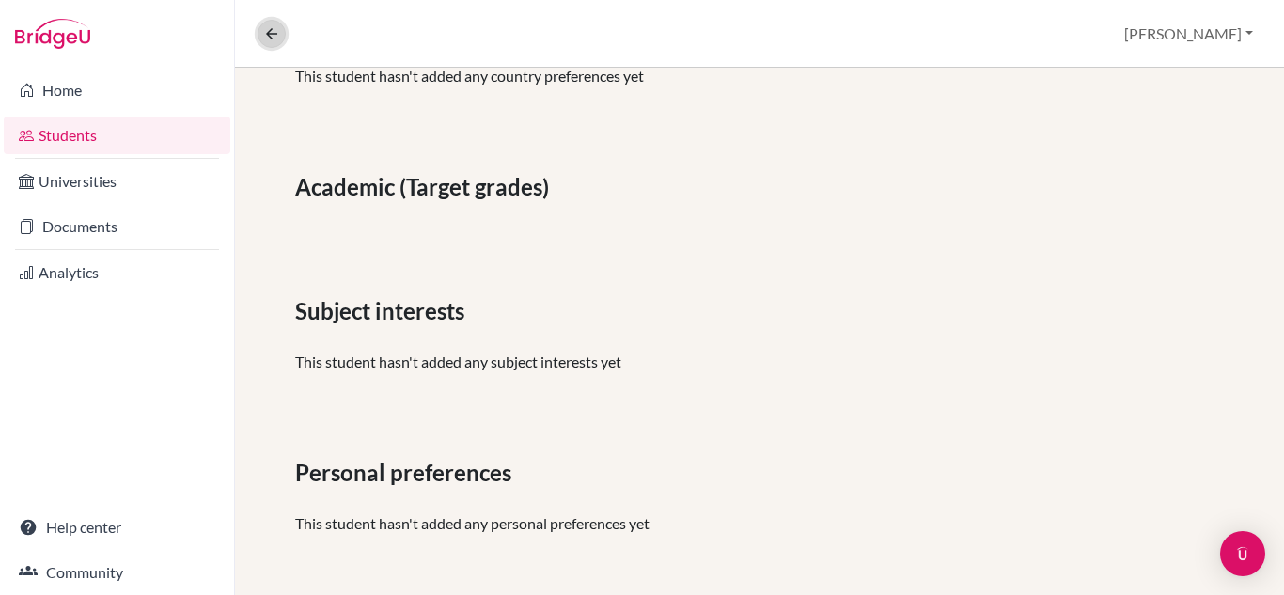
click at [267, 38] on icon at bounding box center [271, 33] width 17 height 17
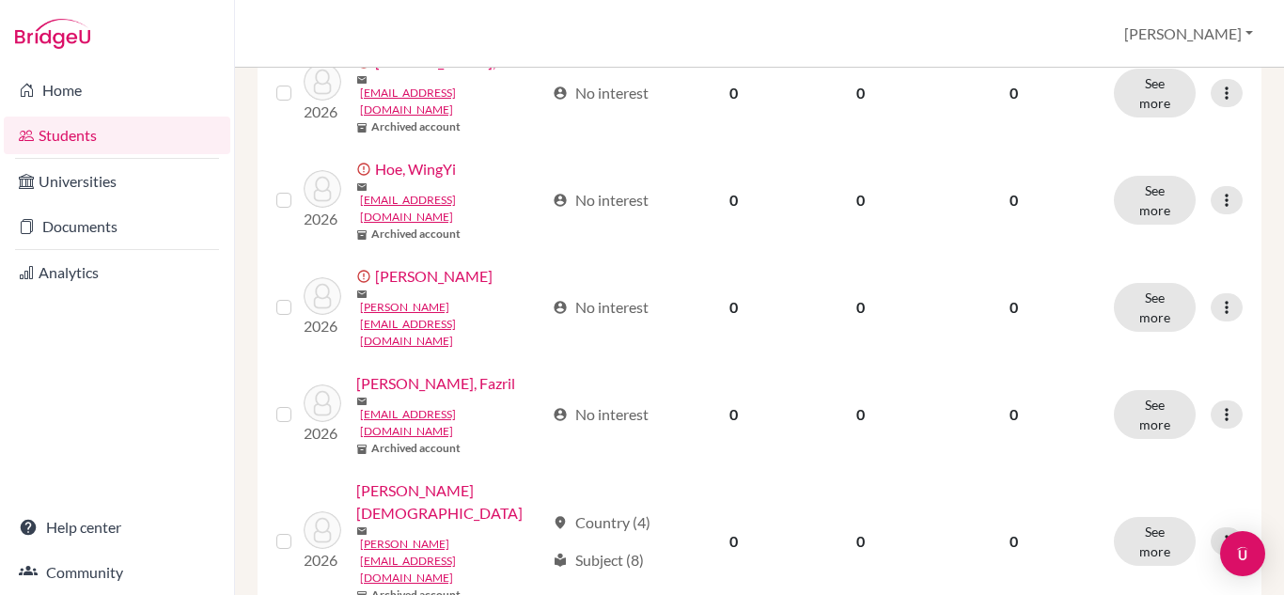
scroll to position [1700, 0]
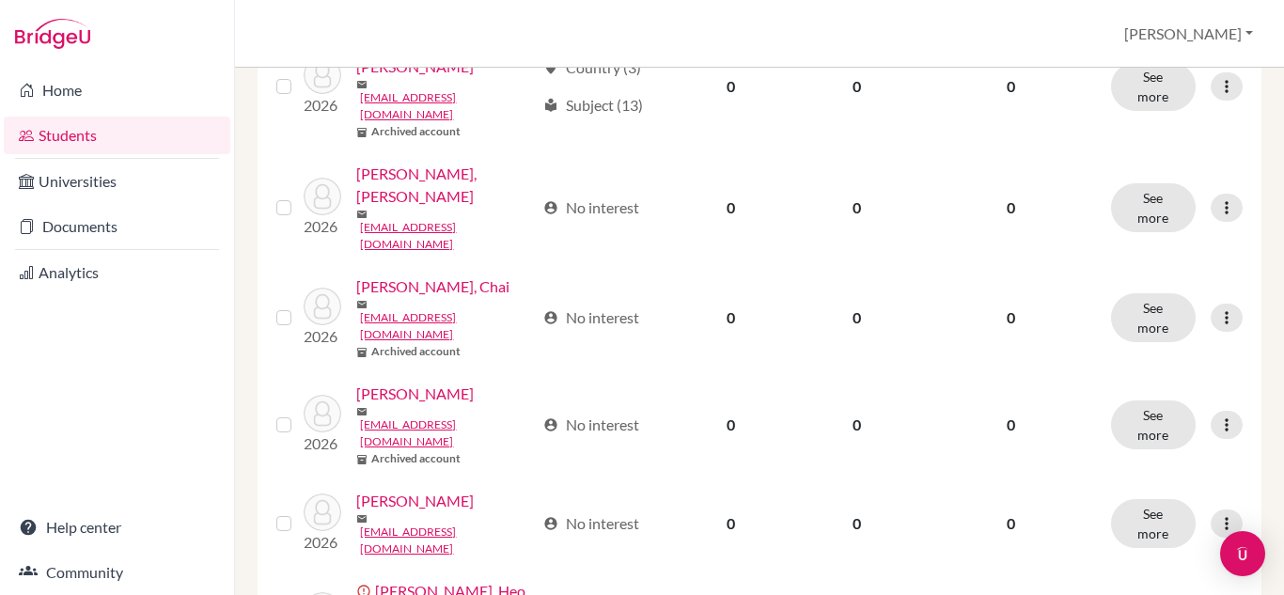
scroll to position [1154, 0]
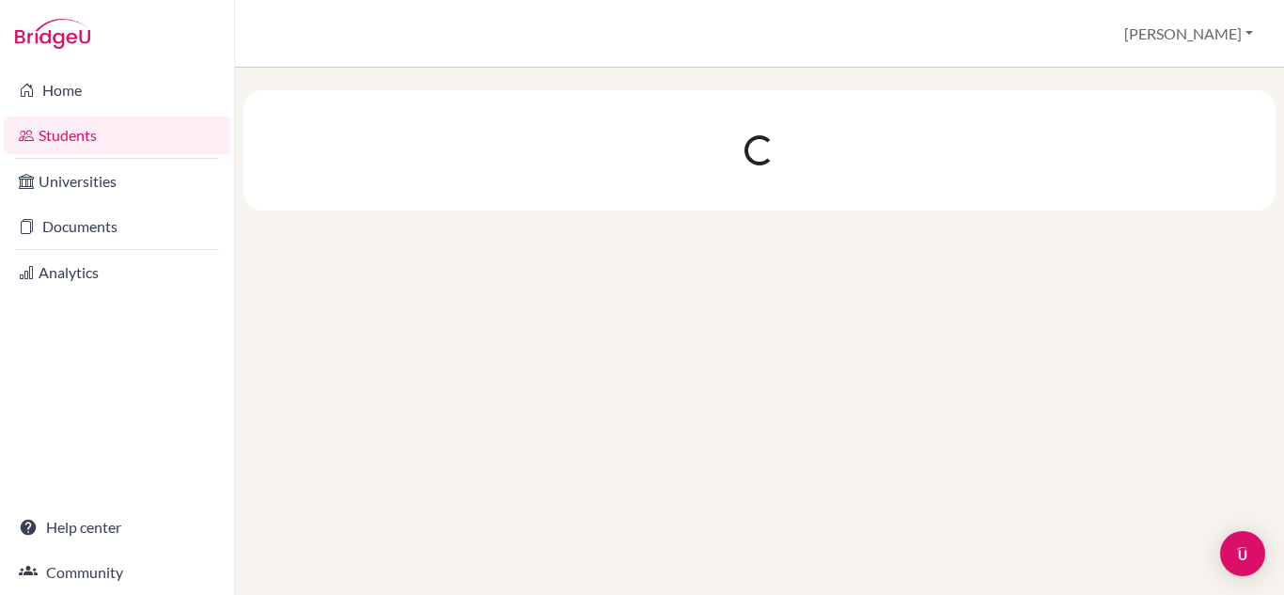
scroll to position [0, 0]
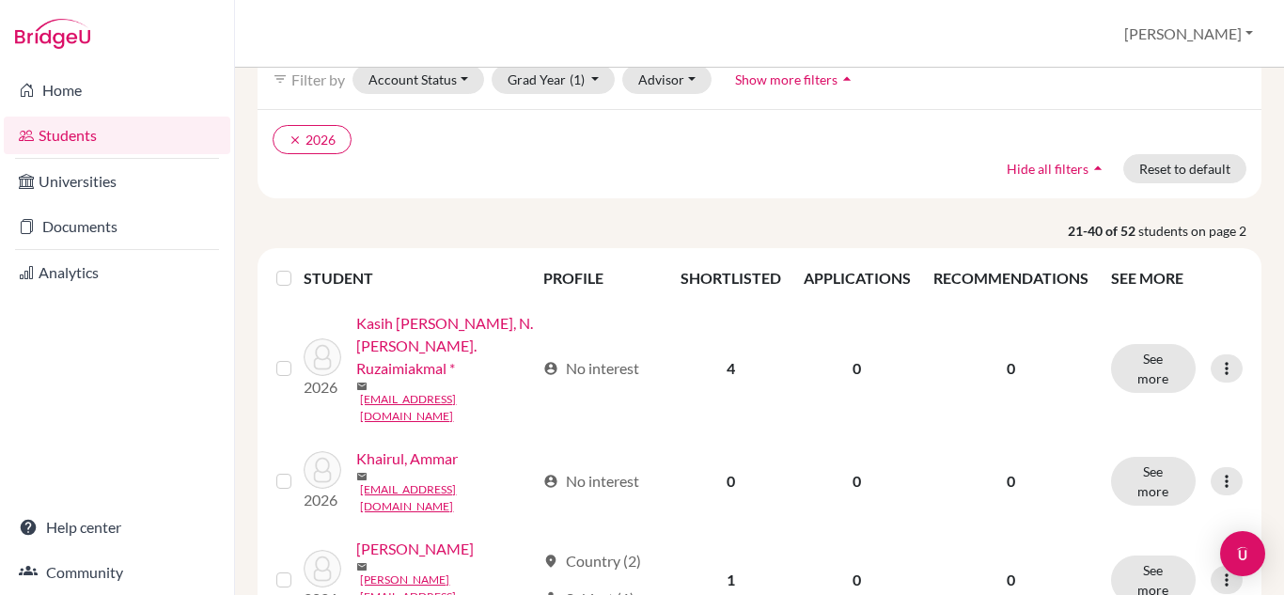
scroll to position [98, 0]
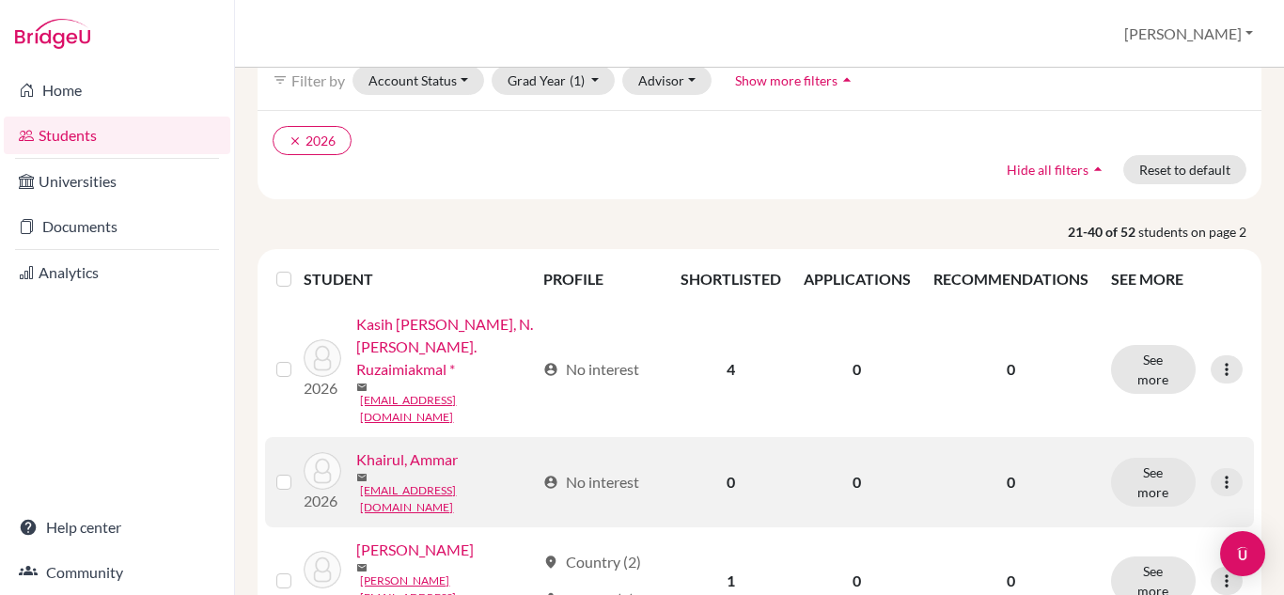
click at [372, 471] on link "Khairul, Ammar" at bounding box center [407, 459] width 102 height 23
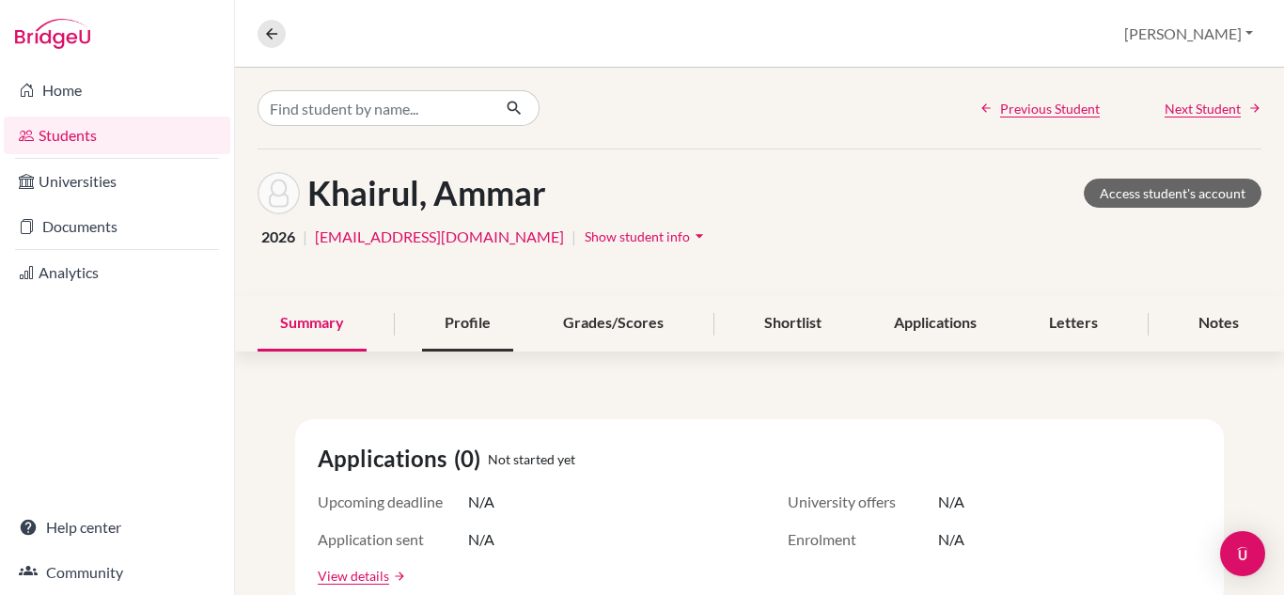
click at [488, 333] on div "Profile" at bounding box center [467, 323] width 91 height 55
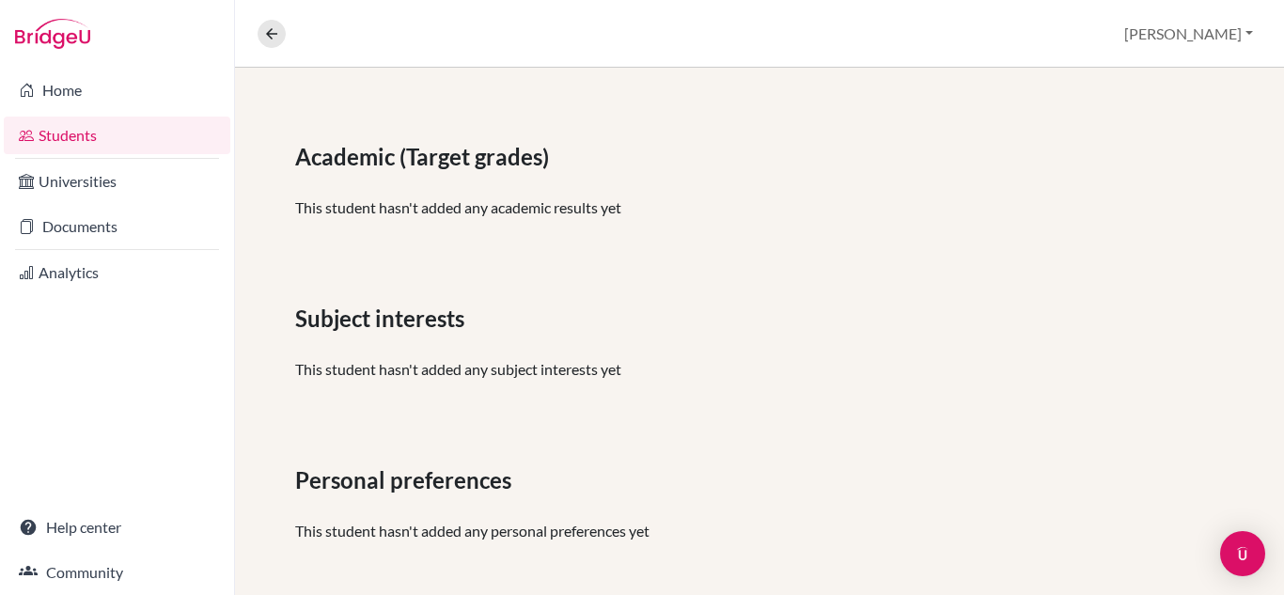
scroll to position [448, 0]
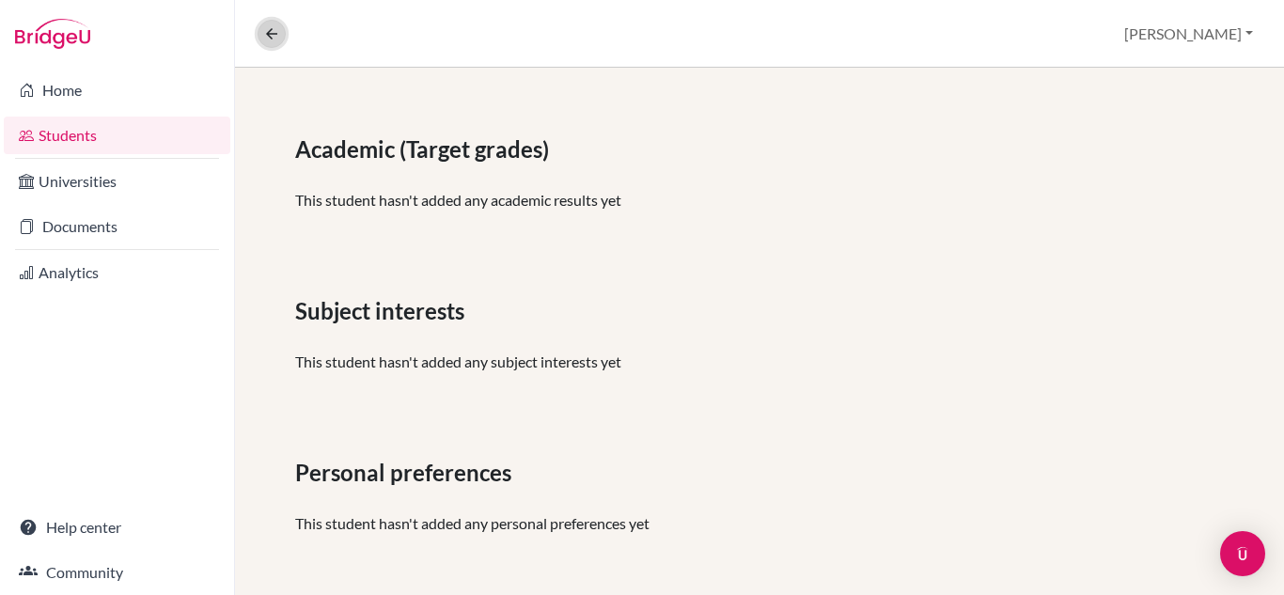
click at [274, 29] on icon at bounding box center [271, 33] width 17 height 17
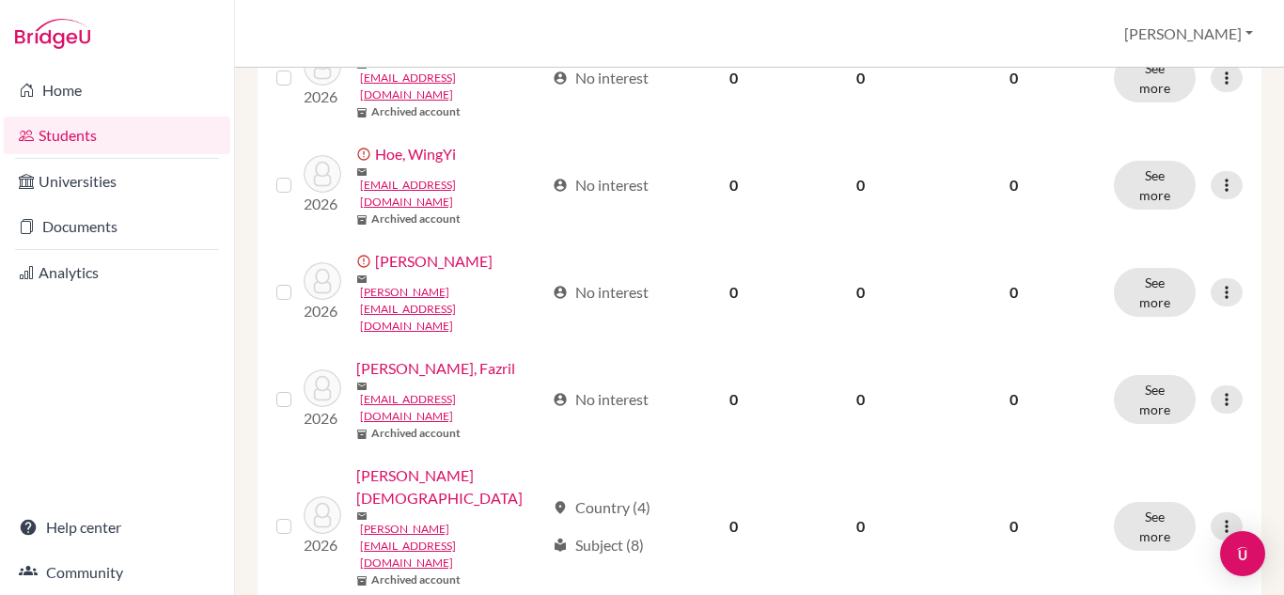
scroll to position [1694, 0]
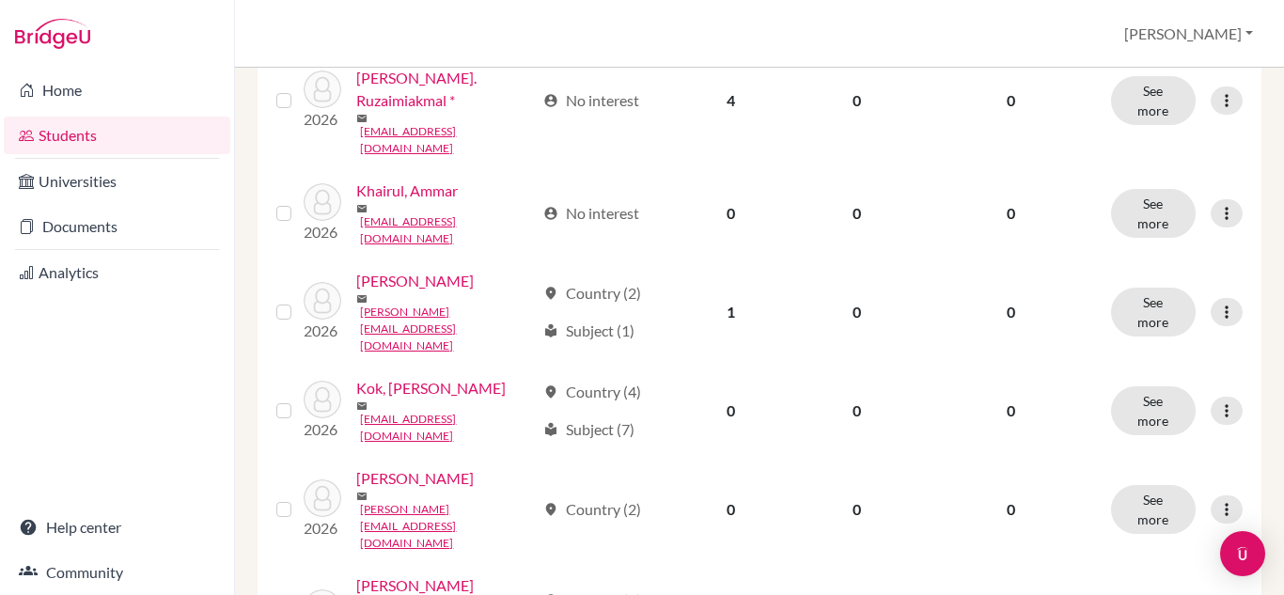
scroll to position [377, 0]
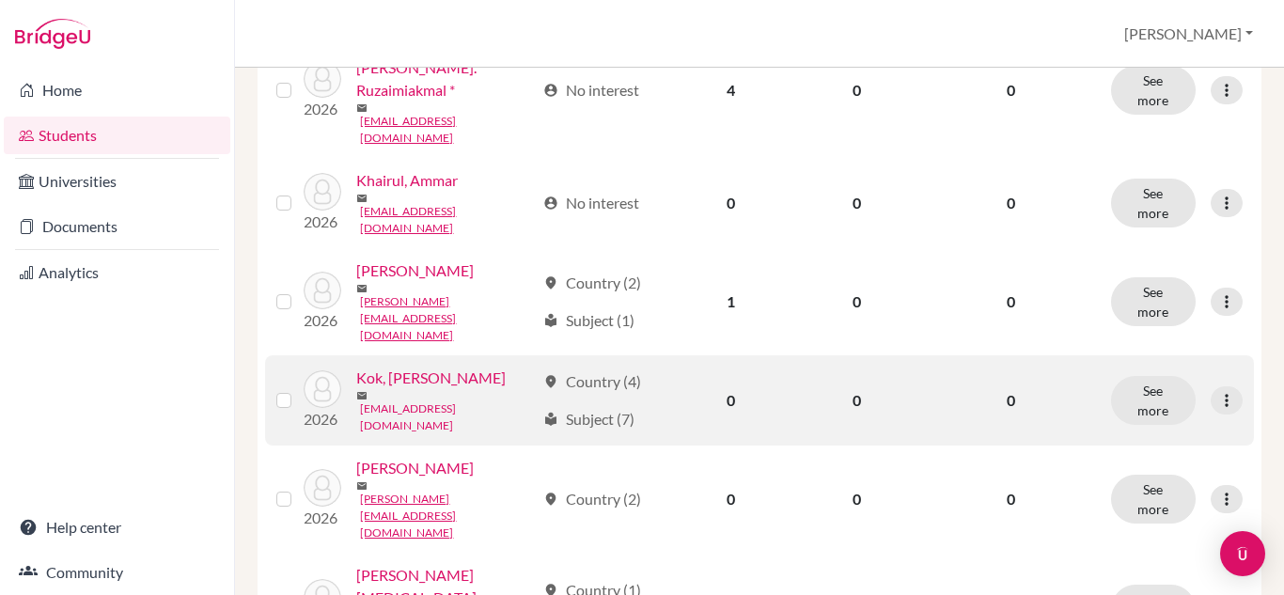
click at [432, 434] on link "[EMAIL_ADDRESS][DOMAIN_NAME]" at bounding box center [447, 417] width 175 height 34
click at [425, 389] on link "Kok, [PERSON_NAME]" at bounding box center [430, 378] width 149 height 23
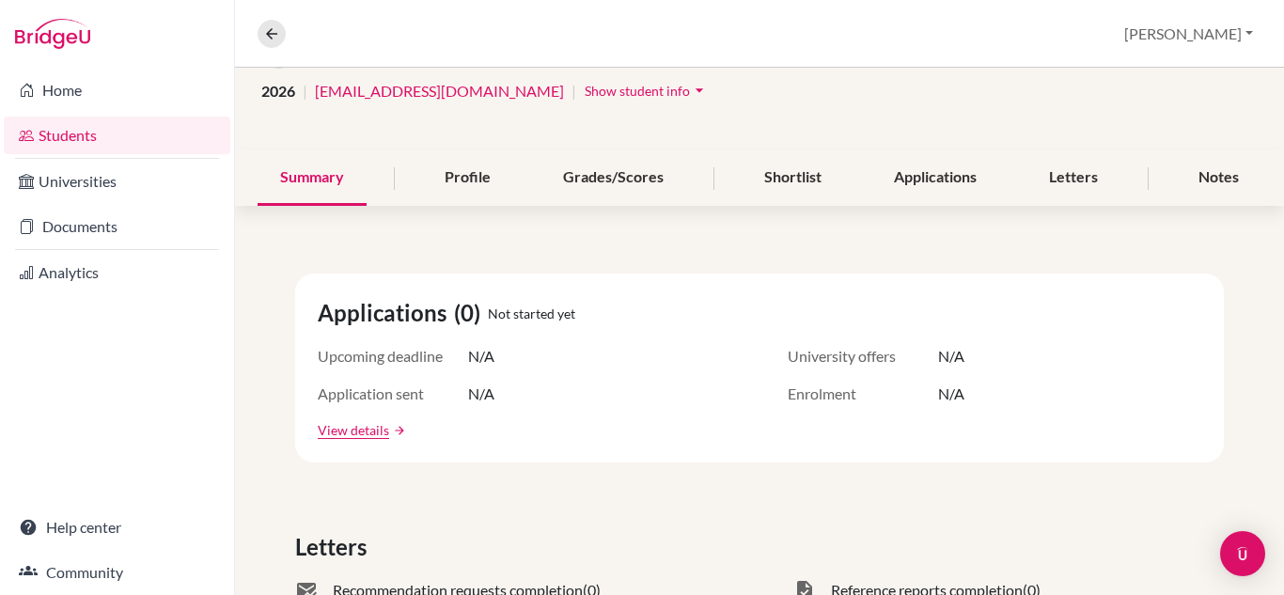
scroll to position [147, 0]
click at [479, 177] on div "Profile" at bounding box center [467, 176] width 91 height 55
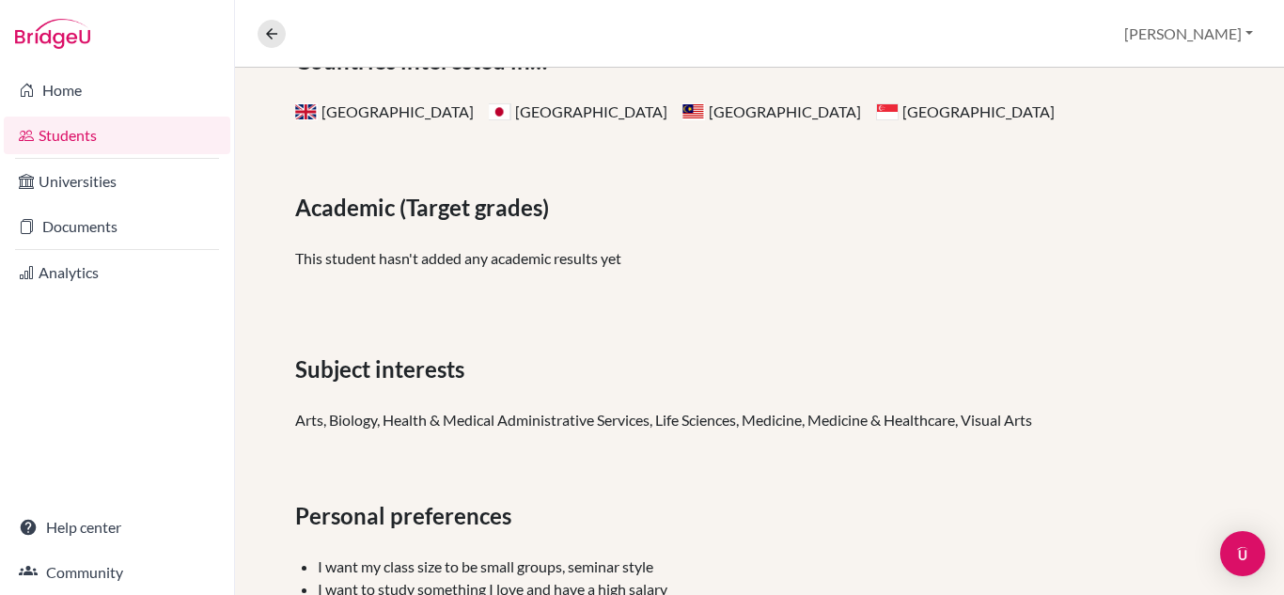
scroll to position [599, 0]
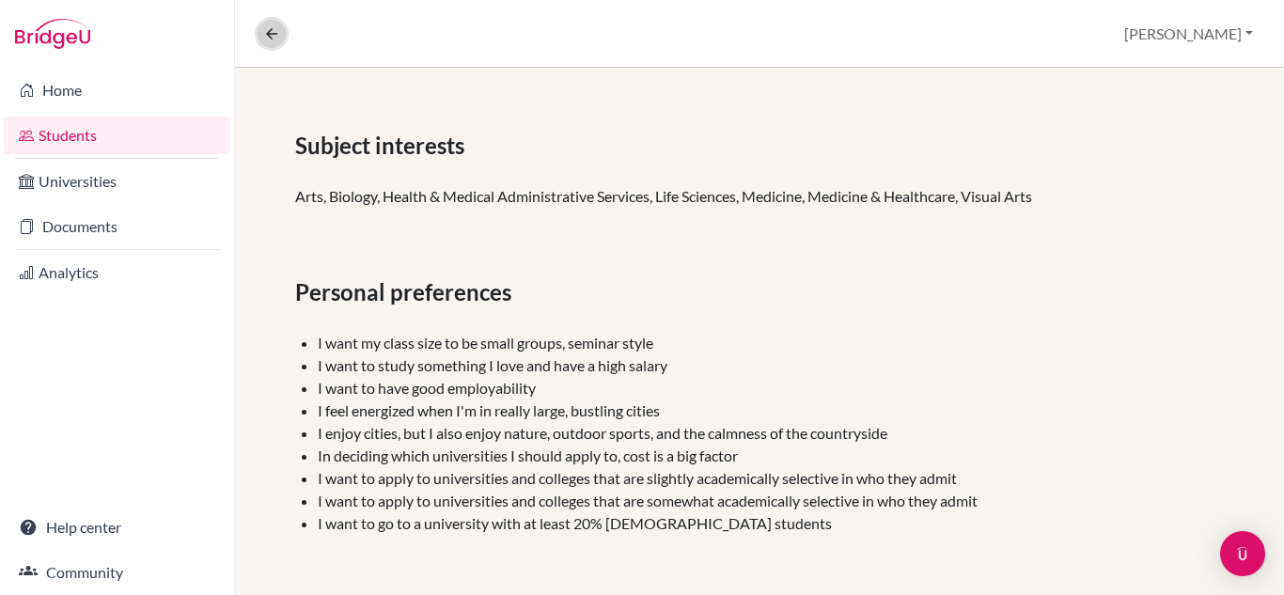
click at [279, 25] on icon at bounding box center [271, 33] width 17 height 17
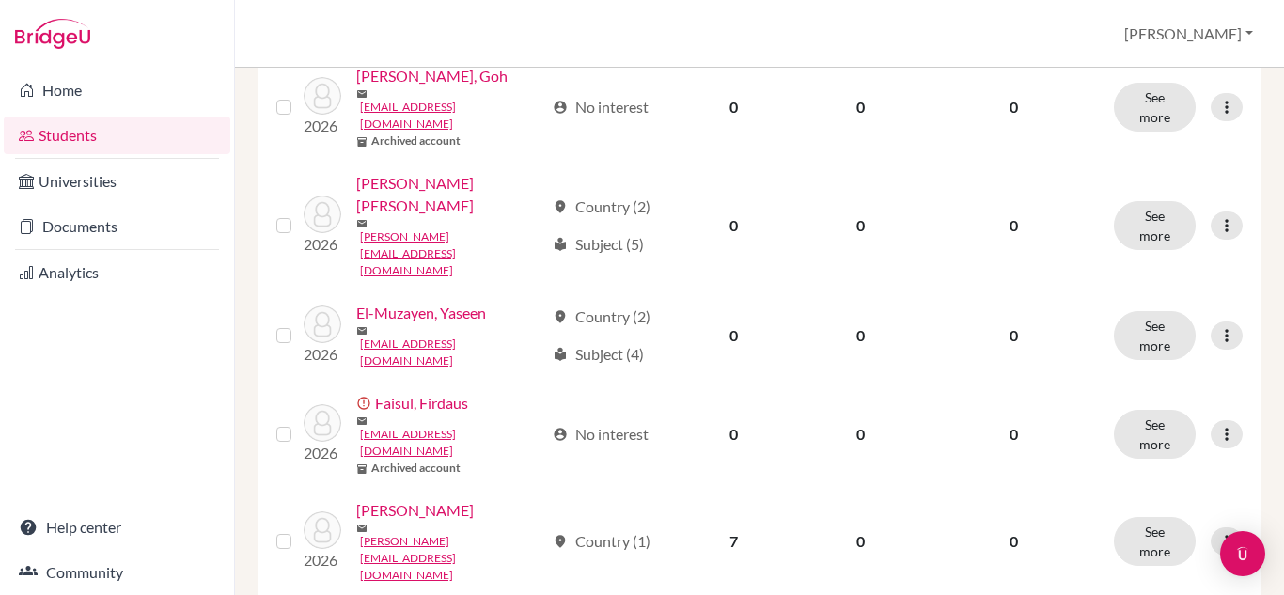
scroll to position [1031, 0]
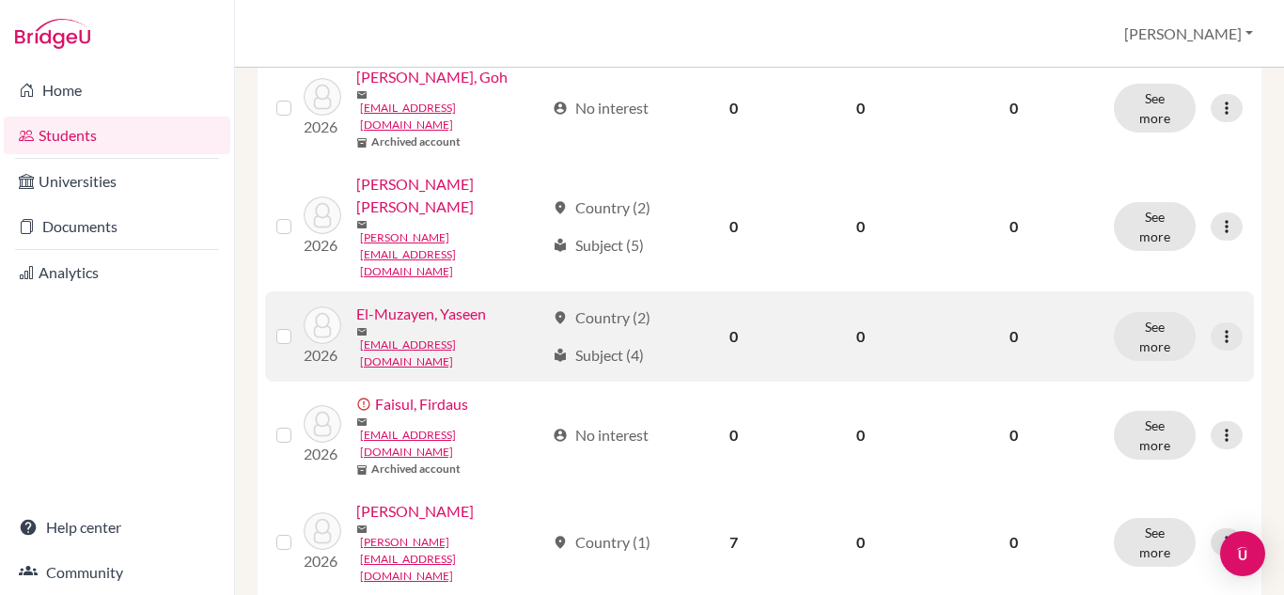
click at [447, 303] on link "El-Muzayen, Yaseen" at bounding box center [421, 314] width 130 height 23
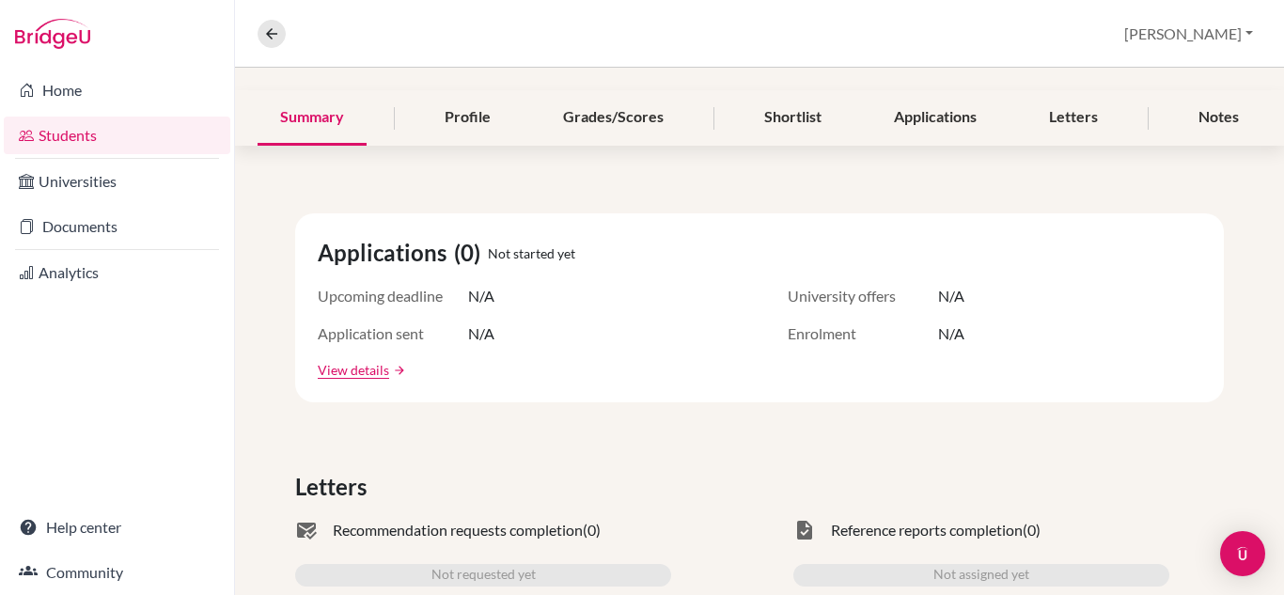
scroll to position [205, 0]
click at [475, 126] on div "Profile" at bounding box center [467, 118] width 91 height 55
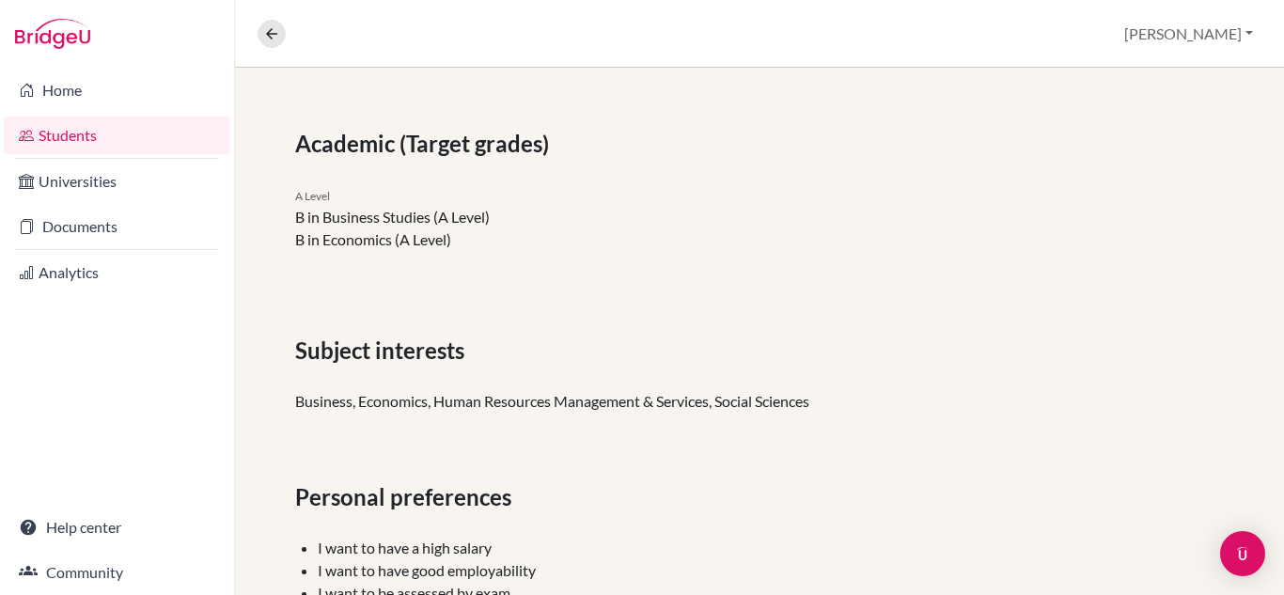
scroll to position [667, 0]
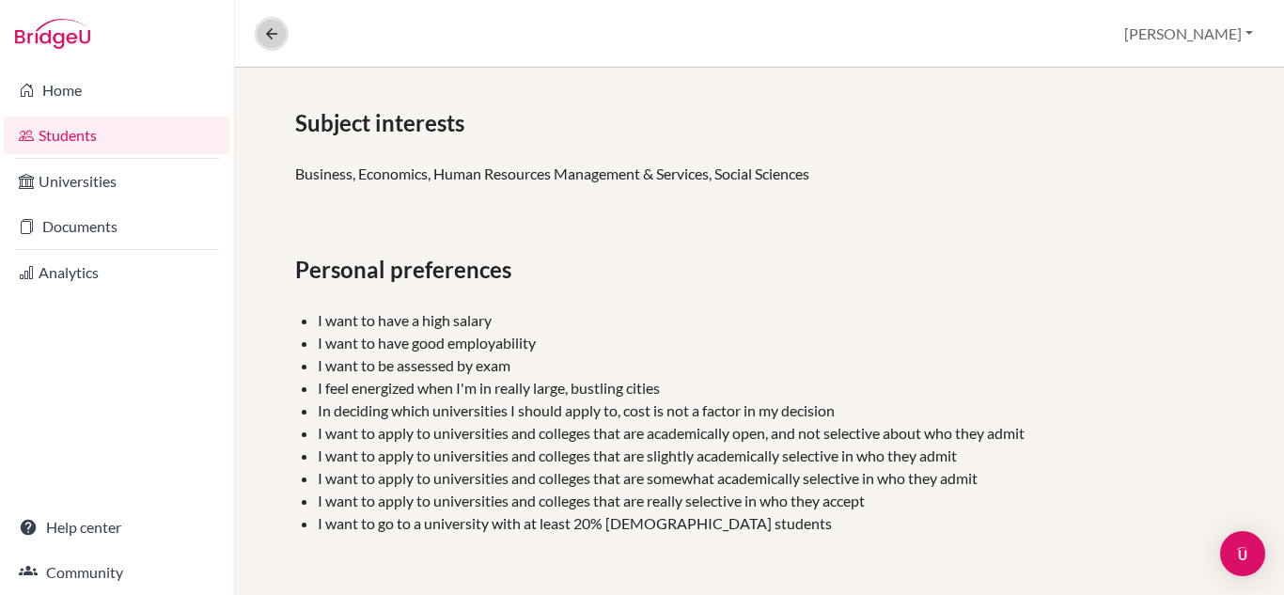
click at [274, 41] on icon at bounding box center [271, 33] width 17 height 17
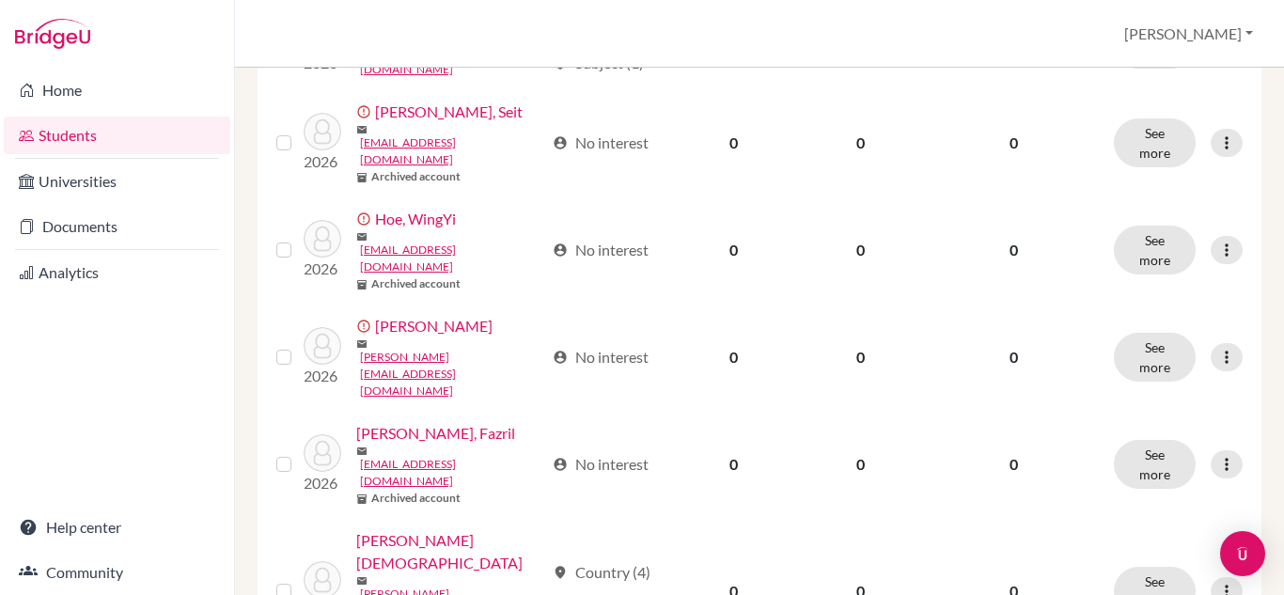
scroll to position [1629, 0]
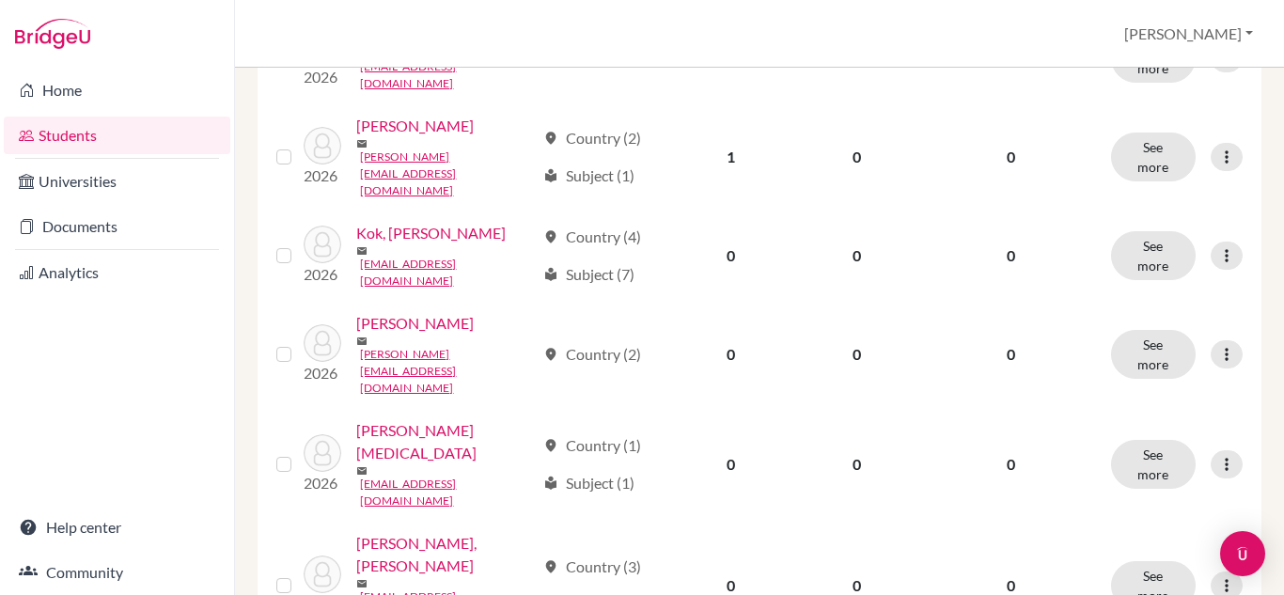
scroll to position [594, 0]
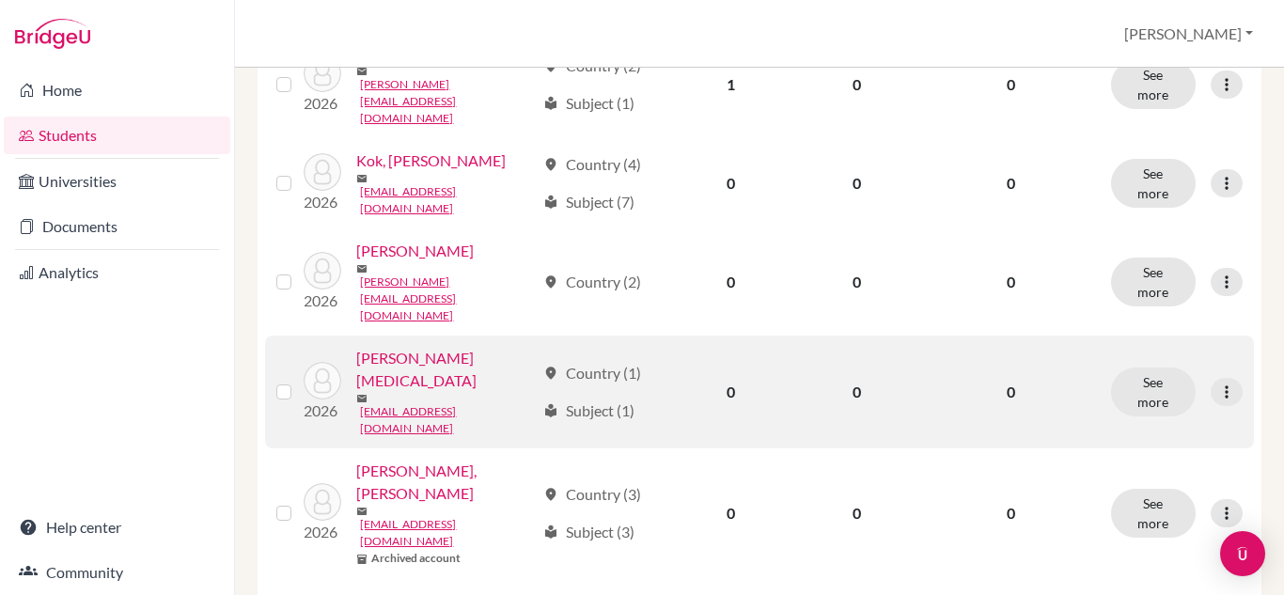
click at [402, 392] on link "Liew, Yasmin" at bounding box center [445, 369] width 179 height 45
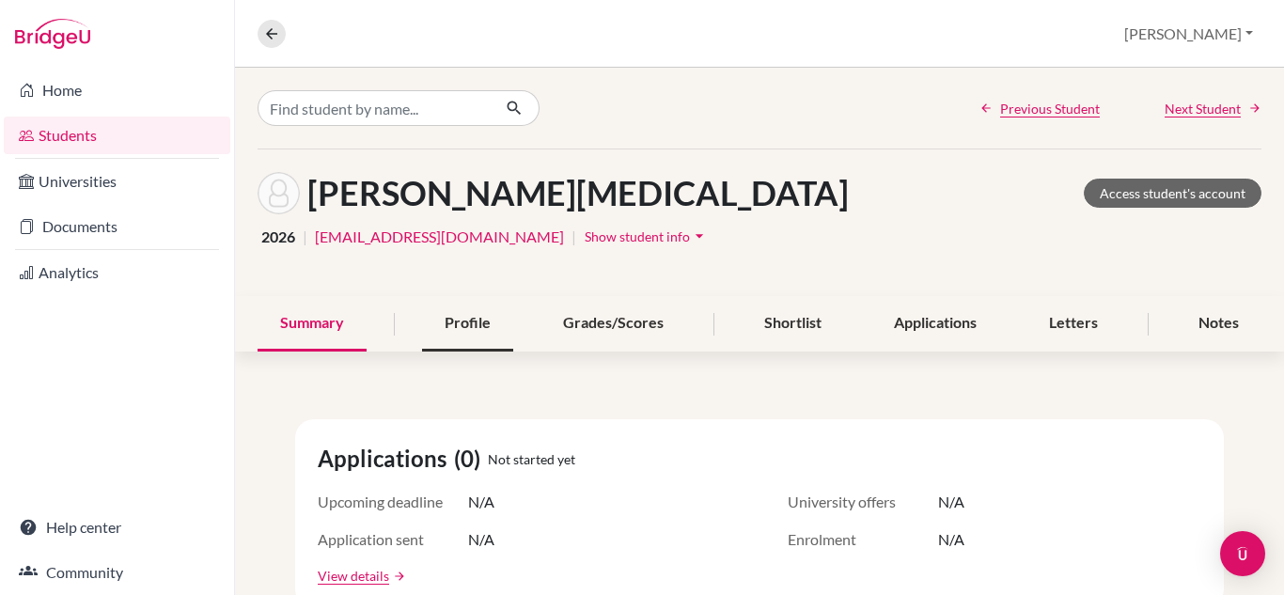
click at [466, 307] on div "Profile" at bounding box center [467, 323] width 91 height 55
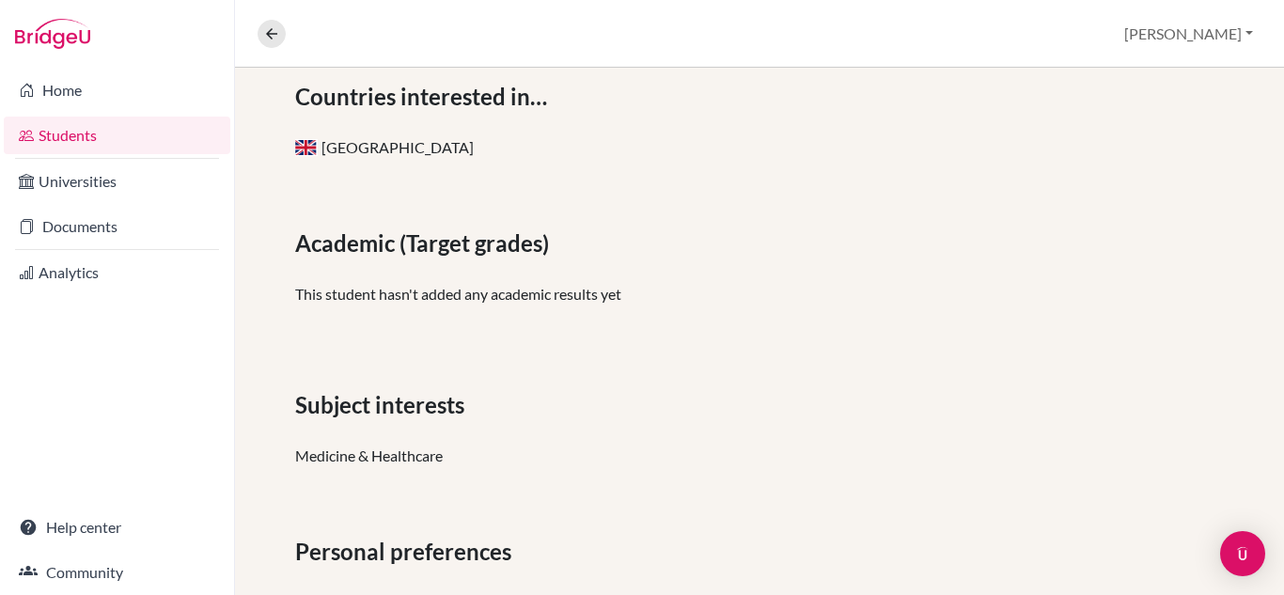
scroll to position [418, 0]
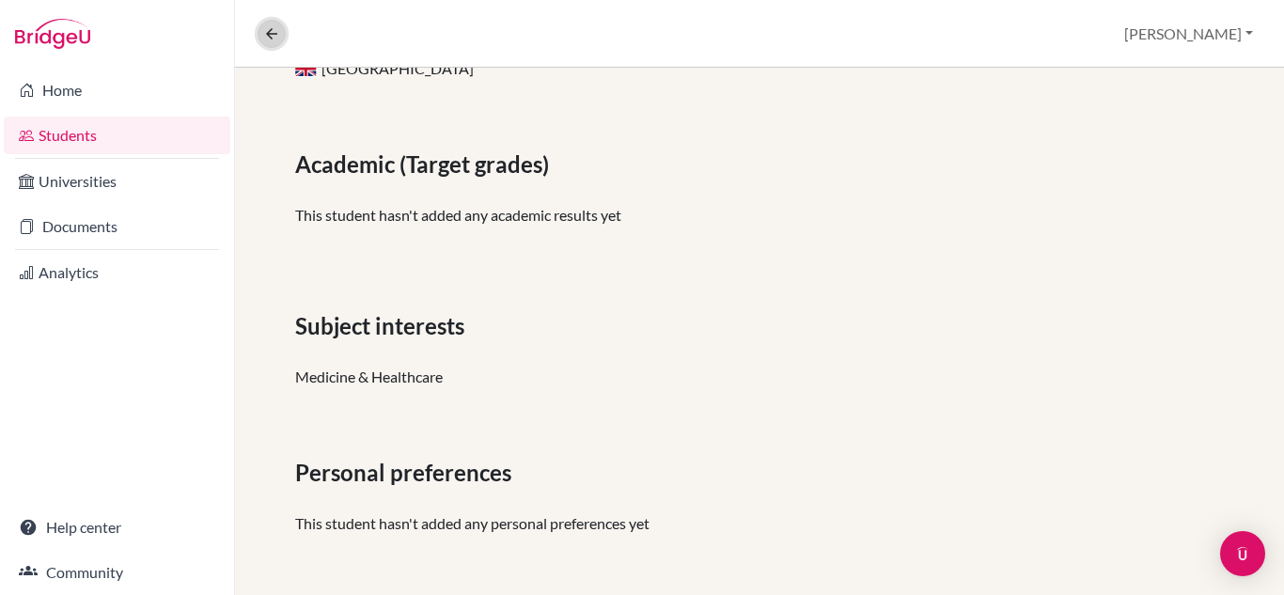
click at [268, 39] on icon at bounding box center [271, 33] width 17 height 17
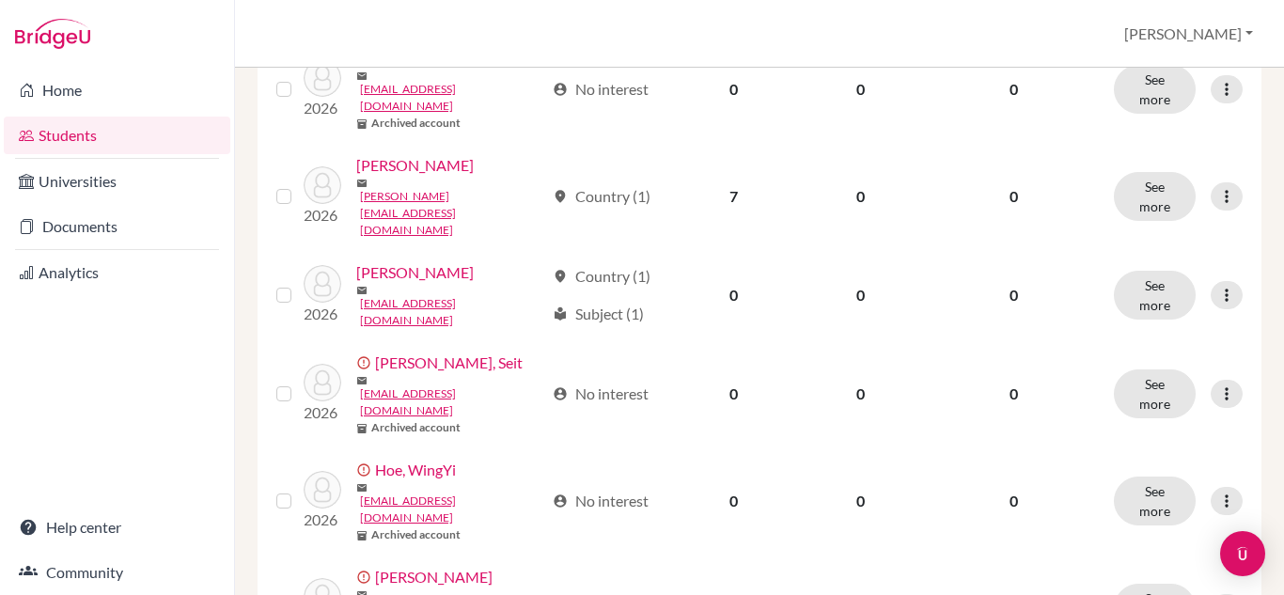
scroll to position [1700, 0]
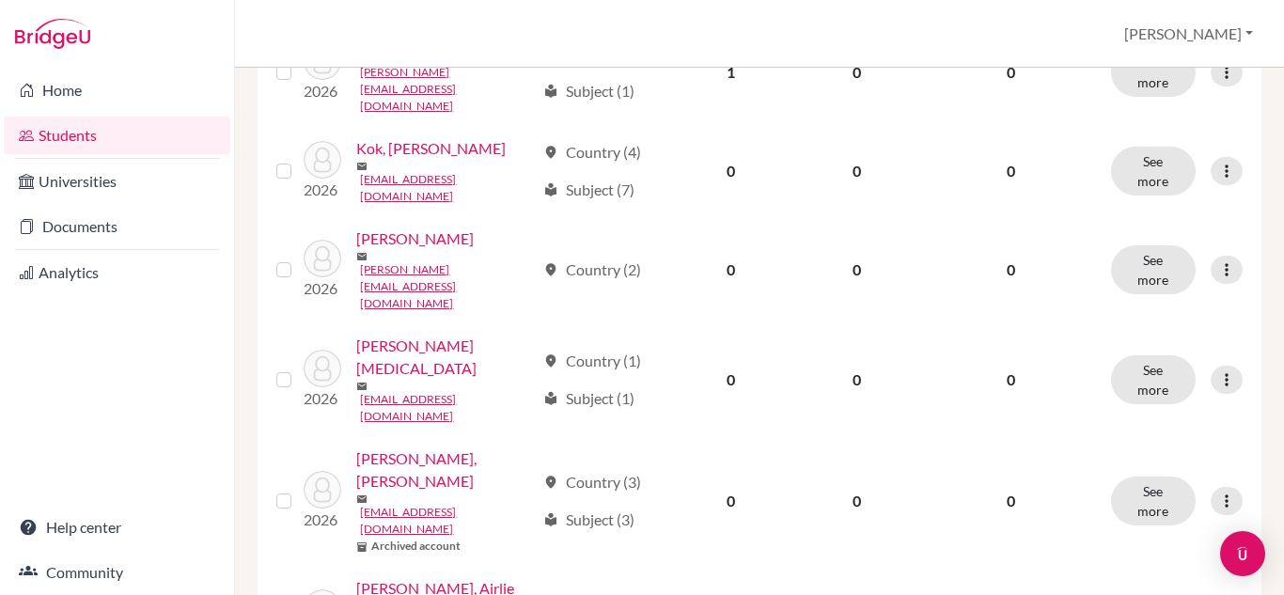
scroll to position [608, 0]
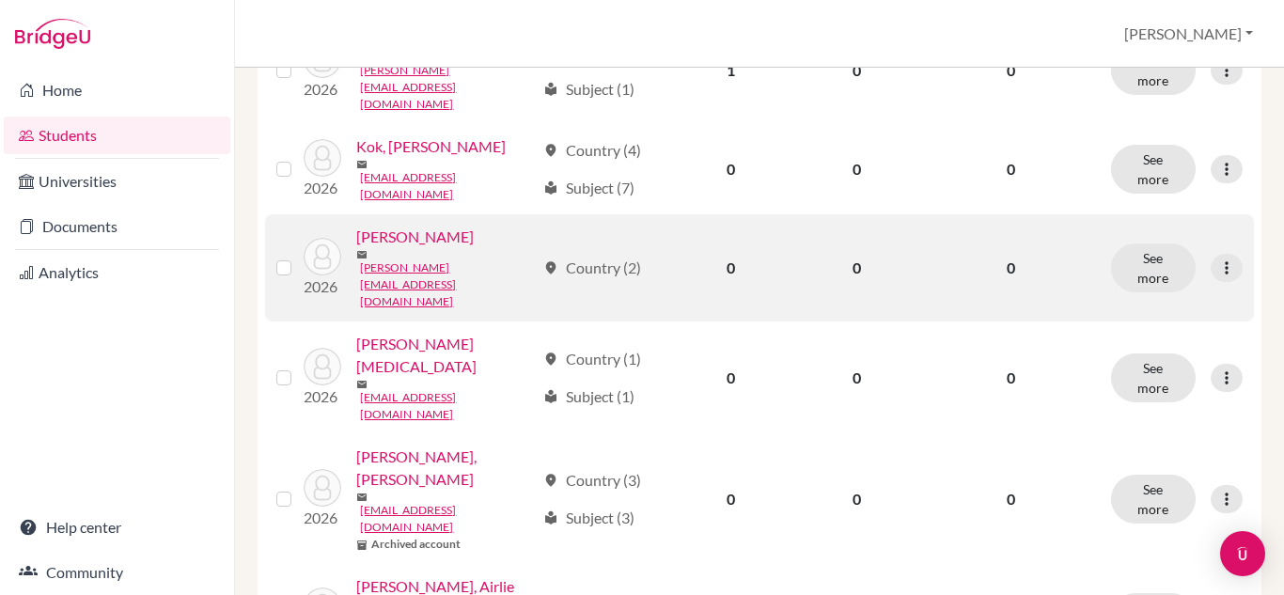
click at [410, 248] on link "Lee, Youjin" at bounding box center [415, 237] width 118 height 23
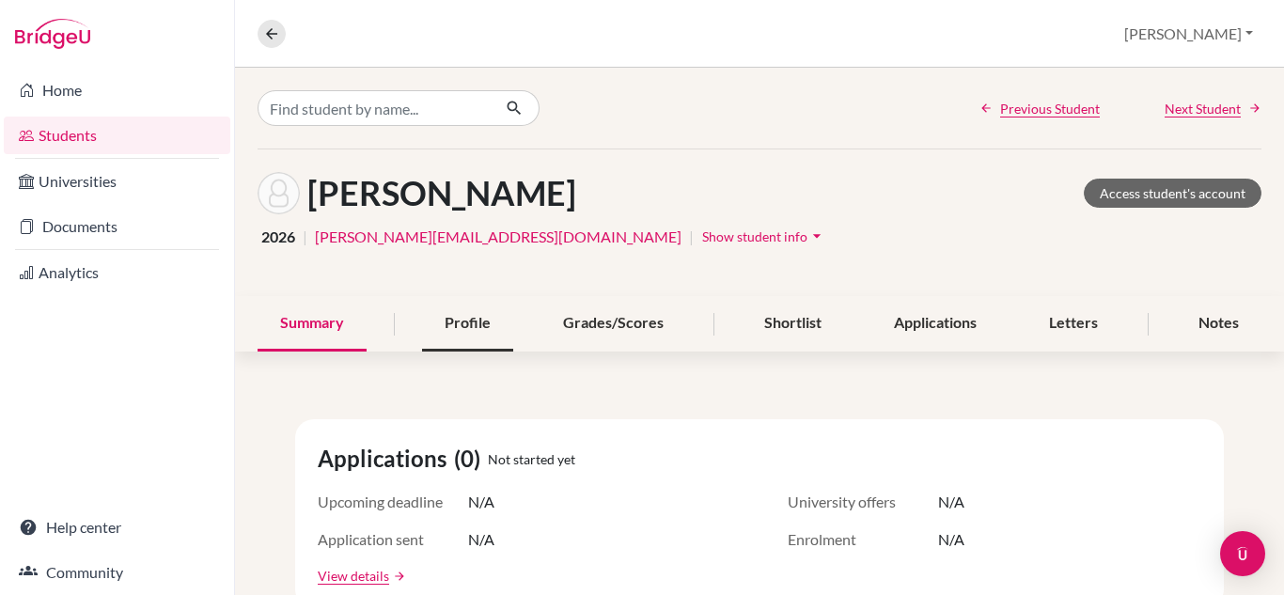
click at [465, 331] on div "Profile" at bounding box center [467, 323] width 91 height 55
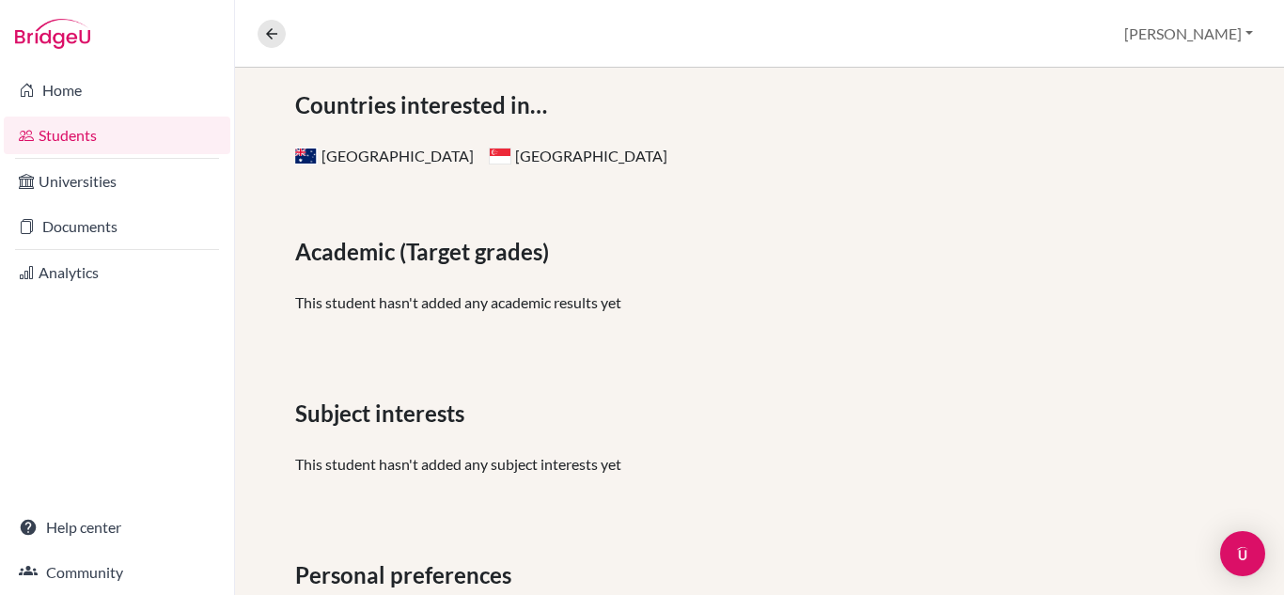
scroll to position [433, 0]
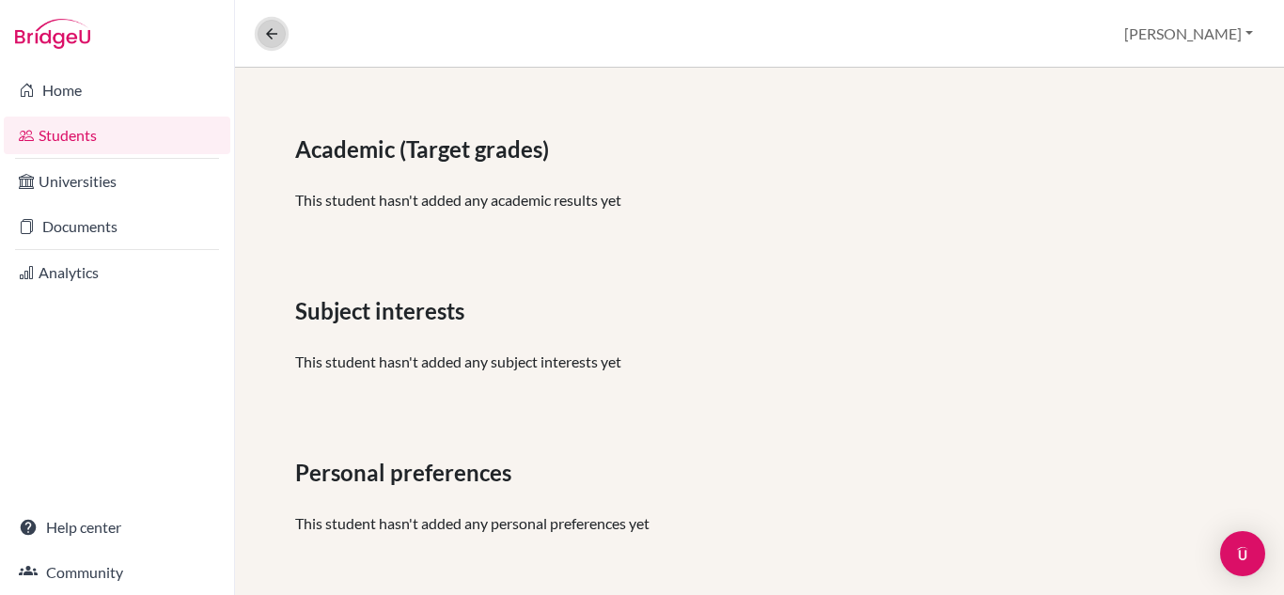
click at [261, 36] on button at bounding box center [272, 34] width 28 height 28
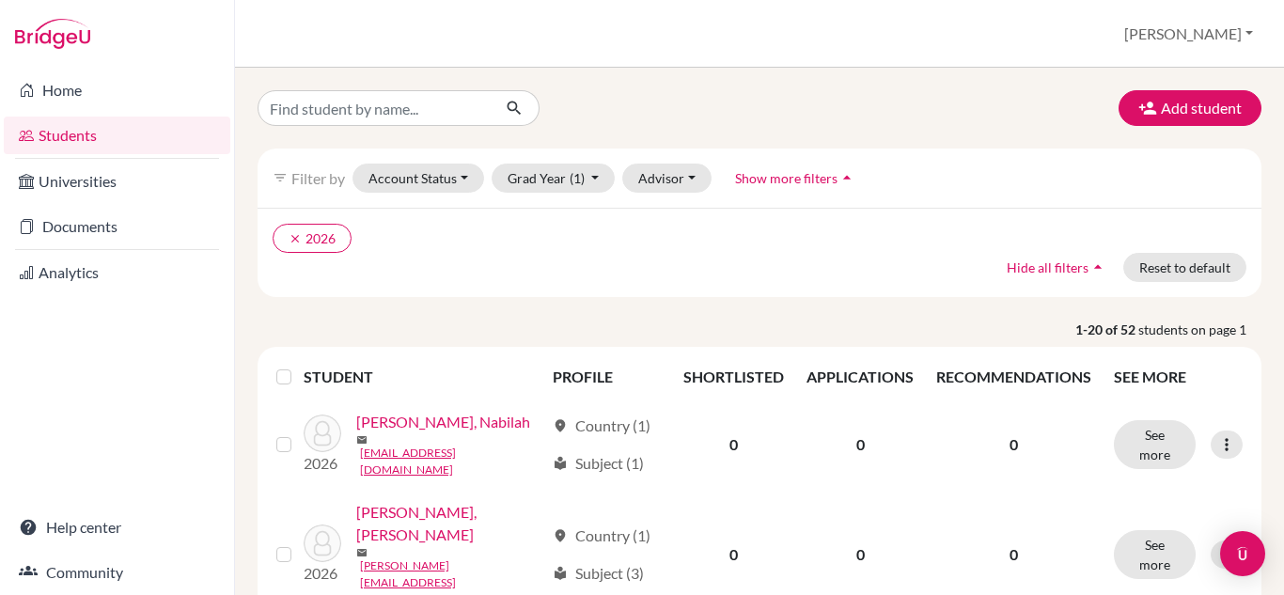
click at [299, 366] on label at bounding box center [299, 366] width 0 height 0
click at [0, 0] on input "checkbox" at bounding box center [0, 0] width 0 height 0
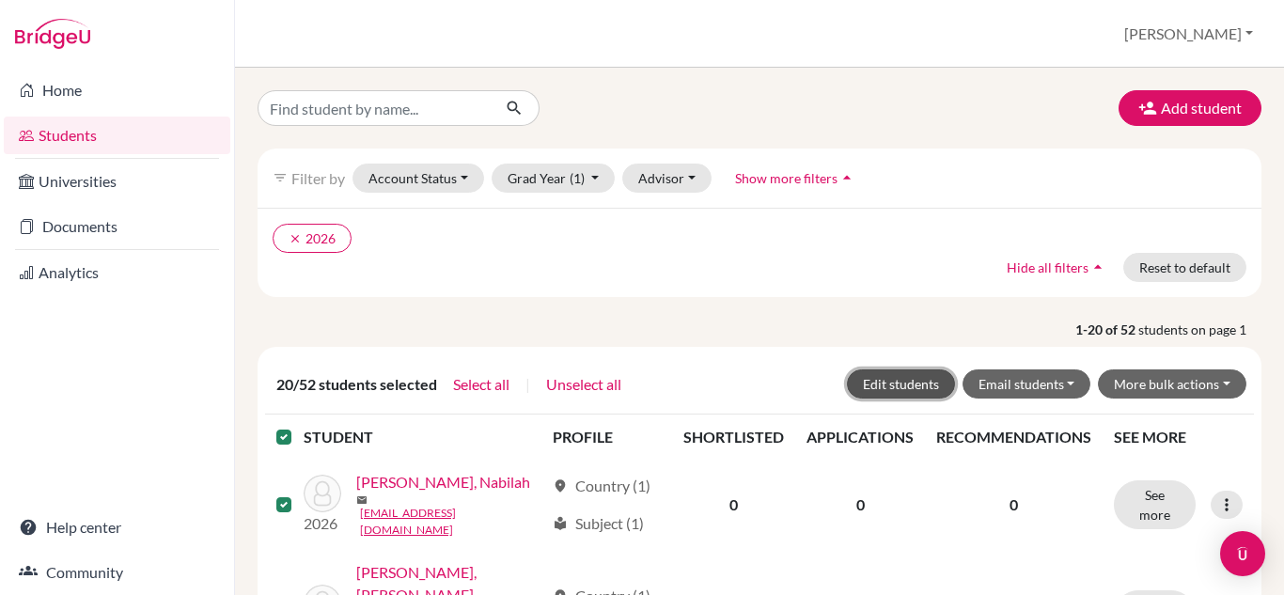
click at [933, 393] on button "Edit students" at bounding box center [901, 383] width 108 height 29
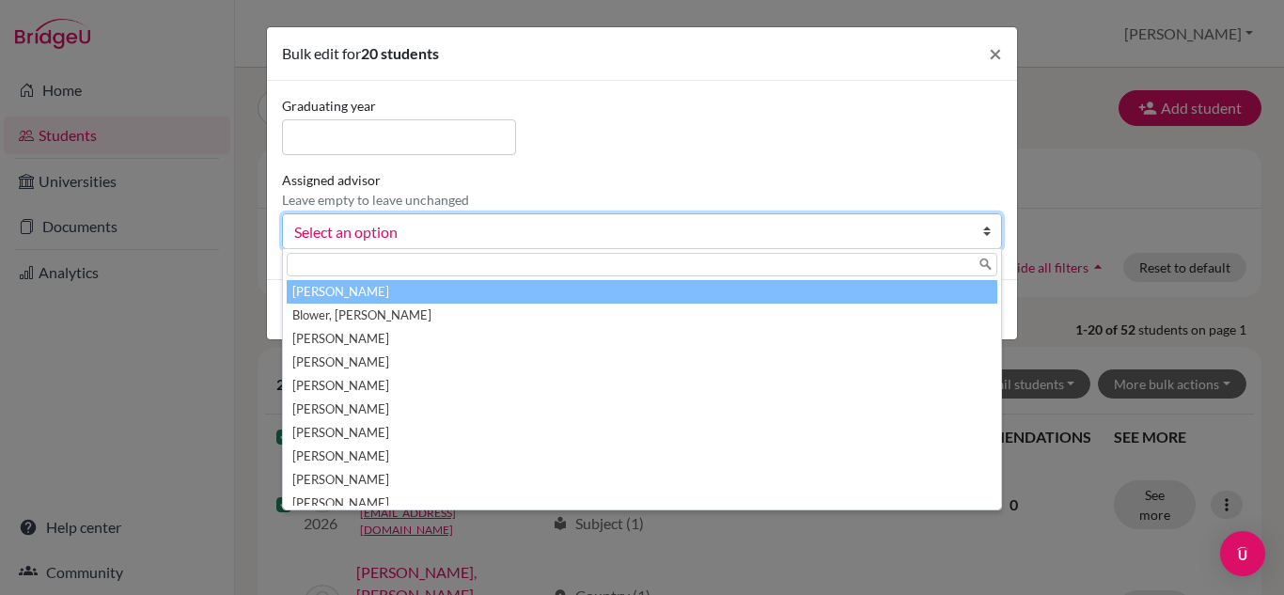
click at [520, 220] on span "Select an option" at bounding box center [629, 232] width 671 height 24
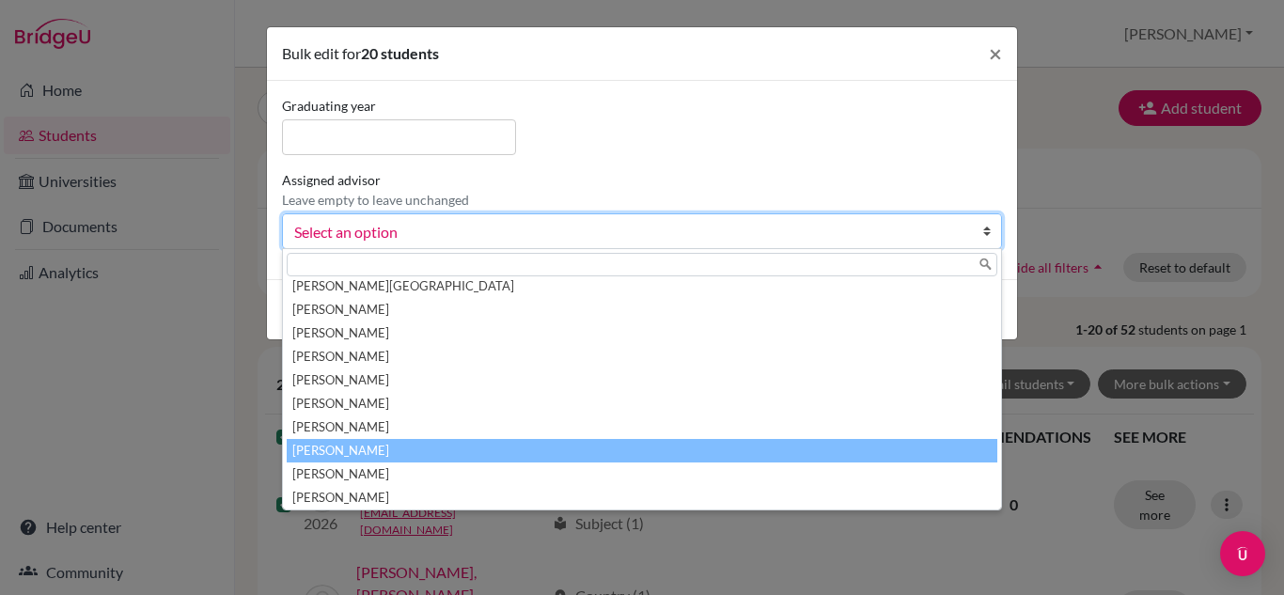
scroll to position [381, 0]
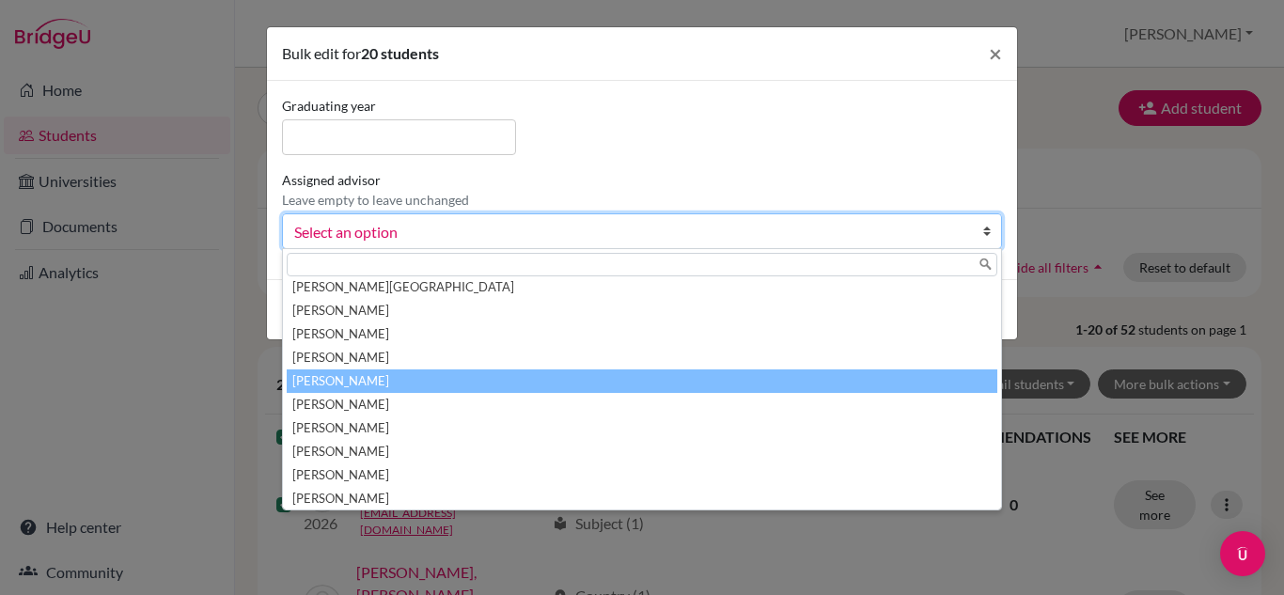
click at [408, 380] on li "Mcintosh, Jamie" at bounding box center [642, 381] width 711 height 24
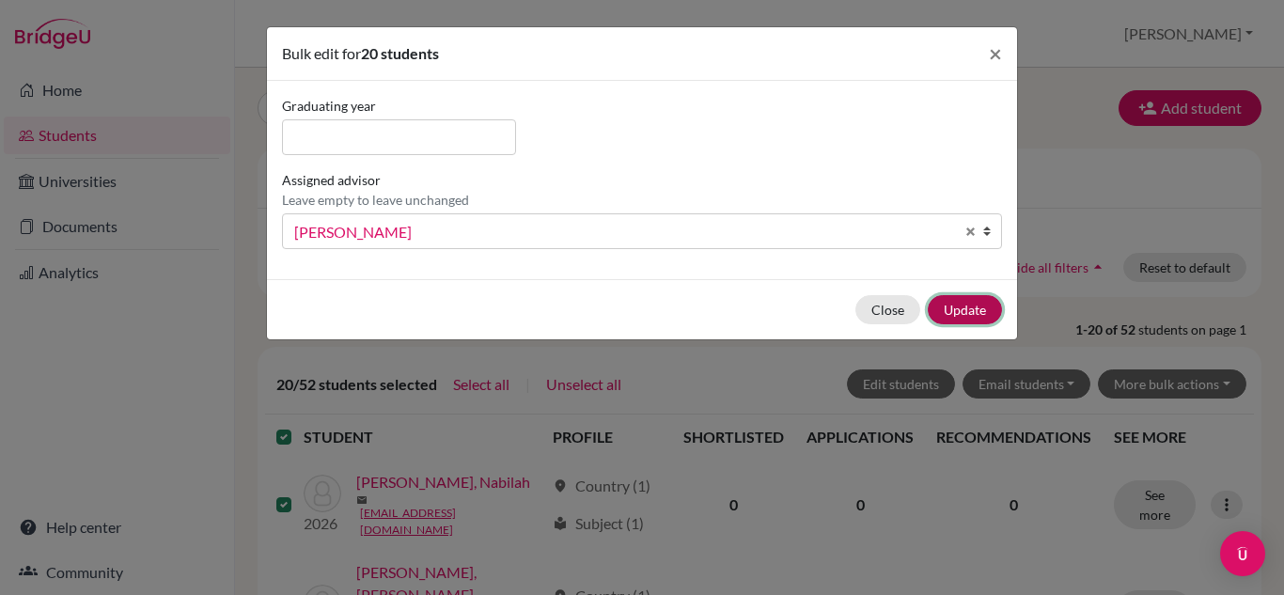
click at [962, 306] on button "Update" at bounding box center [965, 309] width 74 height 29
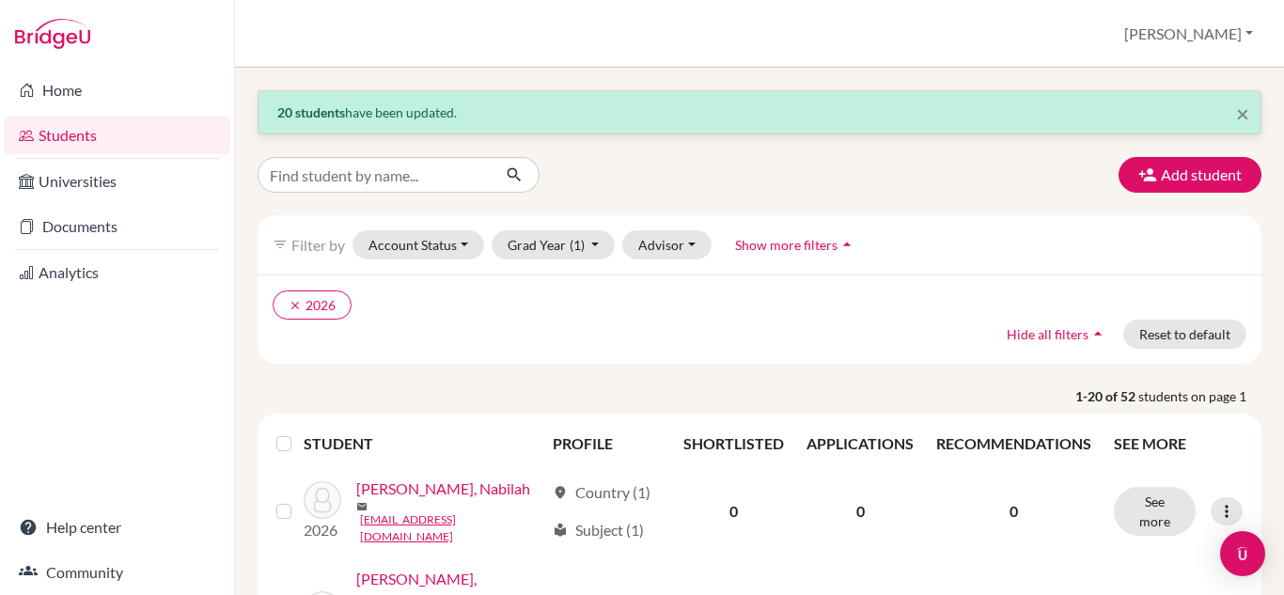
click at [124, 140] on link "Students" at bounding box center [117, 136] width 227 height 38
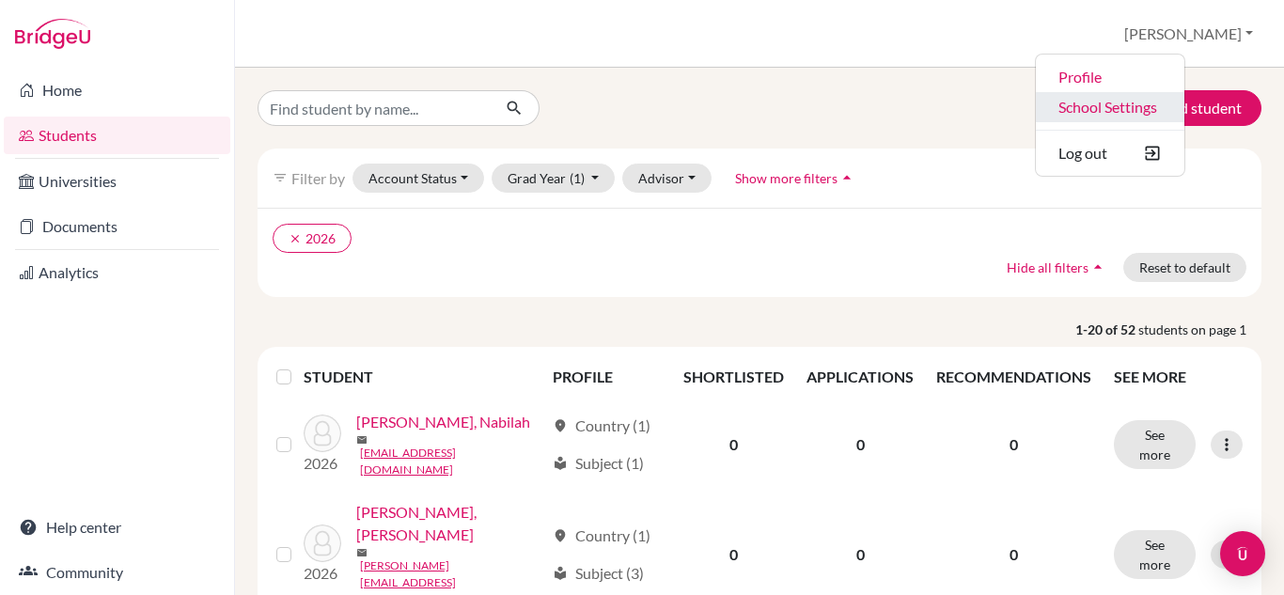
click at [1165, 112] on link "School Settings" at bounding box center [1110, 107] width 149 height 30
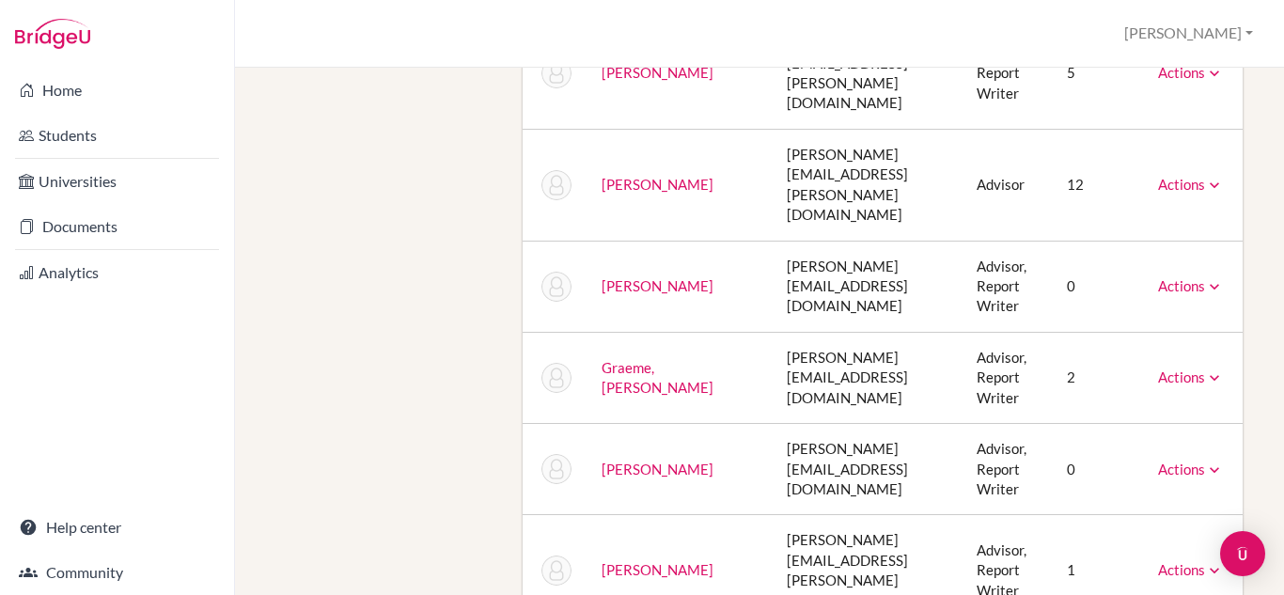
scroll to position [510, 13]
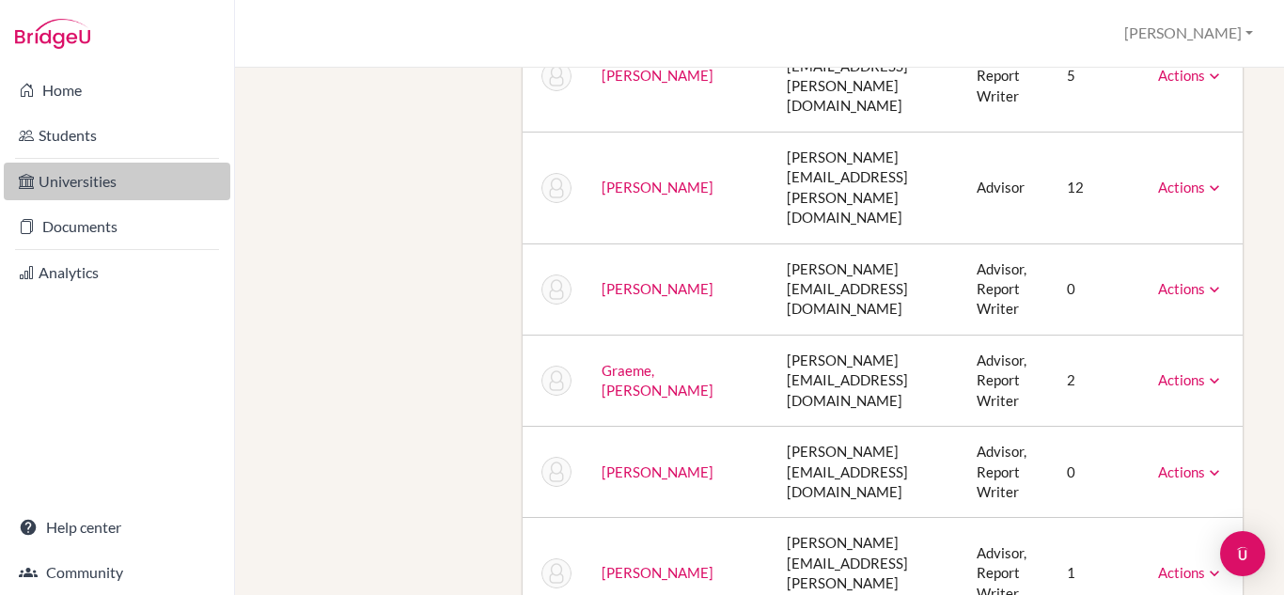
click at [120, 176] on link "Universities" at bounding box center [117, 182] width 227 height 38
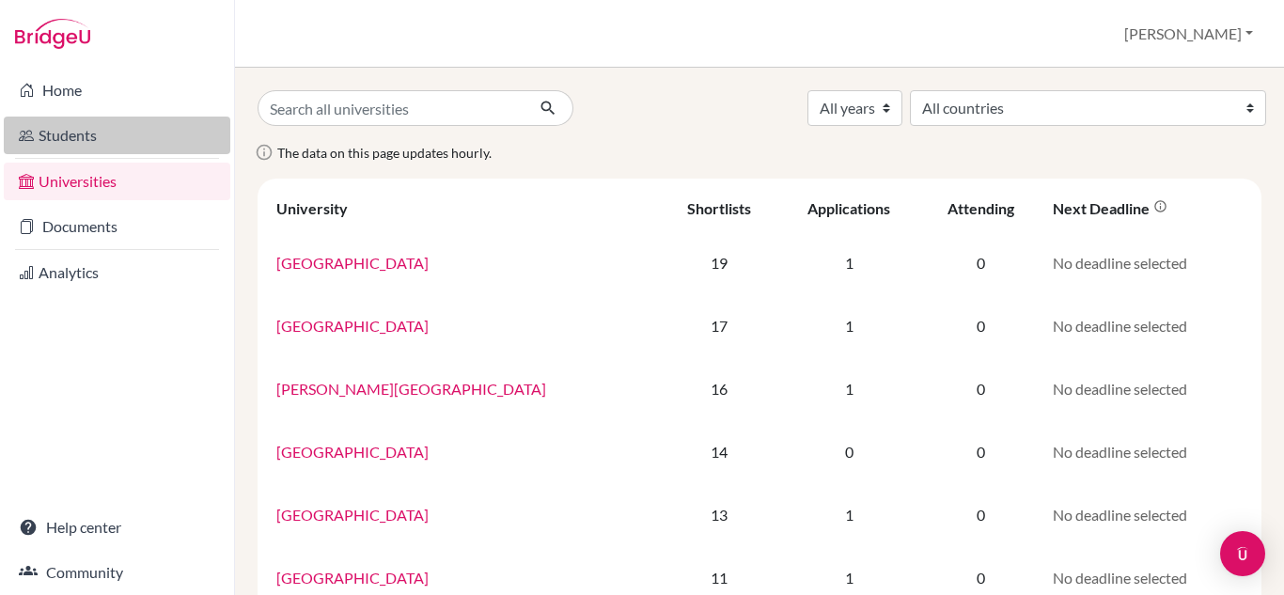
click at [83, 127] on link "Students" at bounding box center [117, 136] width 227 height 38
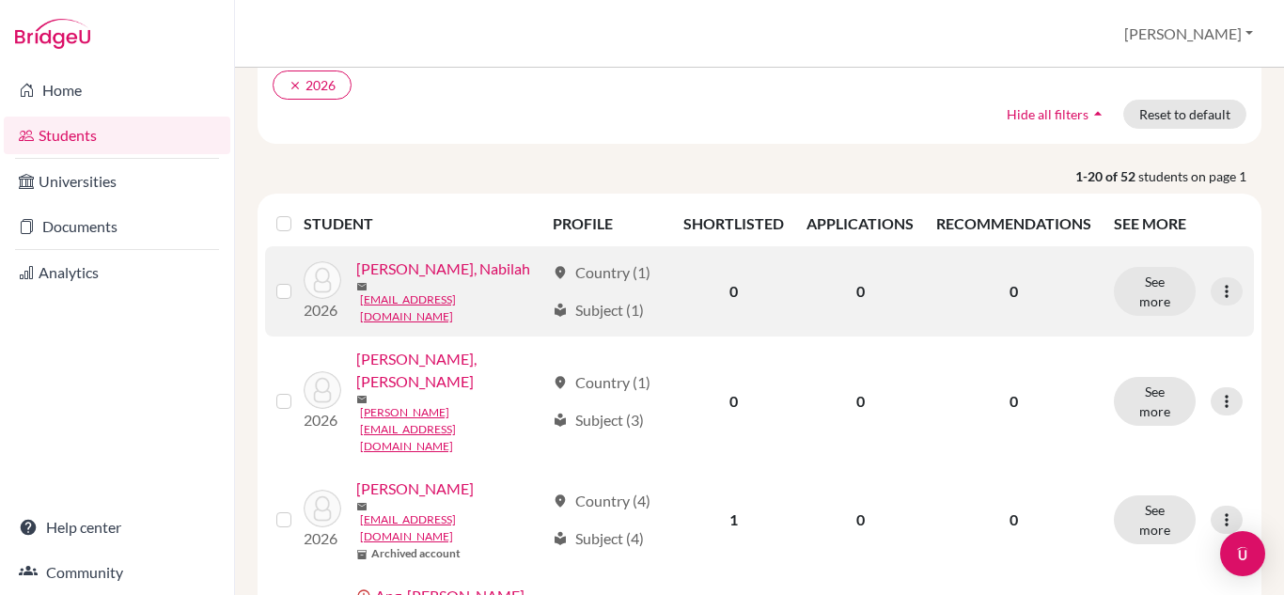
scroll to position [154, 0]
click at [1157, 297] on button "See more" at bounding box center [1155, 290] width 82 height 49
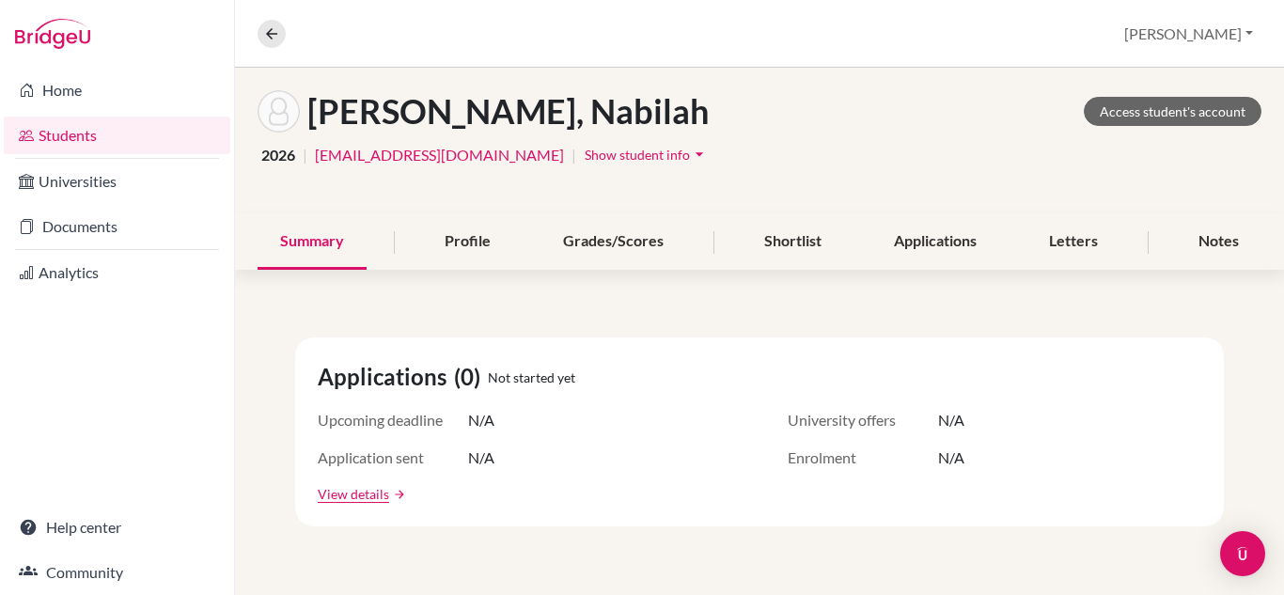
scroll to position [66, 0]
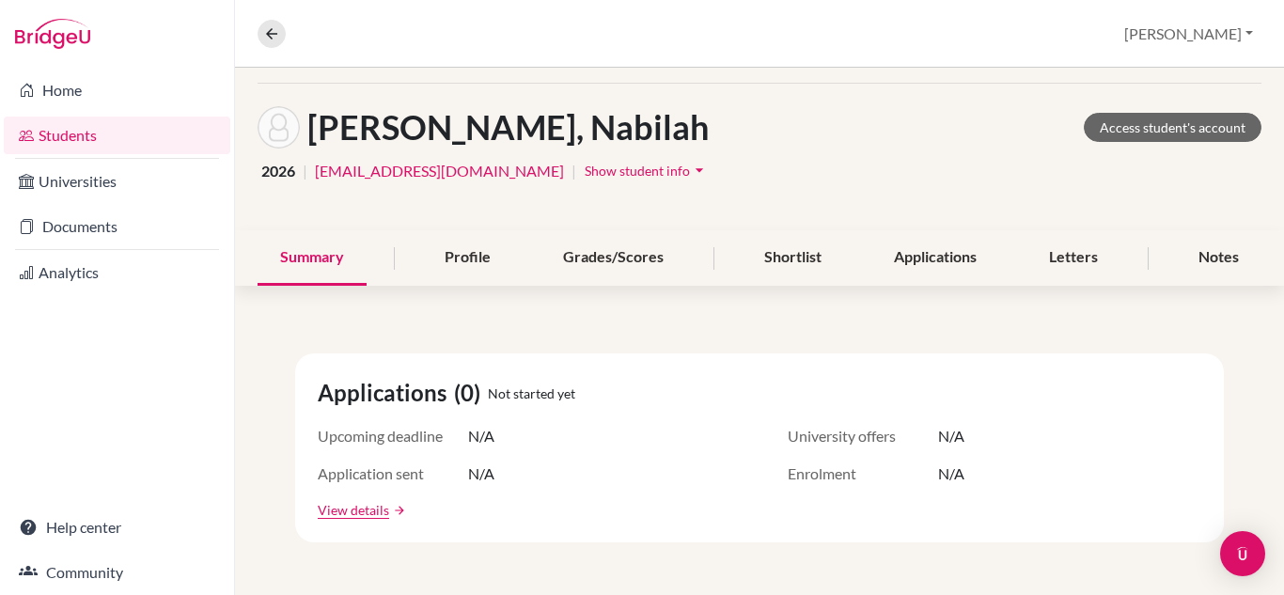
click at [81, 141] on link "Students" at bounding box center [117, 136] width 227 height 38
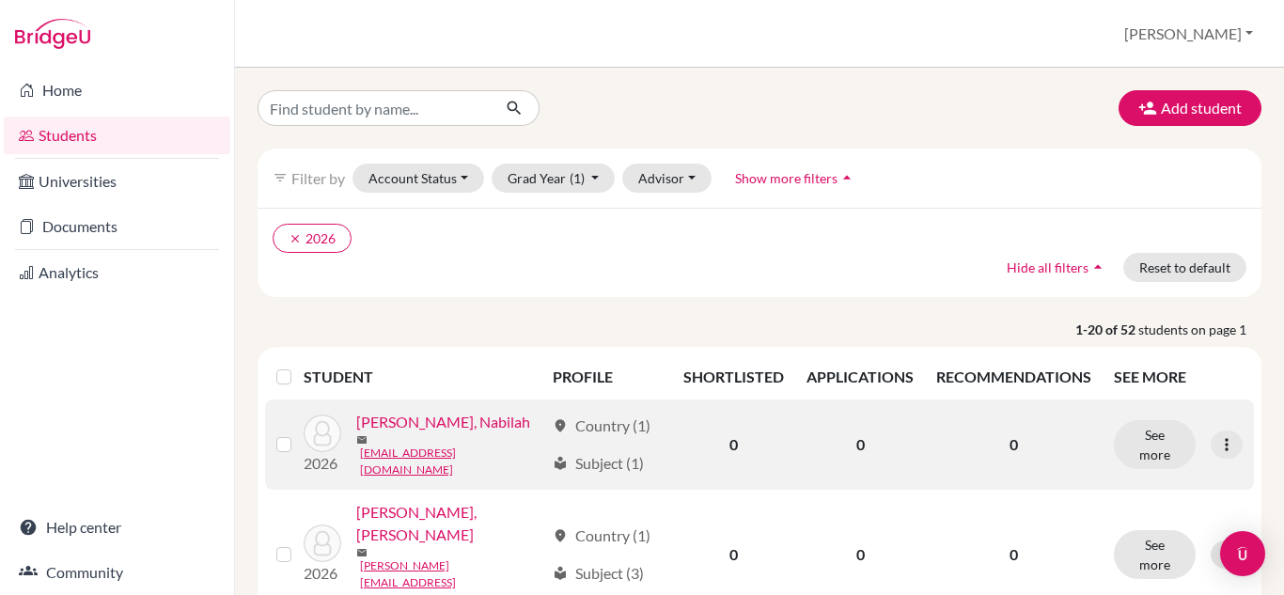
click at [299, 433] on label at bounding box center [299, 433] width 0 height 0
click at [0, 0] on input "checkbox" at bounding box center [0, 0] width 0 height 0
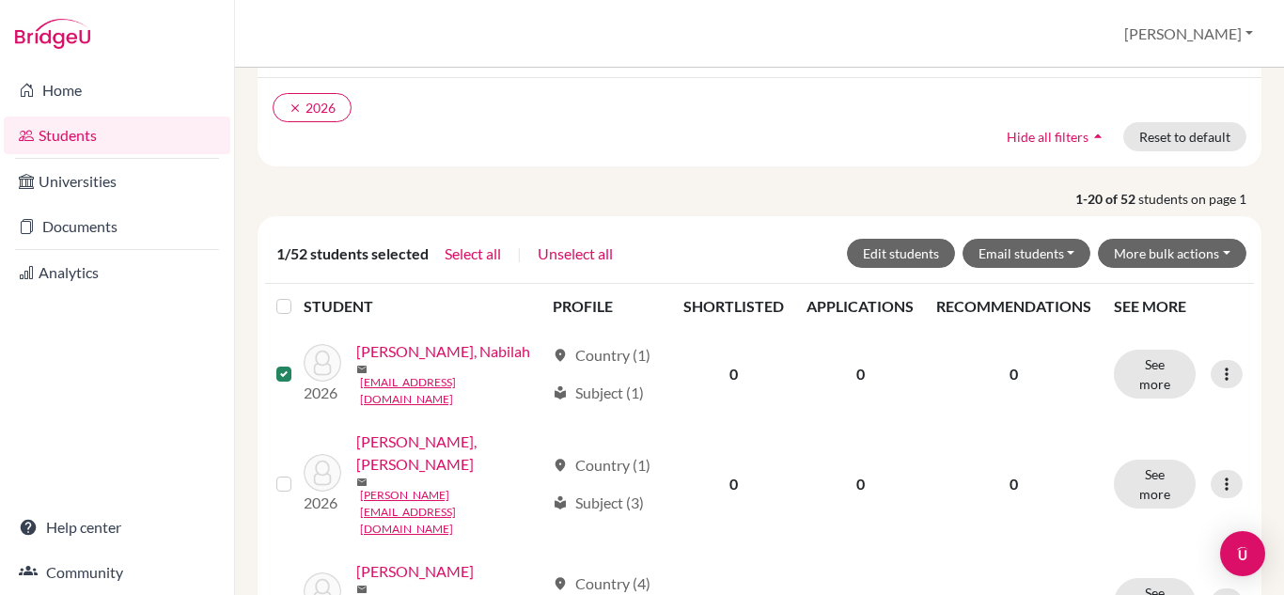
scroll to position [132, 0]
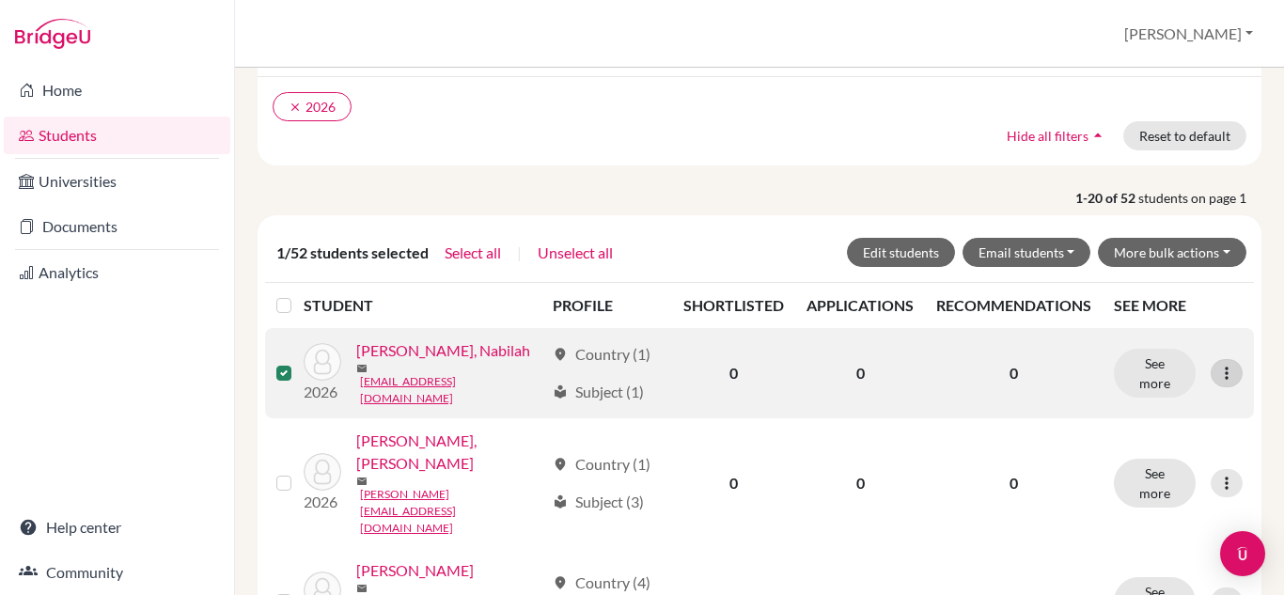
click at [1217, 377] on div at bounding box center [1227, 373] width 32 height 28
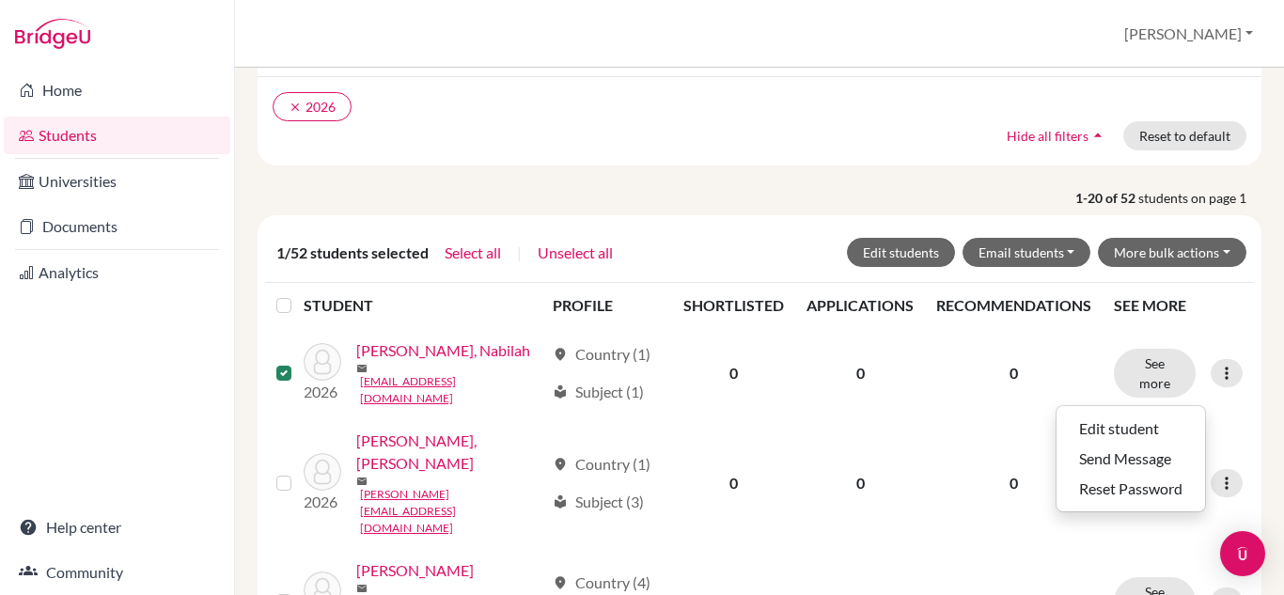
click at [131, 143] on link "Students" at bounding box center [117, 136] width 227 height 38
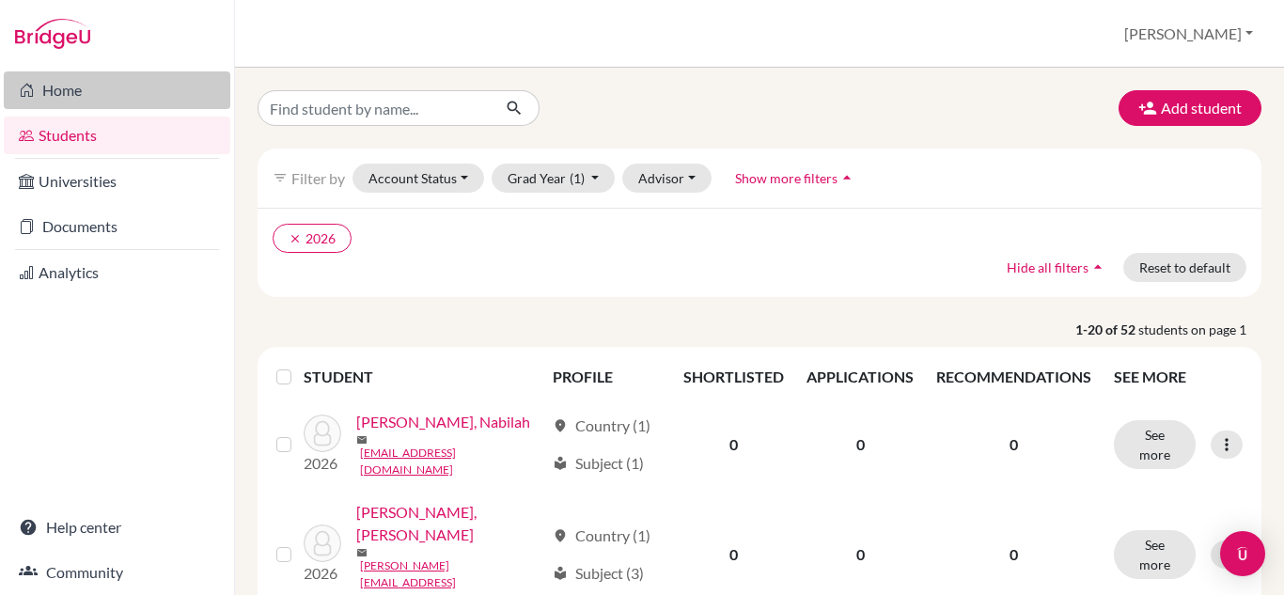
click at [86, 94] on link "Home" at bounding box center [117, 90] width 227 height 38
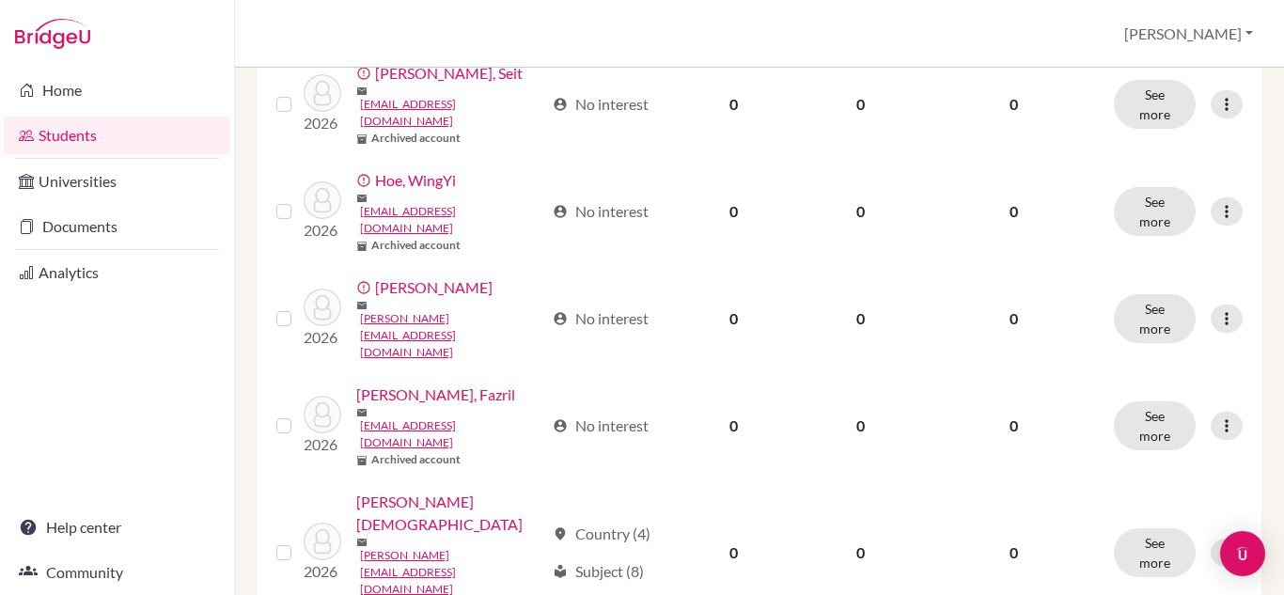
scroll to position [1700, 0]
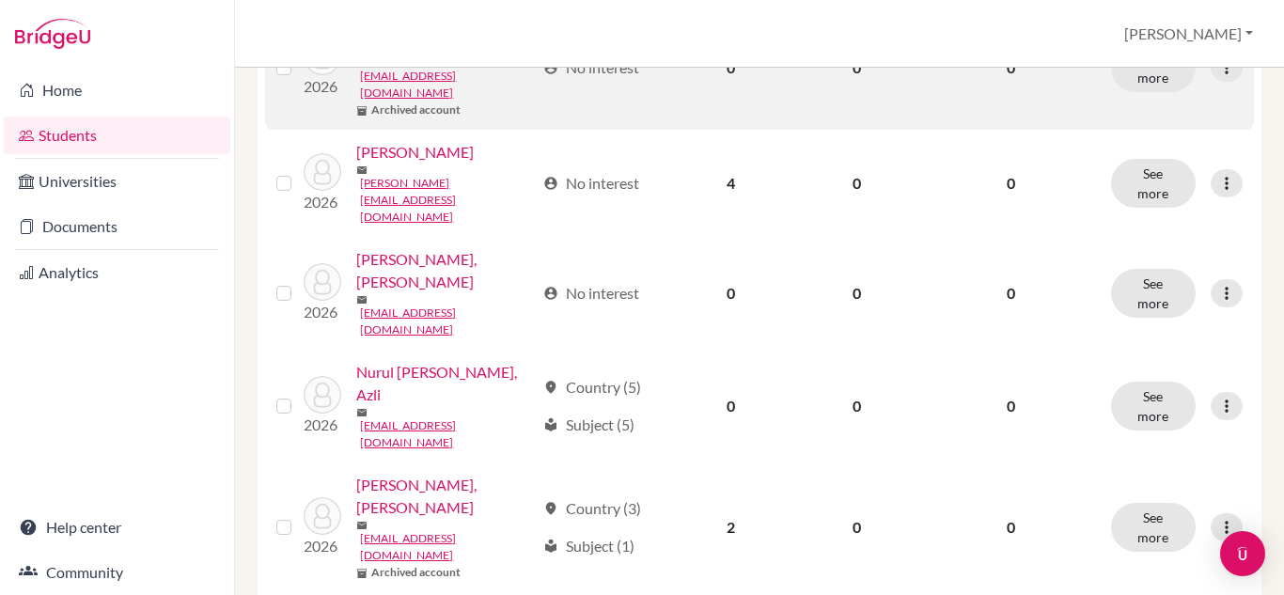
scroll to position [1908, 0]
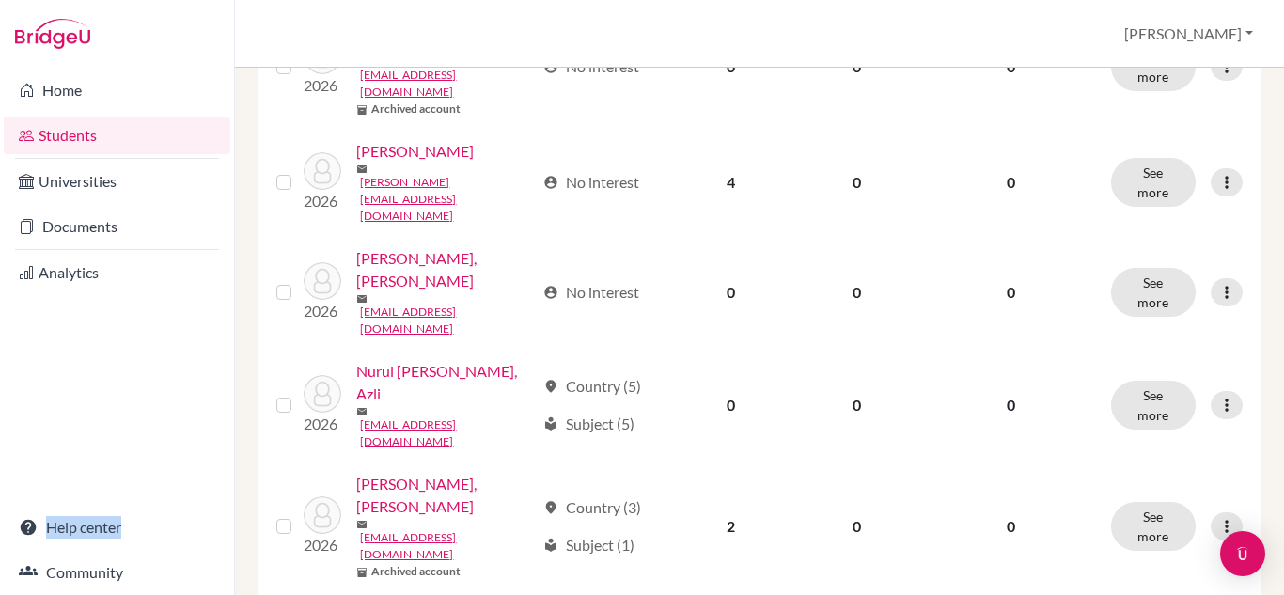
click at [0, 550] on div "Home Students Universities Documents Analytics Help center Community" at bounding box center [117, 331] width 234 height 527
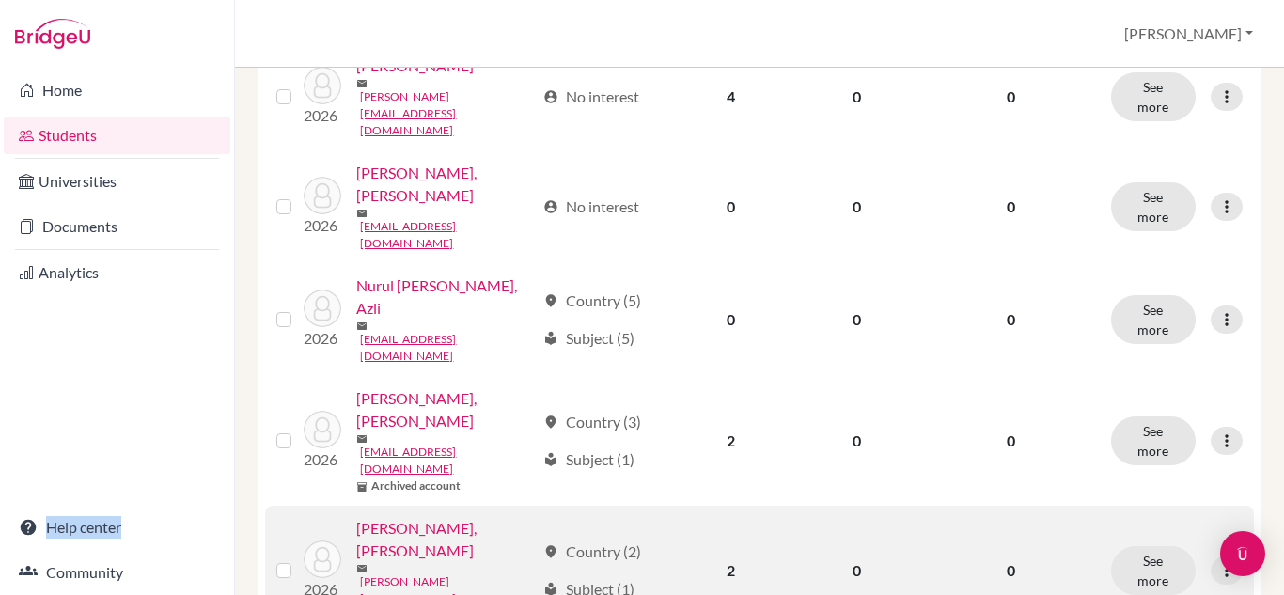
scroll to position [2078, 0]
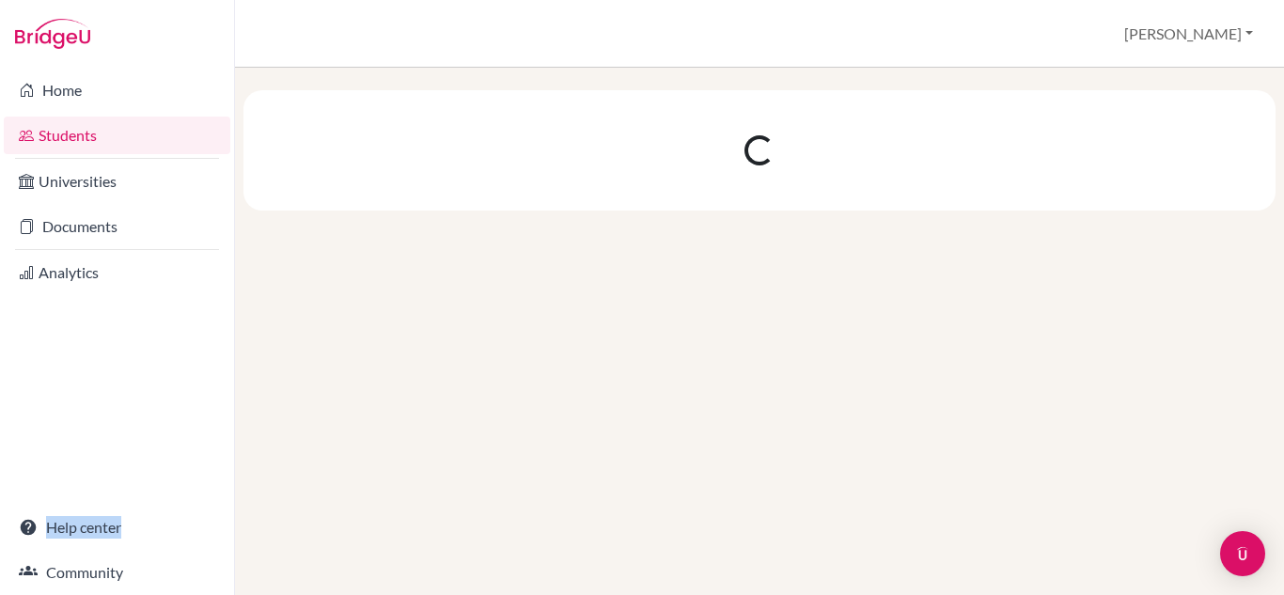
scroll to position [0, 0]
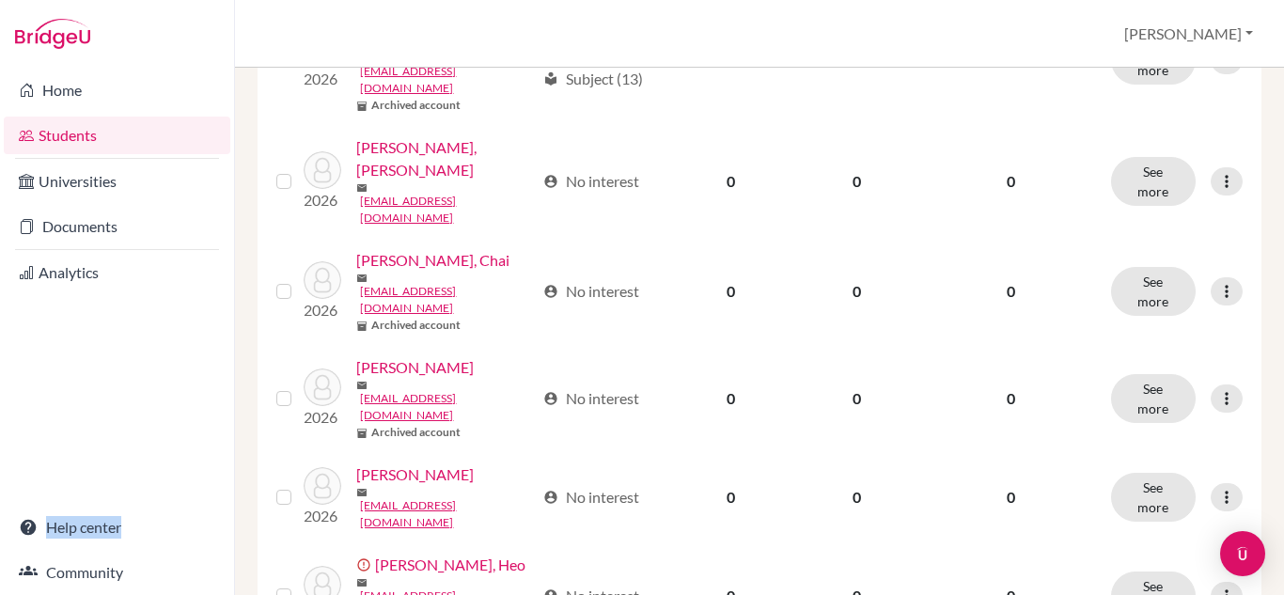
scroll to position [1154, 0]
